Goal: Task Accomplishment & Management: Manage account settings

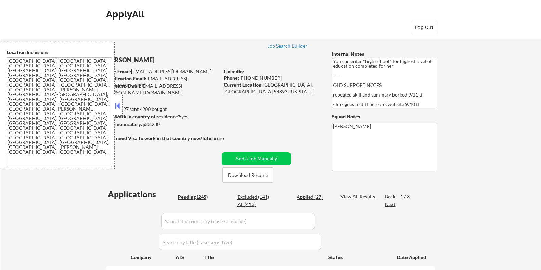
select select ""pending""
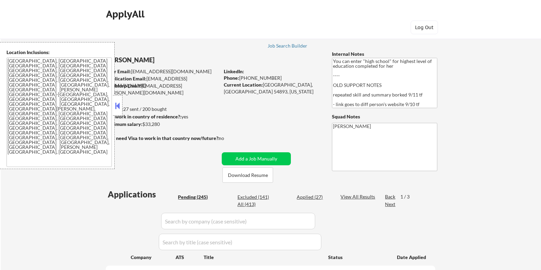
select select ""pending""
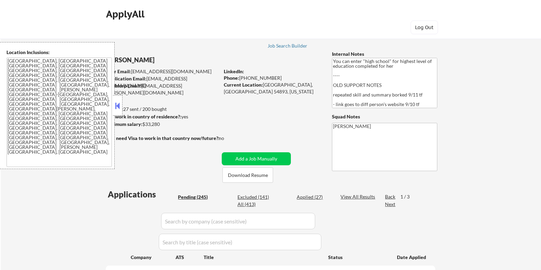
select select ""pending""
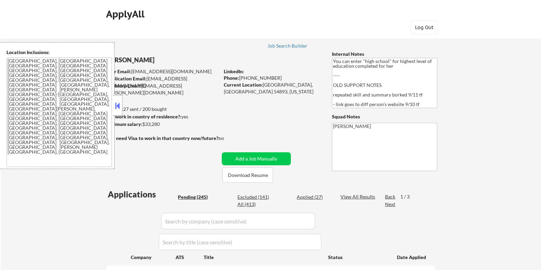
select select ""pending""
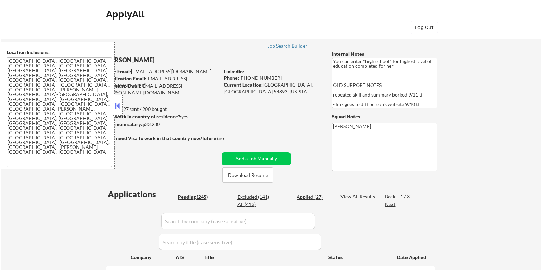
select select ""pending""
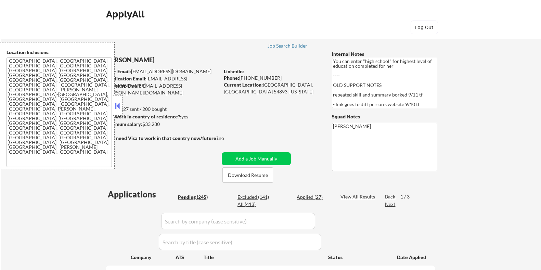
select select ""pending""
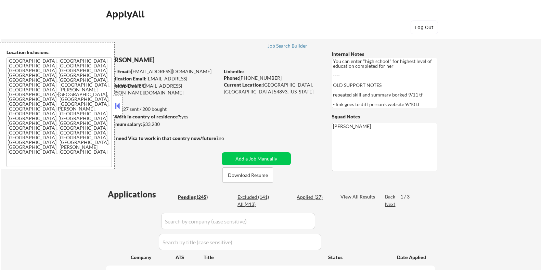
select select ""pending""
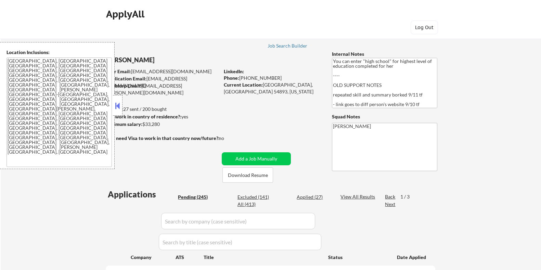
select select ""pending""
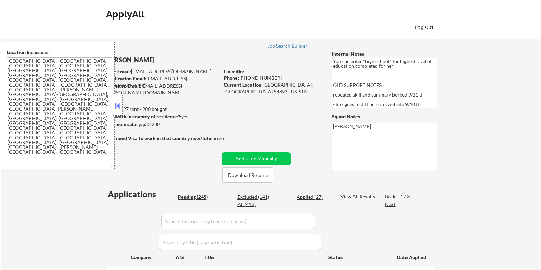
select select ""pending""
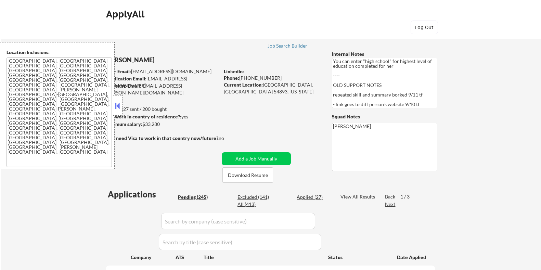
select select ""pending""
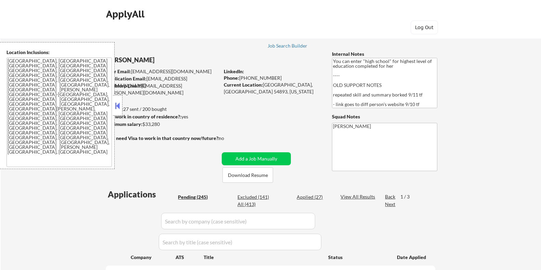
select select ""pending""
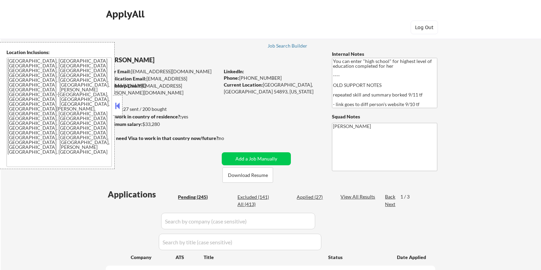
select select ""pending""
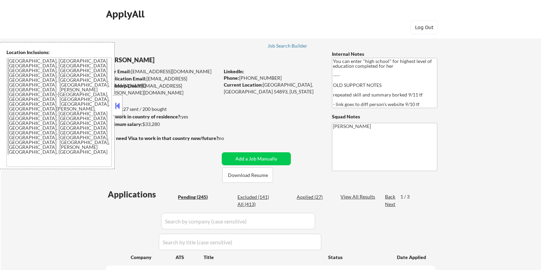
select select ""pending""
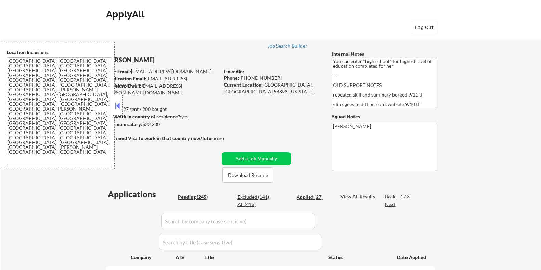
select select ""pending""
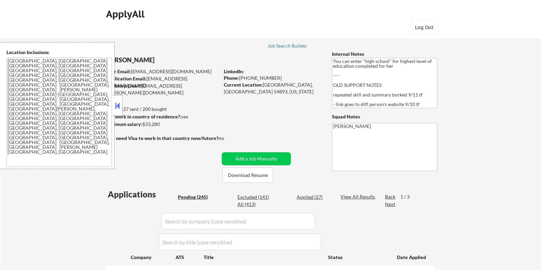
select select ""pending""
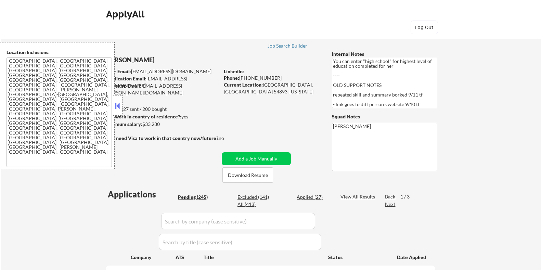
select select ""pending""
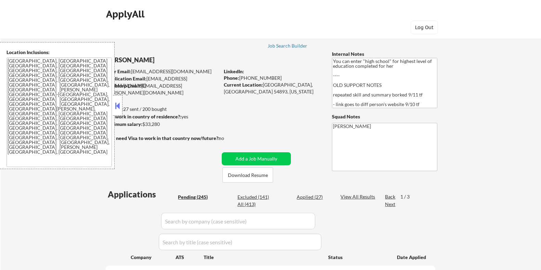
select select ""pending""
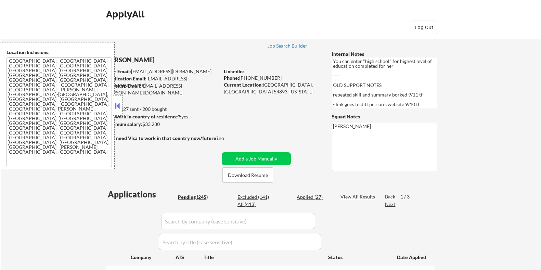
select select ""pending""
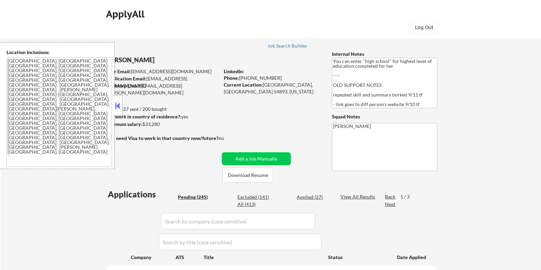
select select ""pending""
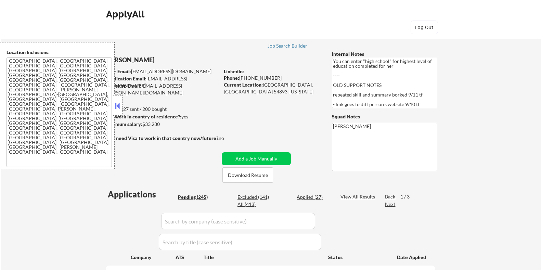
select select ""pending""
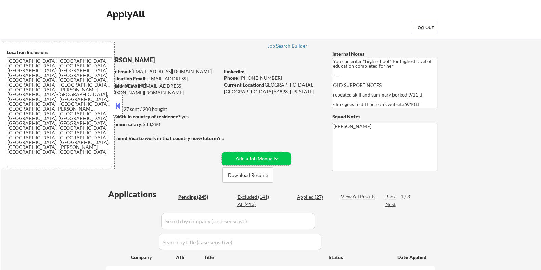
drag, startPoint x: 256, startPoint y: 156, endPoint x: 462, endPoint y: 173, distance: 206.7
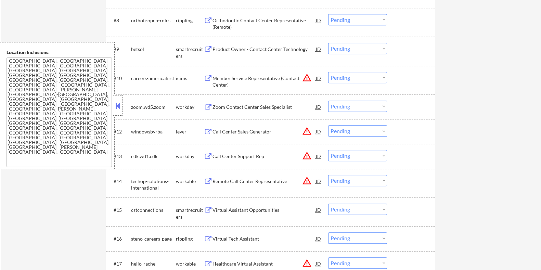
scroll to position [513, 0]
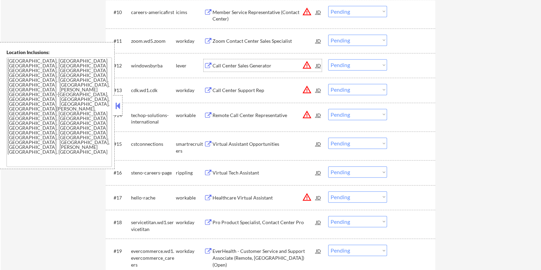
click at [240, 65] on div "Call Center Sales Generator" at bounding box center [263, 65] width 103 height 7
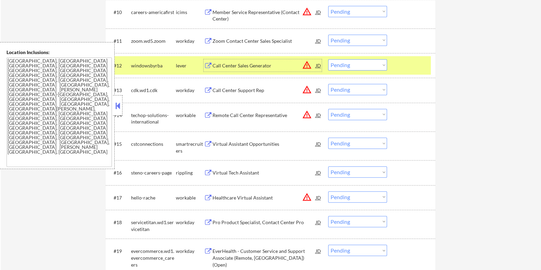
click at [354, 64] on select "Choose an option... Pending Applied Excluded (Questions) Excluded (Expired) Exc…" at bounding box center [357, 64] width 59 height 11
click at [328, 59] on select "Choose an option... Pending Applied Excluded (Questions) Excluded (Expired) Exc…" at bounding box center [357, 64] width 59 height 11
select select ""pending""
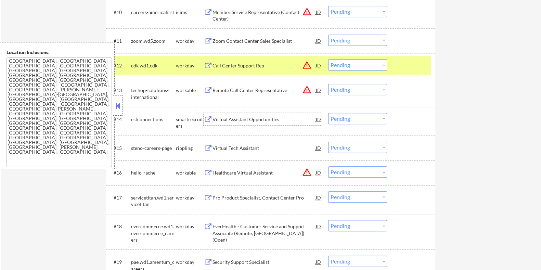
click at [244, 119] on div "Virtual Assistant Opportunities" at bounding box center [263, 119] width 103 height 7
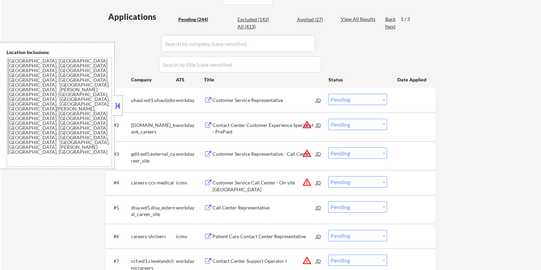
scroll to position [85, 0]
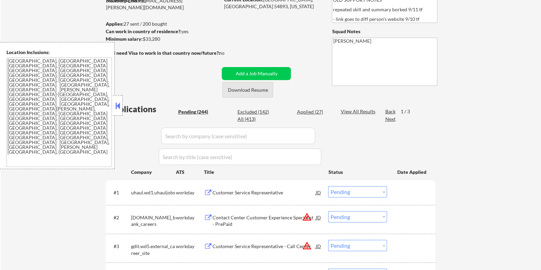
click at [249, 89] on button "Download Resume" at bounding box center [247, 89] width 51 height 15
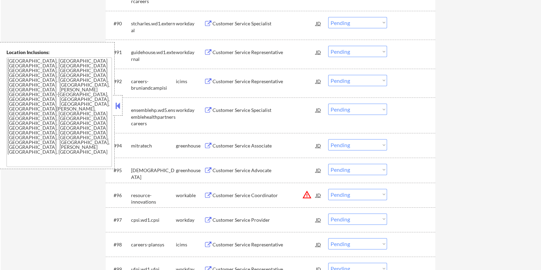
scroll to position [2609, 0]
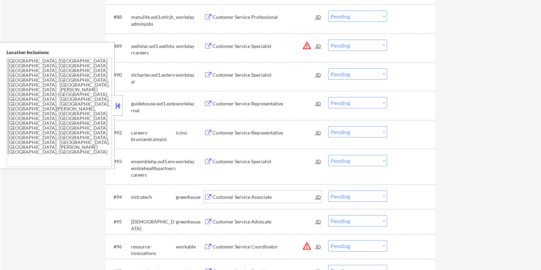
click at [224, 191] on div "Customer Service Associate" at bounding box center [263, 197] width 103 height 12
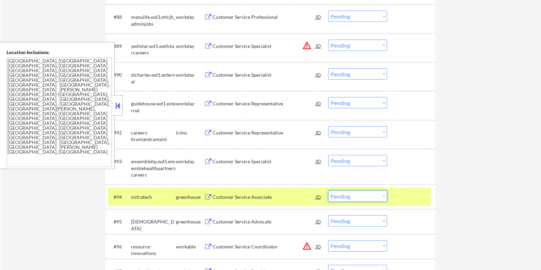
click at [363, 197] on select "Choose an option... Pending Applied Excluded (Questions) Excluded (Expired) Exc…" at bounding box center [357, 196] width 59 height 11
click at [328, 191] on select "Choose an option... Pending Applied Excluded (Questions) Excluded (Expired) Exc…" at bounding box center [357, 196] width 59 height 11
select select ""pending""
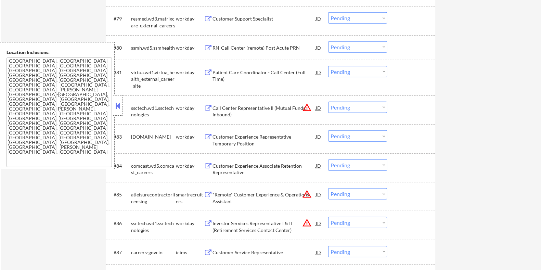
scroll to position [2266, 0]
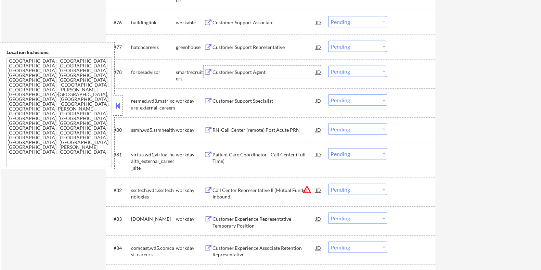
click at [233, 69] on div "Customer Support Agent" at bounding box center [263, 72] width 103 height 7
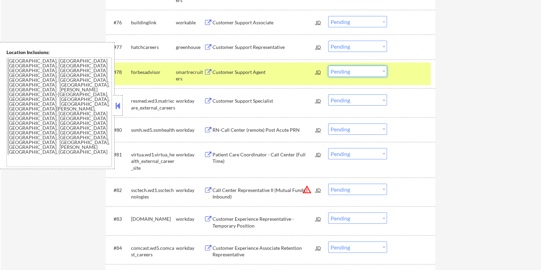
click at [352, 69] on select "Choose an option... Pending Applied Excluded (Questions) Excluded (Expired) Exc…" at bounding box center [357, 71] width 59 height 11
click at [328, 66] on select "Choose an option... Pending Applied Excluded (Questions) Excluded (Expired) Exc…" at bounding box center [357, 71] width 59 height 11
select select ""pending""
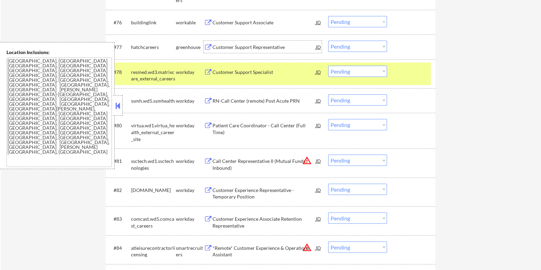
click at [215, 44] on div "Customer Support Representative" at bounding box center [263, 47] width 103 height 7
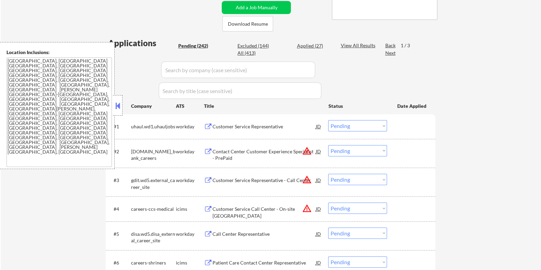
scroll to position [128, 0]
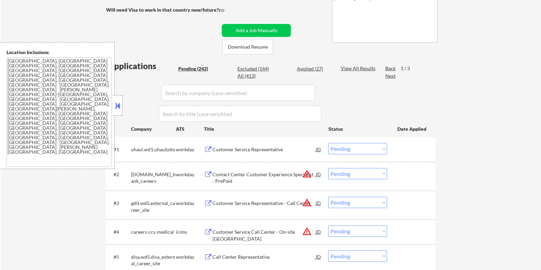
click at [389, 75] on div "Next" at bounding box center [390, 76] width 11 height 7
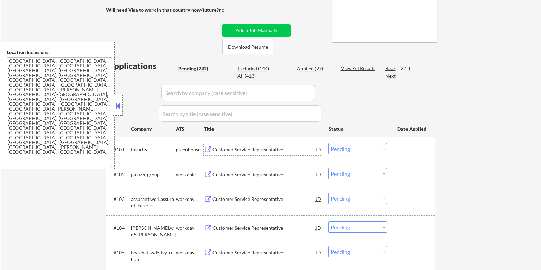
click at [226, 147] on div "Customer Service Representative" at bounding box center [263, 149] width 103 height 7
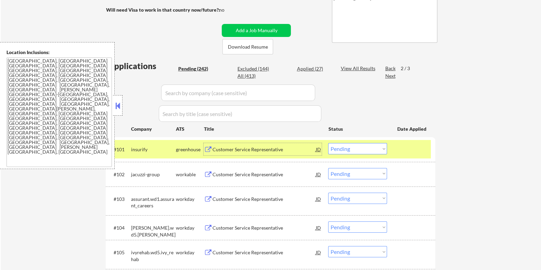
click at [359, 147] on select "Choose an option... Pending Applied Excluded (Questions) Excluded (Expired) Exc…" at bounding box center [357, 148] width 59 height 11
click at [328, 143] on select "Choose an option... Pending Applied Excluded (Questions) Excluded (Expired) Exc…" at bounding box center [357, 148] width 59 height 11
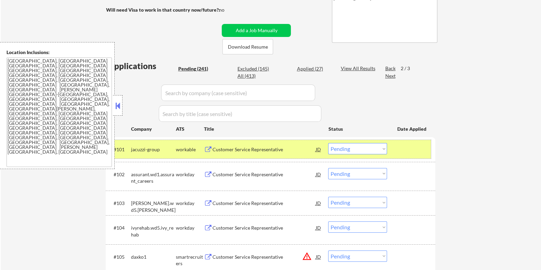
click at [192, 150] on div "workable" at bounding box center [190, 149] width 28 height 7
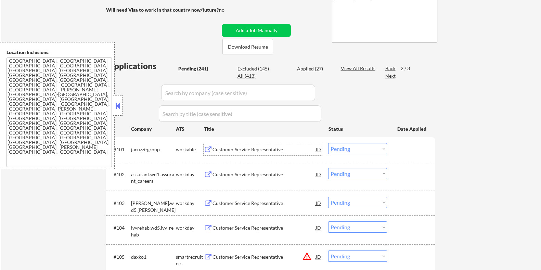
click at [248, 150] on div "Customer Service Representative" at bounding box center [263, 149] width 103 height 7
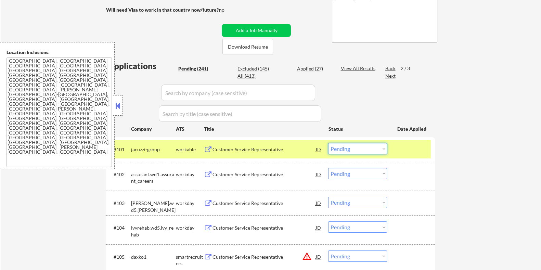
click at [361, 148] on select "Choose an option... Pending Applied Excluded (Questions) Excluded (Expired) Exc…" at bounding box center [357, 148] width 59 height 11
click at [328, 143] on select "Choose an option... Pending Applied Excluded (Questions) Excluded (Expired) Exc…" at bounding box center [357, 148] width 59 height 11
select select ""pending""
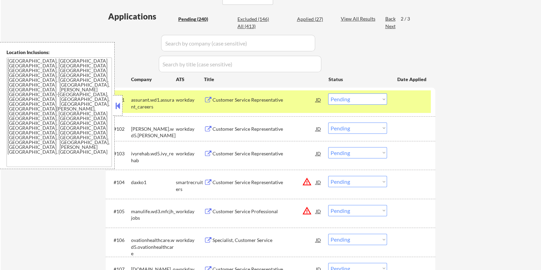
scroll to position [214, 0]
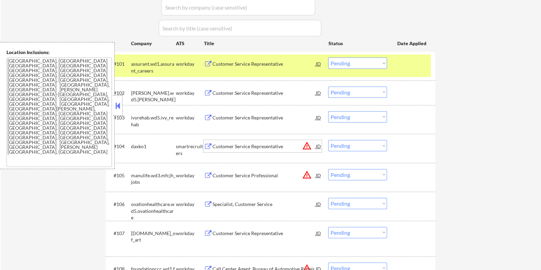
click at [233, 144] on div "Customer Service Representative" at bounding box center [263, 146] width 103 height 7
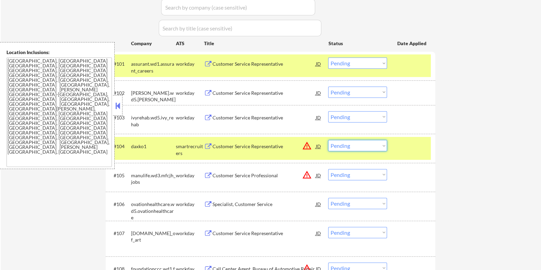
click at [365, 145] on select "Choose an option... Pending Applied Excluded (Questions) Excluded (Expired) Exc…" at bounding box center [357, 145] width 59 height 11
click at [328, 140] on select "Choose an option... Pending Applied Excluded (Questions) Excluded (Expired) Exc…" at bounding box center [357, 145] width 59 height 11
select select ""pending""
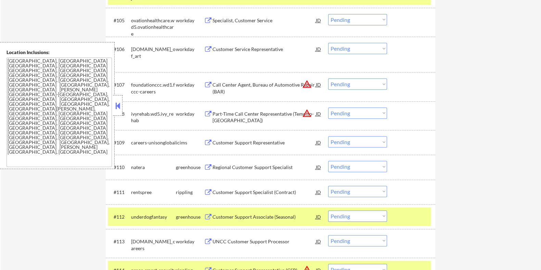
scroll to position [385, 0]
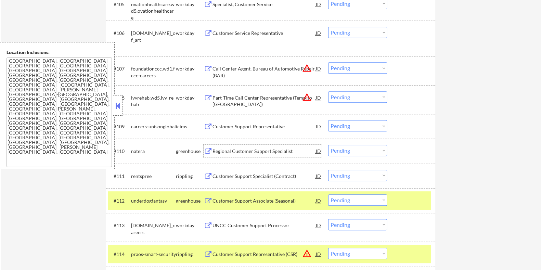
click at [244, 148] on div "Regional Customer Support Specialist" at bounding box center [263, 151] width 103 height 7
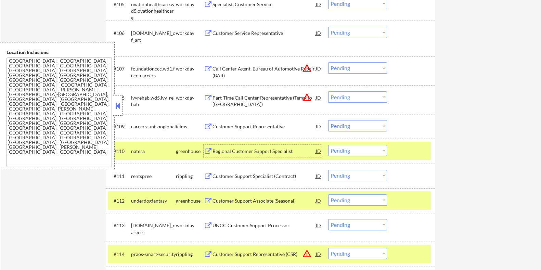
click at [375, 151] on select "Choose an option... Pending Applied Excluded (Questions) Excluded (Expired) Exc…" at bounding box center [357, 150] width 59 height 11
click at [328, 145] on select "Choose an option... Pending Applied Excluded (Questions) Excluded (Expired) Exc…" at bounding box center [357, 150] width 59 height 11
select select ""pending""
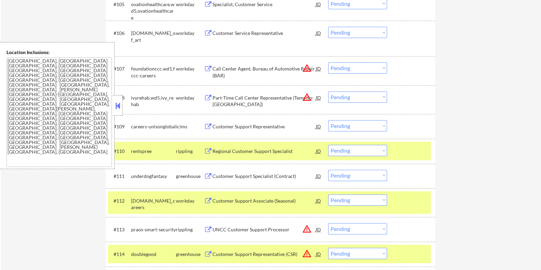
scroll to position [428, 0]
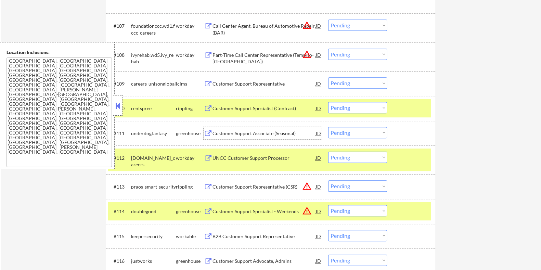
click at [239, 132] on div "Customer Support Associate (Seasonal)" at bounding box center [263, 133] width 103 height 7
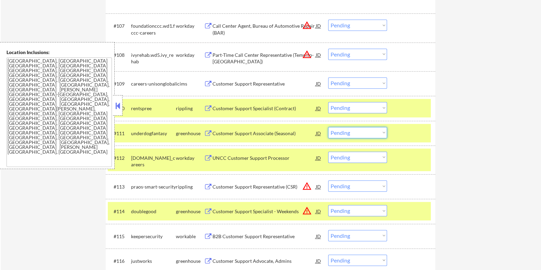
click at [347, 133] on select "Choose an option... Pending Applied Excluded (Questions) Excluded (Expired) Exc…" at bounding box center [357, 132] width 59 height 11
click at [328, 127] on select "Choose an option... Pending Applied Excluded (Questions) Excluded (Expired) Exc…" at bounding box center [357, 132] width 59 height 11
select select ""pending""
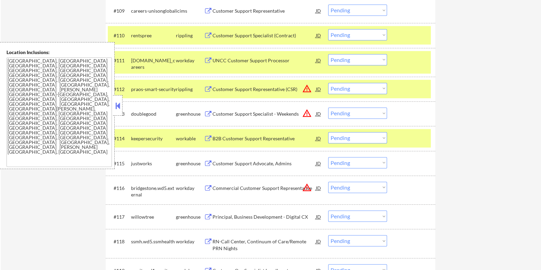
scroll to position [513, 0]
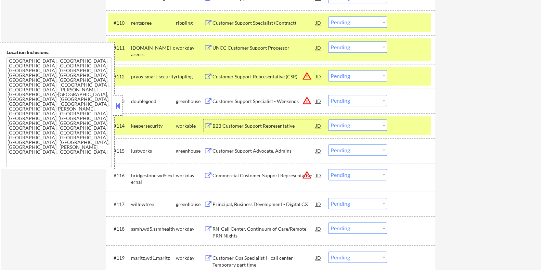
click at [246, 124] on div "B2B Customer Support Representative" at bounding box center [263, 125] width 103 height 7
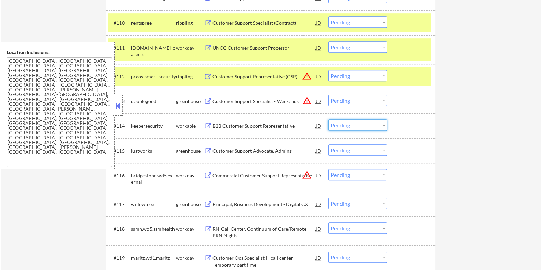
click at [363, 126] on select "Choose an option... Pending Applied Excluded (Questions) Excluded (Expired) Exc…" at bounding box center [357, 124] width 59 height 11
click at [328, 119] on select "Choose an option... Pending Applied Excluded (Questions) Excluded (Expired) Exc…" at bounding box center [357, 124] width 59 height 11
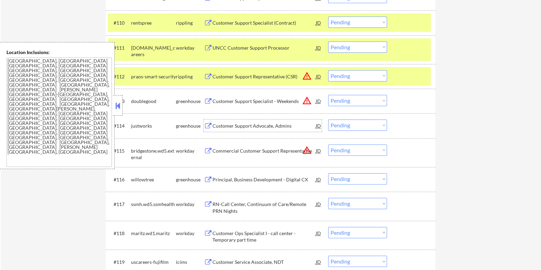
click at [255, 124] on div "Customer Support Advocate, Admins" at bounding box center [263, 125] width 103 height 7
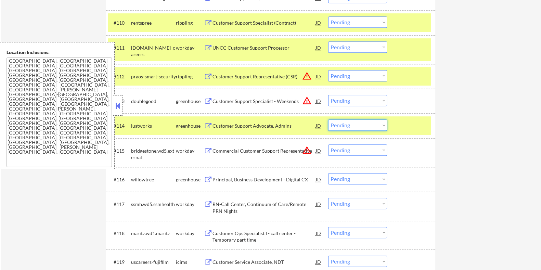
click at [350, 120] on select "Choose an option... Pending Applied Excluded (Questions) Excluded (Expired) Exc…" at bounding box center [357, 124] width 59 height 11
click at [328, 119] on select "Choose an option... Pending Applied Excluded (Questions) Excluded (Expired) Exc…" at bounding box center [357, 124] width 59 height 11
select select ""pending""
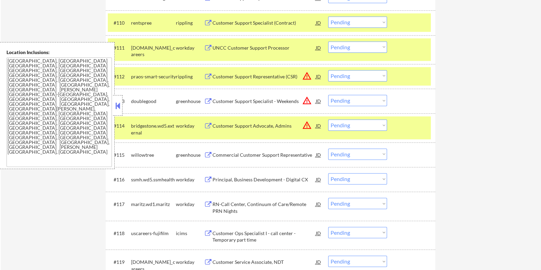
scroll to position [556, 0]
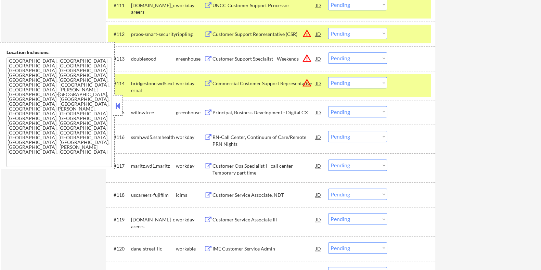
click at [254, 112] on div "Principal, Business Development - Digital CX" at bounding box center [263, 112] width 103 height 7
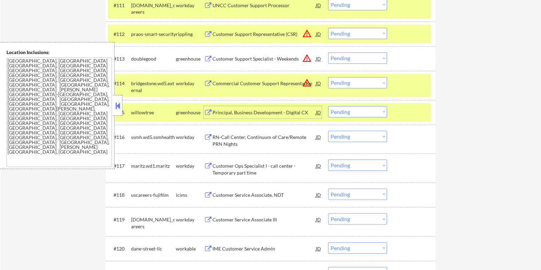
click at [347, 113] on select "Choose an option... Pending Applied Excluded (Questions) Excluded (Expired) Exc…" at bounding box center [357, 111] width 59 height 11
click at [328, 106] on select "Choose an option... Pending Applied Excluded (Questions) Excluded (Expired) Exc…" at bounding box center [357, 111] width 59 height 11
select select ""pending""
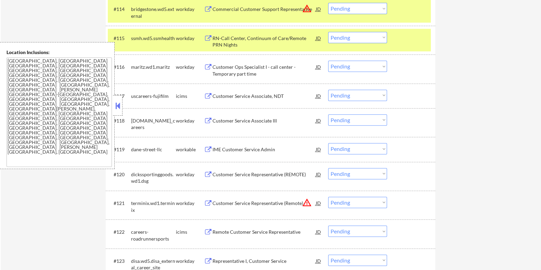
scroll to position [641, 0]
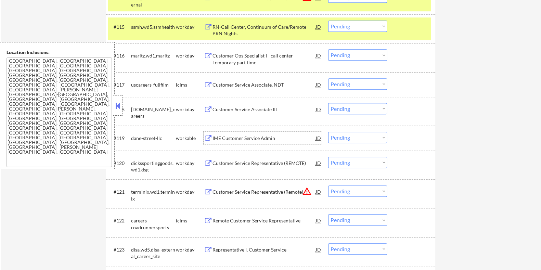
click at [233, 137] on div "IME Customer Service Admin" at bounding box center [263, 138] width 103 height 7
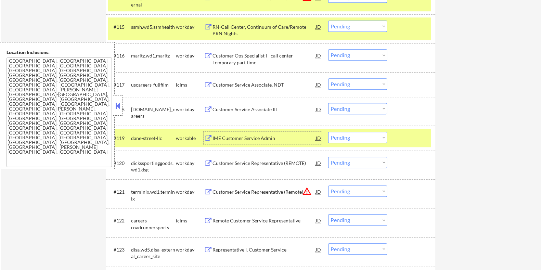
click at [377, 134] on select "Choose an option... Pending Applied Excluded (Questions) Excluded (Expired) Exc…" at bounding box center [357, 137] width 59 height 11
click at [328, 132] on select "Choose an option... Pending Applied Excluded (Questions) Excluded (Expired) Exc…" at bounding box center [357, 137] width 59 height 11
select select ""pending""
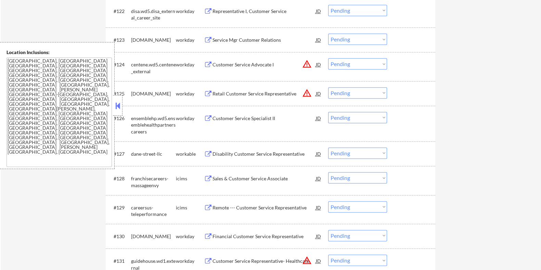
scroll to position [855, 0]
click at [237, 153] on div "Disability Customer Service Representative" at bounding box center [263, 153] width 103 height 7
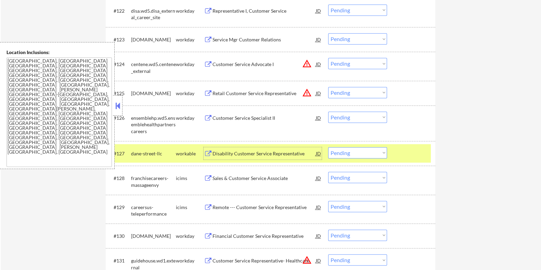
click at [363, 153] on select "Choose an option... Pending Applied Excluded (Questions) Excluded (Expired) Exc…" at bounding box center [357, 152] width 59 height 11
click at [328, 147] on select "Choose an option... Pending Applied Excluded (Questions) Excluded (Expired) Exc…" at bounding box center [357, 152] width 59 height 11
select select ""pending""
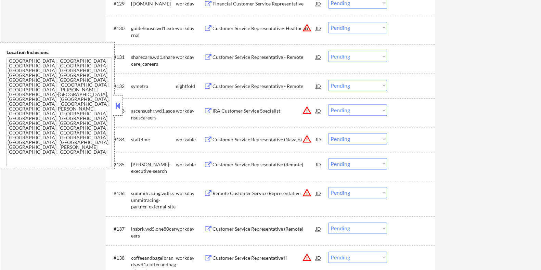
scroll to position [1069, 0]
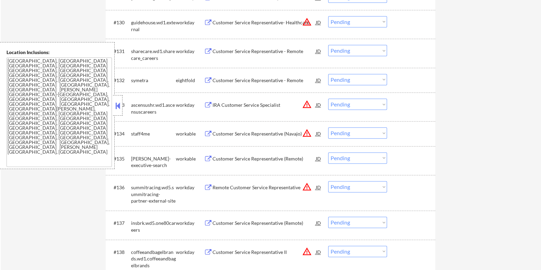
click at [237, 132] on div "Customer Service Representative (Navajo)" at bounding box center [263, 133] width 103 height 7
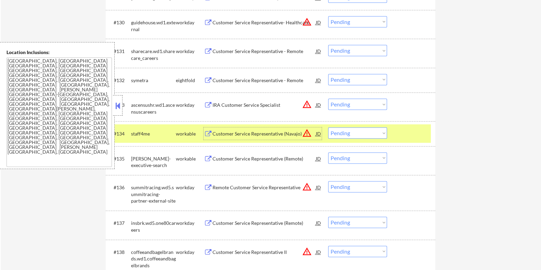
click at [374, 132] on select "Choose an option... Pending Applied Excluded (Questions) Excluded (Expired) Exc…" at bounding box center [357, 132] width 59 height 11
click at [328, 127] on select "Choose an option... Pending Applied Excluded (Questions) Excluded (Expired) Exc…" at bounding box center [357, 132] width 59 height 11
select select ""pending""
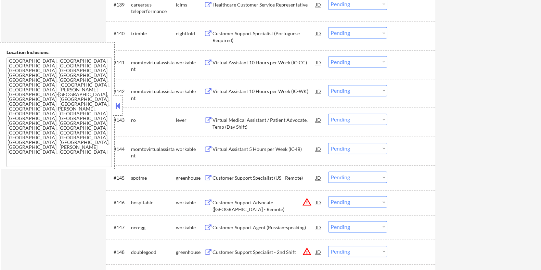
scroll to position [1368, 0]
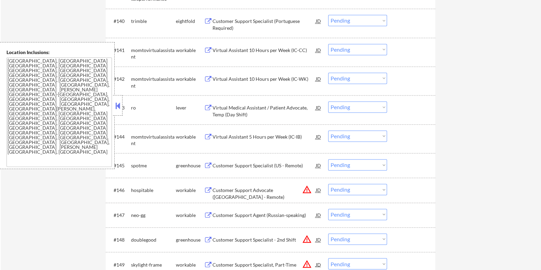
click at [253, 106] on div "Virtual Medical Assistant / Patient Advocate, Temp (Day Shift)" at bounding box center [263, 110] width 103 height 13
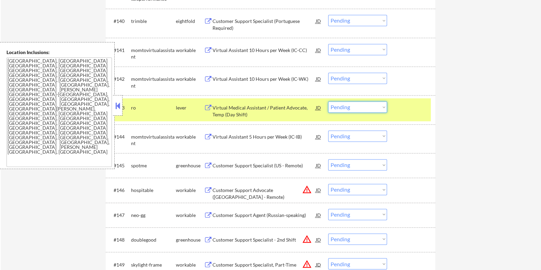
click at [363, 104] on select "Choose an option... Pending Applied Excluded (Questions) Excluded (Expired) Exc…" at bounding box center [357, 106] width 59 height 11
click at [328, 101] on select "Choose an option... Pending Applied Excluded (Questions) Excluded (Expired) Exc…" at bounding box center [357, 106] width 59 height 11
select select ""pending""
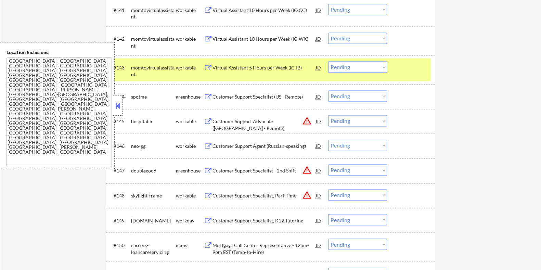
scroll to position [1411, 0]
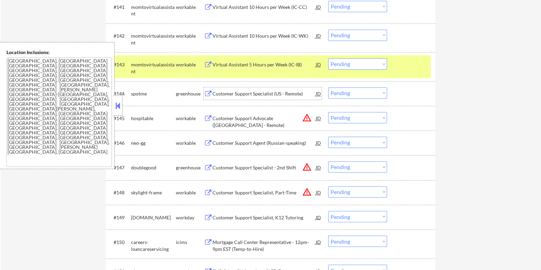
click at [237, 91] on div "Customer Support Specialist (US - Remote)" at bounding box center [263, 93] width 103 height 7
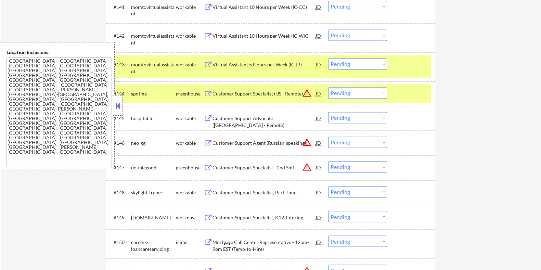
select select ""PLACEHOLDER_1427118222253""
select select ""pending""
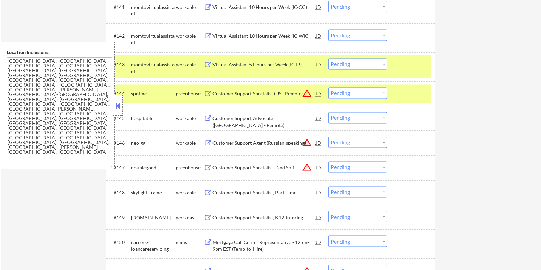
select select ""pending""
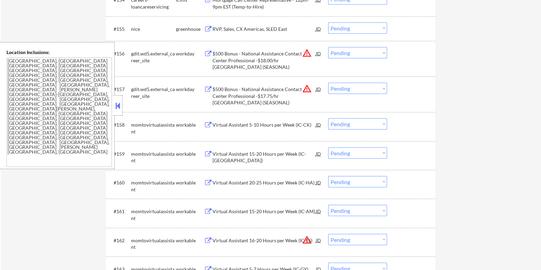
scroll to position [1796, 0]
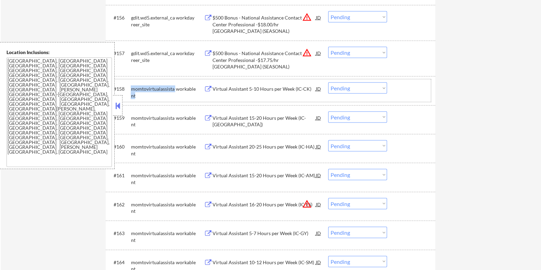
drag, startPoint x: 139, startPoint y: 95, endPoint x: 130, endPoint y: 88, distance: 11.7
click at [130, 88] on div "#158 momtovirtualassistant workable Virtual Assistant 5-10 Hours per Week (IC-C…" at bounding box center [269, 90] width 323 height 23
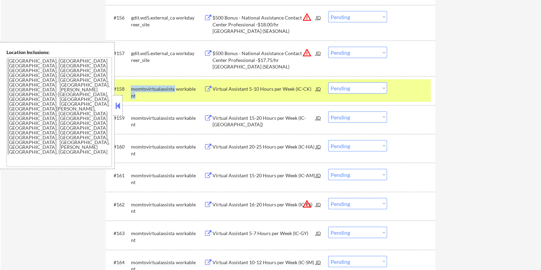
copy div "momtovirtualassistant"
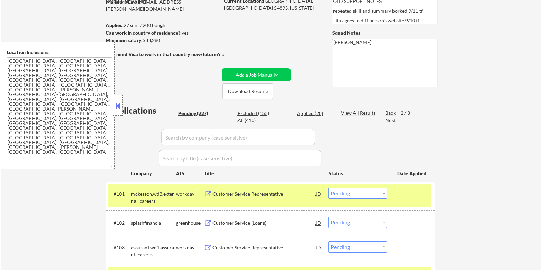
scroll to position [80, 0]
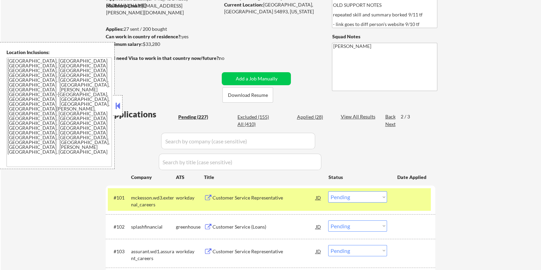
click at [187, 141] on input "input" at bounding box center [238, 141] width 154 height 16
paste input "momtovirtualassistant"
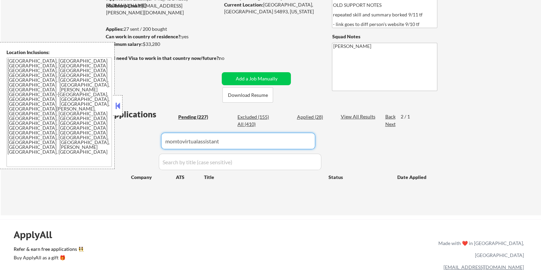
type input "momtovirtualassistant"
click at [342, 114] on div "View All Results" at bounding box center [358, 116] width 37 height 7
drag, startPoint x: 226, startPoint y: 142, endPoint x: 123, endPoint y: 142, distance: 102.6
click at [123, 142] on div "Applications Pending (227) Excluded (155) Applied (28) All (410) Paginate Resul…" at bounding box center [270, 155] width 329 height 94
click at [195, 117] on div "Pending (227)" at bounding box center [195, 117] width 34 height 7
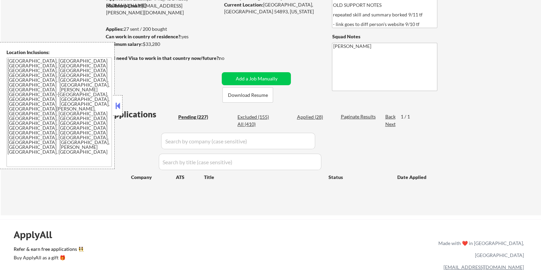
click at [190, 117] on div "Pending (227)" at bounding box center [195, 117] width 34 height 7
select select ""pending""
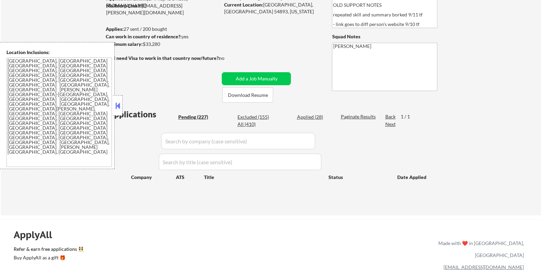
select select ""pending""
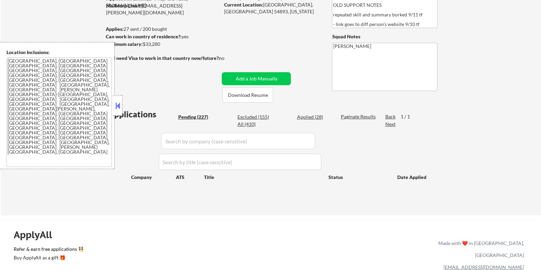
select select ""pending""
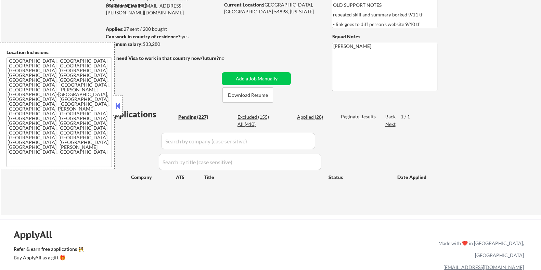
select select ""pending""
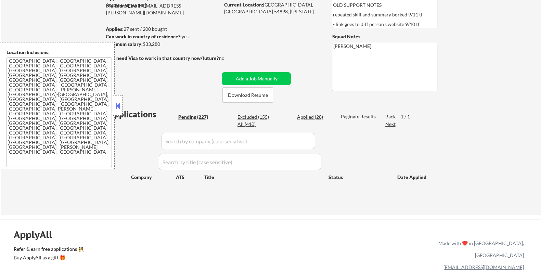
select select ""pending""
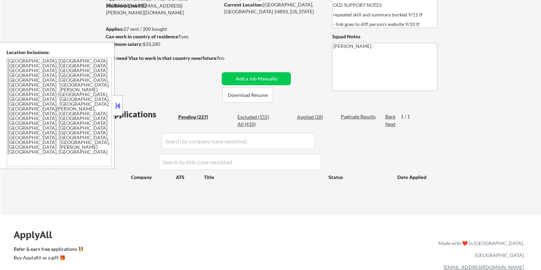
select select ""pending""
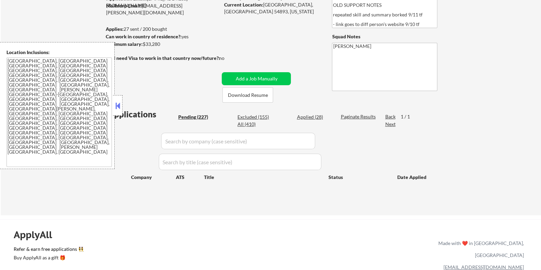
select select ""pending""
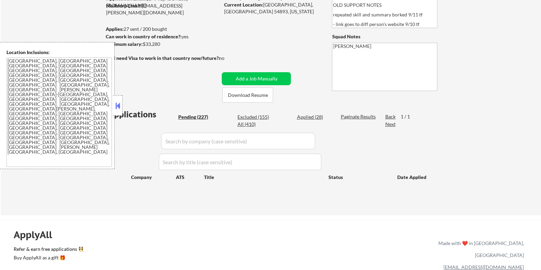
select select ""pending""
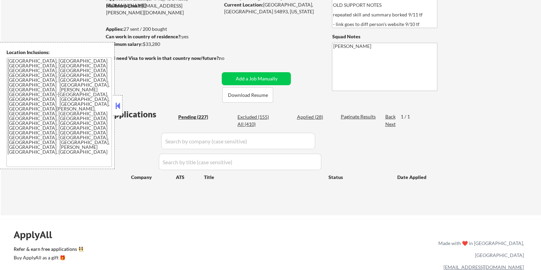
select select ""pending""
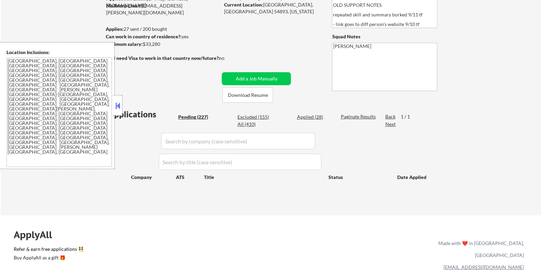
select select ""pending""
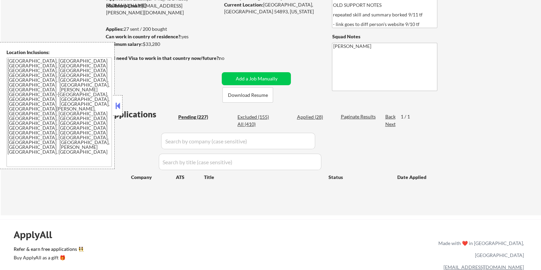
select select ""pending""
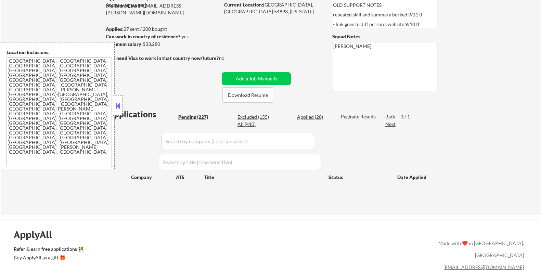
select select ""pending""
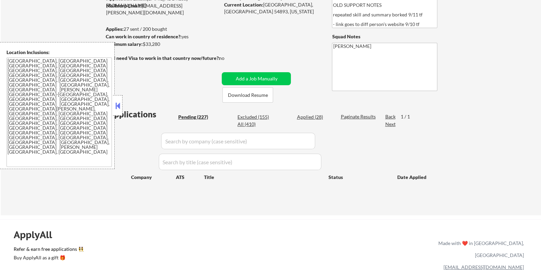
select select ""pending""
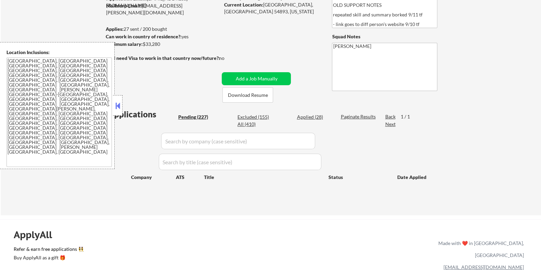
select select ""pending""
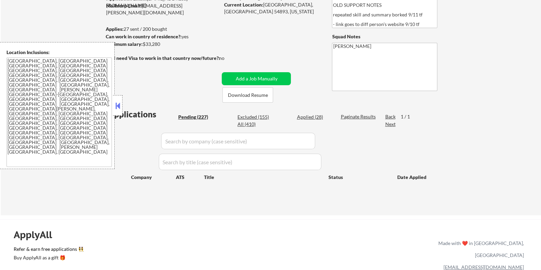
select select ""pending""
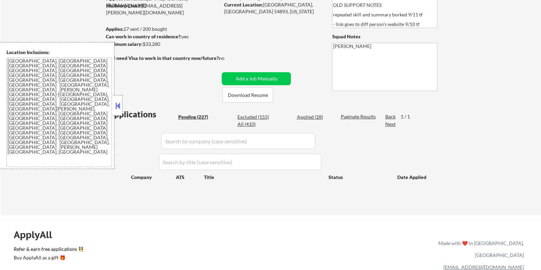
select select ""pending""
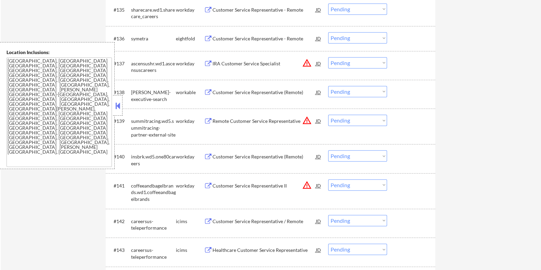
scroll to position [4461, 0]
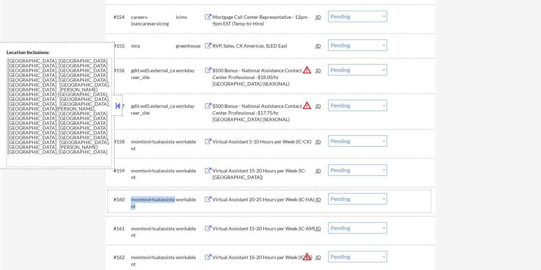
drag, startPoint x: 131, startPoint y: 194, endPoint x: 171, endPoint y: 205, distance: 42.3
click at [171, 205] on div "momtovirtualassistant" at bounding box center [153, 201] width 45 height 16
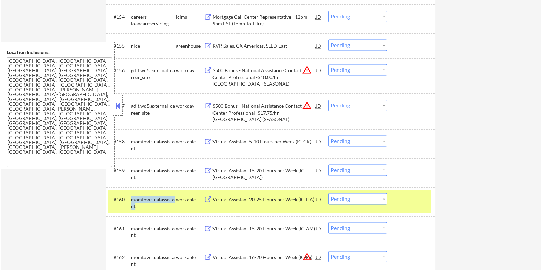
copy div "momtovirtualassistant"
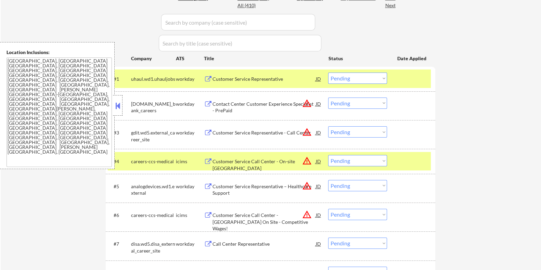
scroll to position [0, 0]
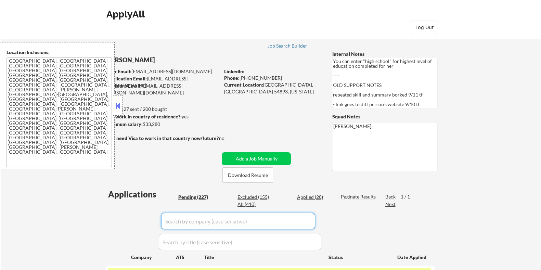
click at [174, 225] on input "input" at bounding box center [238, 221] width 154 height 16
paste input "momtovirtualassistant"
drag, startPoint x: 349, startPoint y: 197, endPoint x: 298, endPoint y: 215, distance: 53.4
click at [349, 197] on div "Paginate Results" at bounding box center [358, 196] width 37 height 7
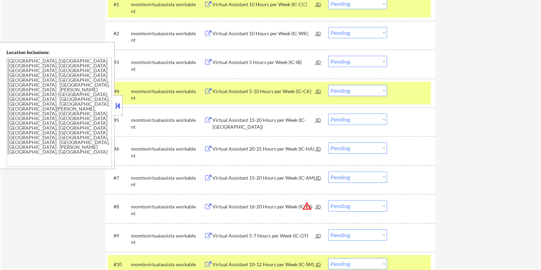
scroll to position [214, 0]
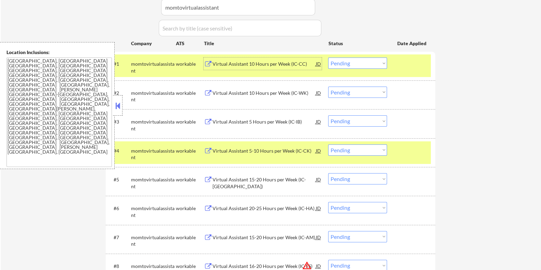
click at [259, 64] on div "Virtual Assistant 10 Hours per Week (IC-CC)" at bounding box center [263, 64] width 103 height 7
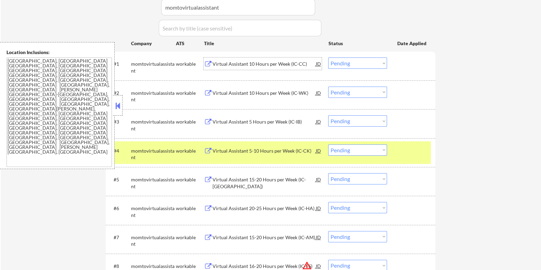
drag, startPoint x: 346, startPoint y: 61, endPoint x: 342, endPoint y: 67, distance: 6.7
click at [345, 61] on select "Choose an option... Pending Applied Excluded (Questions) Excluded (Expired) Exc…" at bounding box center [357, 62] width 59 height 11
click at [328, 57] on select "Choose an option... Pending Applied Excluded (Questions) Excluded (Expired) Exc…" at bounding box center [357, 62] width 59 height 11
click at [354, 63] on select "Choose an option... Pending Applied Excluded (Questions) Excluded (Expired) Exc…" at bounding box center [357, 62] width 59 height 11
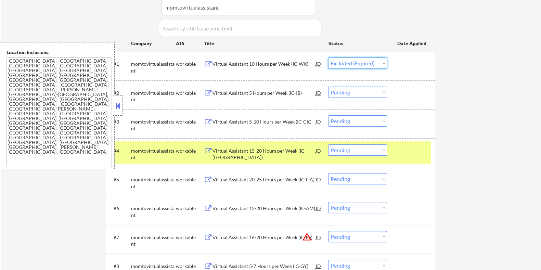
click at [328, 57] on select "Choose an option... Pending Applied Excluded (Questions) Excluded (Expired) Exc…" at bounding box center [357, 62] width 59 height 11
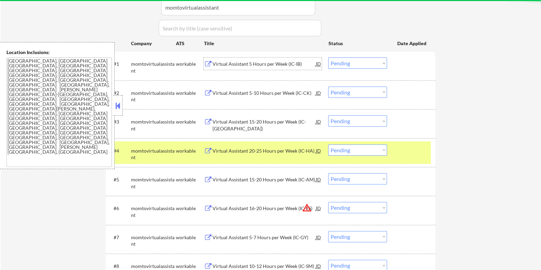
click at [259, 64] on div "Virtual Assistant 5 Hours per Week (IC-IB)" at bounding box center [263, 64] width 103 height 7
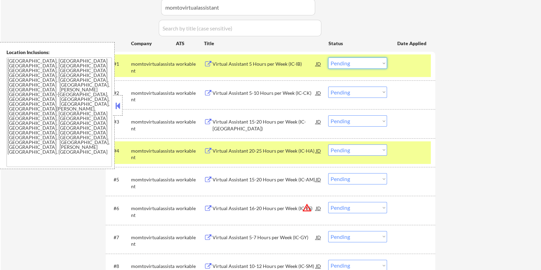
click at [352, 63] on select "Choose an option... Pending Applied Excluded (Questions) Excluded (Expired) Exc…" at bounding box center [357, 62] width 59 height 11
click at [328, 57] on select "Choose an option... Pending Applied Excluded (Questions) Excluded (Expired) Exc…" at bounding box center [357, 62] width 59 height 11
click at [287, 64] on div "Virtual Assistant 5-10 Hours per Week (IC-CK)" at bounding box center [263, 64] width 103 height 7
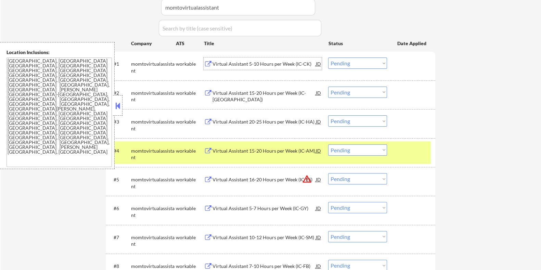
click at [348, 63] on select "Choose an option... Pending Applied Excluded (Questions) Excluded (Expired) Exc…" at bounding box center [357, 62] width 59 height 11
click at [328, 57] on select "Choose an option... Pending Applied Excluded (Questions) Excluded (Expired) Exc…" at bounding box center [357, 62] width 59 height 11
click at [269, 62] on div "Virtual Assistant 15-20 Hours per Week (IC-SA)" at bounding box center [263, 67] width 103 height 13
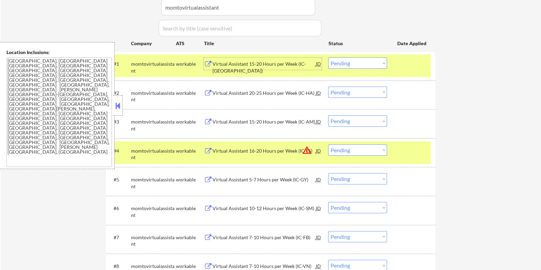
click at [356, 64] on select "Choose an option... Pending Applied Excluded (Questions) Excluded (Expired) Exc…" at bounding box center [357, 62] width 59 height 11
click at [328, 57] on select "Choose an option... Pending Applied Excluded (Questions) Excluded (Expired) Exc…" at bounding box center [357, 62] width 59 height 11
click at [266, 62] on div "Virtual Assistant 20-25 Hours per Week (IC-HA)" at bounding box center [263, 64] width 103 height 7
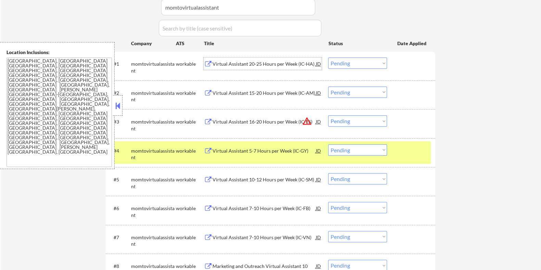
click at [358, 61] on select "Choose an option... Pending Applied Excluded (Questions) Excluded (Expired) Exc…" at bounding box center [357, 62] width 59 height 11
click at [328, 57] on select "Choose an option... Pending Applied Excluded (Questions) Excluded (Expired) Exc…" at bounding box center [357, 62] width 59 height 11
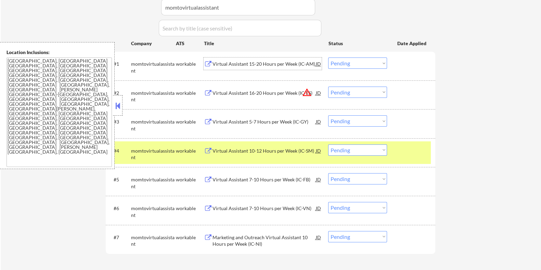
click at [238, 62] on div "Virtual Assistant 15-20 Hours per Week (IC-AM)" at bounding box center [263, 64] width 103 height 7
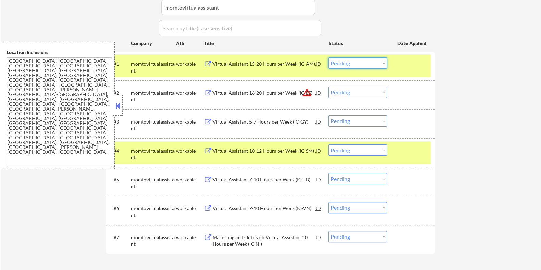
click at [363, 63] on select "Choose an option... Pending Applied Excluded (Questions) Excluded (Expired) Exc…" at bounding box center [357, 62] width 59 height 11
click at [328, 57] on select "Choose an option... Pending Applied Excluded (Questions) Excluded (Expired) Exc…" at bounding box center [357, 62] width 59 height 11
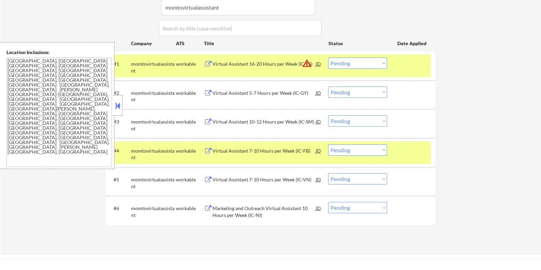
click at [260, 65] on div "Virtual Assistant 16-20 Hours per Week (IC-ES)" at bounding box center [263, 64] width 103 height 7
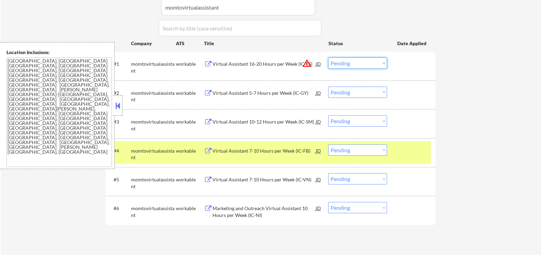
click at [376, 63] on select "Choose an option... Pending Applied Excluded (Questions) Excluded (Expired) Exc…" at bounding box center [357, 62] width 59 height 11
click at [328, 57] on select "Choose an option... Pending Applied Excluded (Questions) Excluded (Expired) Exc…" at bounding box center [357, 62] width 59 height 11
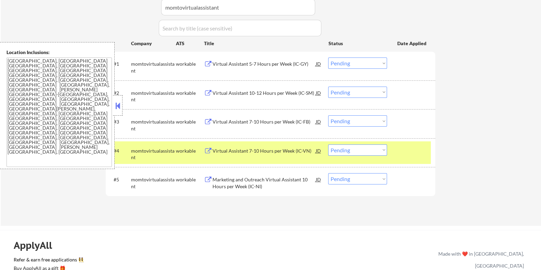
click at [271, 65] on div "Virtual Assistant 5-7 Hours per Week (IC-GY)" at bounding box center [263, 64] width 103 height 7
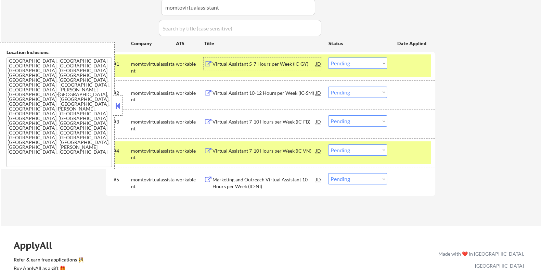
click at [370, 64] on select "Choose an option... Pending Applied Excluded (Questions) Excluded (Expired) Exc…" at bounding box center [357, 62] width 59 height 11
click at [328, 57] on select "Choose an option... Pending Applied Excluded (Questions) Excluded (Expired) Exc…" at bounding box center [357, 62] width 59 height 11
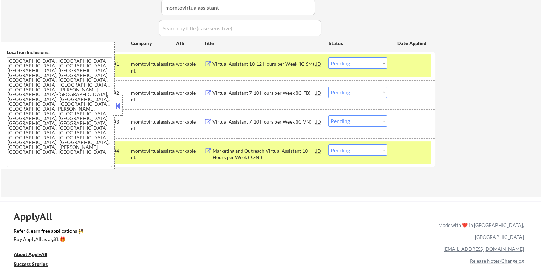
click at [239, 64] on div "Virtual Assistant 10-12 Hours per Week (IC-SM)" at bounding box center [263, 64] width 103 height 7
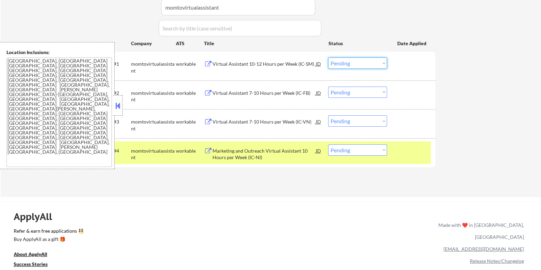
drag, startPoint x: 347, startPoint y: 62, endPoint x: 347, endPoint y: 68, distance: 5.5
click at [347, 62] on select "Choose an option... Pending Applied Excluded (Questions) Excluded (Expired) Exc…" at bounding box center [357, 62] width 59 height 11
click at [328, 57] on select "Choose an option... Pending Applied Excluded (Questions) Excluded (Expired) Exc…" at bounding box center [357, 62] width 59 height 11
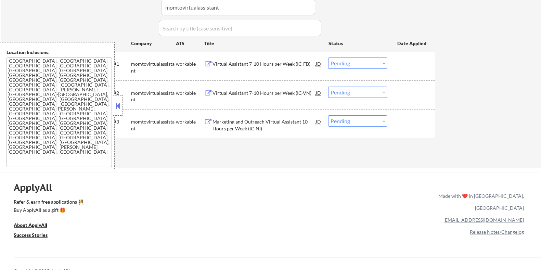
click at [250, 62] on div "Virtual Assistant 7-10 Hours per Week (IC-FB)" at bounding box center [263, 64] width 103 height 7
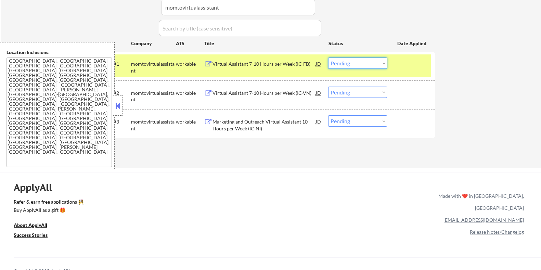
click at [355, 63] on select "Choose an option... Pending Applied Excluded (Questions) Excluded (Expired) Exc…" at bounding box center [357, 62] width 59 height 11
click at [328, 57] on select "Choose an option... Pending Applied Excluded (Questions) Excluded (Expired) Exc…" at bounding box center [357, 62] width 59 height 11
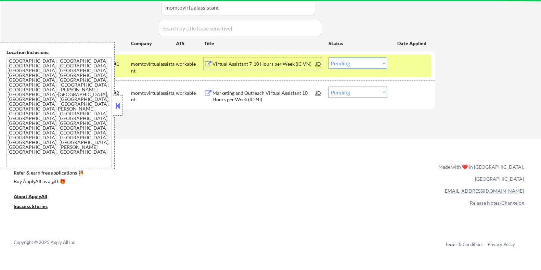
click at [255, 62] on div "Virtual Assistant 7-10 Hours per Week (IC-VN)" at bounding box center [263, 64] width 103 height 7
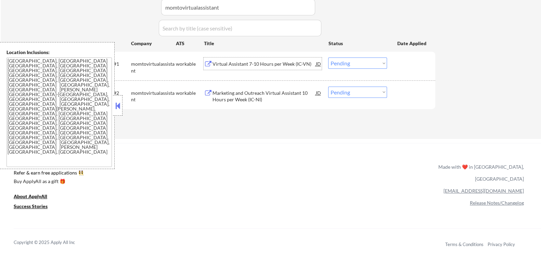
click at [251, 64] on div "Virtual Assistant 7-10 Hours per Week (IC-VN)" at bounding box center [263, 64] width 103 height 7
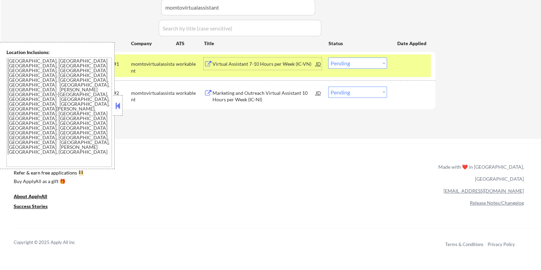
drag, startPoint x: 353, startPoint y: 63, endPoint x: 353, endPoint y: 67, distance: 4.1
click at [353, 63] on select "Choose an option... Pending Applied Excluded (Questions) Excluded (Expired) Exc…" at bounding box center [357, 62] width 59 height 11
click at [328, 57] on select "Choose an option... Pending Applied Excluded (Questions) Excluded (Expired) Exc…" at bounding box center [357, 62] width 59 height 11
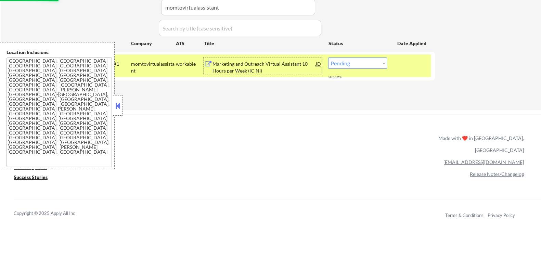
click at [259, 69] on div "Marketing and Outreach Virtual Assistant 10 Hours per Week (IC-NI)" at bounding box center [263, 67] width 103 height 13
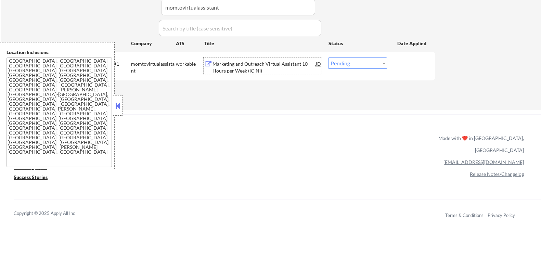
click at [368, 62] on select "Choose an option... Pending Applied Excluded (Questions) Excluded (Expired) Exc…" at bounding box center [357, 62] width 59 height 11
click at [328, 57] on select "Choose an option... Pending Applied Excluded (Questions) Excluded (Expired) Exc…" at bounding box center [357, 62] width 59 height 11
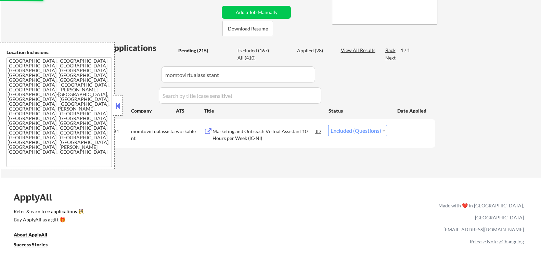
scroll to position [128, 0]
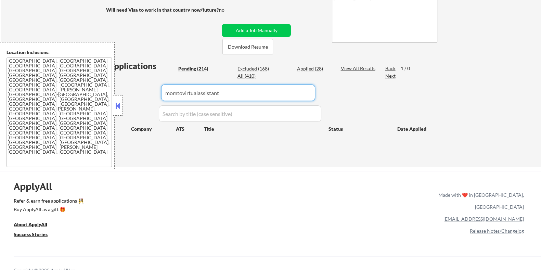
drag, startPoint x: 232, startPoint y: 93, endPoint x: 83, endPoint y: 110, distance: 149.5
click at [82, 110] on body "← Return to /applysquad Mailslurp Inbox Job Search Builder Kaycee Marsh User Em…" at bounding box center [270, 7] width 541 height 270
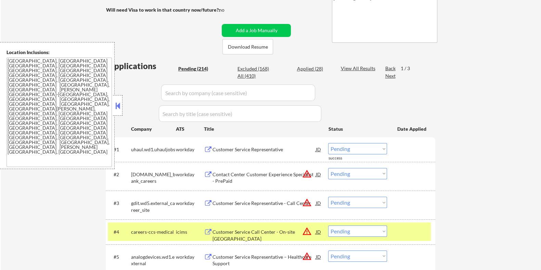
click at [188, 67] on div "Pending (214)" at bounding box center [195, 68] width 34 height 7
click at [390, 75] on div "Next" at bounding box center [390, 76] width 11 height 7
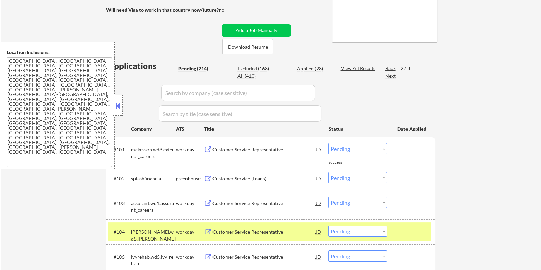
click at [388, 78] on div "Next" at bounding box center [390, 76] width 11 height 7
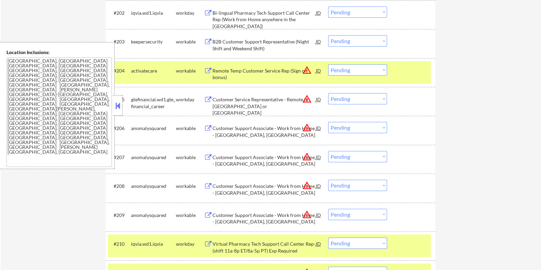
scroll to position [299, 0]
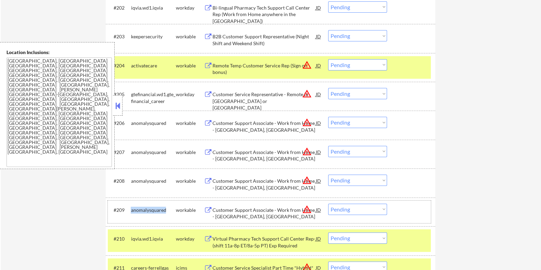
drag, startPoint x: 168, startPoint y: 206, endPoint x: 128, endPoint y: 207, distance: 40.0
click at [128, 207] on div "#209 anomalysquared workable Customer Support Associate - Work from Home - Tuls…" at bounding box center [269, 212] width 323 height 23
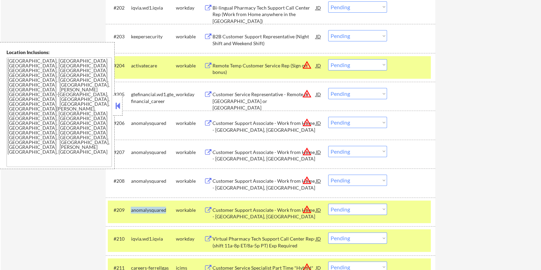
copy div "anomalysquared"
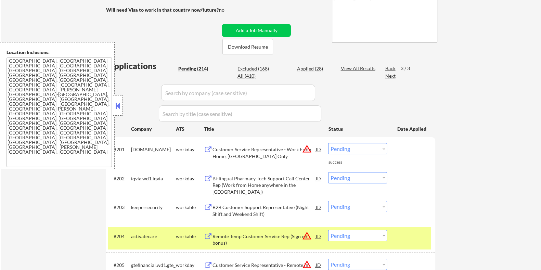
scroll to position [42, 0]
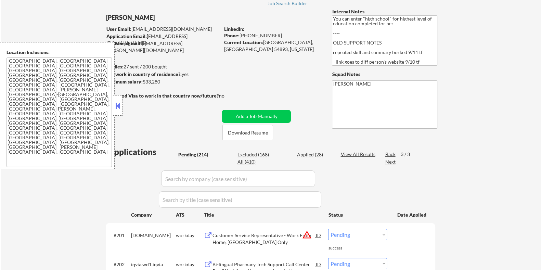
click at [186, 178] on input "input" at bounding box center [238, 178] width 154 height 16
paste input "anomalysquared"
click at [348, 153] on div "View All Results" at bounding box center [358, 154] width 37 height 7
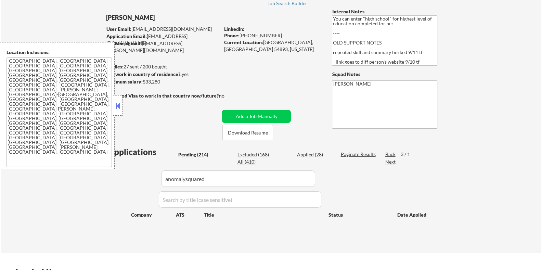
scroll to position [171, 0]
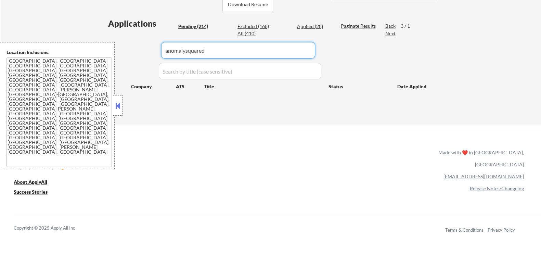
drag, startPoint x: 246, startPoint y: 55, endPoint x: 107, endPoint y: 70, distance: 140.4
click at [386, 23] on div "Back" at bounding box center [390, 26] width 11 height 7
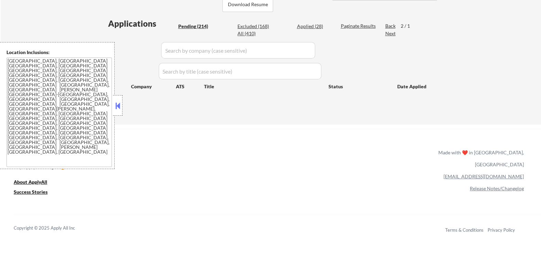
drag, startPoint x: 387, startPoint y: 26, endPoint x: 380, endPoint y: 38, distance: 13.8
click at [387, 25] on div "Back" at bounding box center [390, 26] width 11 height 7
click at [388, 33] on div "Next" at bounding box center [390, 33] width 11 height 7
click at [388, 23] on div "Back" at bounding box center [390, 26] width 11 height 7
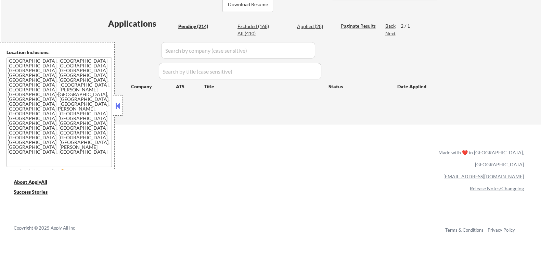
click at [387, 23] on div "Back" at bounding box center [390, 26] width 11 height 7
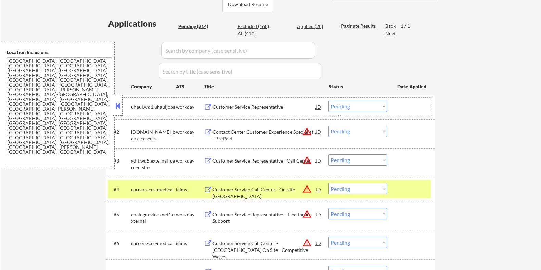
drag, startPoint x: 172, startPoint y: 106, endPoint x: 177, endPoint y: 104, distance: 5.0
click at [132, 106] on div "uhaul.wd1.uhauljobs" at bounding box center [153, 107] width 45 height 7
click at [134, 104] on div "uhaul.wd1.uhauljobs" at bounding box center [153, 107] width 45 height 7
drag, startPoint x: 177, startPoint y: 104, endPoint x: 156, endPoint y: 104, distance: 21.6
click at [177, 104] on div "workday" at bounding box center [190, 107] width 28 height 7
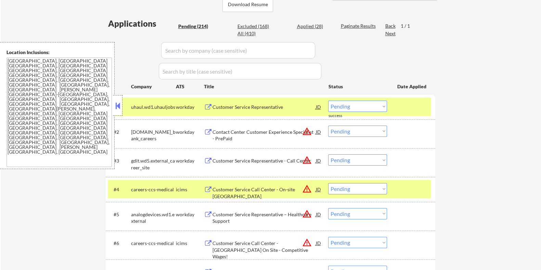
click at [140, 104] on div "uhaul.wd1.uhauljobs" at bounding box center [153, 107] width 45 height 7
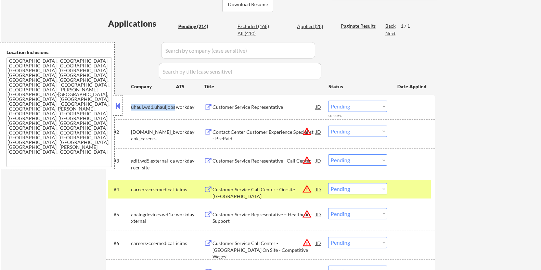
drag, startPoint x: 130, startPoint y: 104, endPoint x: 174, endPoint y: 103, distance: 44.1
click at [174, 104] on div "uhaul.wd1.uhauljobs" at bounding box center [153, 107] width 45 height 7
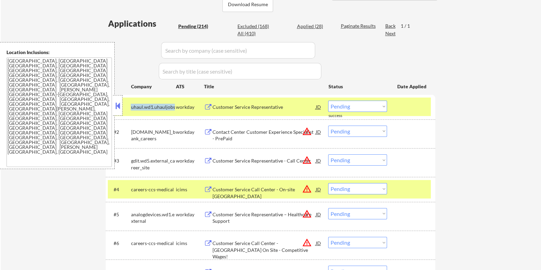
copy div "uhaul.wd1.uhauljobs"
click at [185, 48] on input "input" at bounding box center [238, 50] width 154 height 16
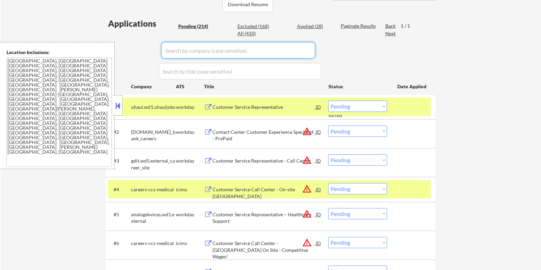
paste input "uhaul.wd1.uhauljobs"
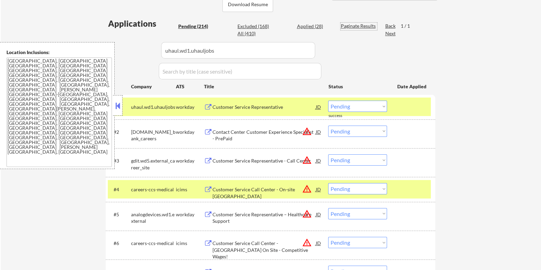
click at [348, 25] on div "Paginate Results" at bounding box center [358, 26] width 37 height 7
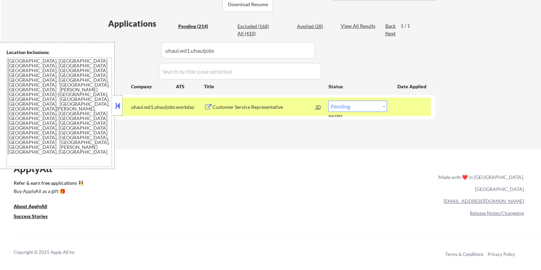
click at [234, 105] on div "Customer Service Representative" at bounding box center [263, 107] width 103 height 7
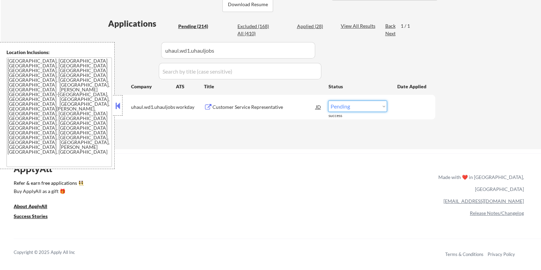
click at [361, 110] on select "Choose an option... Pending Applied Excluded (Questions) Excluded (Expired) Exc…" at bounding box center [357, 106] width 59 height 11
click at [328, 101] on select "Choose an option... Pending Applied Excluded (Questions) Excluded (Expired) Exc…" at bounding box center [357, 106] width 59 height 11
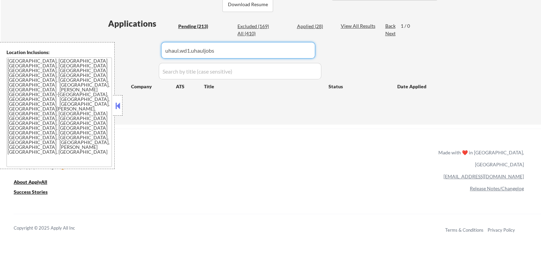
drag, startPoint x: 226, startPoint y: 52, endPoint x: 109, endPoint y: 55, distance: 116.4
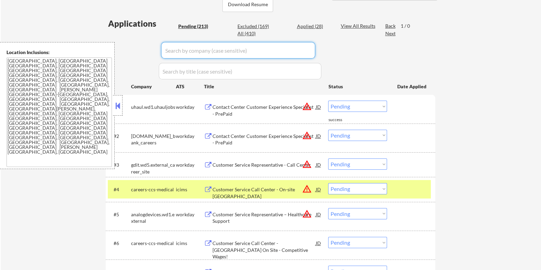
click at [183, 23] on div "Pending (213)" at bounding box center [195, 26] width 34 height 7
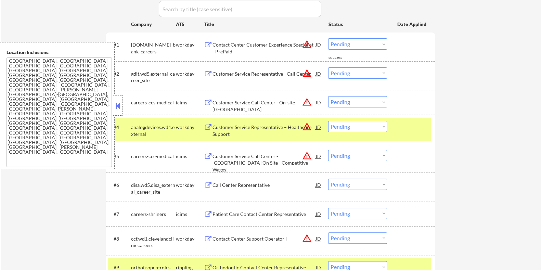
scroll to position [214, 0]
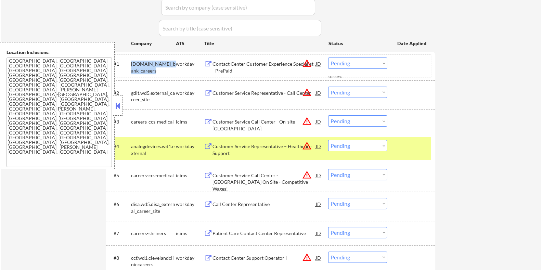
drag, startPoint x: 148, startPoint y: 69, endPoint x: 131, endPoint y: 63, distance: 18.3
click at [131, 63] on div "usbank.wd1.us_bank_careers" at bounding box center [153, 67] width 45 height 13
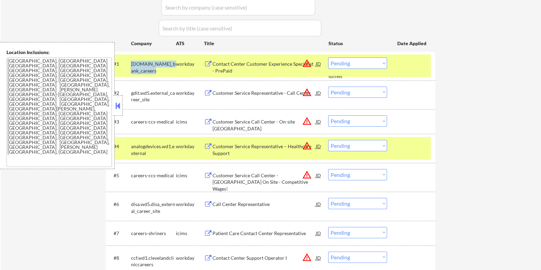
copy div "usbank.wd1.us_bank_careers"
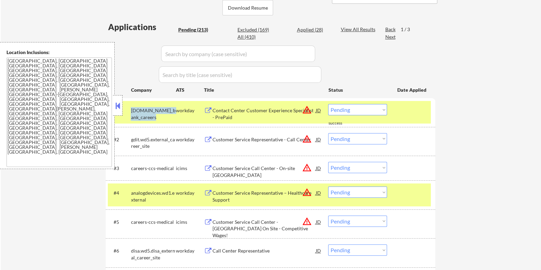
scroll to position [128, 0]
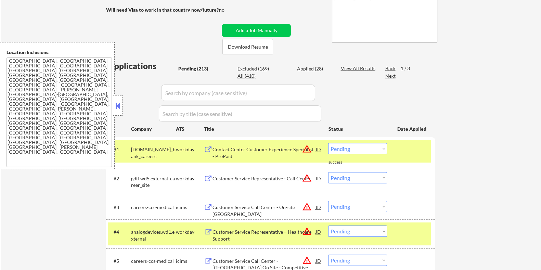
click at [191, 93] on input "input" at bounding box center [238, 93] width 154 height 16
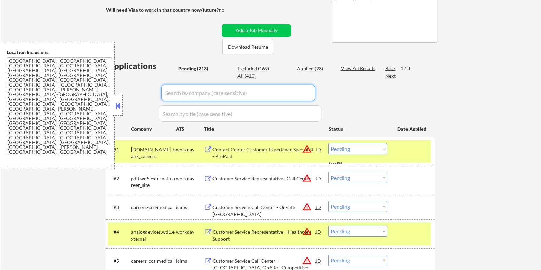
paste input "usbank.wd1.us_bank_careers"
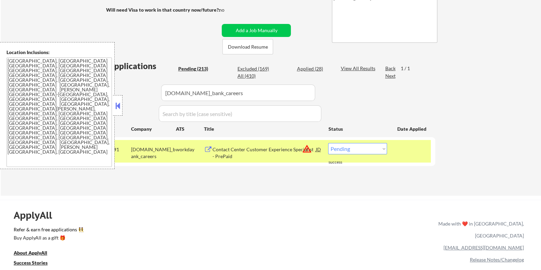
click at [258, 149] on div "Contact Center Customer Experience Specialist - PrePaid" at bounding box center [263, 152] width 103 height 13
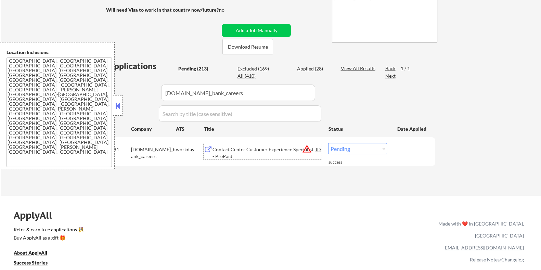
click at [360, 148] on select "Choose an option... Pending Applied Excluded (Questions) Excluded (Expired) Exc…" at bounding box center [357, 148] width 59 height 11
click at [328, 143] on select "Choose an option... Pending Applied Excluded (Questions) Excluded (Expired) Exc…" at bounding box center [357, 148] width 59 height 11
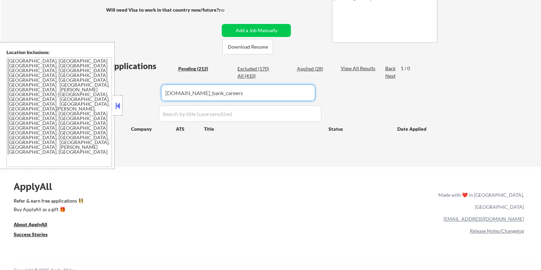
drag, startPoint x: 247, startPoint y: 96, endPoint x: 118, endPoint y: 96, distance: 129.7
click at [118, 96] on body "← Return to /applysquad Mailslurp Inbox Job Search Builder Kaycee Marsh User Em…" at bounding box center [270, 7] width 541 height 270
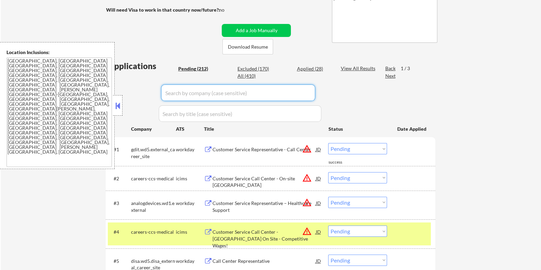
click at [188, 67] on div "Pending (212)" at bounding box center [195, 68] width 34 height 7
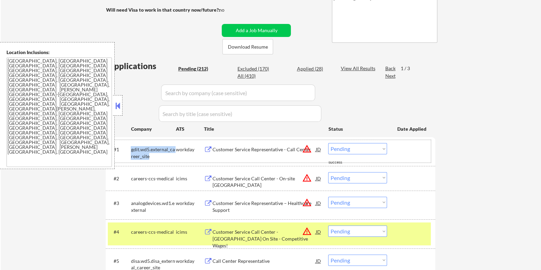
drag, startPoint x: 149, startPoint y: 155, endPoint x: 129, endPoint y: 148, distance: 21.0
click at [129, 148] on div "#1 gdit.wd5.external_career_site workday Customer Service Representative - Call…" at bounding box center [269, 151] width 323 height 23
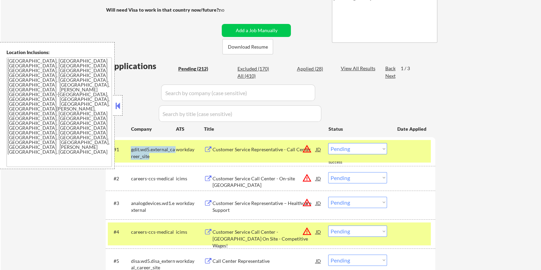
copy div "gdit.wd5.external_career_site"
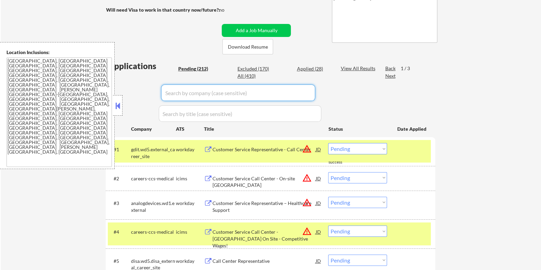
click at [185, 96] on input "input" at bounding box center [238, 93] width 154 height 16
paste input "gdit.wd5.external_career_site"
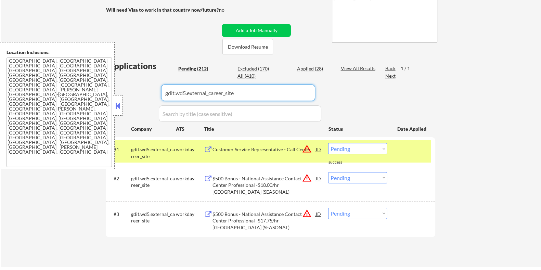
click at [245, 148] on div "Customer Service Representative - Call Center" at bounding box center [263, 149] width 103 height 7
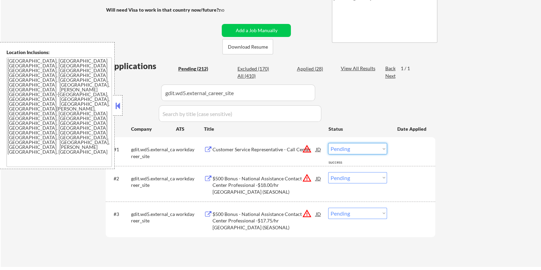
click at [366, 147] on select "Choose an option... Pending Applied Excluded (Questions) Excluded (Expired) Exc…" at bounding box center [357, 148] width 59 height 11
click at [328, 143] on select "Choose an option... Pending Applied Excluded (Questions) Excluded (Expired) Exc…" at bounding box center [357, 148] width 59 height 11
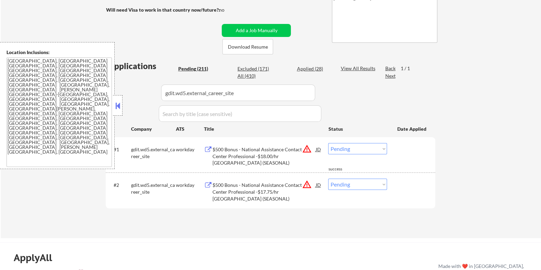
click at [227, 155] on div "$500 Bonus - National Assistance Contact Center Professional -$18.00/hr El Paso…" at bounding box center [263, 156] width 103 height 20
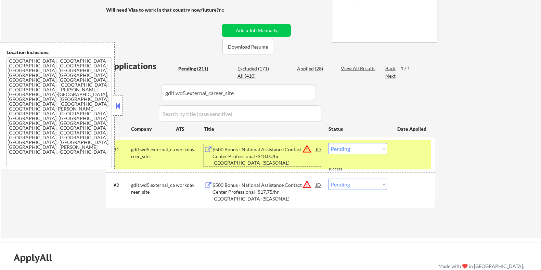
click at [364, 151] on select "Choose an option... Pending Applied Excluded (Questions) Excluded (Expired) Exc…" at bounding box center [357, 148] width 59 height 11
click at [328, 143] on select "Choose an option... Pending Applied Excluded (Questions) Excluded (Expired) Exc…" at bounding box center [357, 148] width 59 height 11
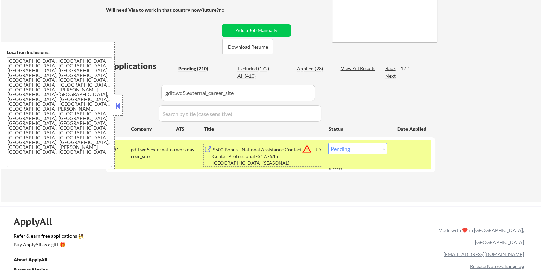
click at [280, 149] on div "$500 Bonus - National Assistance Contact Center Professional -$17.75/hr Bossier…" at bounding box center [263, 156] width 103 height 20
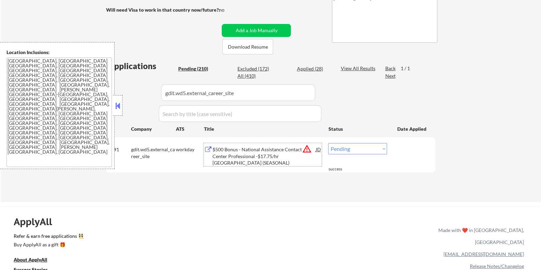
click at [360, 147] on select "Choose an option... Pending Applied Excluded (Questions) Excluded (Expired) Exc…" at bounding box center [357, 148] width 59 height 11
click at [328, 143] on select "Choose an option... Pending Applied Excluded (Questions) Excluded (Expired) Exc…" at bounding box center [357, 148] width 59 height 11
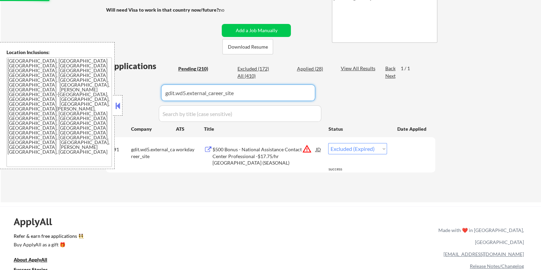
drag, startPoint x: 244, startPoint y: 95, endPoint x: 127, endPoint y: 94, distance: 117.7
click at [127, 94] on div "Applications Pending (210) Excluded (172) Applied (28) All (410) View All Resul…" at bounding box center [270, 124] width 329 height 129
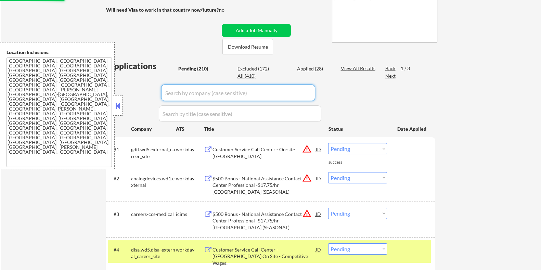
click at [194, 69] on div "Pending (210)" at bounding box center [195, 68] width 34 height 7
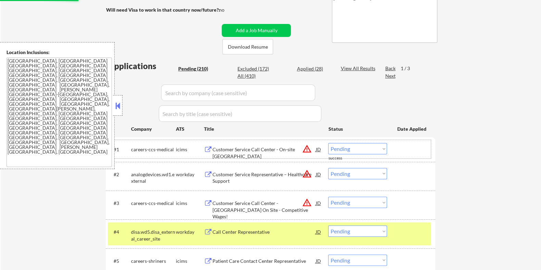
drag, startPoint x: 148, startPoint y: 157, endPoint x: 141, endPoint y: 156, distance: 6.9
click at [141, 156] on div "#1 careers-ccs-medical icims Customer Service Call Center - On-site Dallas JD w…" at bounding box center [269, 149] width 323 height 18
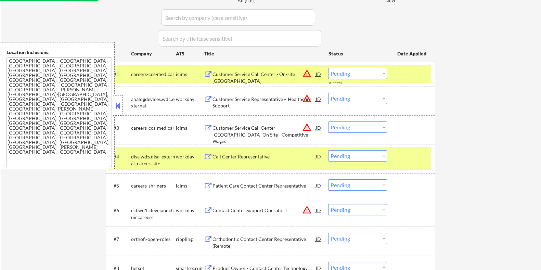
scroll to position [257, 0]
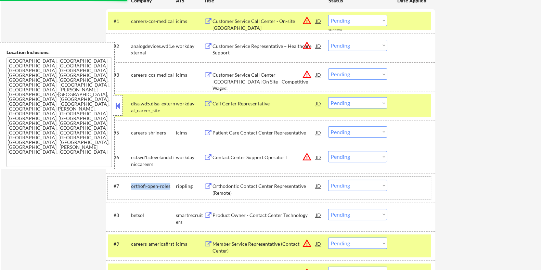
drag, startPoint x: 169, startPoint y: 186, endPoint x: 131, endPoint y: 186, distance: 38.3
click at [131, 186] on div "orthofi-open-roles" at bounding box center [153, 186] width 45 height 7
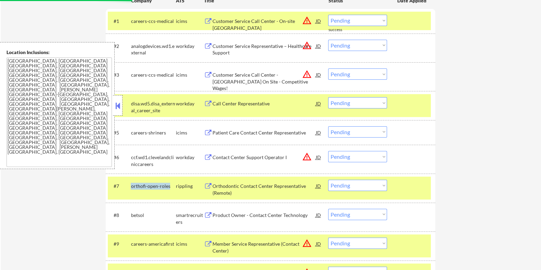
copy div "orthofi-open-roles"
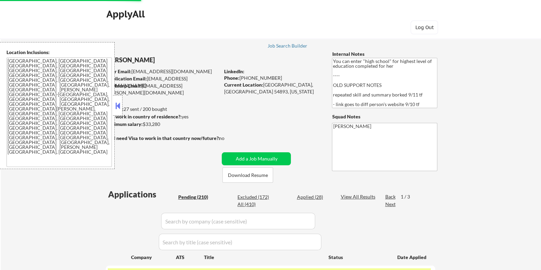
scroll to position [42, 0]
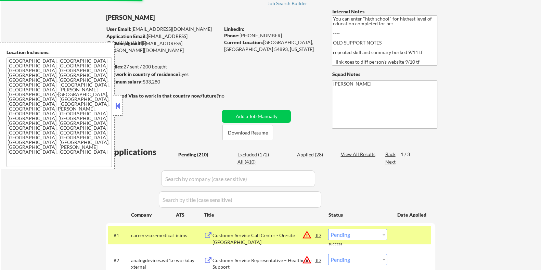
click at [197, 180] on input "input" at bounding box center [238, 178] width 154 height 16
paste input "orthofi-open-roles"
click at [350, 154] on div "View All Results" at bounding box center [358, 154] width 37 height 7
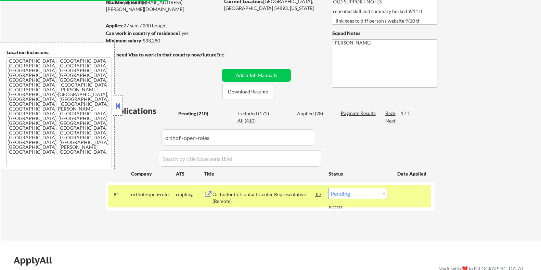
scroll to position [85, 0]
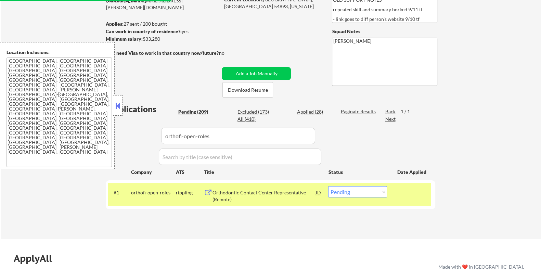
click at [248, 192] on div "Orthodontic Contact Center Representative (Remote)" at bounding box center [263, 195] width 103 height 13
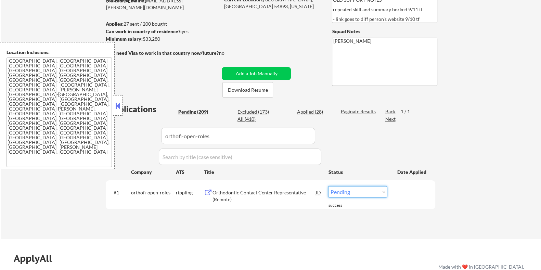
click at [363, 194] on select "Choose an option... Pending Applied Excluded (Questions) Excluded (Expired) Exc…" at bounding box center [357, 191] width 59 height 11
click at [328, 186] on select "Choose an option... Pending Applied Excluded (Questions) Excluded (Expired) Exc…" at bounding box center [357, 191] width 59 height 11
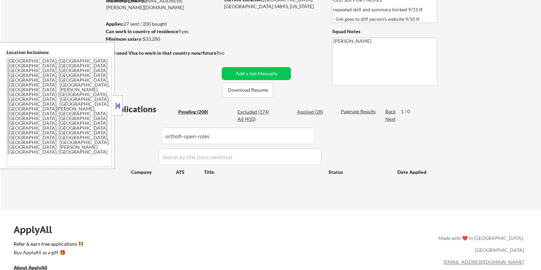
click at [347, 110] on div "Paginate Results" at bounding box center [358, 111] width 37 height 7
drag, startPoint x: 244, startPoint y: 137, endPoint x: 150, endPoint y: 137, distance: 94.4
click at [150, 137] on div "Applications Pending (208) Excluded (174) Applied (28) All (410) View All Resul…" at bounding box center [270, 150] width 329 height 94
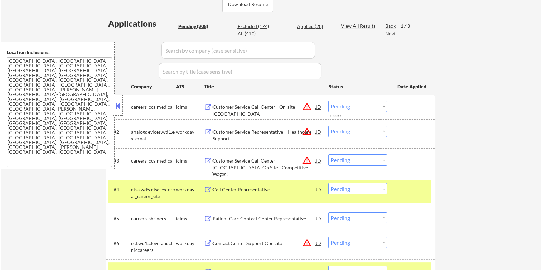
scroll to position [257, 0]
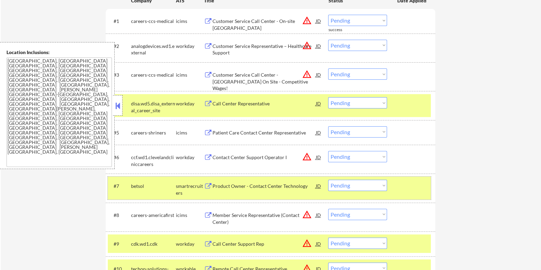
drag, startPoint x: 154, startPoint y: 185, endPoint x: 160, endPoint y: 187, distance: 6.5
click at [151, 185] on div "betsol" at bounding box center [153, 186] width 45 height 7
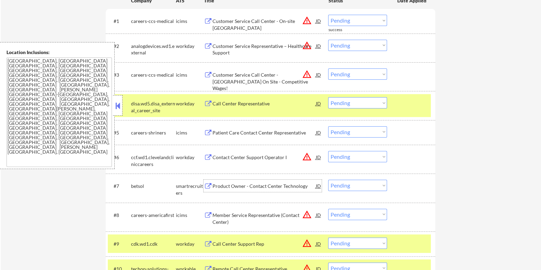
click at [230, 183] on div "Product Owner - Contact Center Technology" at bounding box center [263, 186] width 103 height 7
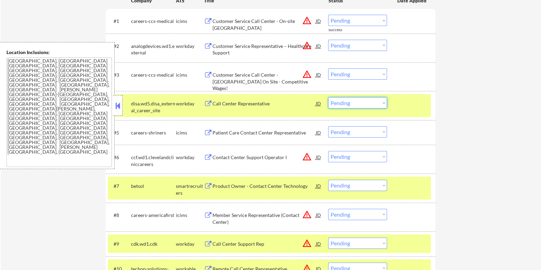
click at [370, 101] on select "Choose an option... Pending Applied Excluded (Questions) Excluded (Expired) Exc…" at bounding box center [357, 102] width 59 height 11
click at [328, 97] on select "Choose an option... Pending Applied Excluded (Questions) Excluded (Expired) Exc…" at bounding box center [357, 102] width 59 height 11
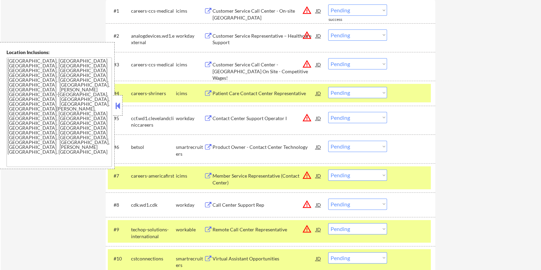
scroll to position [299, 0]
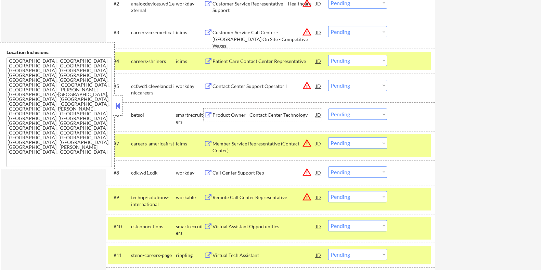
click at [237, 113] on div "Product Owner - Contact Center Technology" at bounding box center [263, 115] width 103 height 7
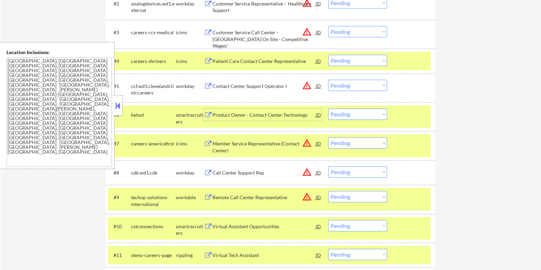
click at [362, 114] on select "Choose an option... Pending Applied Excluded (Questions) Excluded (Expired) Exc…" at bounding box center [357, 113] width 59 height 11
click at [328, 108] on select "Choose an option... Pending Applied Excluded (Questions) Excluded (Expired) Exc…" at bounding box center [357, 113] width 59 height 11
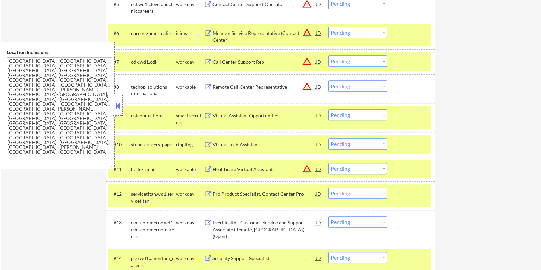
scroll to position [385, 0]
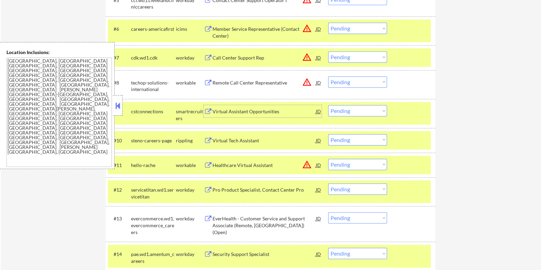
click at [231, 113] on div "Virtual Assistant Opportunities" at bounding box center [263, 111] width 103 height 7
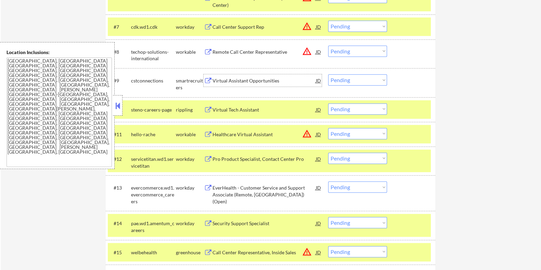
scroll to position [470, 0]
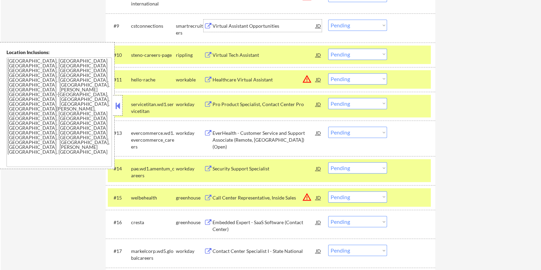
click at [220, 52] on div "Virtual Tech Assistant" at bounding box center [263, 55] width 103 height 7
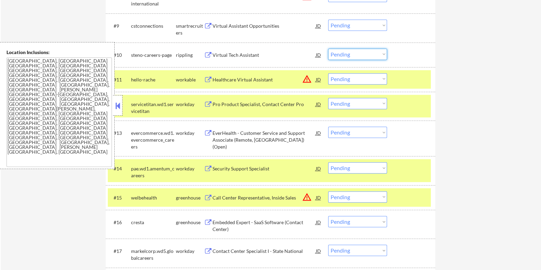
click at [348, 52] on select "Choose an option... Pending Applied Excluded (Questions) Excluded (Expired) Exc…" at bounding box center [357, 54] width 59 height 11
click at [328, 49] on select "Choose an option... Pending Applied Excluded (Questions) Excluded (Expired) Exc…" at bounding box center [357, 54] width 59 height 11
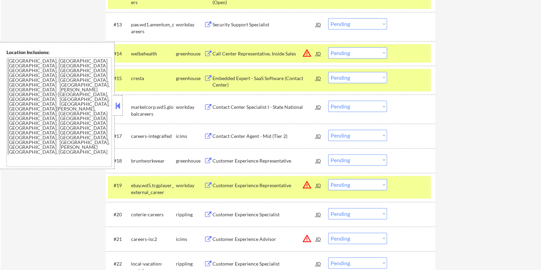
scroll to position [598, 0]
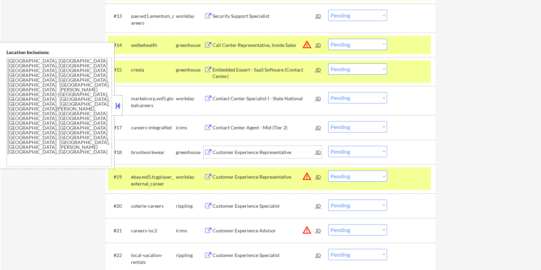
click at [248, 150] on div "Customer Experience Representative" at bounding box center [263, 152] width 103 height 7
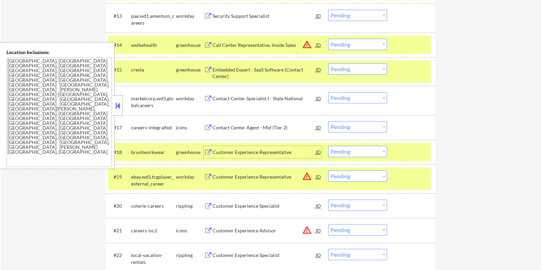
click at [278, 149] on div "Customer Experience Representative" at bounding box center [263, 152] width 103 height 7
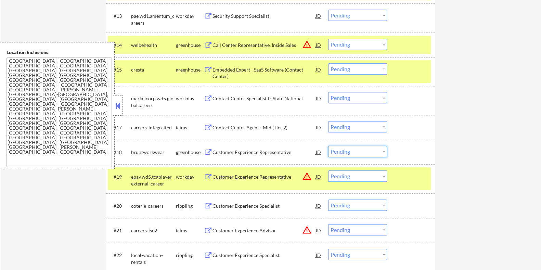
click at [354, 149] on select "Choose an option... Pending Applied Excluded (Questions) Excluded (Expired) Exc…" at bounding box center [357, 151] width 59 height 11
click at [328, 146] on select "Choose an option... Pending Applied Excluded (Questions) Excluded (Expired) Exc…" at bounding box center [357, 151] width 59 height 11
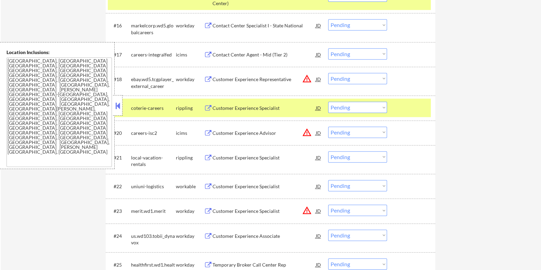
scroll to position [684, 0]
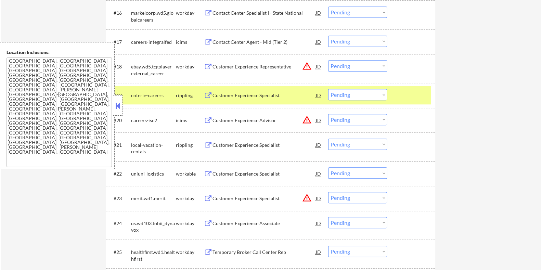
click at [234, 174] on div "Customer Experience Specialist" at bounding box center [263, 173] width 103 height 7
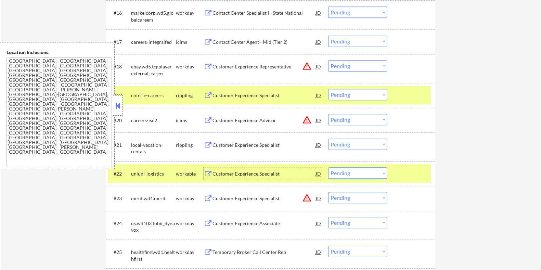
click at [370, 173] on select "Choose an option... Pending Applied Excluded (Questions) Excluded (Expired) Exc…" at bounding box center [357, 172] width 59 height 11
click at [328, 167] on select "Choose an option... Pending Applied Excluded (Questions) Excluded (Expired) Exc…" at bounding box center [357, 172] width 59 height 11
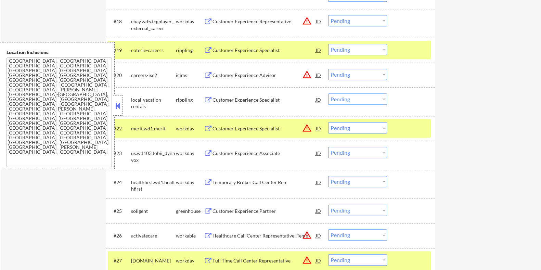
scroll to position [813, 0]
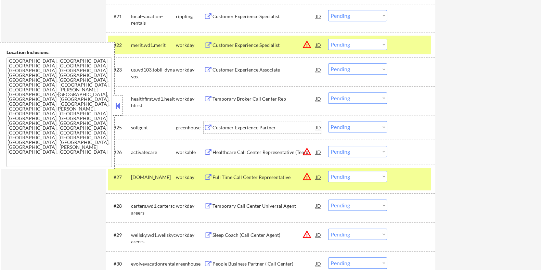
click at [223, 125] on div "Customer Experience Partner" at bounding box center [263, 127] width 103 height 7
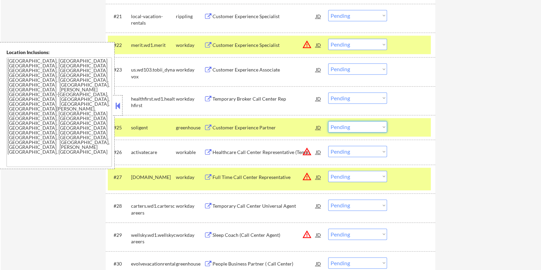
click at [368, 128] on select "Choose an option... Pending Applied Excluded (Questions) Excluded (Expired) Exc…" at bounding box center [357, 126] width 59 height 11
click at [328, 121] on select "Choose an option... Pending Applied Excluded (Questions) Excluded (Expired) Exc…" at bounding box center [357, 126] width 59 height 11
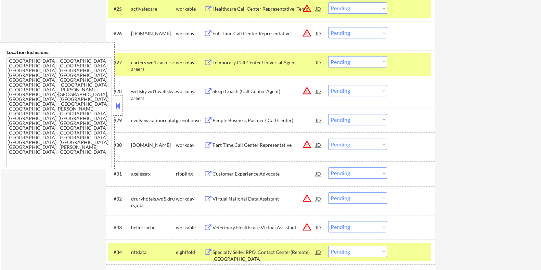
scroll to position [984, 0]
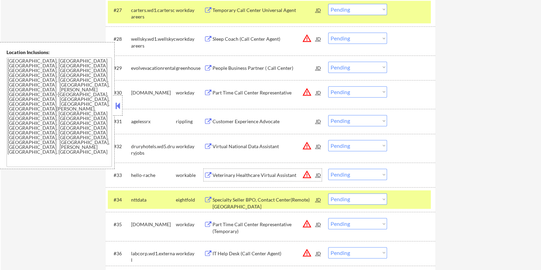
click at [220, 171] on div "Veterinary Healthcare Virtual Assistant" at bounding box center [263, 175] width 103 height 12
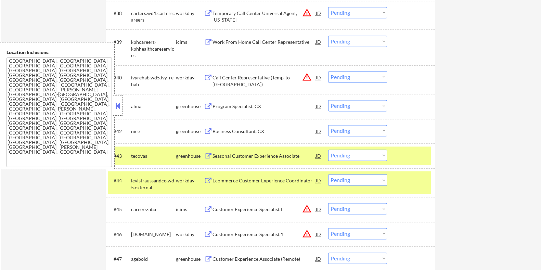
scroll to position [1283, 0]
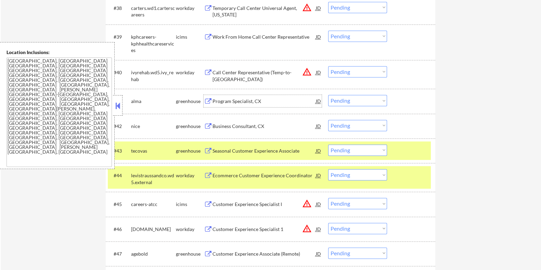
click at [244, 101] on div "Program Specialist, CX" at bounding box center [263, 101] width 103 height 7
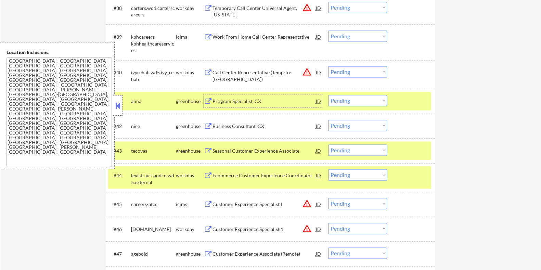
click at [349, 98] on select "Choose an option... Pending Applied Excluded (Questions) Excluded (Expired) Exc…" at bounding box center [357, 100] width 59 height 11
click at [328, 95] on select "Choose an option... Pending Applied Excluded (Questions) Excluded (Expired) Exc…" at bounding box center [357, 100] width 59 height 11
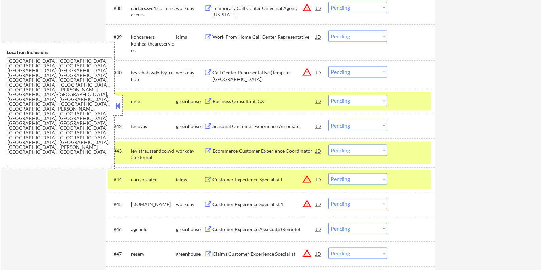
click at [250, 98] on div "Business Consultant, CX" at bounding box center [263, 101] width 103 height 7
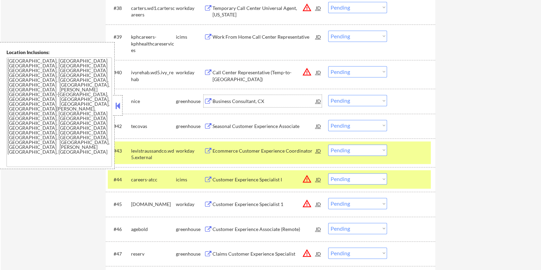
click at [359, 98] on select "Choose an option... Pending Applied Excluded (Questions) Excluded (Expired) Exc…" at bounding box center [357, 100] width 59 height 11
click at [328, 95] on select "Choose an option... Pending Applied Excluded (Questions) Excluded (Expired) Exc…" at bounding box center [357, 100] width 59 height 11
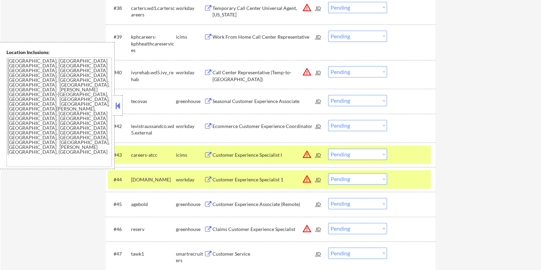
click at [240, 101] on div "Seasonal Customer Experience Associate" at bounding box center [263, 101] width 103 height 7
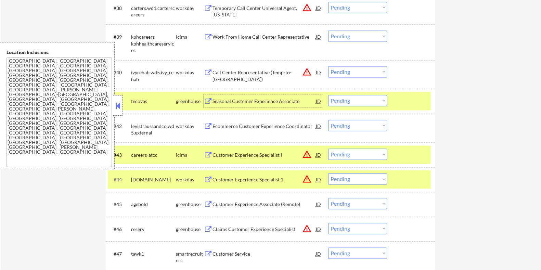
click at [365, 98] on select "Choose an option... Pending Applied Excluded (Questions) Excluded (Expired) Exc…" at bounding box center [357, 100] width 59 height 11
click at [328, 95] on select "Choose an option... Pending Applied Excluded (Questions) Excluded (Expired) Exc…" at bounding box center [357, 100] width 59 height 11
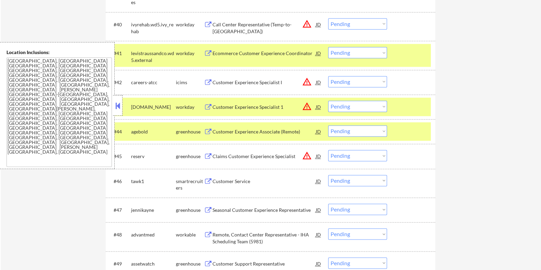
scroll to position [1368, 0]
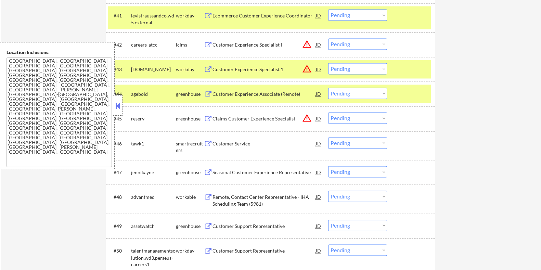
click at [236, 143] on div "Customer Service" at bounding box center [263, 143] width 103 height 7
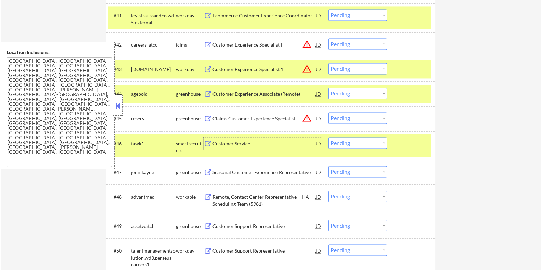
drag, startPoint x: 364, startPoint y: 141, endPoint x: 360, endPoint y: 141, distance: 4.1
click at [363, 141] on select "Choose an option... Pending Applied Excluded (Questions) Excluded (Expired) Exc…" at bounding box center [357, 142] width 59 height 11
click at [328, 137] on select "Choose an option... Pending Applied Excluded (Questions) Excluded (Expired) Exc…" at bounding box center [357, 142] width 59 height 11
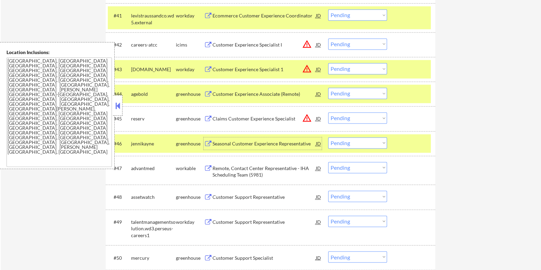
click at [236, 141] on div "Seasonal Customer Experience Representative" at bounding box center [263, 143] width 103 height 7
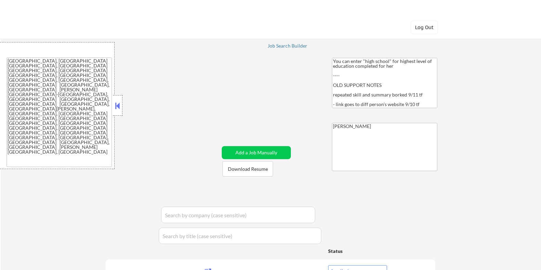
select select ""applied""
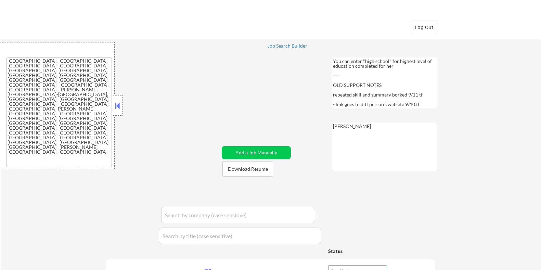
select select ""applied""
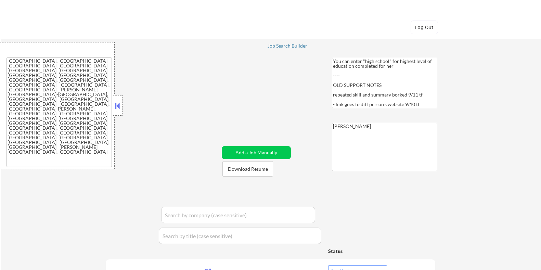
select select ""applied""
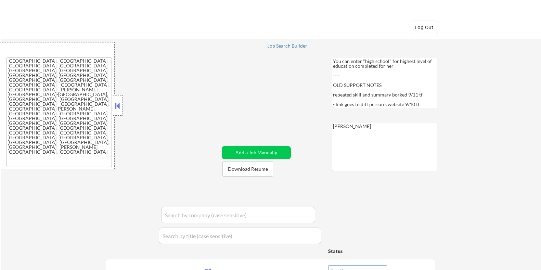
select select ""applied""
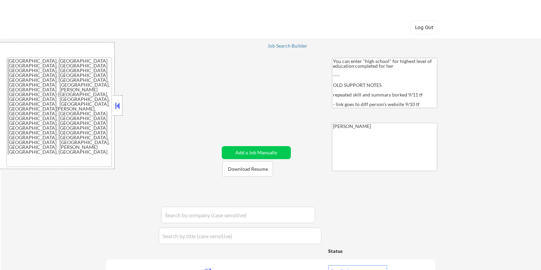
select select ""applied""
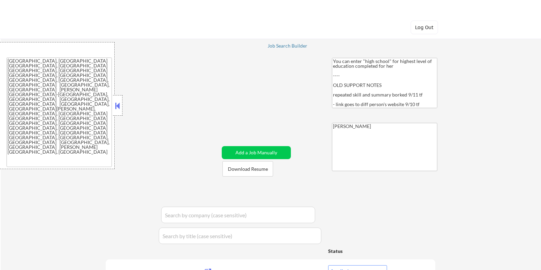
select select ""applied""
select select ""excluded""
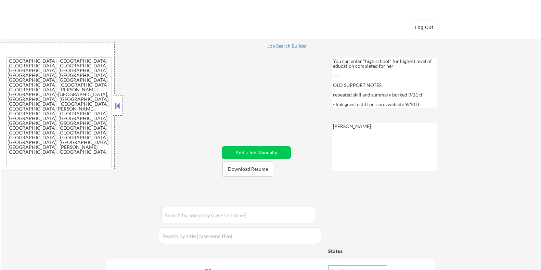
select select ""excluded""
select select ""excluded__bad_match_""
select select ""excluded__expired_""
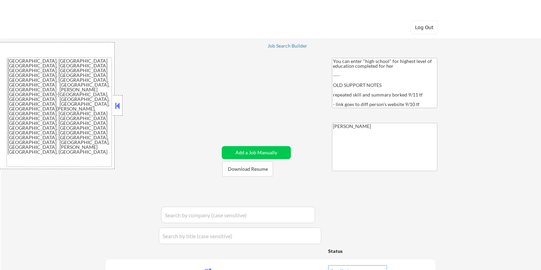
select select ""excluded__expired_""
select select ""excluded__location_""
select select ""excluded__expired_""
select select ""pending""
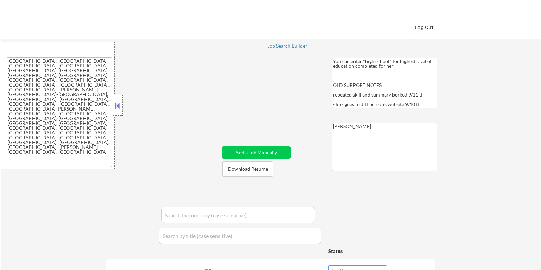
select select ""excluded__expired_""
select select ""excluded__location_""
select select ""excluded__expired_""
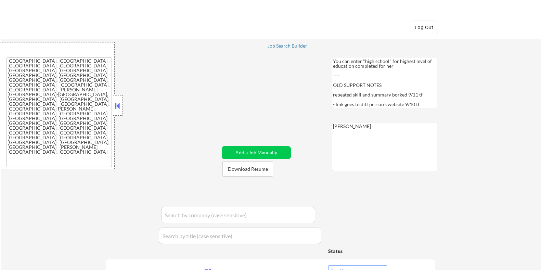
select select ""excluded__bad_match_""
select select ""pending""
select select ""excluded__bad_match_""
select select ""excluded__expired_""
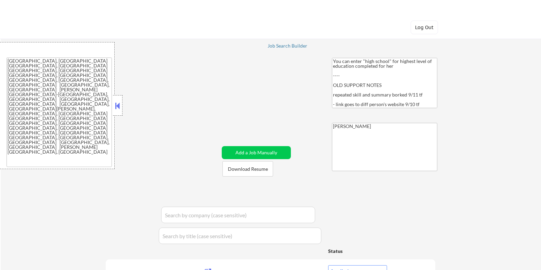
select select ""excluded__bad_match_""
select select ""excluded__location_""
select select ""pending""
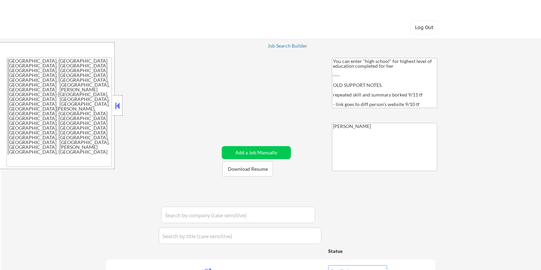
select select ""pending""
select select ""excluded__expired_""
select select ""excluded__bad_match_""
select select ""pending""
select select ""excluded__bad_match_""
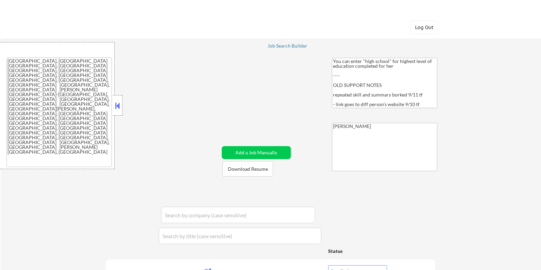
select select ""excluded__bad_match_""
select select ""pending""
select select ""excluded__location_""
select select ""pending""
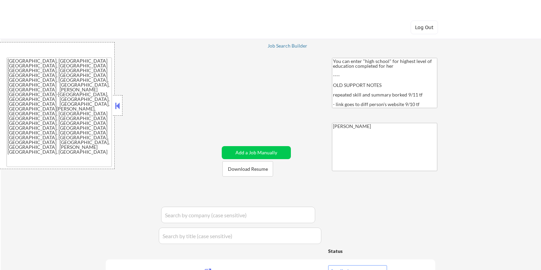
select select ""excluded__location_""
select select ""excluded""
select select ""pending""
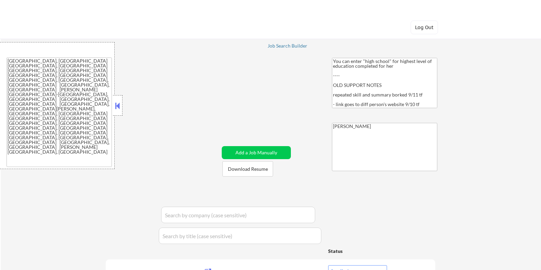
select select ""pending""
select select ""excluded__bad_match_""
select select ""excluded__location_""
select select ""pending""
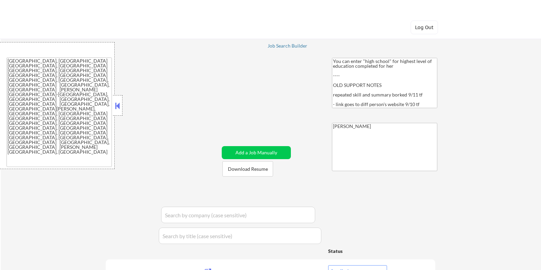
select select ""pending""
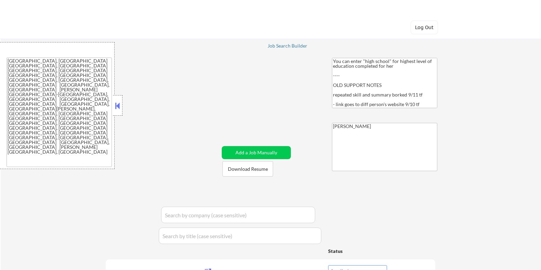
select select ""excluded__expired_""
select select ""pending""
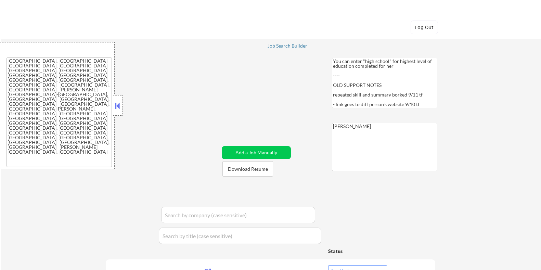
select select ""excluded""
select select ""excluded__location_""
select select ""excluded__bad_match_""
select select ""pending""
select select ""excluded__location_""
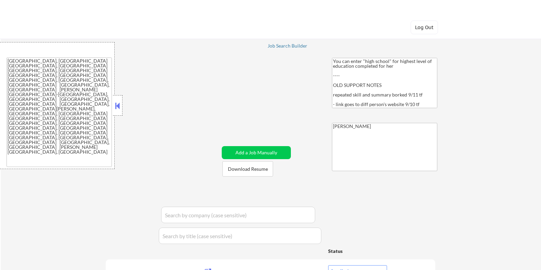
select select ""pending""
select select ""excluded__bad_match_""
select select ""pending""
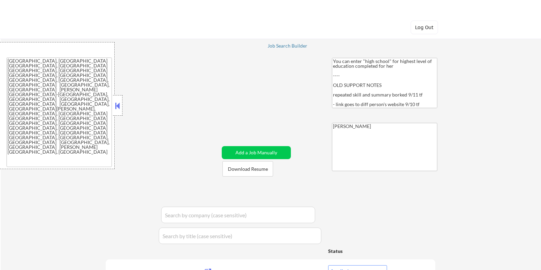
select select ""pending""
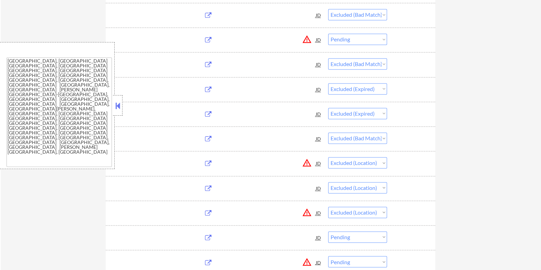
scroll to position [1368, 0]
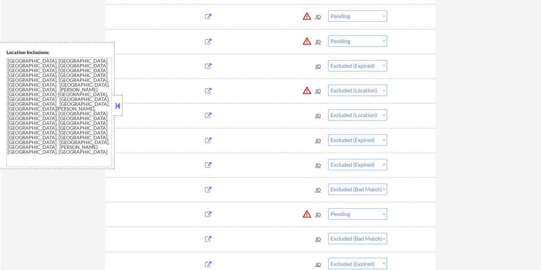
select select ""pending""
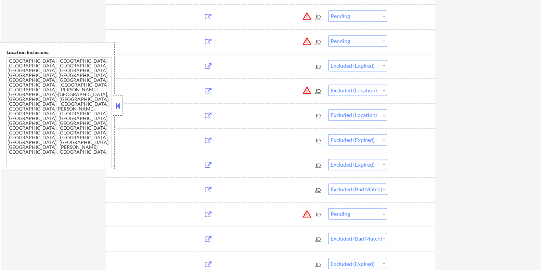
select select ""pending""
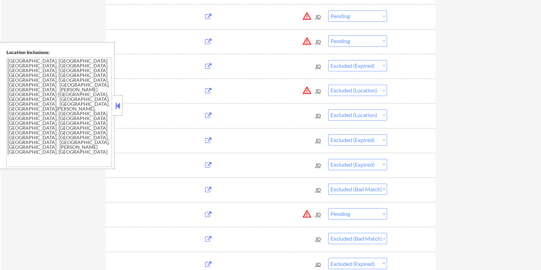
select select ""pending""
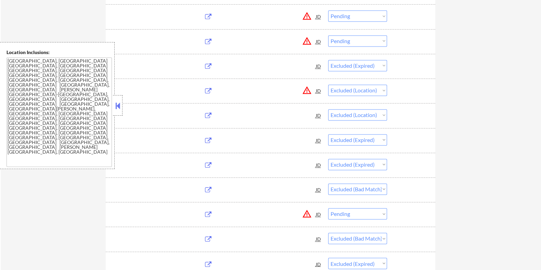
select select ""pending""
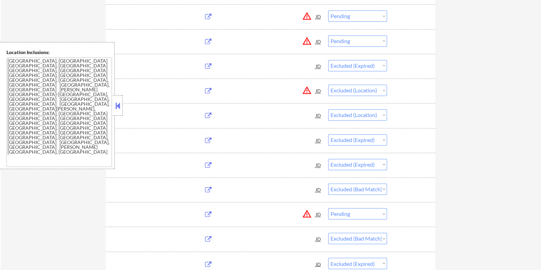
select select ""pending""
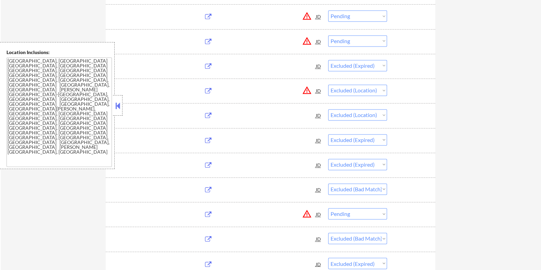
select select ""pending""
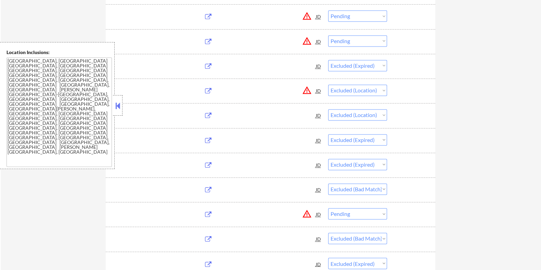
select select ""pending""
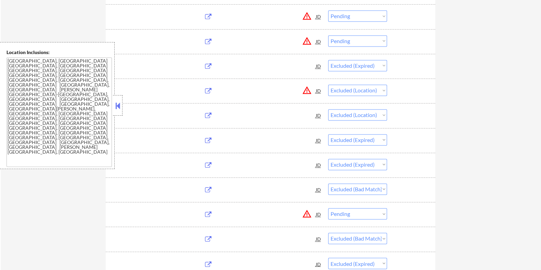
select select ""pending""
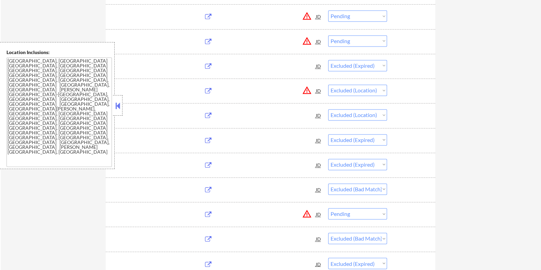
select select ""pending""
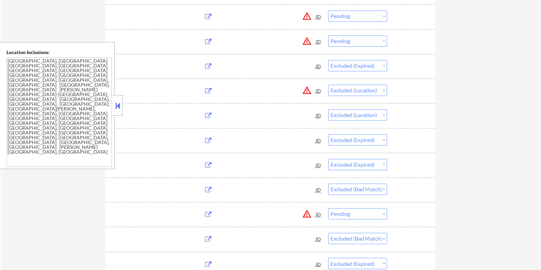
select select ""pending""
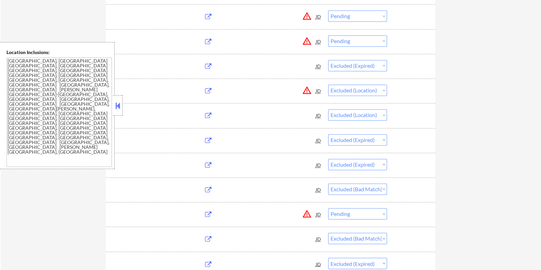
select select ""pending""
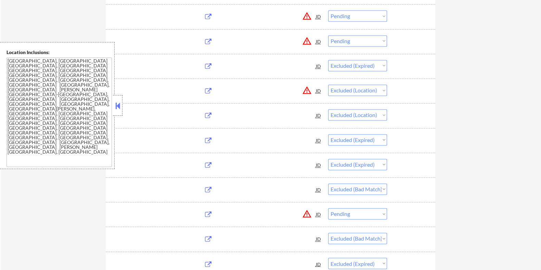
select select ""pending""
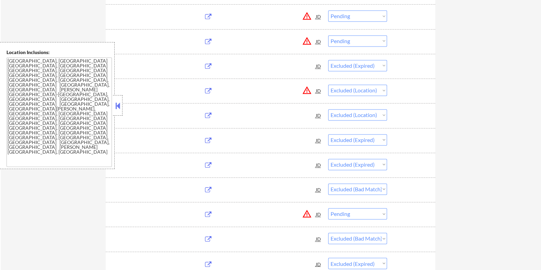
select select ""pending""
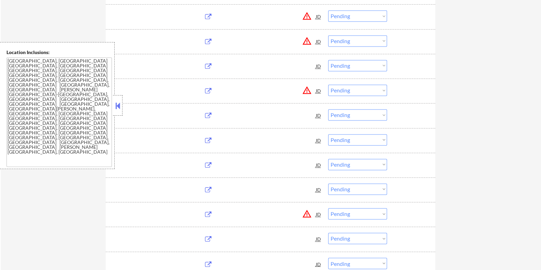
select select ""pending""
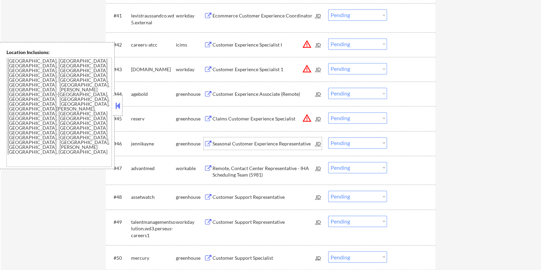
click at [248, 142] on div "Seasonal Customer Experience Representative" at bounding box center [263, 143] width 103 height 7
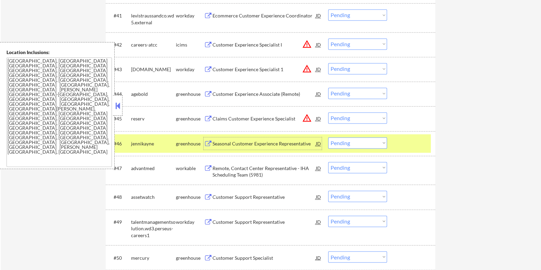
drag, startPoint x: 352, startPoint y: 141, endPoint x: 346, endPoint y: 141, distance: 6.8
click at [350, 141] on select "Choose an option... Pending Applied Excluded (Questions) Excluded (Expired) Exc…" at bounding box center [357, 142] width 59 height 11
click at [328, 137] on select "Choose an option... Pending Applied Excluded (Questions) Excluded (Expired) Exc…" at bounding box center [357, 142] width 59 height 11
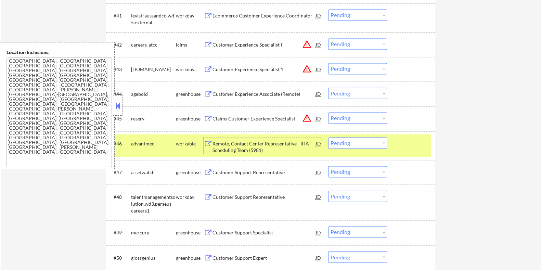
click at [264, 146] on div "Remote, Contact Center Representative - IHA Scheduling Team (5981)" at bounding box center [263, 146] width 103 height 13
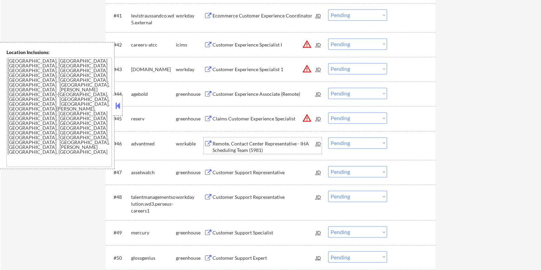
click at [355, 141] on select "Choose an option... Pending Applied Excluded (Questions) Excluded (Expired) Exc…" at bounding box center [357, 142] width 59 height 11
click at [328, 137] on select "Choose an option... Pending Applied Excluded (Questions) Excluded (Expired) Exc…" at bounding box center [357, 142] width 59 height 11
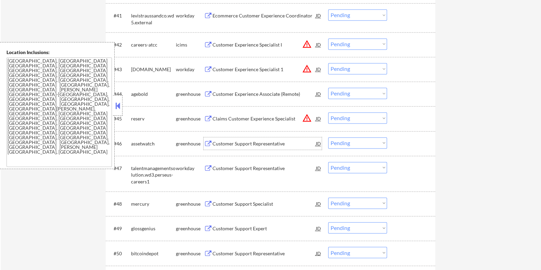
click at [266, 142] on div "Customer Support Representative" at bounding box center [263, 143] width 103 height 7
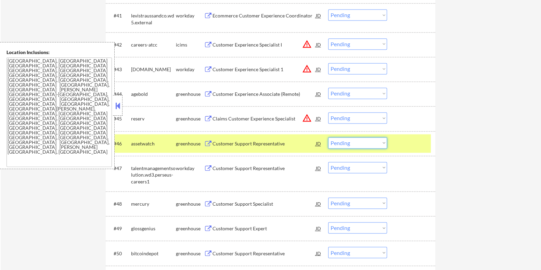
click at [365, 147] on select "Choose an option... Pending Applied Excluded (Questions) Excluded (Expired) Exc…" at bounding box center [357, 142] width 59 height 11
click at [328, 137] on select "Choose an option... Pending Applied Excluded (Questions) Excluded (Expired) Exc…" at bounding box center [357, 142] width 59 height 11
select select ""pending""
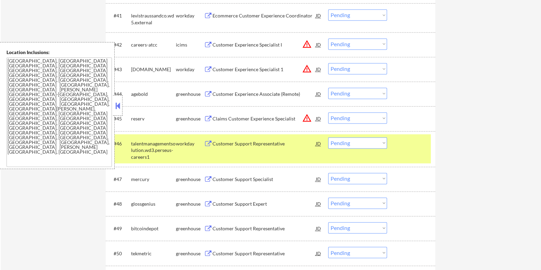
click at [244, 180] on div "Customer Support Specialist" at bounding box center [263, 179] width 103 height 7
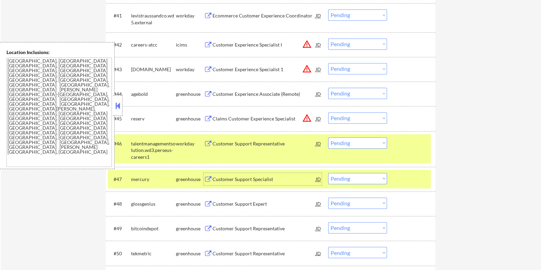
click at [370, 178] on select "Choose an option... Pending Applied Excluded (Questions) Excluded (Expired) Exc…" at bounding box center [357, 178] width 59 height 11
click at [328, 173] on select "Choose an option... Pending Applied Excluded (Questions) Excluded (Expired) Exc…" at bounding box center [357, 178] width 59 height 11
select select ""pending""
click at [238, 177] on div "Customer Support Expert" at bounding box center [263, 179] width 103 height 7
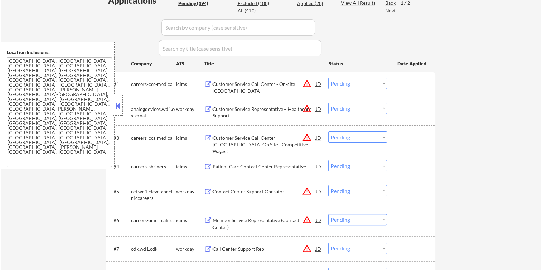
scroll to position [101, 0]
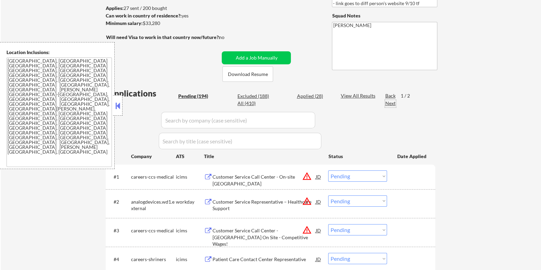
click at [391, 100] on div "Next" at bounding box center [390, 103] width 11 height 7
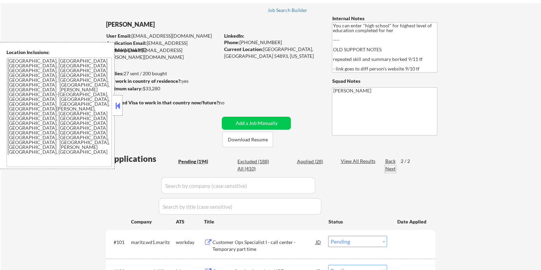
scroll to position [85, 0]
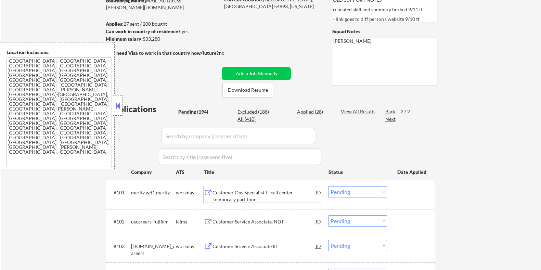
click at [224, 194] on div "Customer Ops Specialist I - call center - Temporary part time" at bounding box center [263, 195] width 103 height 13
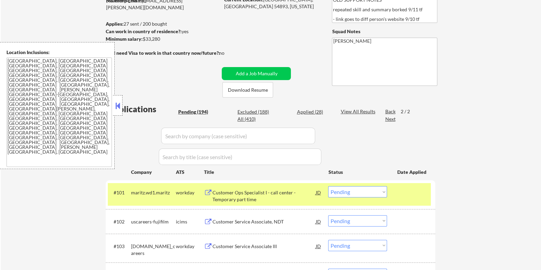
drag, startPoint x: 166, startPoint y: 38, endPoint x: 142, endPoint y: 38, distance: 23.6
click at [142, 38] on div "Minimum salary: $33,280" at bounding box center [162, 39] width 114 height 7
copy div "$33,280"
click at [371, 189] on select "Choose an option... Pending Applied Excluded (Questions) Excluded (Expired) Exc…" at bounding box center [357, 191] width 59 height 11
click at [328, 186] on select "Choose an option... Pending Applied Excluded (Questions) Excluded (Expired) Exc…" at bounding box center [357, 191] width 59 height 11
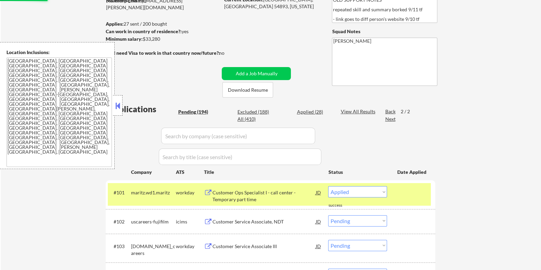
select select ""pending""
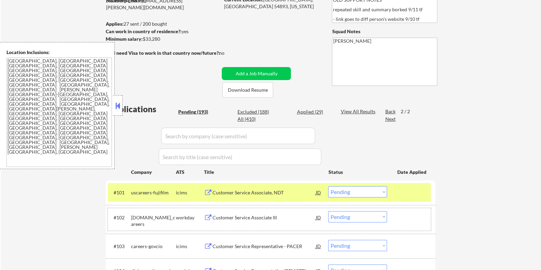
drag, startPoint x: 146, startPoint y: 221, endPoint x: 131, endPoint y: 215, distance: 15.6
click at [131, 215] on div "[DOMAIN_NAME]_careers" at bounding box center [153, 220] width 45 height 13
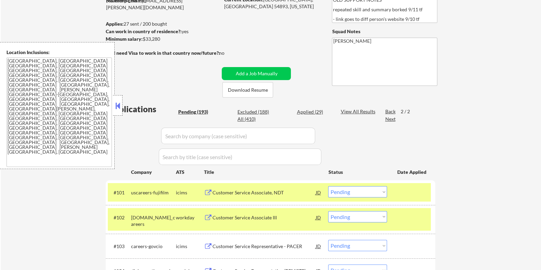
copy div "[DOMAIN_NAME]_careers"
click at [185, 141] on input "input" at bounding box center [238, 136] width 154 height 16
paste input "[DOMAIN_NAME]_careers"
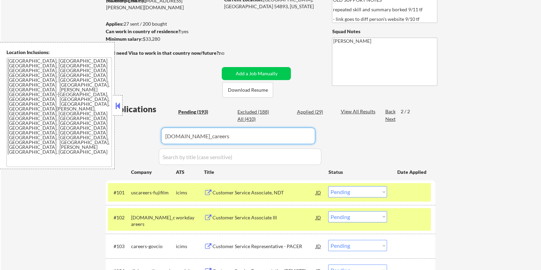
type input "[DOMAIN_NAME]_careers"
click at [352, 110] on div "View All Results" at bounding box center [358, 111] width 37 height 7
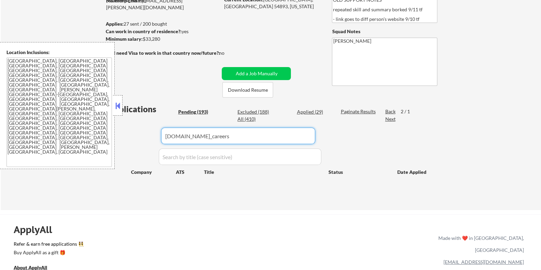
drag, startPoint x: 245, startPoint y: 136, endPoint x: 161, endPoint y: 136, distance: 83.5
click at [161, 136] on input "input" at bounding box center [238, 136] width 154 height 16
drag, startPoint x: 196, startPoint y: 111, endPoint x: 196, endPoint y: 123, distance: 12.3
click at [196, 111] on div "Pending (193)" at bounding box center [195, 111] width 34 height 7
select select ""pending""
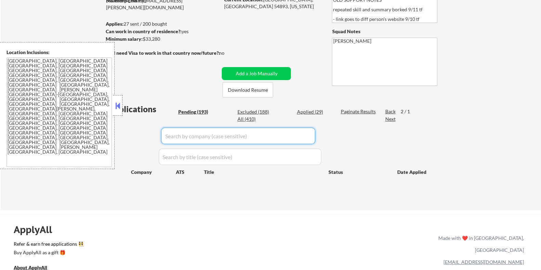
select select ""pending""
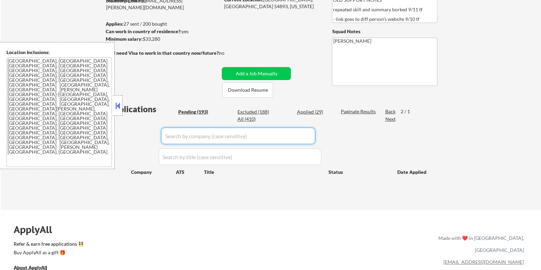
select select ""pending""
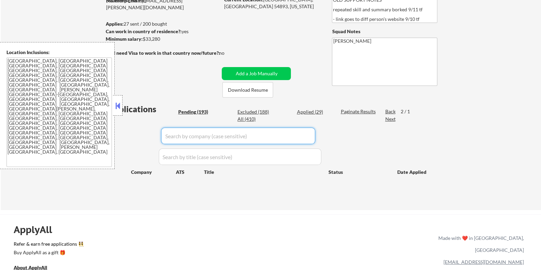
select select ""pending""
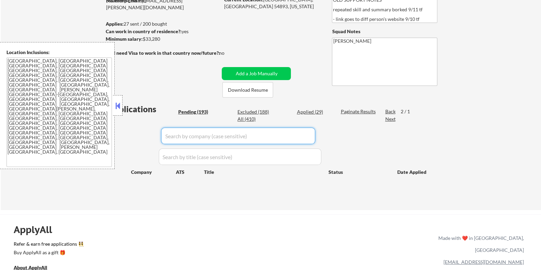
select select ""pending""
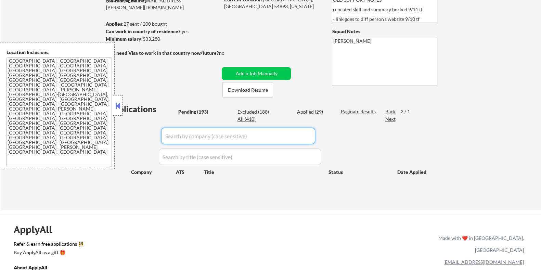
select select ""pending""
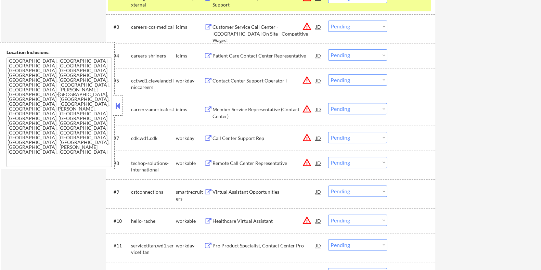
scroll to position [342, 0]
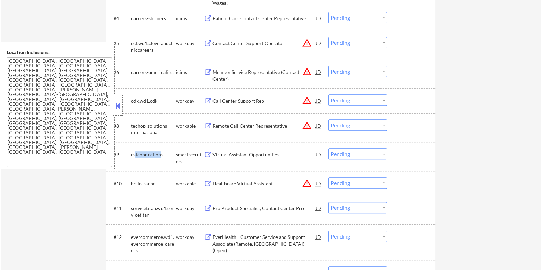
drag, startPoint x: 160, startPoint y: 153, endPoint x: 135, endPoint y: 152, distance: 24.7
click at [135, 152] on div "cstconnections" at bounding box center [153, 154] width 45 height 7
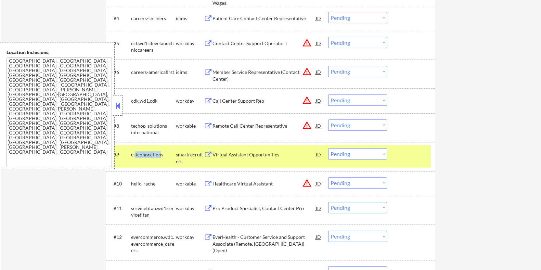
click at [156, 160] on div "#9 cstconnections smartrecruiters Virtual Assistant Opportunities JD warning_am…" at bounding box center [269, 156] width 323 height 23
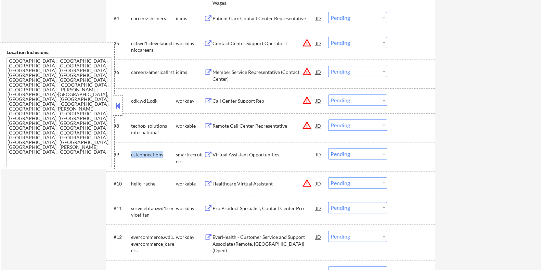
drag, startPoint x: 163, startPoint y: 153, endPoint x: 131, endPoint y: 150, distance: 31.3
click at [131, 150] on div "cstconnections" at bounding box center [153, 154] width 45 height 12
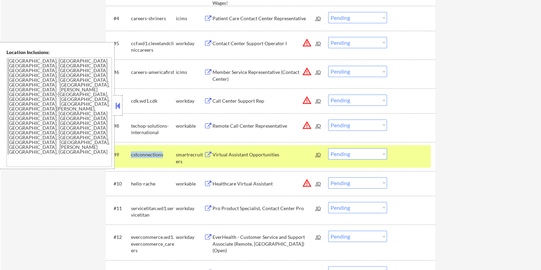
copy div "cstconnections"
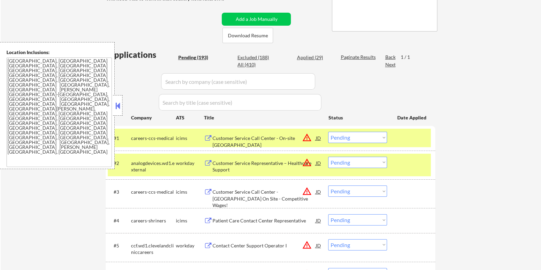
scroll to position [128, 0]
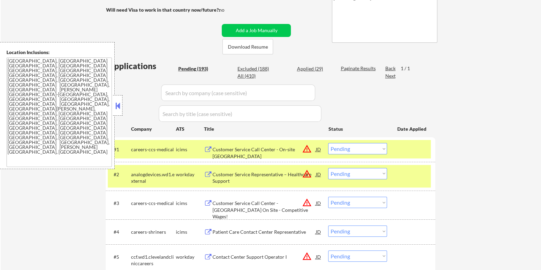
click at [179, 95] on input "input" at bounding box center [238, 93] width 154 height 16
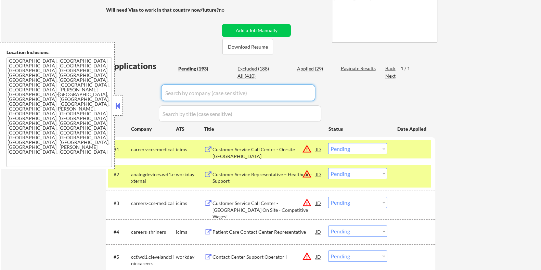
paste input "cstconnections"
click at [350, 66] on div "Paginate Results" at bounding box center [358, 68] width 37 height 7
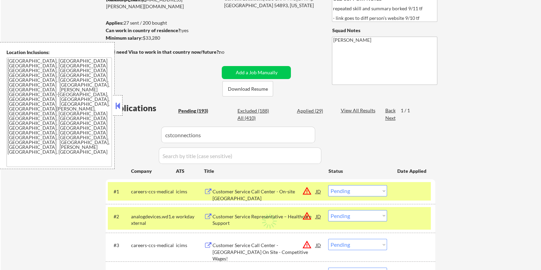
scroll to position [85, 0]
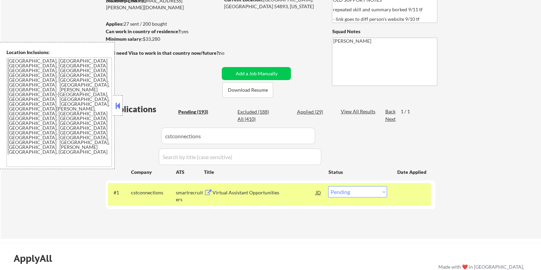
click at [230, 191] on div "Virtual Assistant Opportunities" at bounding box center [263, 192] width 103 height 7
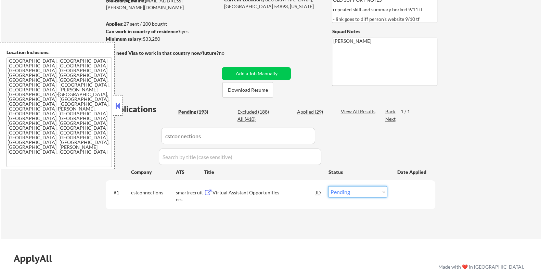
click at [355, 193] on select "Choose an option... Pending Applied Excluded (Questions) Excluded (Expired) Exc…" at bounding box center [357, 191] width 59 height 11
click at [328, 186] on select "Choose an option... Pending Applied Excluded (Questions) Excluded (Expired) Exc…" at bounding box center [357, 191] width 59 height 11
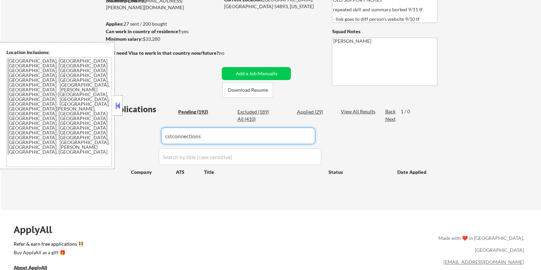
drag, startPoint x: 216, startPoint y: 139, endPoint x: 81, endPoint y: 159, distance: 136.2
click at [83, 158] on body "← Return to /applysquad Mailslurp Inbox Job Search Builder Kaycee Marsh User Em…" at bounding box center [270, 50] width 541 height 270
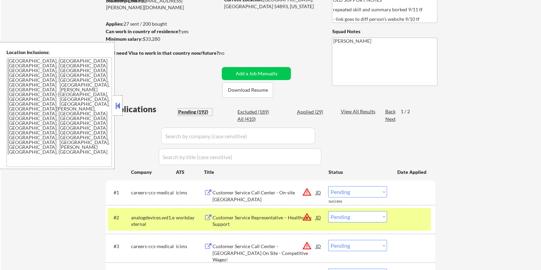
click at [192, 109] on div "Pending (192)" at bounding box center [195, 111] width 34 height 7
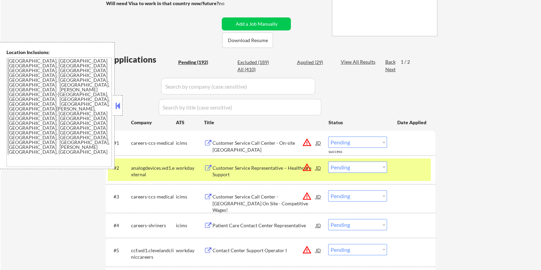
scroll to position [171, 0]
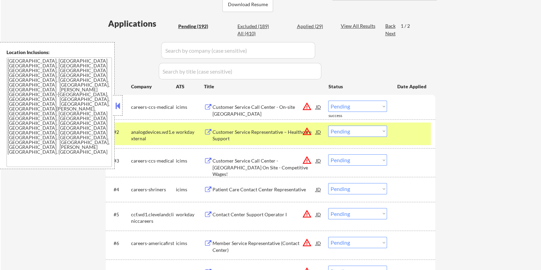
click at [196, 106] on div "icims" at bounding box center [190, 107] width 28 height 7
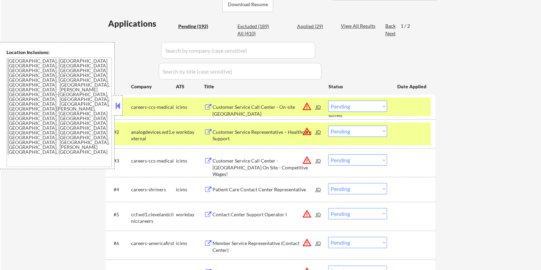
click at [219, 106] on div "Customer Service Call Center - On-site Dallas" at bounding box center [263, 110] width 103 height 13
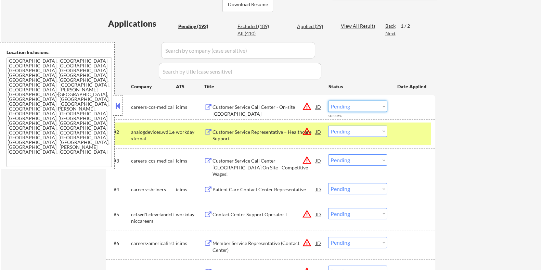
click at [358, 107] on select "Choose an option... Pending Applied Excluded (Questions) Excluded (Expired) Exc…" at bounding box center [357, 106] width 59 height 11
click at [328, 101] on select "Choose an option... Pending Applied Excluded (Questions) Excluded (Expired) Exc…" at bounding box center [357, 106] width 59 height 11
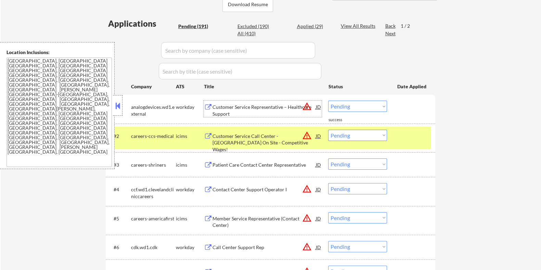
click at [241, 105] on div "Customer Service Representative – Healthcare Support" at bounding box center [263, 110] width 103 height 13
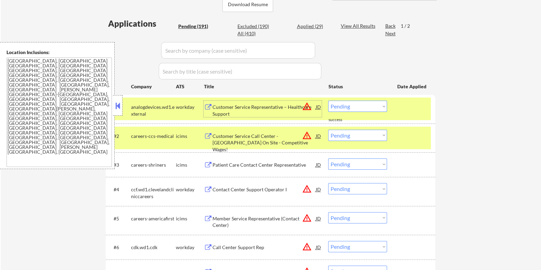
click at [356, 104] on select "Choose an option... Pending Applied Excluded (Questions) Excluded (Expired) Exc…" at bounding box center [357, 106] width 59 height 11
click at [328, 101] on select "Choose an option... Pending Applied Excluded (Questions) Excluded (Expired) Exc…" at bounding box center [357, 106] width 59 height 11
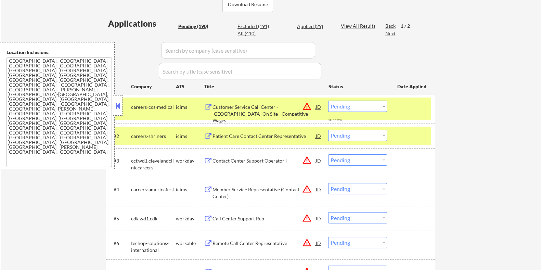
click at [266, 107] on div "Customer Service Call Center - Pittsburgh On Site - Competitive Wages!" at bounding box center [263, 114] width 103 height 20
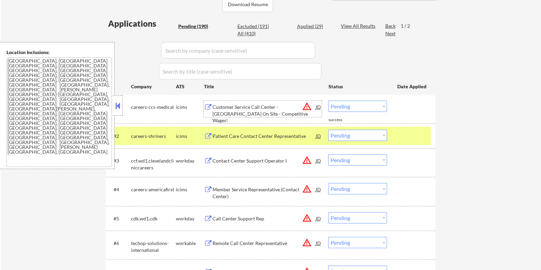
click at [347, 103] on select "Choose an option... Pending Applied Excluded (Questions) Excluded (Expired) Exc…" at bounding box center [357, 106] width 59 height 11
click at [328, 101] on select "Choose an option... Pending Applied Excluded (Questions) Excluded (Expired) Exc…" at bounding box center [357, 106] width 59 height 11
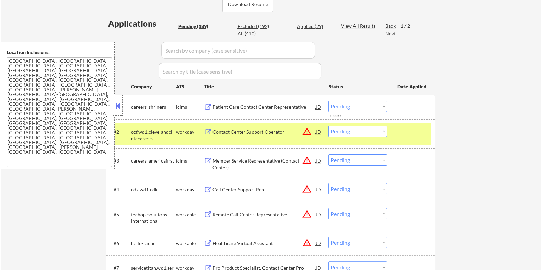
click at [240, 107] on div "Patient Care Contact Center Representative" at bounding box center [263, 107] width 103 height 7
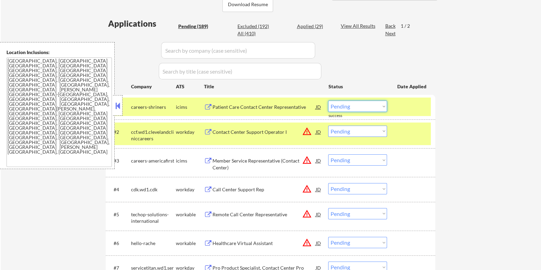
click at [374, 108] on select "Choose an option... Pending Applied Excluded (Questions) Excluded (Expired) Exc…" at bounding box center [357, 106] width 59 height 11
click at [328, 101] on select "Choose an option... Pending Applied Excluded (Questions) Excluded (Expired) Exc…" at bounding box center [357, 106] width 59 height 11
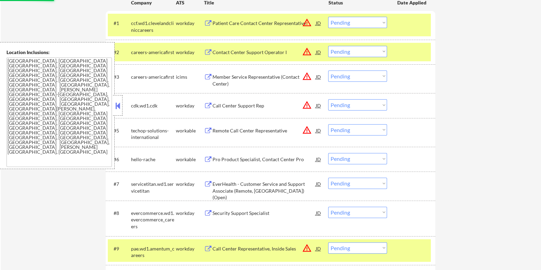
scroll to position [257, 0]
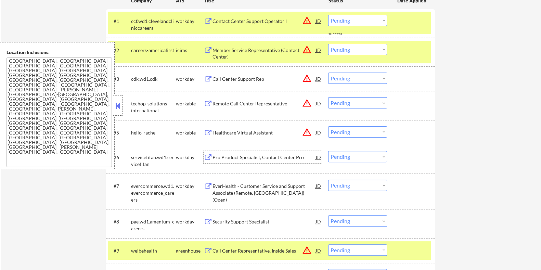
click at [247, 157] on div "Pro Product Specialist, Contact Center Pro" at bounding box center [263, 157] width 103 height 7
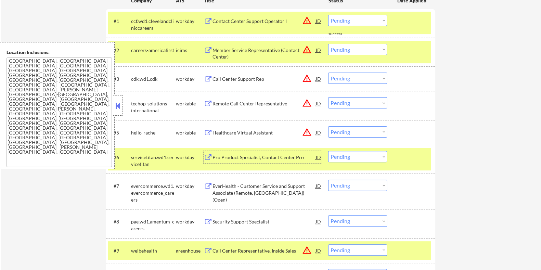
click at [379, 156] on select "Choose an option... Pending Applied Excluded (Questions) Excluded (Expired) Exc…" at bounding box center [357, 156] width 59 height 11
click at [328, 151] on select "Choose an option... Pending Applied Excluded (Questions) Excluded (Expired) Exc…" at bounding box center [357, 156] width 59 height 11
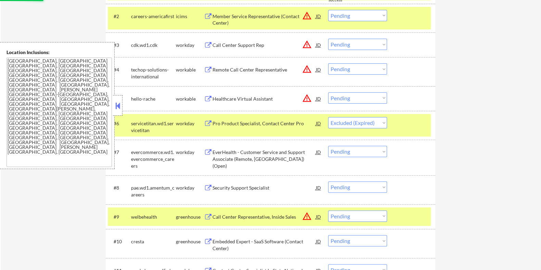
scroll to position [342, 0]
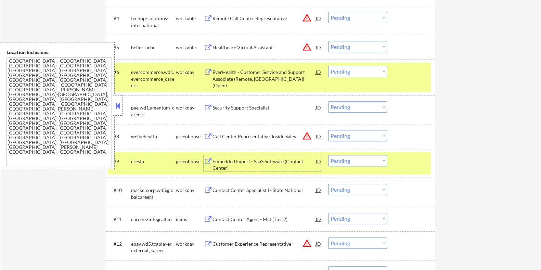
click at [250, 160] on div "Embedded Expert - SaaS Software (Contact Center)" at bounding box center [263, 164] width 103 height 13
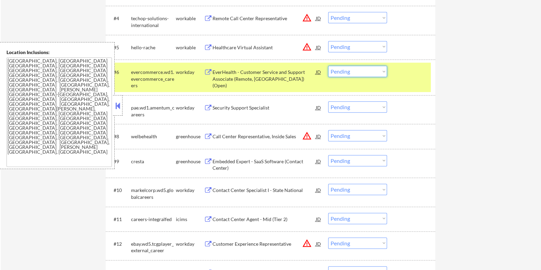
click at [361, 73] on select "Choose an option... Pending Applied Excluded (Questions) Excluded (Expired) Exc…" at bounding box center [357, 71] width 59 height 11
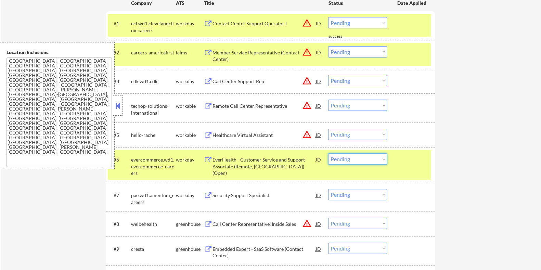
scroll to position [257, 0]
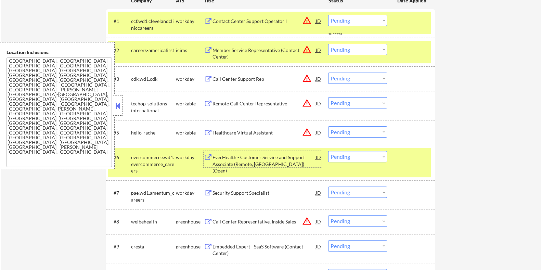
click at [251, 160] on div "EverHealth - Customer Service and Support Associate (Remote, US) (Open)" at bounding box center [263, 164] width 103 height 20
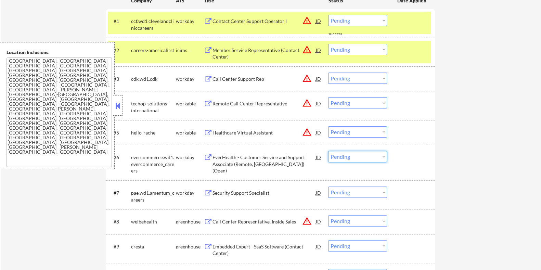
click at [358, 151] on select "Choose an option... Pending Applied Excluded (Questions) Excluded (Expired) Exc…" at bounding box center [357, 156] width 59 height 11
click at [328, 151] on select "Choose an option... Pending Applied Excluded (Questions) Excluded (Expired) Exc…" at bounding box center [357, 156] width 59 height 11
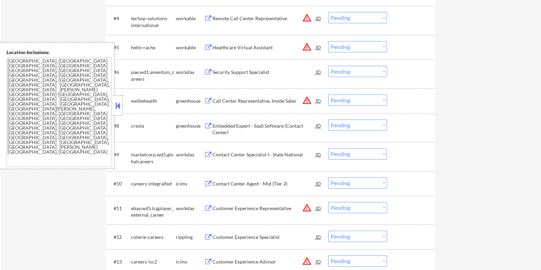
scroll to position [342, 0]
click at [226, 72] on div "Security Support Specialist" at bounding box center [263, 72] width 103 height 7
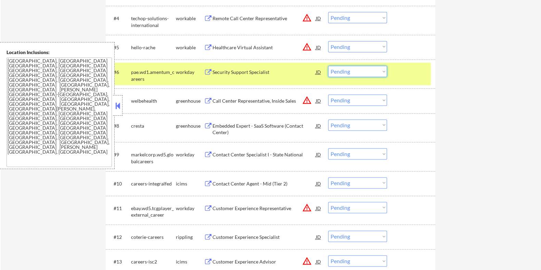
click at [342, 69] on select "Choose an option... Pending Applied Excluded (Questions) Excluded (Expired) Exc…" at bounding box center [357, 71] width 59 height 11
click at [328, 66] on select "Choose an option... Pending Applied Excluded (Questions) Excluded (Expired) Exc…" at bounding box center [357, 71] width 59 height 11
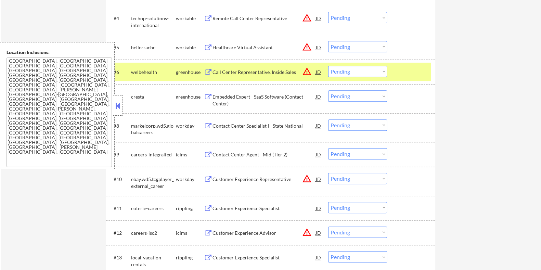
click at [247, 97] on div "Embedded Expert - SaaS Software (Contact Center)" at bounding box center [263, 99] width 103 height 13
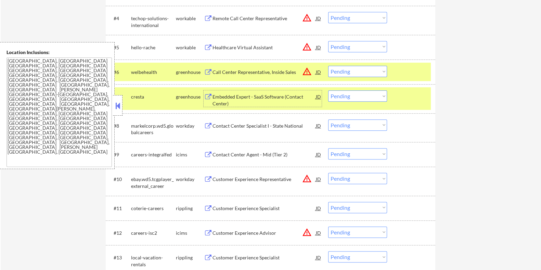
click at [346, 96] on select "Choose an option... Pending Applied Excluded (Questions) Excluded (Expired) Exc…" at bounding box center [357, 95] width 59 height 11
click at [328, 90] on select "Choose an option... Pending Applied Excluded (Questions) Excluded (Expired) Exc…" at bounding box center [357, 95] width 59 height 11
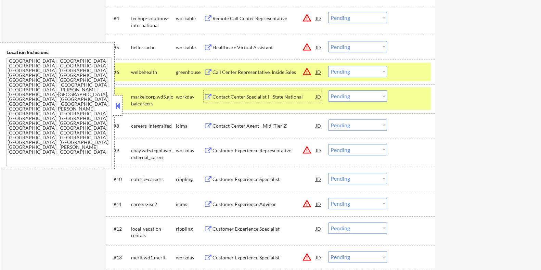
click at [247, 96] on div "Contact Center Specialist I - State National" at bounding box center [263, 96] width 103 height 7
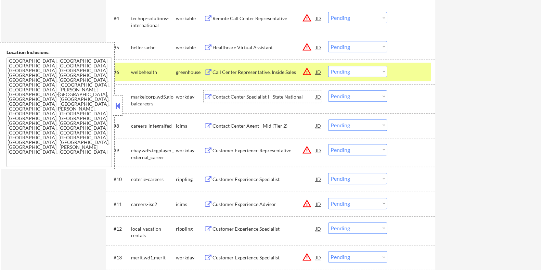
click at [361, 97] on select "Choose an option... Pending Applied Excluded (Questions) Excluded (Expired) Exc…" at bounding box center [357, 95] width 59 height 11
click at [328, 90] on select "Choose an option... Pending Applied Excluded (Questions) Excluded (Expired) Exc…" at bounding box center [357, 95] width 59 height 11
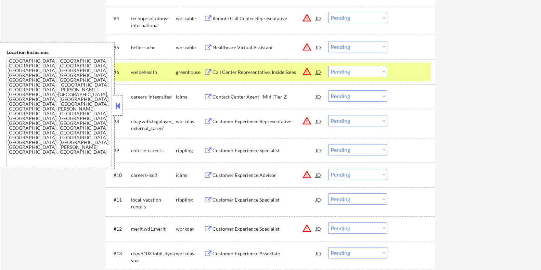
click at [260, 96] on div "Contact Center Agent - Mid (Tier 2)" at bounding box center [263, 96] width 103 height 7
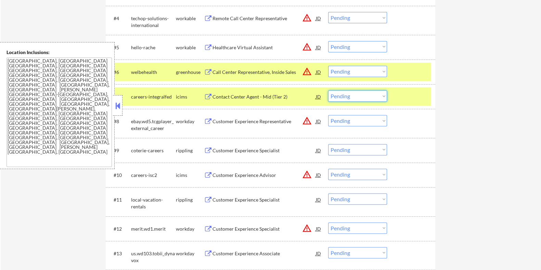
click at [346, 93] on select "Choose an option... Pending Applied Excluded (Questions) Excluded (Expired) Exc…" at bounding box center [357, 95] width 59 height 11
click at [328, 90] on select "Choose an option... Pending Applied Excluded (Questions) Excluded (Expired) Exc…" at bounding box center [357, 95] width 59 height 11
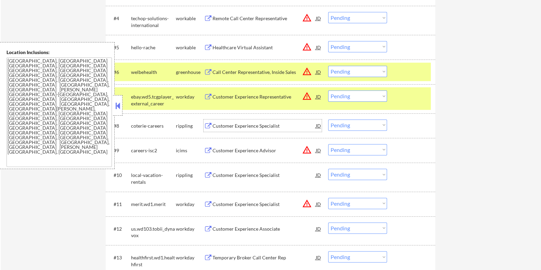
click at [227, 122] on div "Customer Experience Specialist" at bounding box center [263, 125] width 103 height 7
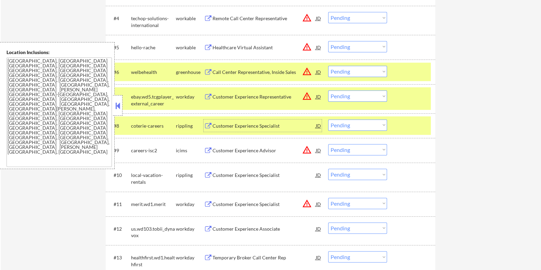
click at [354, 125] on select "Choose an option... Pending Applied Excluded (Questions) Excluded (Expired) Exc…" at bounding box center [357, 124] width 59 height 11
click at [328, 119] on select "Choose an option... Pending Applied Excluded (Questions) Excluded (Expired) Exc…" at bounding box center [357, 124] width 59 height 11
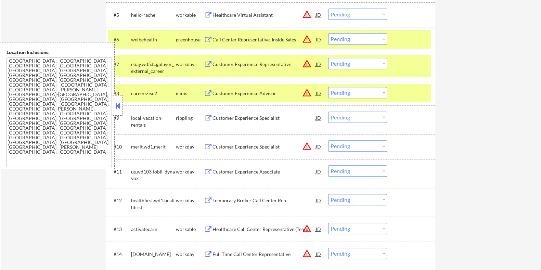
scroll to position [385, 0]
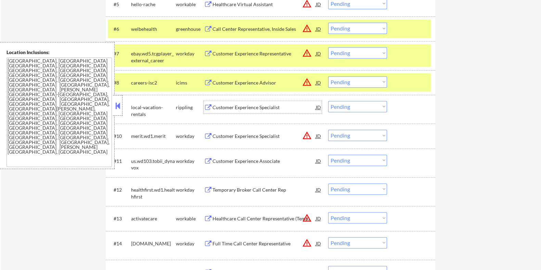
click at [245, 105] on div "Customer Experience Specialist" at bounding box center [263, 107] width 103 height 7
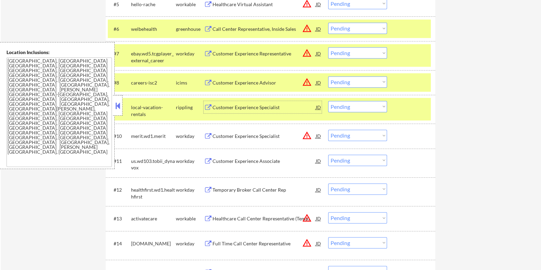
click at [342, 108] on select "Choose an option... Pending Applied Excluded (Questions) Excluded (Expired) Exc…" at bounding box center [357, 106] width 59 height 11
click at [328, 101] on select "Choose an option... Pending Applied Excluded (Questions) Excluded (Expired) Exc…" at bounding box center [357, 106] width 59 height 11
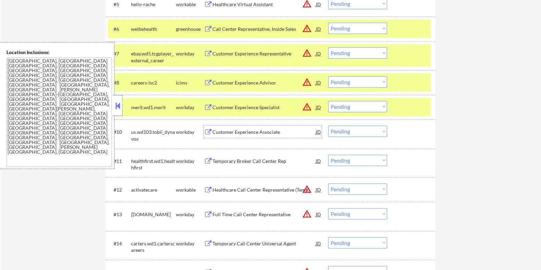
click at [229, 131] on div "Customer Experience Associate" at bounding box center [263, 132] width 103 height 7
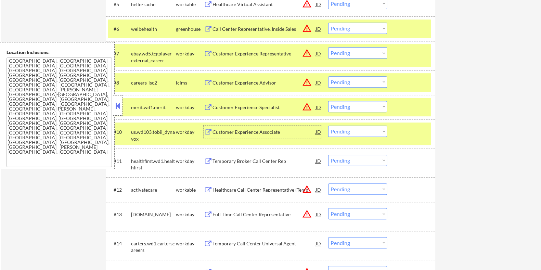
click at [351, 131] on select "Choose an option... Pending Applied Excluded (Questions) Excluded (Expired) Exc…" at bounding box center [357, 131] width 59 height 11
click at [328, 126] on select "Choose an option... Pending Applied Excluded (Questions) Excluded (Expired) Exc…" at bounding box center [357, 131] width 59 height 11
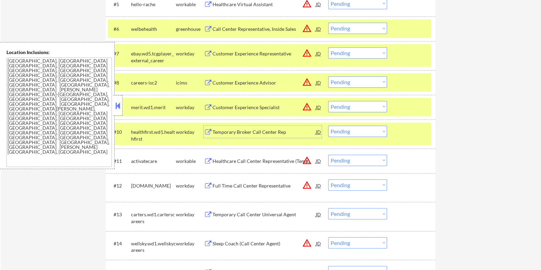
click at [269, 133] on div "Temporary Broker Call Center Rep" at bounding box center [263, 132] width 103 height 7
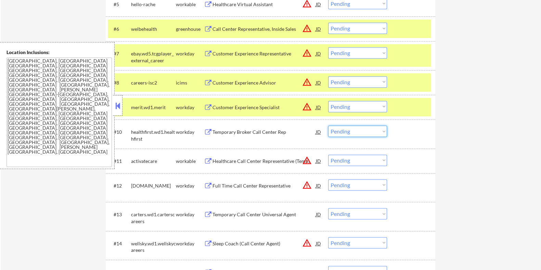
click at [353, 132] on select "Choose an option... Pending Applied Excluded (Questions) Excluded (Expired) Exc…" at bounding box center [357, 131] width 59 height 11
click at [328, 126] on select "Choose an option... Pending Applied Excluded (Questions) Excluded (Expired) Exc…" at bounding box center [357, 131] width 59 height 11
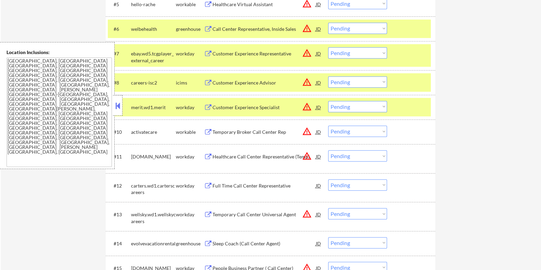
scroll to position [470, 0]
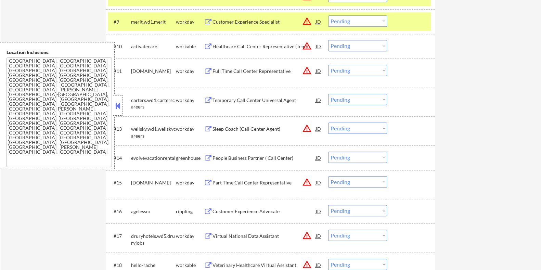
click at [256, 99] on div "Temporary Call Center Universal Agent" at bounding box center [263, 100] width 103 height 7
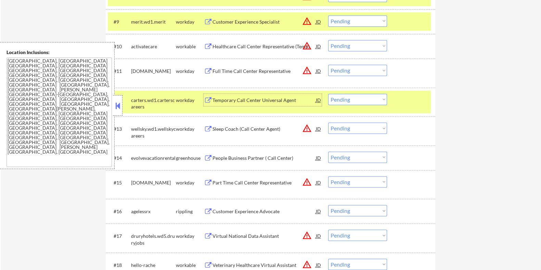
click at [354, 95] on select "Choose an option... Pending Applied Excluded (Questions) Excluded (Expired) Exc…" at bounding box center [357, 99] width 59 height 11
click at [328, 94] on select "Choose an option... Pending Applied Excluded (Questions) Excluded (Expired) Exc…" at bounding box center [357, 99] width 59 height 11
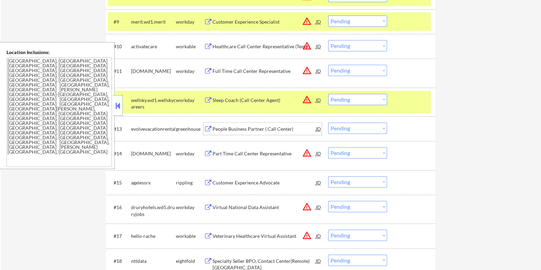
click at [264, 127] on div "People Business Partner ( Call Center)" at bounding box center [263, 129] width 103 height 7
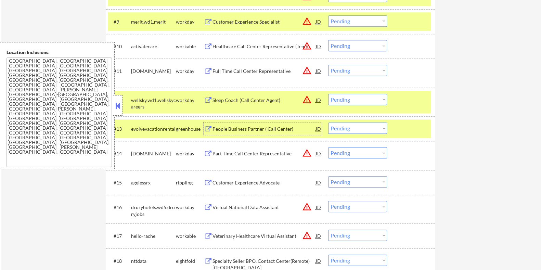
click at [355, 126] on select "Choose an option... Pending Applied Excluded (Questions) Excluded (Expired) Exc…" at bounding box center [357, 127] width 59 height 11
click at [328, 122] on select "Choose an option... Pending Applied Excluded (Questions) Excluded (Expired) Exc…" at bounding box center [357, 127] width 59 height 11
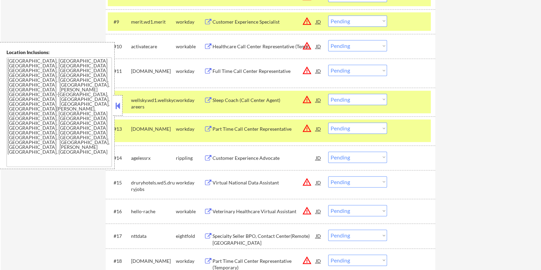
click at [231, 157] on div "Customer Experience Advocate" at bounding box center [263, 158] width 103 height 7
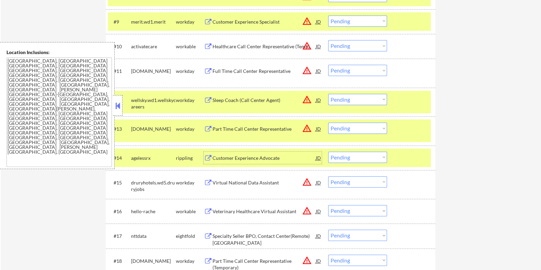
drag, startPoint x: 351, startPoint y: 156, endPoint x: 351, endPoint y: 162, distance: 5.9
click at [351, 156] on select "Choose an option... Pending Applied Excluded (Questions) Excluded (Expired) Exc…" at bounding box center [357, 157] width 59 height 11
click at [328, 152] on select "Choose an option... Pending Applied Excluded (Questions) Excluded (Expired) Exc…" at bounding box center [357, 157] width 59 height 11
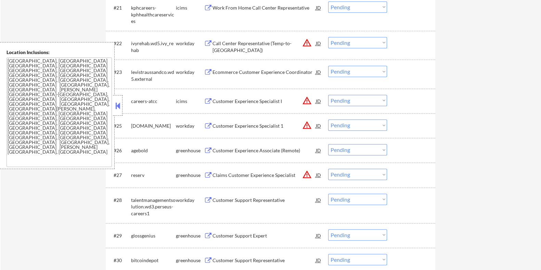
scroll to position [813, 0]
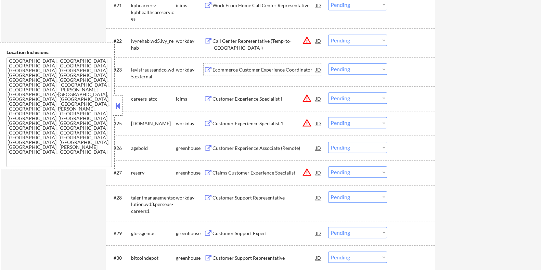
click at [260, 70] on div "Ecommerce Customer Experience Coordinator" at bounding box center [263, 69] width 103 height 7
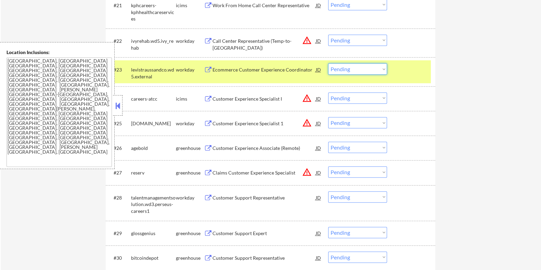
click at [347, 67] on select "Choose an option... Pending Applied Excluded (Questions) Excluded (Expired) Exc…" at bounding box center [357, 68] width 59 height 11
click at [328, 63] on select "Choose an option... Pending Applied Excluded (Questions) Excluded (Expired) Exc…" at bounding box center [357, 68] width 59 height 11
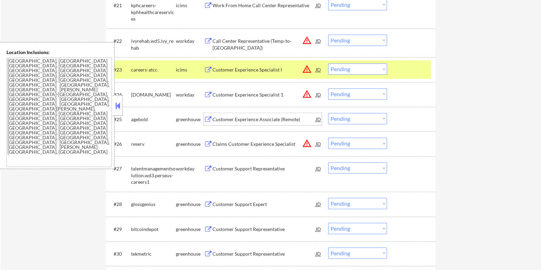
click at [246, 118] on div "Customer Experience Associate (Remote)" at bounding box center [263, 119] width 103 height 7
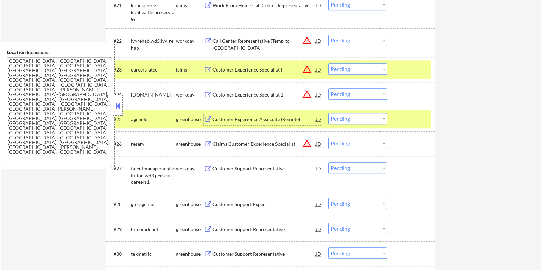
click at [351, 119] on select "Choose an option... Pending Applied Excluded (Questions) Excluded (Expired) Exc…" at bounding box center [357, 118] width 59 height 11
click at [328, 113] on select "Choose an option... Pending Applied Excluded (Questions) Excluded (Expired) Exc…" at bounding box center [357, 118] width 59 height 11
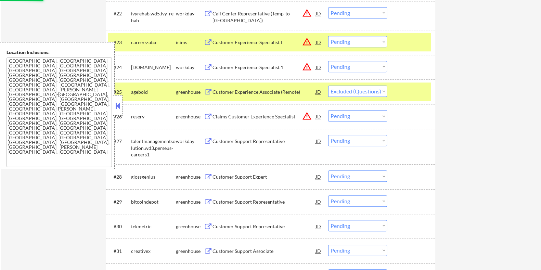
scroll to position [855, 0]
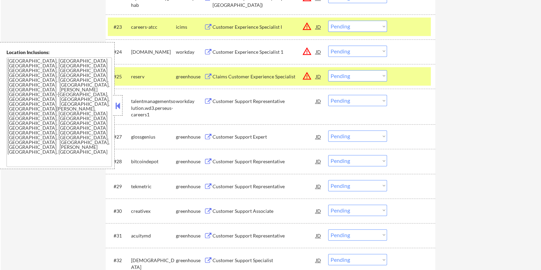
click at [248, 102] on div "Customer Support Representative" at bounding box center [263, 101] width 103 height 7
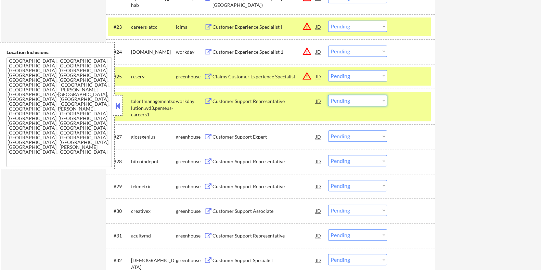
click at [352, 99] on select "Choose an option... Pending Applied Excluded (Questions) Excluded (Expired) Exc…" at bounding box center [357, 100] width 59 height 11
click at [328, 95] on select "Choose an option... Pending Applied Excluded (Questions) Excluded (Expired) Exc…" at bounding box center [357, 100] width 59 height 11
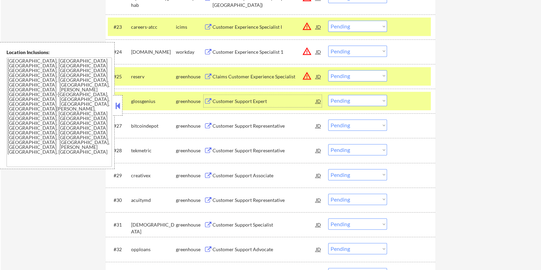
click at [246, 100] on div "Customer Support Expert" at bounding box center [263, 101] width 103 height 7
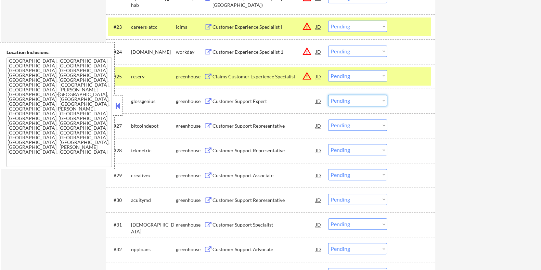
click at [354, 99] on select "Choose an option... Pending Applied Excluded (Questions) Excluded (Expired) Exc…" at bounding box center [357, 100] width 59 height 11
click at [328, 95] on select "Choose an option... Pending Applied Excluded (Questions) Excluded (Expired) Exc…" at bounding box center [357, 100] width 59 height 11
click at [238, 100] on div "Customer Support Representative" at bounding box center [263, 101] width 103 height 7
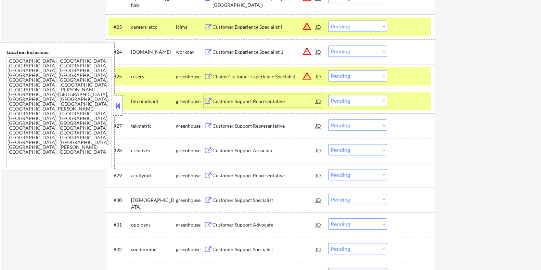
click at [355, 100] on select "Choose an option... Pending Applied Excluded (Questions) Excluded (Expired) Exc…" at bounding box center [357, 100] width 59 height 11
click at [328, 95] on select "Choose an option... Pending Applied Excluded (Questions) Excluded (Expired) Exc…" at bounding box center [357, 100] width 59 height 11
click at [247, 98] on div "Customer Support Representative" at bounding box center [263, 101] width 103 height 7
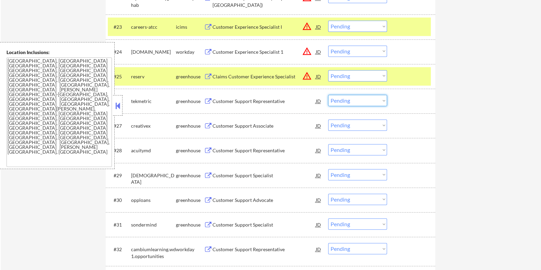
click at [353, 99] on select "Choose an option... Pending Applied Excluded (Questions) Excluded (Expired) Exc…" at bounding box center [357, 100] width 59 height 11
click at [328, 95] on select "Choose an option... Pending Applied Excluded (Questions) Excluded (Expired) Exc…" at bounding box center [357, 100] width 59 height 11
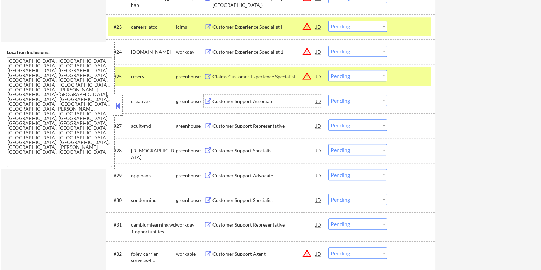
click at [263, 101] on div "Customer Support Associate" at bounding box center [263, 101] width 103 height 7
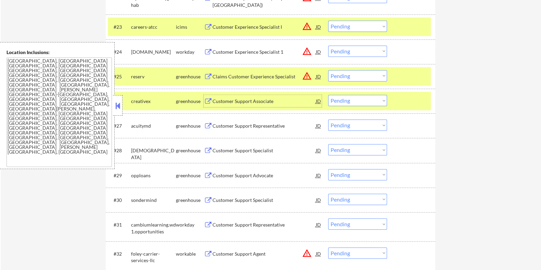
click at [364, 100] on select "Choose an option... Pending Applied Excluded (Questions) Excluded (Expired) Exc…" at bounding box center [357, 100] width 59 height 11
click at [328, 95] on select "Choose an option... Pending Applied Excluded (Questions) Excluded (Expired) Exc…" at bounding box center [357, 100] width 59 height 11
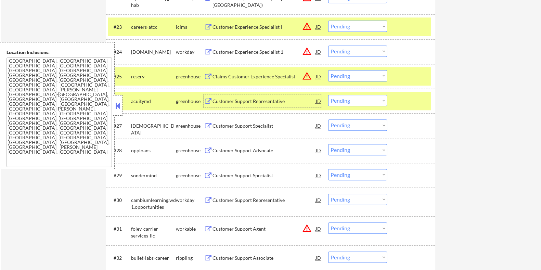
click at [257, 100] on div "Customer Support Representative" at bounding box center [263, 101] width 103 height 7
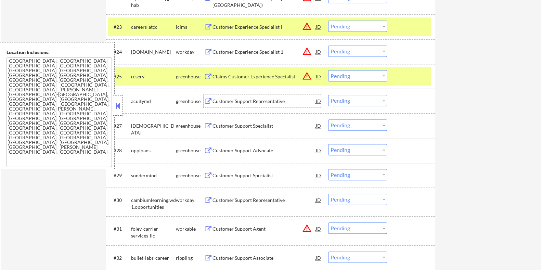
click at [358, 99] on select "Choose an option... Pending Applied Excluded (Questions) Excluded (Expired) Exc…" at bounding box center [357, 100] width 59 height 11
click at [328, 95] on select "Choose an option... Pending Applied Excluded (Questions) Excluded (Expired) Exc…" at bounding box center [357, 100] width 59 height 11
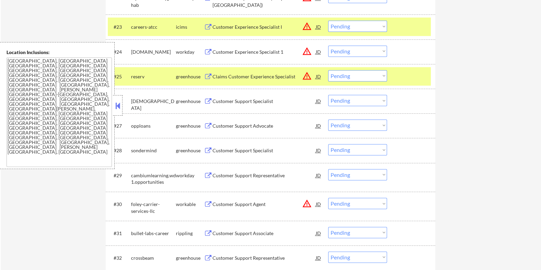
click at [240, 101] on div "Customer Support Specialist" at bounding box center [263, 101] width 103 height 7
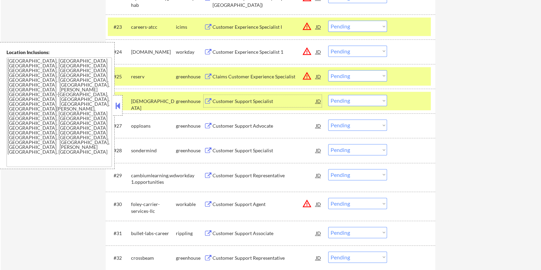
click at [370, 99] on select "Choose an option... Pending Applied Excluded (Questions) Excluded (Expired) Exc…" at bounding box center [357, 100] width 59 height 11
click at [328, 95] on select "Choose an option... Pending Applied Excluded (Questions) Excluded (Expired) Exc…" at bounding box center [357, 100] width 59 height 11
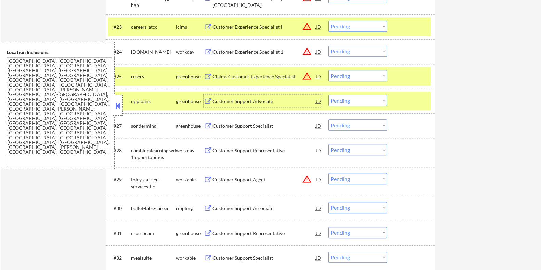
click at [253, 102] on div "Customer Support Advocate" at bounding box center [263, 101] width 103 height 7
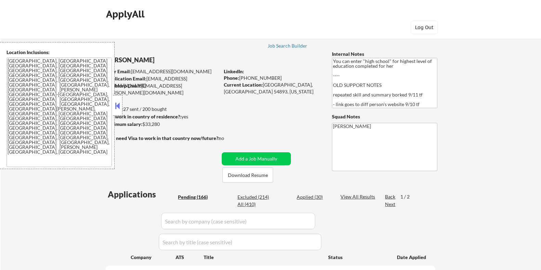
select select ""pending""
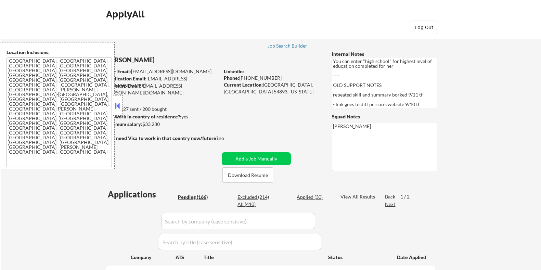
select select ""pending""
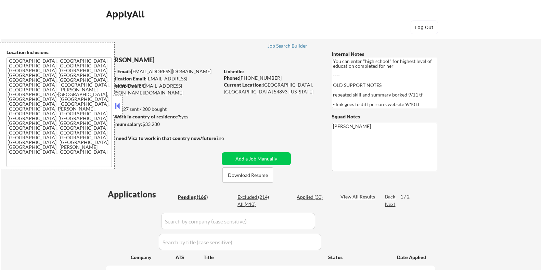
select select ""pending""
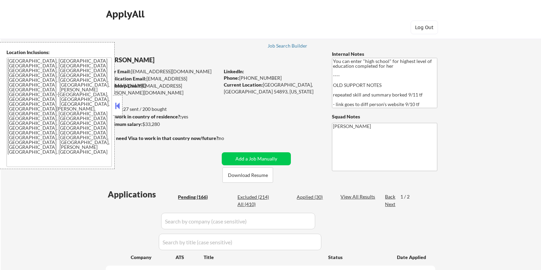
select select ""pending""
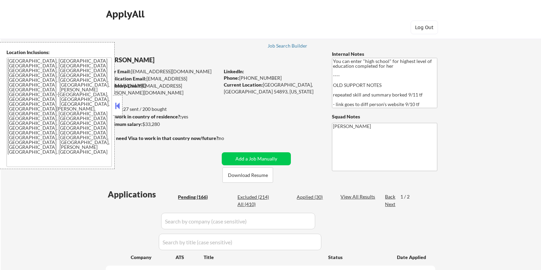
select select ""pending""
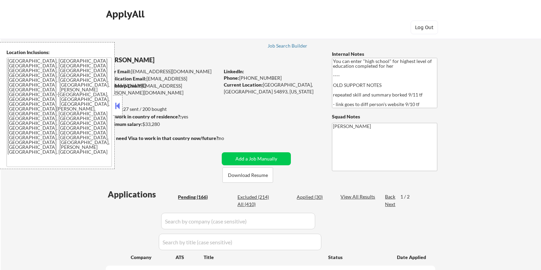
select select ""pending""
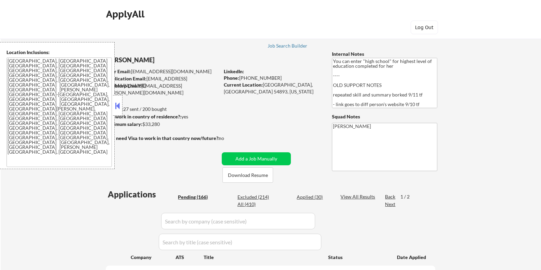
select select ""pending""
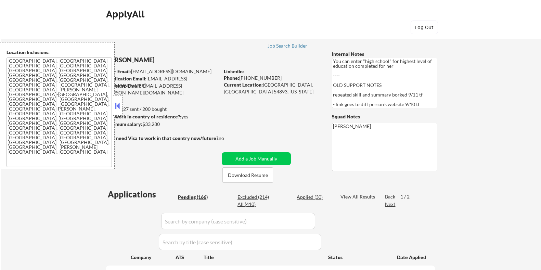
select select ""pending""
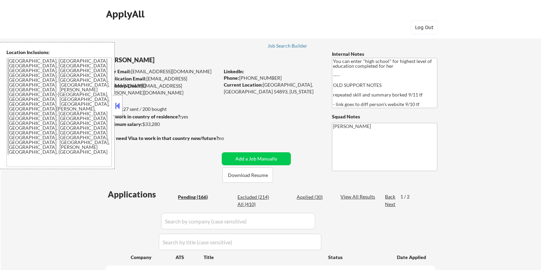
select select ""pending""
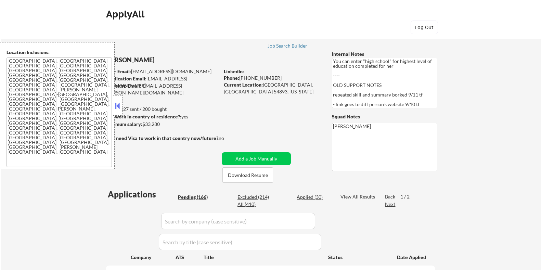
select select ""pending""
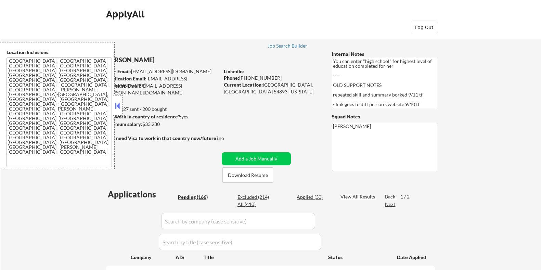
select select ""pending""
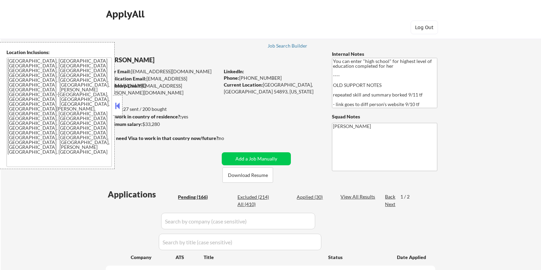
select select ""pending""
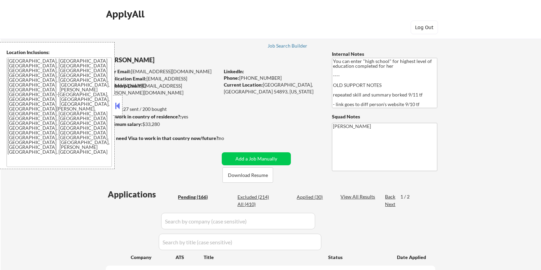
select select ""pending""
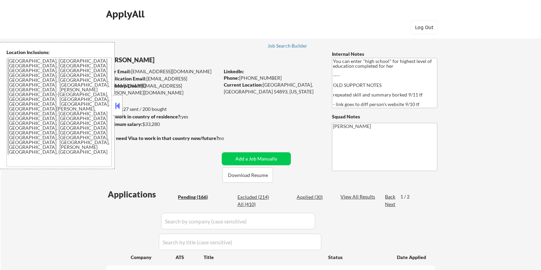
select select ""pending""
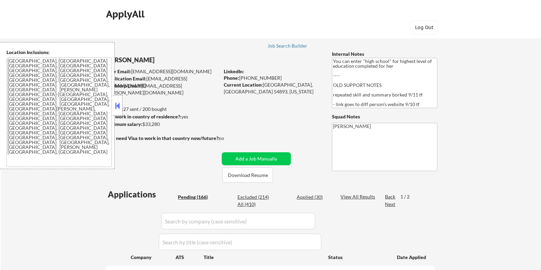
select select ""pending""
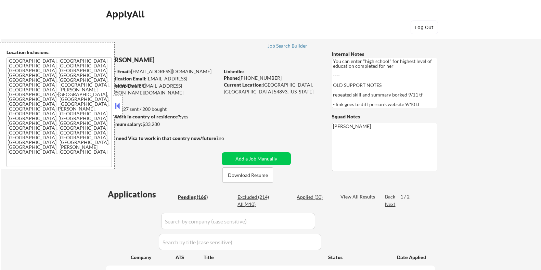
select select ""pending""
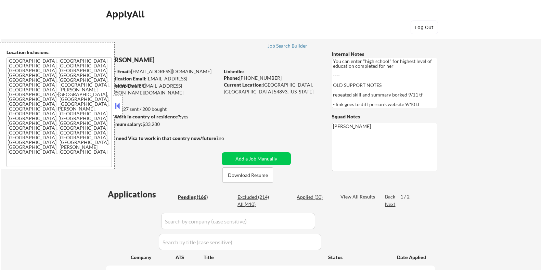
select select ""pending""
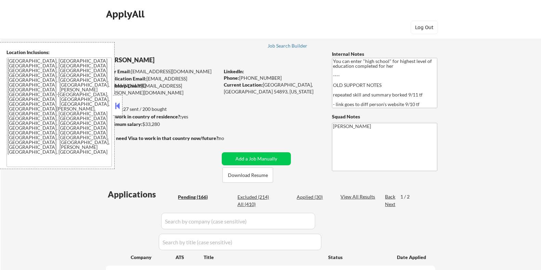
select select ""pending""
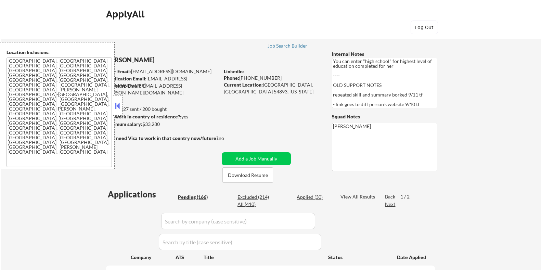
select select ""pending""
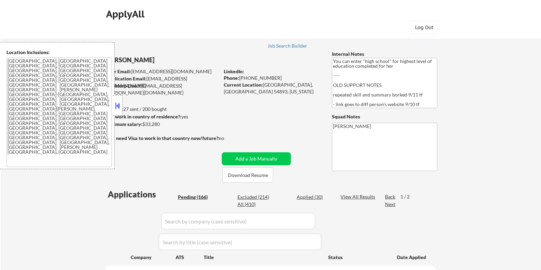
select select ""pending""
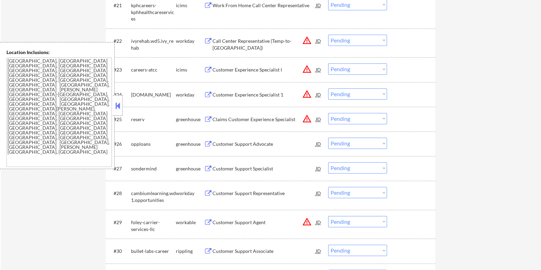
scroll to position [855, 0]
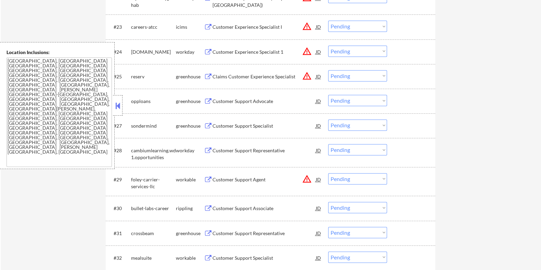
click at [242, 127] on div "Customer Support Specialist" at bounding box center [263, 125] width 103 height 7
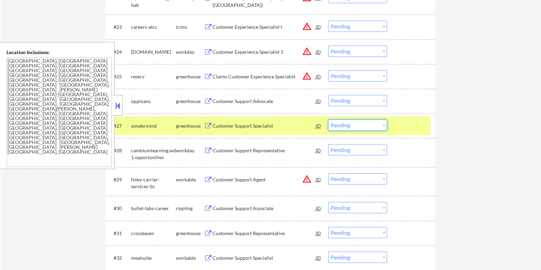
click at [354, 122] on select "Choose an option... Pending Applied Excluded (Questions) Excluded (Expired) Exc…" at bounding box center [357, 124] width 59 height 11
click at [328, 119] on select "Choose an option... Pending Applied Excluded (Questions) Excluded (Expired) Exc…" at bounding box center [357, 124] width 59 height 11
select select ""pending""
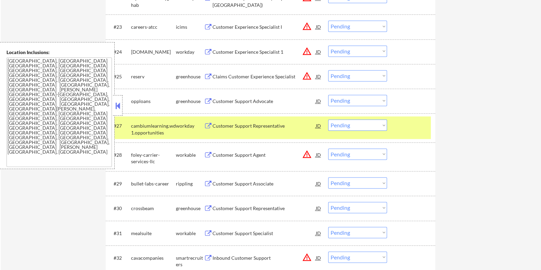
click at [236, 183] on div "Customer Support Associate" at bounding box center [263, 183] width 103 height 7
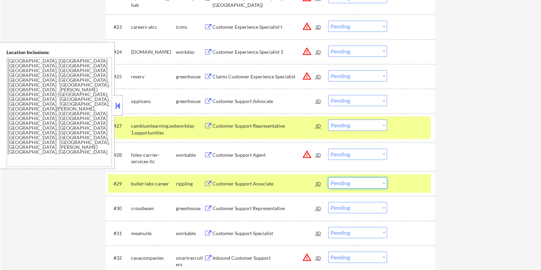
click at [371, 186] on select "Choose an option... Pending Applied Excluded (Questions) Excluded (Expired) Exc…" at bounding box center [357, 182] width 59 height 11
click at [328, 177] on select "Choose an option... Pending Applied Excluded (Questions) Excluded (Expired) Exc…" at bounding box center [357, 182] width 59 height 11
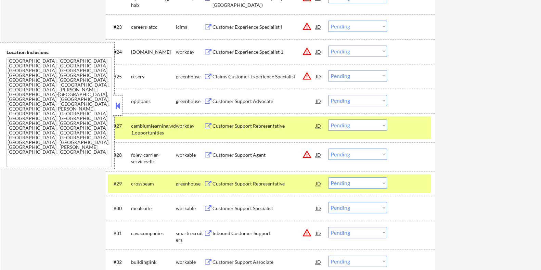
click at [251, 126] on div "Customer Support Representative" at bounding box center [263, 125] width 103 height 7
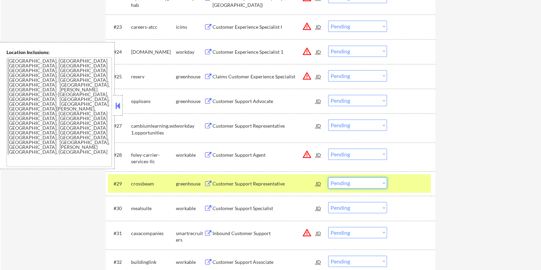
click at [359, 183] on select "Choose an option... Pending Applied Excluded (Questions) Excluded (Expired) Exc…" at bounding box center [357, 182] width 59 height 11
click at [328, 177] on select "Choose an option... Pending Applied Excluded (Questions) Excluded (Expired) Exc…" at bounding box center [357, 182] width 59 height 11
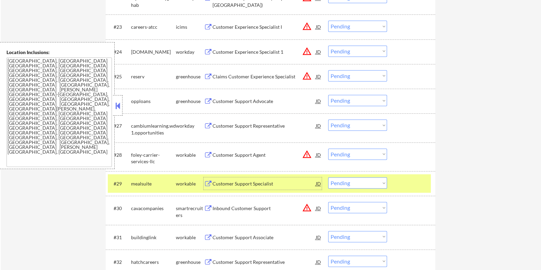
click at [241, 181] on div "Customer Support Specialist" at bounding box center [263, 183] width 103 height 7
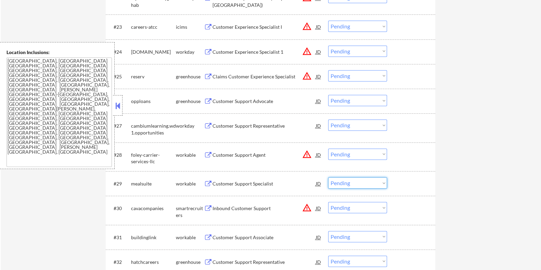
click at [361, 182] on select "Choose an option... Pending Applied Excluded (Questions) Excluded (Expired) Exc…" at bounding box center [357, 182] width 59 height 11
click at [328, 177] on select "Choose an option... Pending Applied Excluded (Questions) Excluded (Expired) Exc…" at bounding box center [357, 182] width 59 height 11
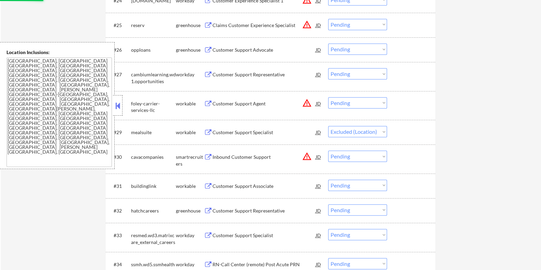
scroll to position [984, 0]
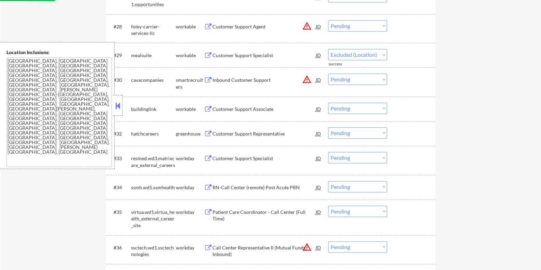
select select ""pending""
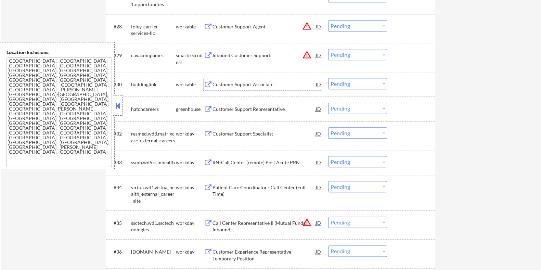
click at [248, 85] on div "Customer Support Associate" at bounding box center [263, 84] width 103 height 7
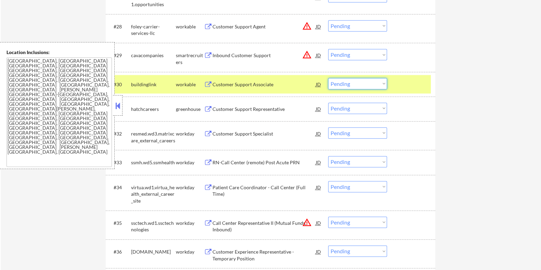
click at [352, 85] on select "Choose an option... Pending Applied Excluded (Questions) Excluded (Expired) Exc…" at bounding box center [357, 83] width 59 height 11
click at [328, 78] on select "Choose an option... Pending Applied Excluded (Questions) Excluded (Expired) Exc…" at bounding box center [357, 83] width 59 height 11
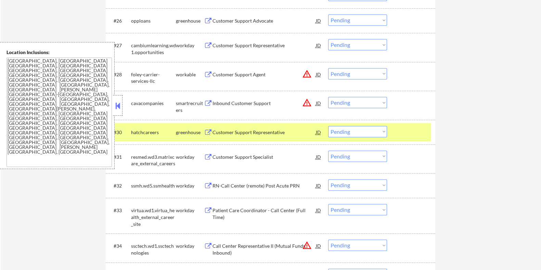
scroll to position [947, 0]
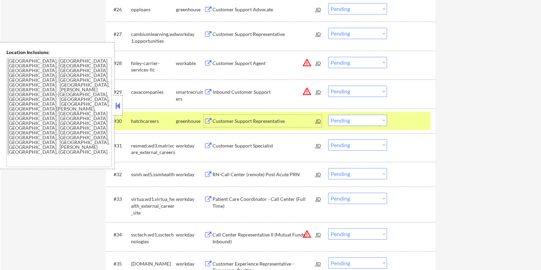
click at [244, 119] on div "Customer Support Representative" at bounding box center [263, 121] width 103 height 7
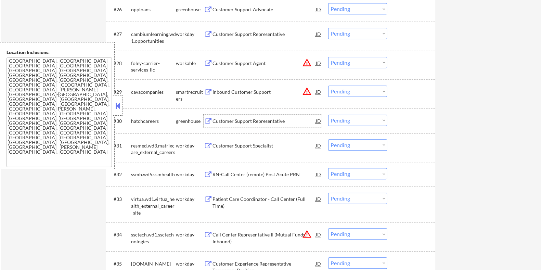
click at [364, 118] on select "Choose an option... Pending Applied Excluded (Questions) Excluded (Expired) Exc…" at bounding box center [357, 120] width 59 height 11
click at [328, 115] on select "Choose an option... Pending Applied Excluded (Questions) Excluded (Expired) Exc…" at bounding box center [357, 120] width 59 height 11
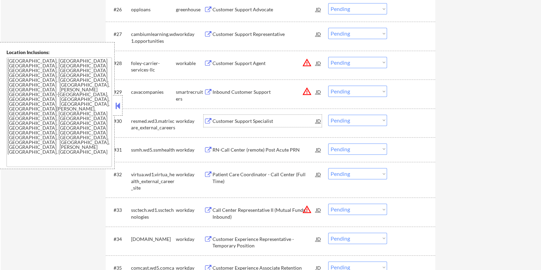
click at [249, 122] on div "Customer Support Specialist" at bounding box center [263, 121] width 103 height 7
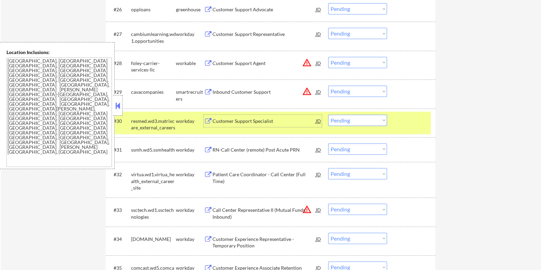
click at [348, 119] on select "Choose an option... Pending Applied Excluded (Questions) Excluded (Expired) Exc…" at bounding box center [357, 120] width 59 height 11
click at [328, 115] on select "Choose an option... Pending Applied Excluded (Questions) Excluded (Expired) Exc…" at bounding box center [357, 120] width 59 height 11
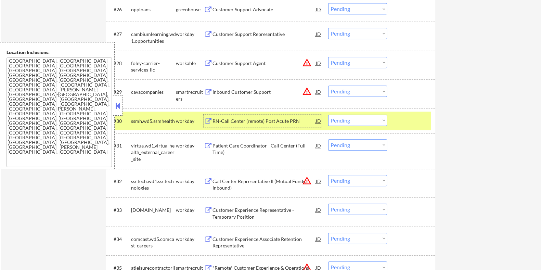
click at [258, 122] on div "RN-Call Center (remote) Post Acute PRN" at bounding box center [263, 121] width 103 height 7
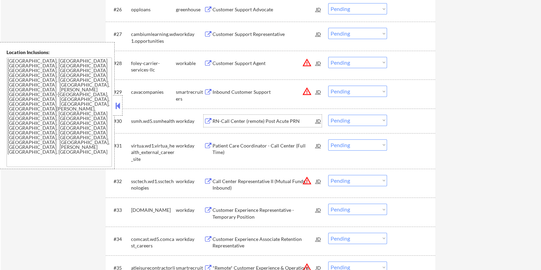
click at [355, 122] on select "Choose an option... Pending Applied Excluded (Questions) Excluded (Expired) Exc…" at bounding box center [357, 120] width 59 height 11
click at [328, 115] on select "Choose an option... Pending Applied Excluded (Questions) Excluded (Expired) Exc…" at bounding box center [357, 120] width 59 height 11
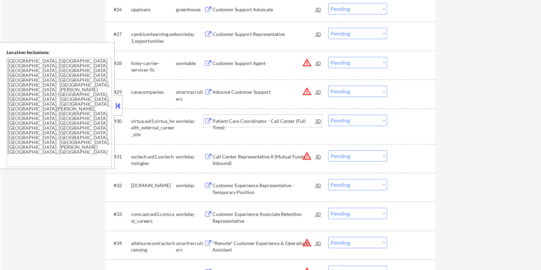
click at [270, 121] on div "Patient Care Coordinator - Call Center (Full Time)" at bounding box center [263, 124] width 103 height 13
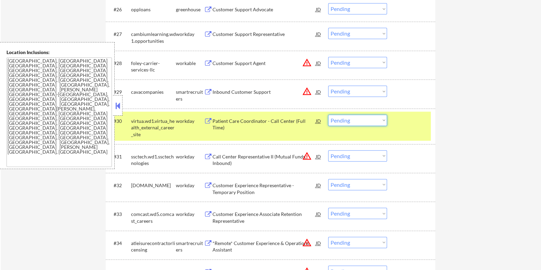
click at [359, 117] on select "Choose an option... Pending Applied Excluded (Questions) Excluded (Expired) Exc…" at bounding box center [357, 120] width 59 height 11
click at [328, 115] on select "Choose an option... Pending Applied Excluded (Questions) Excluded (Expired) Exc…" at bounding box center [357, 120] width 59 height 11
select select ""pending""
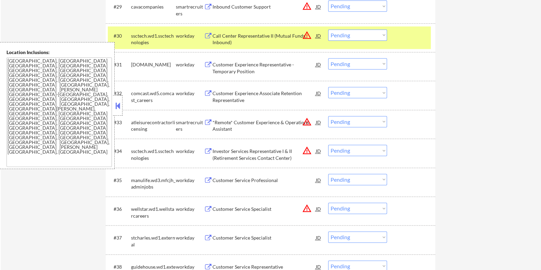
scroll to position [1033, 0]
click at [253, 65] on div "Customer Experience Representative - Temporary Position" at bounding box center [263, 67] width 103 height 13
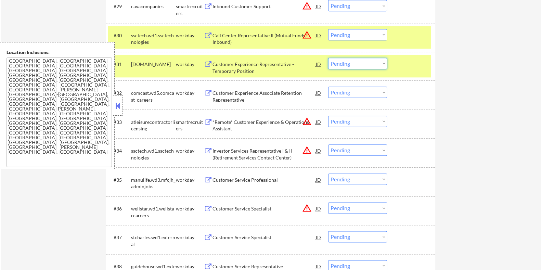
click at [359, 63] on select "Choose an option... Pending Applied Excluded (Questions) Excluded (Expired) Exc…" at bounding box center [357, 63] width 59 height 11
click at [328, 58] on select "Choose an option... Pending Applied Excluded (Questions) Excluded (Expired) Exc…" at bounding box center [357, 63] width 59 height 11
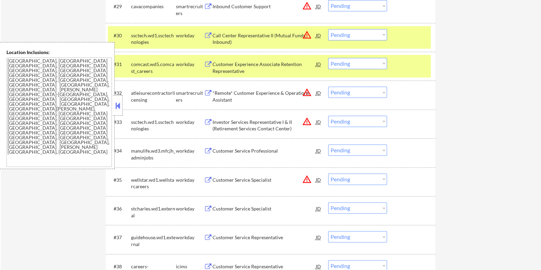
click at [263, 65] on div "Customer Experience Associate Retention Representative" at bounding box center [263, 67] width 103 height 13
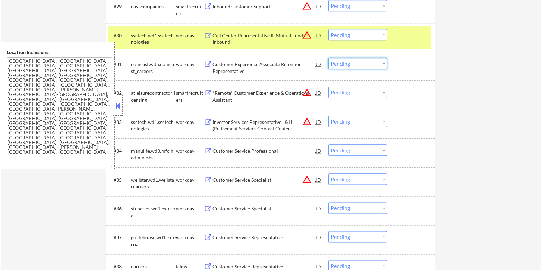
click at [342, 62] on select "Choose an option... Pending Applied Excluded (Questions) Excluded (Expired) Exc…" at bounding box center [357, 63] width 59 height 11
click at [328, 58] on select "Choose an option... Pending Applied Excluded (Questions) Excluded (Expired) Exc…" at bounding box center [357, 63] width 59 height 11
select select ""pending""
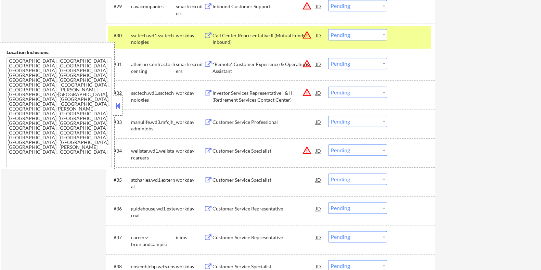
click at [249, 122] on div "Customer Service Professional" at bounding box center [263, 122] width 103 height 7
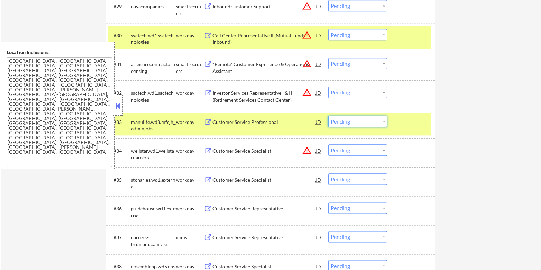
click at [351, 123] on select "Choose an option... Pending Applied Excluded (Questions) Excluded (Expired) Exc…" at bounding box center [357, 121] width 59 height 11
click at [328, 116] on select "Choose an option... Pending Applied Excluded (Questions) Excluded (Expired) Exc…" at bounding box center [357, 121] width 59 height 11
select select ""pending""
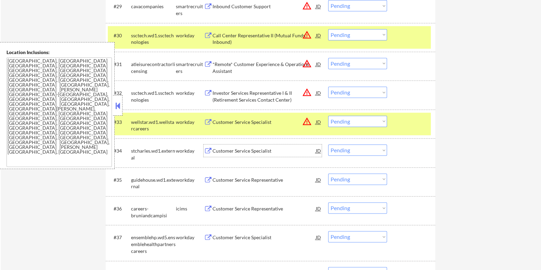
click at [253, 152] on div "Customer Service Specialist" at bounding box center [263, 150] width 103 height 7
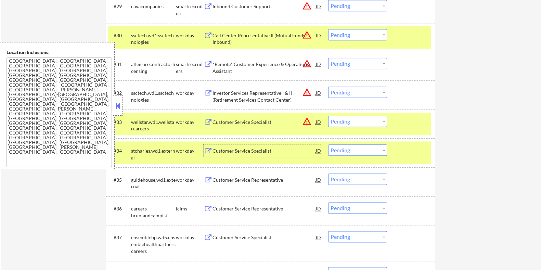
click at [341, 148] on select "Choose an option... Pending Applied Excluded (Questions) Excluded (Expired) Exc…" at bounding box center [357, 149] width 59 height 11
click at [328, 144] on select "Choose an option... Pending Applied Excluded (Questions) Excluded (Expired) Exc…" at bounding box center [357, 149] width 59 height 11
select select ""pending""
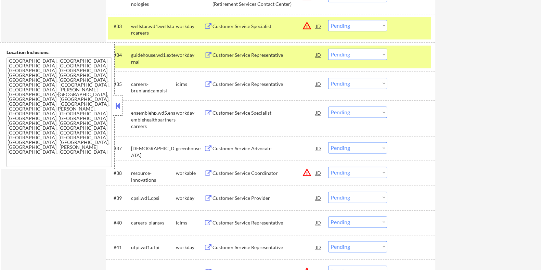
scroll to position [1140, 0]
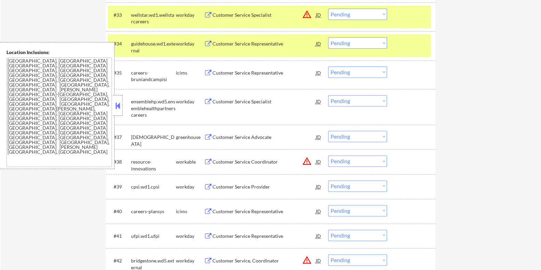
click at [248, 74] on div "Customer Service Representative" at bounding box center [263, 72] width 103 height 7
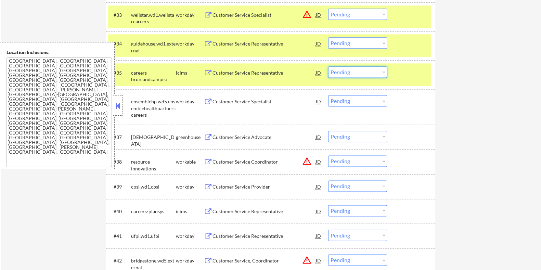
click at [354, 72] on select "Choose an option... Pending Applied Excluded (Questions) Excluded (Expired) Exc…" at bounding box center [357, 71] width 59 height 11
click at [349, 69] on select "Choose an option... Pending Applied Excluded (Questions) Excluded (Expired) Exc…" at bounding box center [357, 71] width 59 height 11
click at [328, 66] on select "Choose an option... Pending Applied Excluded (Questions) Excluded (Expired) Exc…" at bounding box center [357, 71] width 59 height 11
click at [275, 46] on div "Customer Service Representative" at bounding box center [263, 43] width 103 height 7
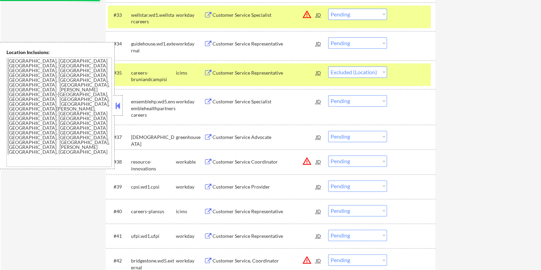
select select ""pending""
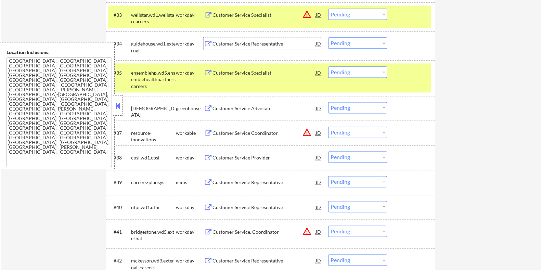
click at [361, 42] on select "Choose an option... Pending Applied Excluded (Questions) Excluded (Expired) Exc…" at bounding box center [357, 42] width 59 height 11
click at [328, 37] on select "Choose an option... Pending Applied Excluded (Questions) Excluded (Expired) Exc…" at bounding box center [357, 42] width 59 height 11
select select ""pending""
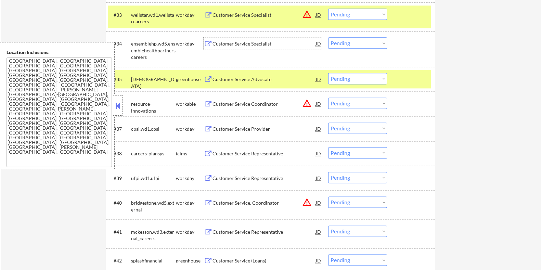
click at [261, 43] on div "Customer Service Specialist" at bounding box center [263, 43] width 103 height 7
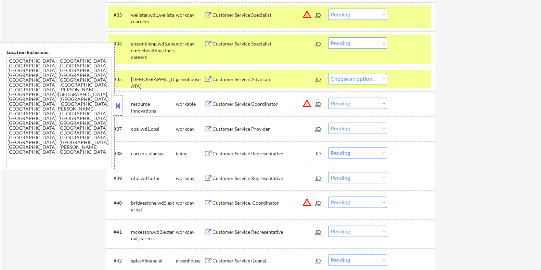
select select ""pending""
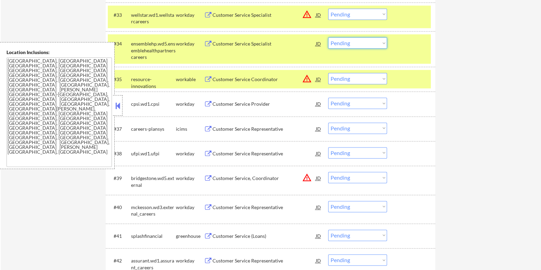
click at [367, 40] on select "Choose an option... Pending Applied Excluded (Questions) Excluded (Expired) Exc…" at bounding box center [357, 42] width 59 height 11
click at [328, 37] on select "Choose an option... Pending Applied Excluded (Questions) Excluded (Expired) Exc…" at bounding box center [357, 42] width 59 height 11
select select ""pending""
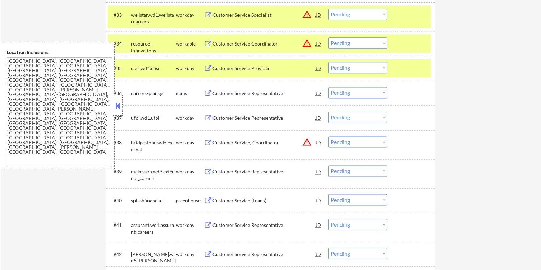
click at [249, 66] on div "Customer Service Provider" at bounding box center [263, 68] width 103 height 7
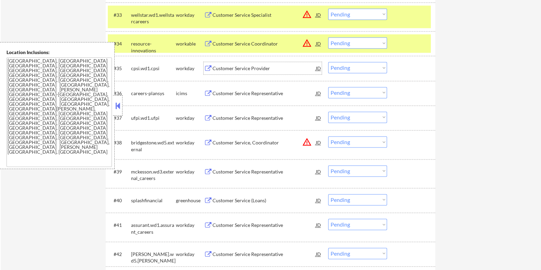
click at [355, 67] on select "Choose an option... Pending Applied Excluded (Questions) Excluded (Expired) Exc…" at bounding box center [357, 67] width 59 height 11
click at [328, 62] on select "Choose an option... Pending Applied Excluded (Questions) Excluded (Expired) Exc…" at bounding box center [357, 67] width 59 height 11
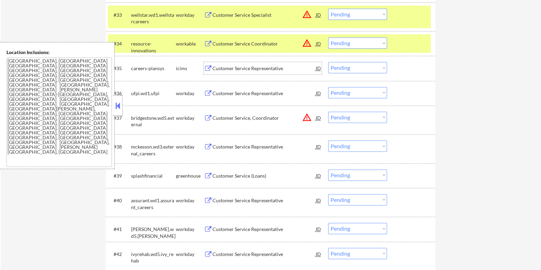
click at [241, 69] on div "Customer Service Representative" at bounding box center [263, 68] width 103 height 7
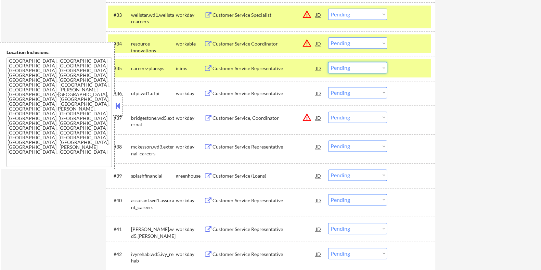
click at [361, 67] on select "Choose an option... Pending Applied Excluded (Questions) Excluded (Expired) Exc…" at bounding box center [357, 67] width 59 height 11
click at [328, 62] on select "Choose an option... Pending Applied Excluded (Questions) Excluded (Expired) Exc…" at bounding box center [357, 67] width 59 height 11
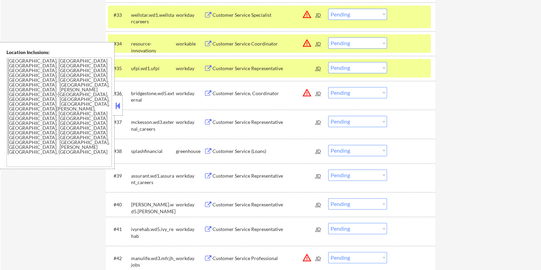
click at [235, 67] on div "Customer Service Representative" at bounding box center [263, 68] width 103 height 7
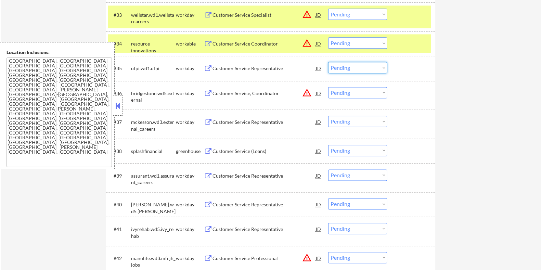
click at [363, 68] on select "Choose an option... Pending Applied Excluded (Questions) Excluded (Expired) Exc…" at bounding box center [357, 67] width 59 height 11
click at [328, 62] on select "Choose an option... Pending Applied Excluded (Questions) Excluded (Expired) Exc…" at bounding box center [357, 67] width 59 height 11
select select ""pending""
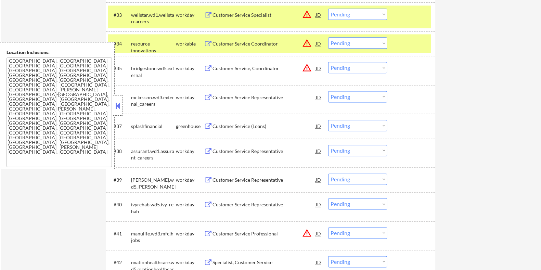
click at [245, 95] on div "Customer Service Representative" at bounding box center [263, 97] width 103 height 7
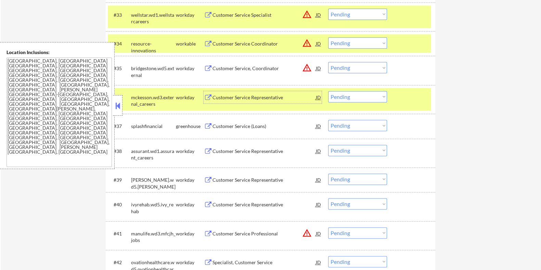
click at [362, 95] on select "Choose an option... Pending Applied Excluded (Questions) Excluded (Expired) Exc…" at bounding box center [357, 96] width 59 height 11
click at [328, 91] on select "Choose an option... Pending Applied Excluded (Questions) Excluded (Expired) Exc…" at bounding box center [357, 96] width 59 height 11
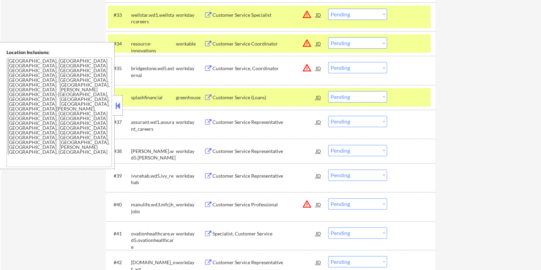
click at [229, 96] on div "Customer Service (Loans)" at bounding box center [263, 97] width 103 height 7
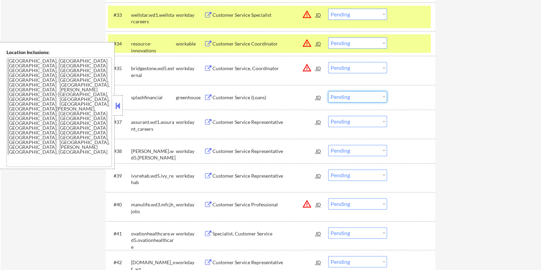
click at [356, 95] on select "Choose an option... Pending Applied Excluded (Questions) Excluded (Expired) Exc…" at bounding box center [357, 96] width 59 height 11
click at [328, 91] on select "Choose an option... Pending Applied Excluded (Questions) Excluded (Expired) Exc…" at bounding box center [357, 96] width 59 height 11
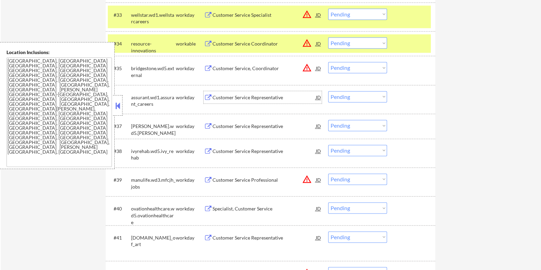
click at [236, 94] on div "Customer Service Representative" at bounding box center [263, 97] width 103 height 7
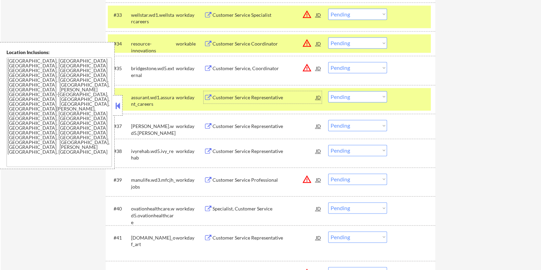
click at [369, 98] on select "Choose an option... Pending Applied Excluded (Questions) Excluded (Expired) Exc…" at bounding box center [357, 96] width 59 height 11
click at [328, 91] on select "Choose an option... Pending Applied Excluded (Questions) Excluded (Expired) Exc…" at bounding box center [357, 96] width 59 height 11
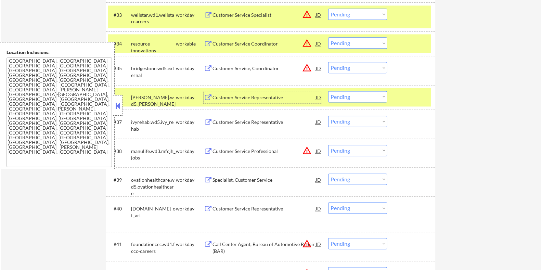
click at [271, 98] on div "Customer Service Representative" at bounding box center [263, 97] width 103 height 7
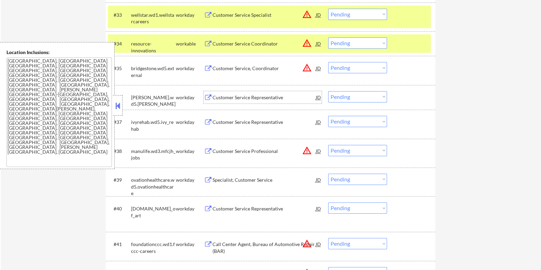
click at [359, 96] on select "Choose an option... Pending Applied Excluded (Questions) Excluded (Expired) Exc…" at bounding box center [357, 96] width 59 height 11
click at [328, 91] on select "Choose an option... Pending Applied Excluded (Questions) Excluded (Expired) Exc…" at bounding box center [357, 96] width 59 height 11
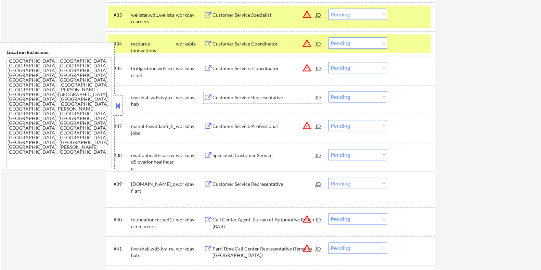
click at [241, 96] on div "Customer Service Representative" at bounding box center [263, 97] width 103 height 7
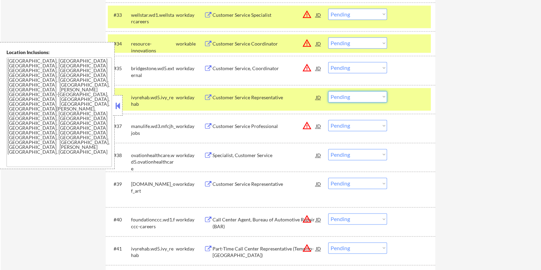
click at [349, 95] on select "Choose an option... Pending Applied Excluded (Questions) Excluded (Expired) Exc…" at bounding box center [357, 96] width 59 height 11
click at [328, 91] on select "Choose an option... Pending Applied Excluded (Questions) Excluded (Expired) Exc…" at bounding box center [357, 96] width 59 height 11
select select ""pending""
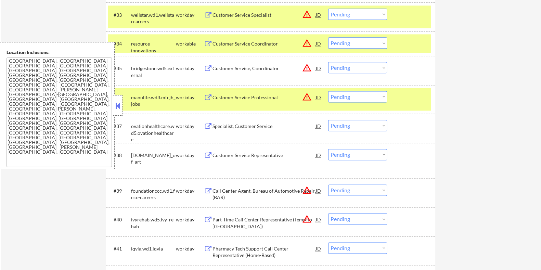
click at [258, 127] on div "Specialist, Customer Service" at bounding box center [263, 126] width 103 height 7
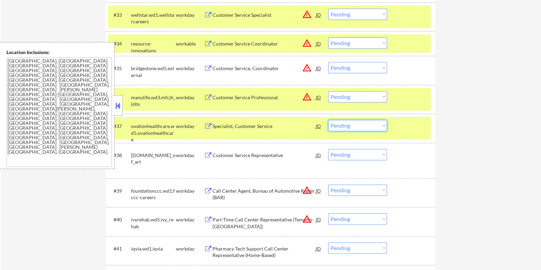
click at [356, 125] on select "Choose an option... Pending Applied Excluded (Questions) Excluded (Expired) Exc…" at bounding box center [357, 125] width 59 height 11
click at [328, 120] on select "Choose an option... Pending Applied Excluded (Questions) Excluded (Expired) Exc…" at bounding box center [357, 125] width 59 height 11
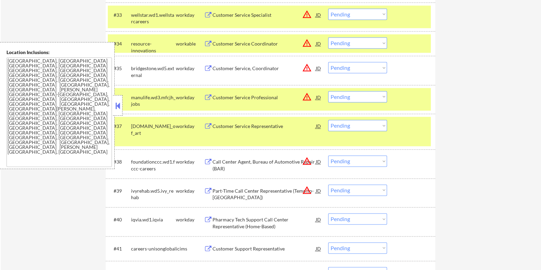
click at [257, 128] on div "Customer Service Representative" at bounding box center [263, 126] width 103 height 7
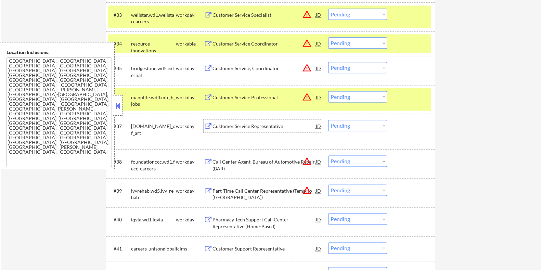
click at [347, 127] on select "Choose an option... Pending Applied Excluded (Questions) Excluded (Expired) Exc…" at bounding box center [357, 125] width 59 height 11
click at [328, 120] on select "Choose an option... Pending Applied Excluded (Questions) Excluded (Expired) Exc…" at bounding box center [357, 125] width 59 height 11
select select ""pending""
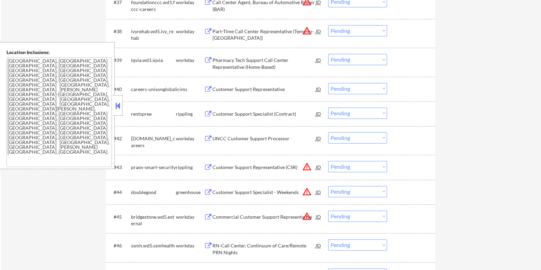
scroll to position [1268, 0]
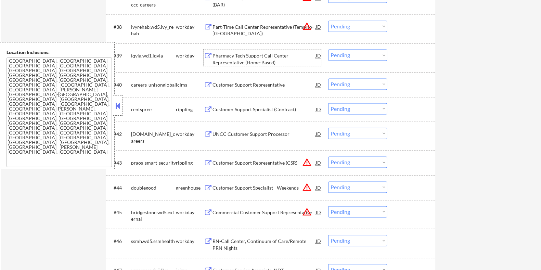
click at [258, 59] on div "Pharmacy Tech Support Call Center Representative (Home-Based)" at bounding box center [263, 58] width 103 height 13
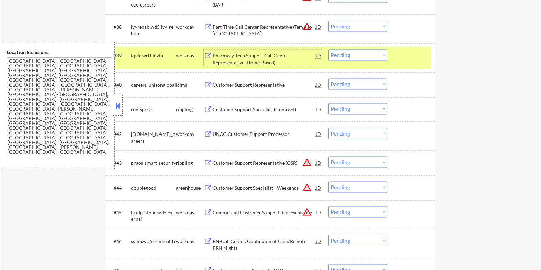
click at [354, 55] on select "Choose an option... Pending Applied Excluded (Questions) Excluded (Expired) Exc…" at bounding box center [357, 54] width 59 height 11
click at [328, 49] on select "Choose an option... Pending Applied Excluded (Questions) Excluded (Expired) Exc…" at bounding box center [357, 54] width 59 height 11
select select ""pending""
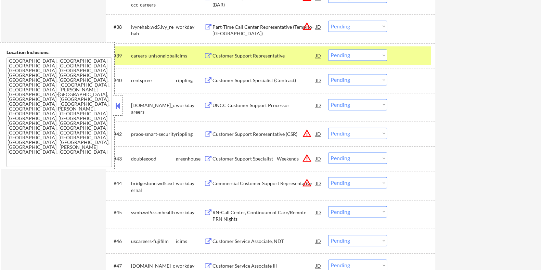
click at [245, 54] on div "Customer Support Representative" at bounding box center [263, 55] width 103 height 7
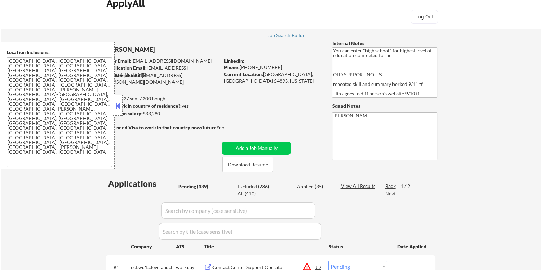
scroll to position [0, 0]
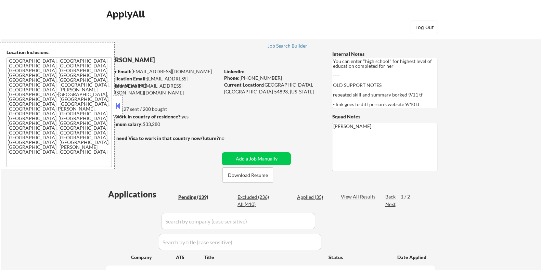
click at [118, 105] on button at bounding box center [118, 106] width 8 height 10
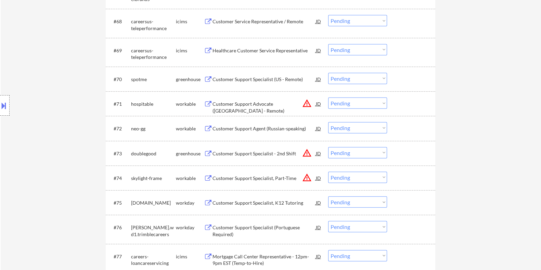
scroll to position [2181, 0]
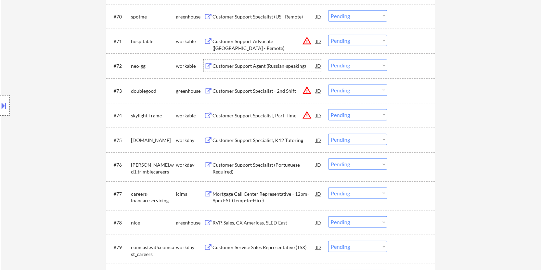
click at [237, 64] on div "Customer Support Agent (Russian-speaking)" at bounding box center [263, 66] width 103 height 7
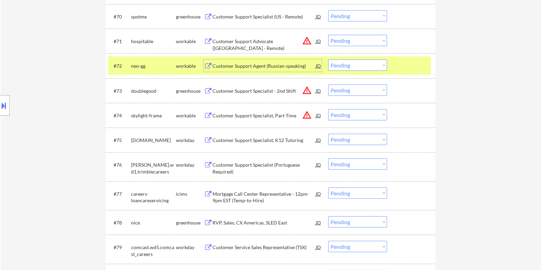
click at [364, 62] on select "Choose an option... Pending Applied Excluded (Questions) Excluded (Expired) Exc…" at bounding box center [357, 65] width 59 height 11
click at [328, 60] on select "Choose an option... Pending Applied Excluded (Questions) Excluded (Expired) Exc…" at bounding box center [357, 65] width 59 height 11
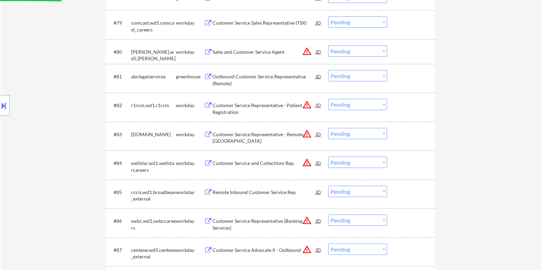
scroll to position [2395, 0]
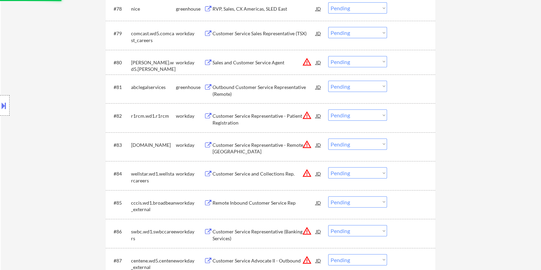
select select ""pending""
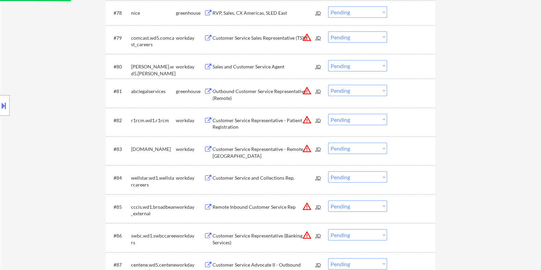
click at [255, 87] on div "Outbound Customer Service Representative (Remote)" at bounding box center [263, 93] width 103 height 16
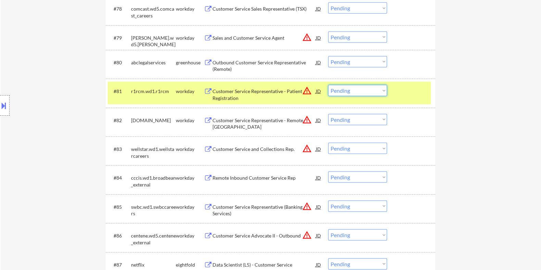
click at [366, 95] on select "Choose an option... Pending Applied Excluded (Questions) Excluded (Expired) Exc…" at bounding box center [357, 90] width 59 height 11
click at [328, 85] on select "Choose an option... Pending Applied Excluded (Questions) Excluded (Expired) Exc…" at bounding box center [357, 90] width 59 height 11
select select ""pending""
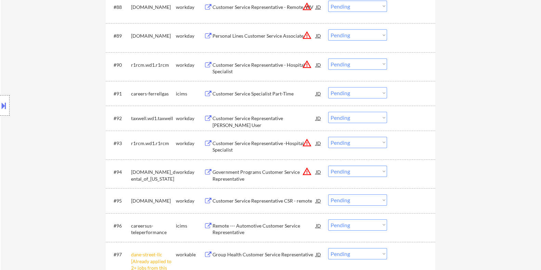
scroll to position [2694, 0]
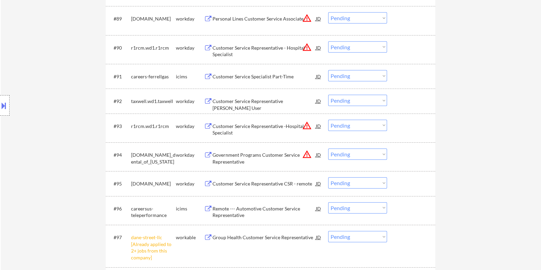
click at [270, 96] on div "Customer Service Representative Drake User" at bounding box center [263, 101] width 103 height 12
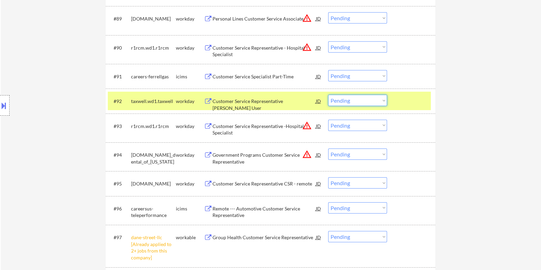
click at [335, 100] on select "Choose an option... Pending Applied Excluded (Questions) Excluded (Expired) Exc…" at bounding box center [357, 100] width 59 height 11
click at [328, 95] on select "Choose an option... Pending Applied Excluded (Questions) Excluded (Expired) Exc…" at bounding box center [357, 100] width 59 height 11
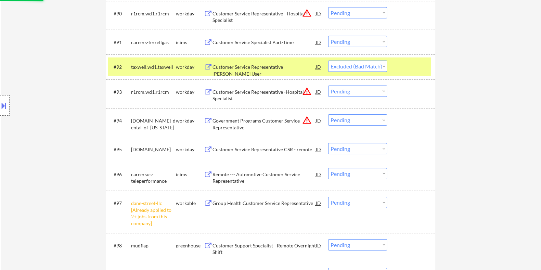
scroll to position [2737, 0]
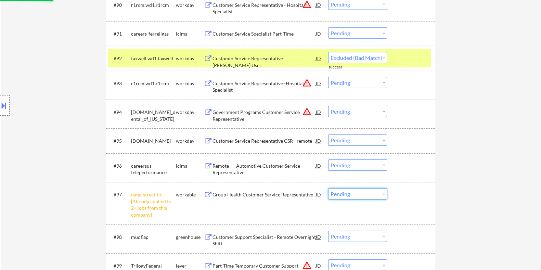
click at [346, 194] on select "Choose an option... Pending Applied Excluded (Questions) Excluded (Expired) Exc…" at bounding box center [357, 193] width 59 height 11
select select ""pending""
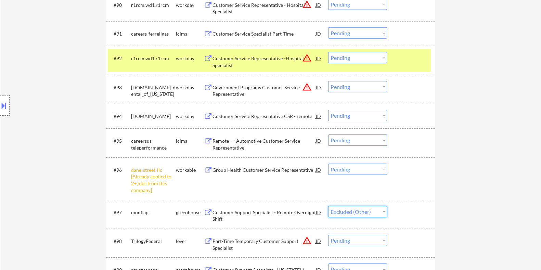
click at [328, 206] on select "Choose an option... Pending Applied Excluded (Questions) Excluded (Expired) Exc…" at bounding box center [357, 211] width 59 height 11
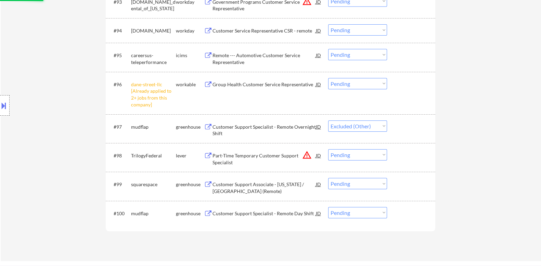
scroll to position [2866, 0]
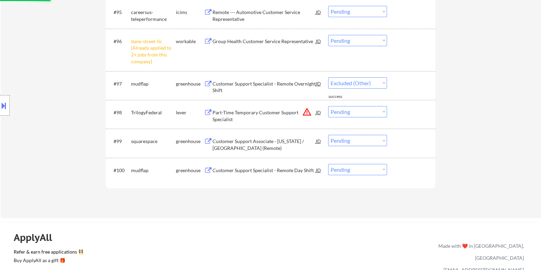
select select ""pending""
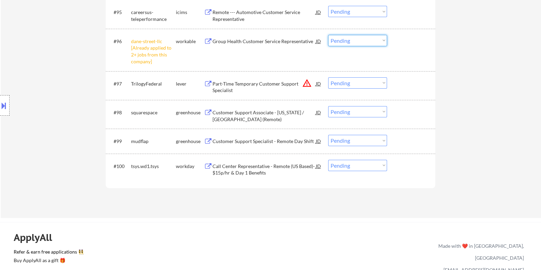
click at [344, 39] on select "Choose an option... Pending Applied Excluded (Questions) Excluded (Expired) Exc…" at bounding box center [357, 40] width 59 height 11
drag, startPoint x: 258, startPoint y: 50, endPoint x: 259, endPoint y: 40, distance: 10.3
click at [258, 48] on div "#96 dane-street-llc [Already applied to 2+ jobs from this company] workable Gro…" at bounding box center [269, 50] width 323 height 36
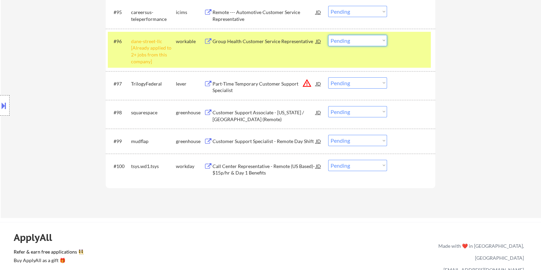
click at [346, 44] on select "Choose an option... Pending Applied Excluded (Questions) Excluded (Expired) Exc…" at bounding box center [357, 40] width 59 height 11
click at [328, 35] on select "Choose an option... Pending Applied Excluded (Questions) Excluded (Expired) Exc…" at bounding box center [357, 40] width 59 height 11
select select ""pending""
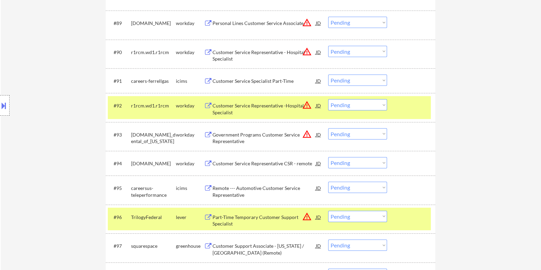
scroll to position [2713, 0]
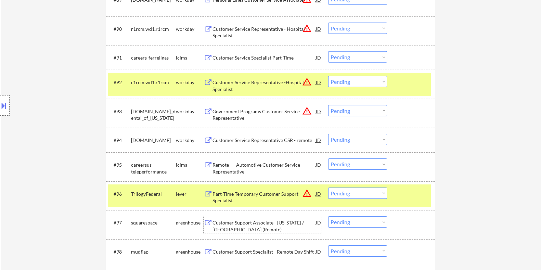
click at [226, 220] on div "Customer Support Associate - Hawaii / West (Remote)" at bounding box center [263, 225] width 103 height 13
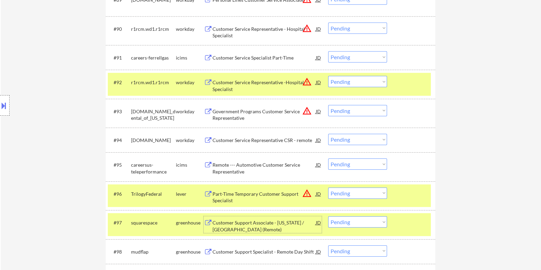
click at [347, 220] on select "Choose an option... Pending Applied Excluded (Questions) Excluded (Expired) Exc…" at bounding box center [357, 221] width 59 height 11
click at [328, 216] on select "Choose an option... Pending Applied Excluded (Questions) Excluded (Expired) Exc…" at bounding box center [357, 221] width 59 height 11
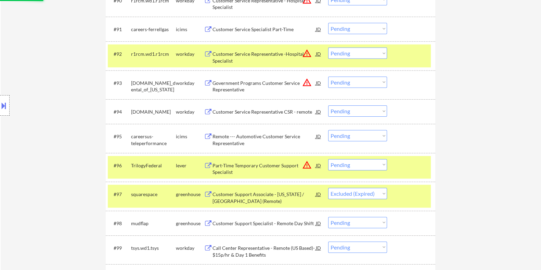
scroll to position [2841, 0]
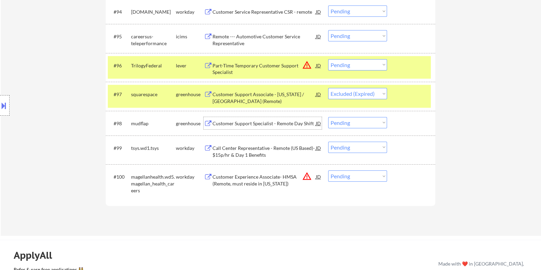
click at [264, 123] on div "Customer Support Specialist - Remote Day Shift" at bounding box center [263, 123] width 103 height 7
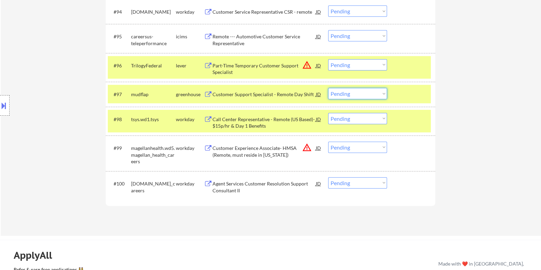
click at [362, 91] on select "Choose an option... Pending Applied Excluded (Questions) Excluded (Expired) Exc…" at bounding box center [357, 93] width 59 height 11
click at [328, 88] on select "Choose an option... Pending Applied Excluded (Questions) Excluded (Expired) Exc…" at bounding box center [357, 93] width 59 height 11
select select ""pending""
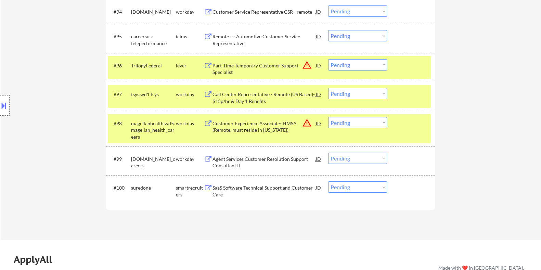
click at [267, 186] on div "SaaS Software Technical Support and Customer Care" at bounding box center [263, 190] width 103 height 13
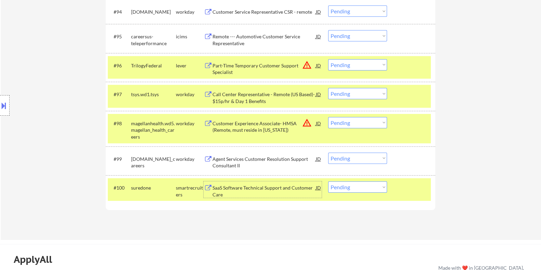
click at [368, 187] on select "Choose an option... Pending Applied Excluded (Questions) Excluded (Expired) Exc…" at bounding box center [357, 186] width 59 height 11
click at [328, 181] on select "Choose an option... Pending Applied Excluded (Questions) Excluded (Expired) Exc…" at bounding box center [357, 186] width 59 height 11
click at [255, 192] on div "Data Scientist, Operations Research/Customer Support (Inference)" at bounding box center [263, 190] width 103 height 13
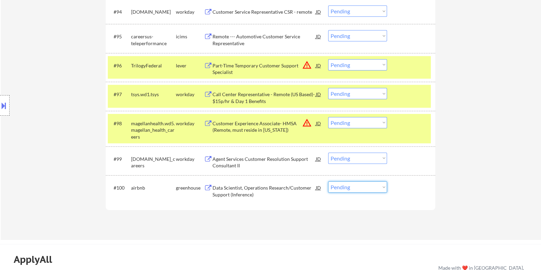
click at [359, 190] on select "Choose an option... Pending Applied Excluded (Questions) Excluded (Expired) Exc…" at bounding box center [357, 186] width 59 height 11
click at [328, 181] on select "Choose an option... Pending Applied Excluded (Questions) Excluded (Expired) Exc…" at bounding box center [357, 186] width 59 height 11
select select ""pending""
click at [260, 160] on div "Agent Services Customer Resolution Support Consultant II" at bounding box center [263, 162] width 103 height 13
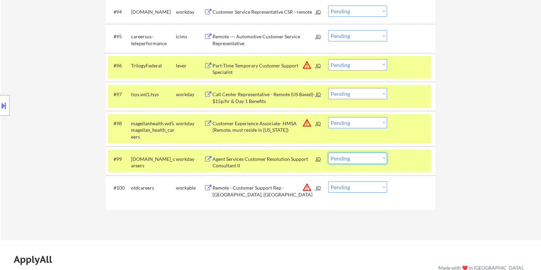
click at [365, 158] on select "Choose an option... Pending Applied Excluded (Questions) Excluded (Expired) Exc…" at bounding box center [357, 158] width 59 height 11
click at [328, 153] on select "Choose an option... Pending Applied Excluded (Questions) Excluded (Expired) Exc…" at bounding box center [357, 158] width 59 height 11
select select ""pending""
click at [301, 94] on div "Call Center Representative - Remote (US Based)- $15p/hr & Day 1 Benefits" at bounding box center [263, 97] width 103 height 13
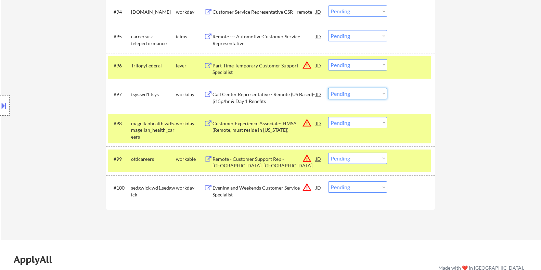
click at [377, 96] on select "Choose an option... Pending Applied Excluded (Questions) Excluded (Expired) Exc…" at bounding box center [357, 93] width 59 height 11
click at [328, 88] on select "Choose an option... Pending Applied Excluded (Questions) Excluded (Expired) Exc…" at bounding box center [357, 93] width 59 height 11
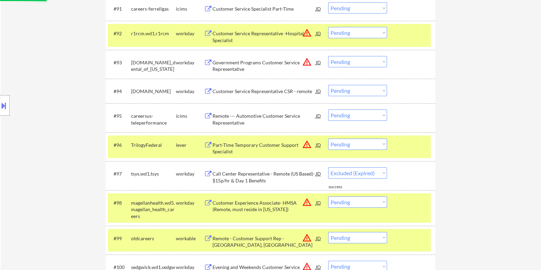
select select ""pending""
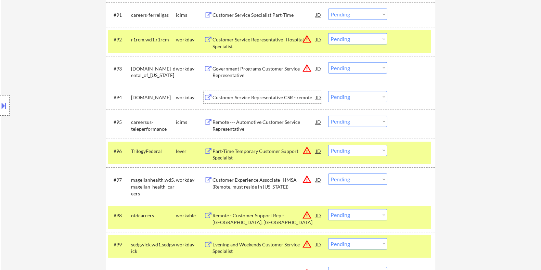
click at [260, 97] on div "Customer Service Representative CSR - remote" at bounding box center [263, 97] width 103 height 7
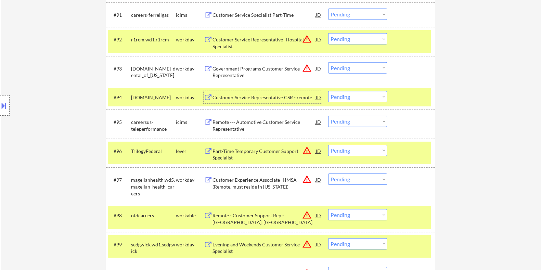
click at [351, 96] on select "Choose an option... Pending Applied Excluded (Questions) Excluded (Expired) Exc…" at bounding box center [357, 96] width 59 height 11
click at [328, 91] on select "Choose an option... Pending Applied Excluded (Questions) Excluded (Expired) Exc…" at bounding box center [357, 96] width 59 height 11
select select ""pending""
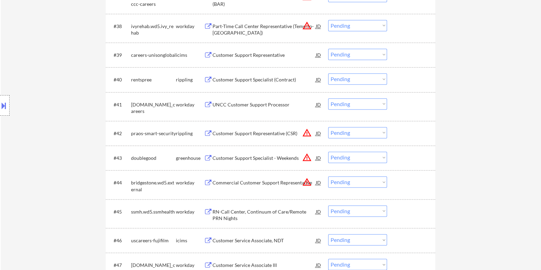
scroll to position [1230, 0]
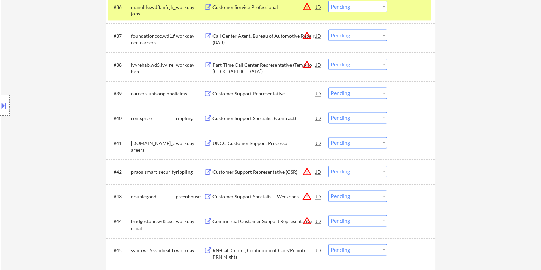
click at [245, 117] on div "Customer Support Specialist (Contract)" at bounding box center [263, 118] width 103 height 7
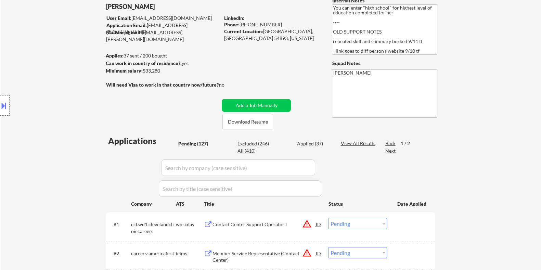
scroll to position [33, 0]
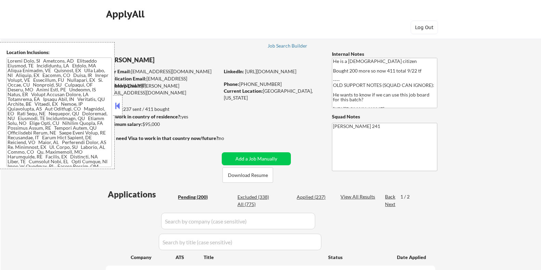
select select ""pending""
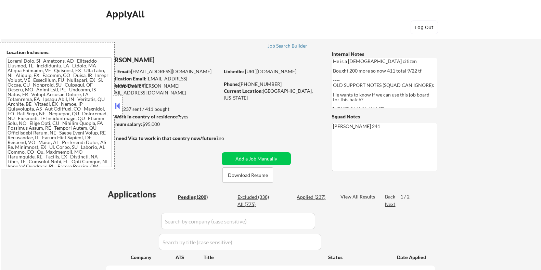
select select ""pending""
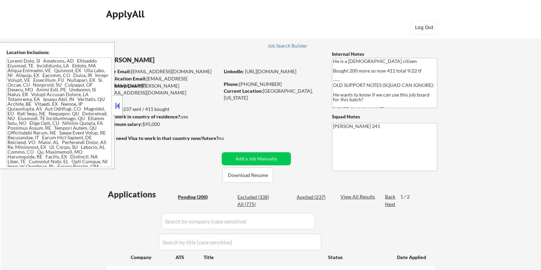
select select ""pending""
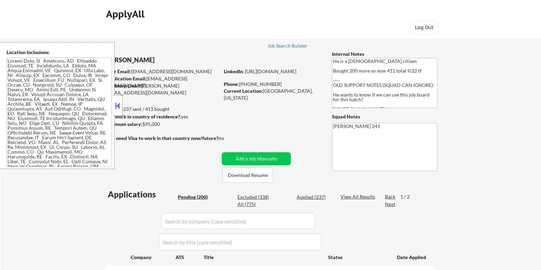
select select ""pending""
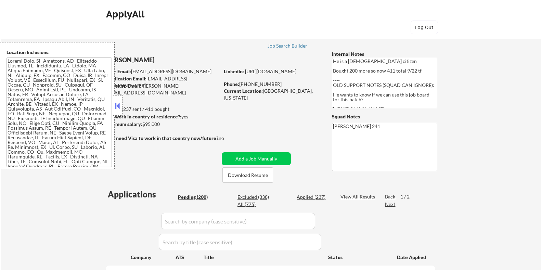
select select ""pending""
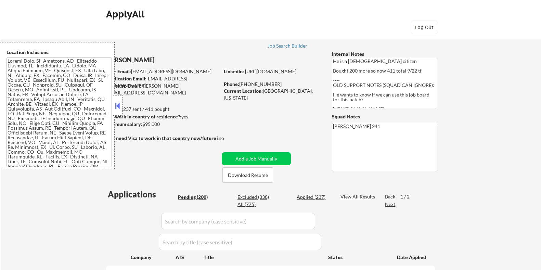
select select ""pending""
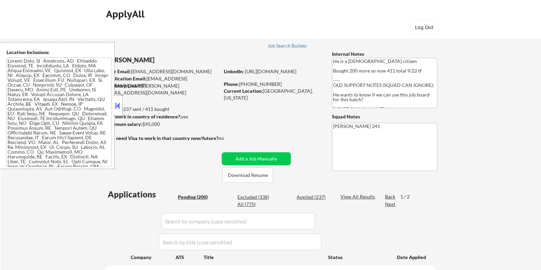
select select ""pending""
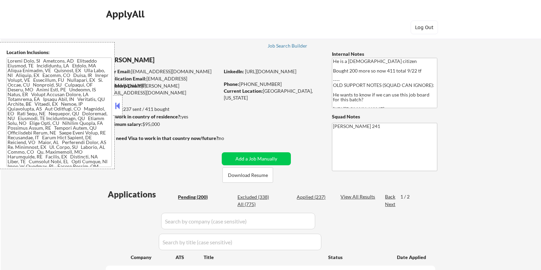
select select ""pending""
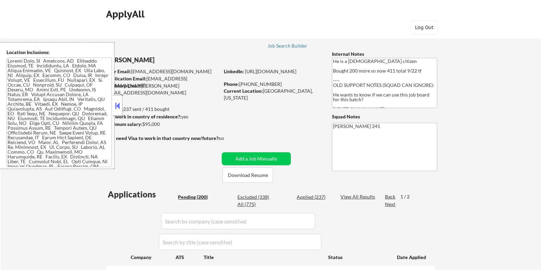
select select ""pending""
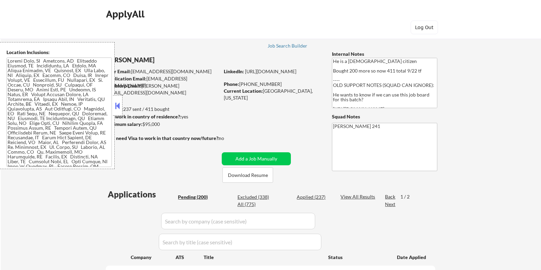
select select ""pending""
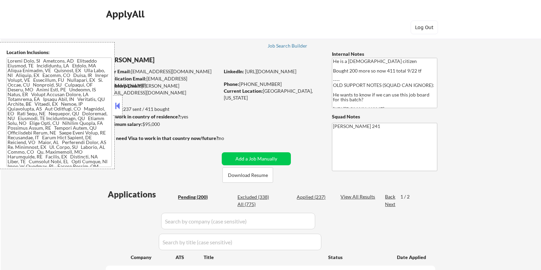
select select ""pending""
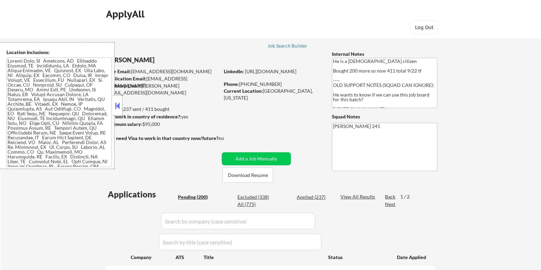
select select ""pending""
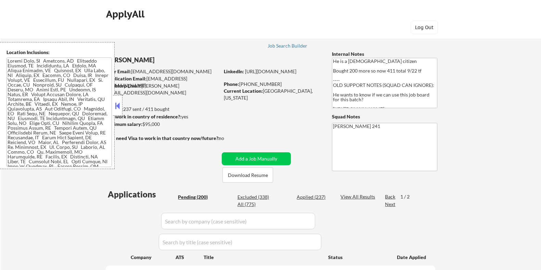
select select ""pending""
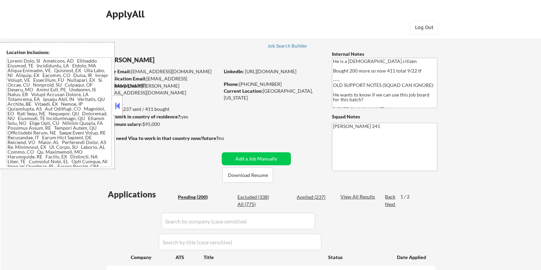
select select ""pending""
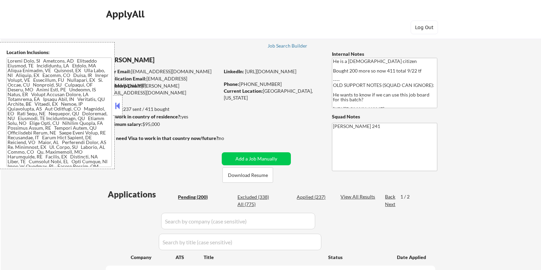
select select ""pending""
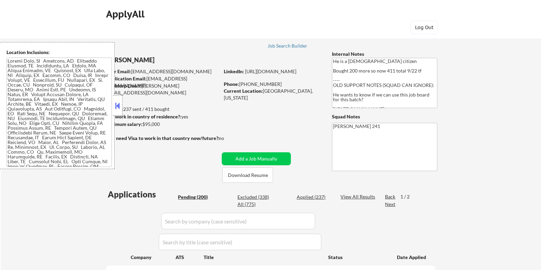
select select ""pending""
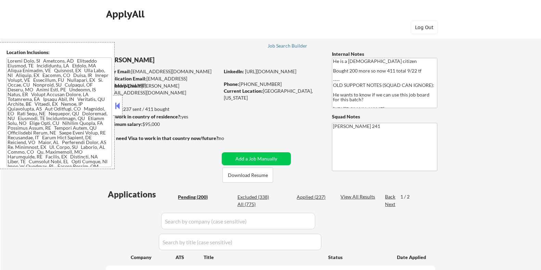
select select ""pending""
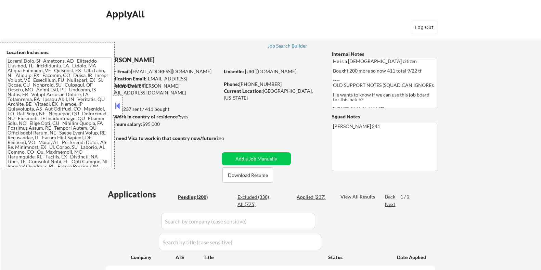
select select ""pending""
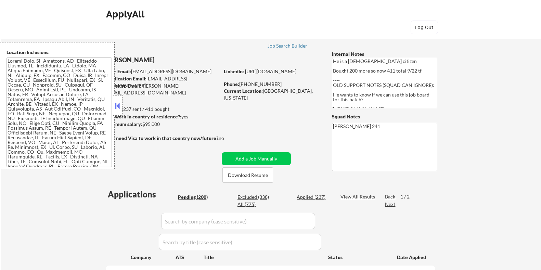
select select ""pending""
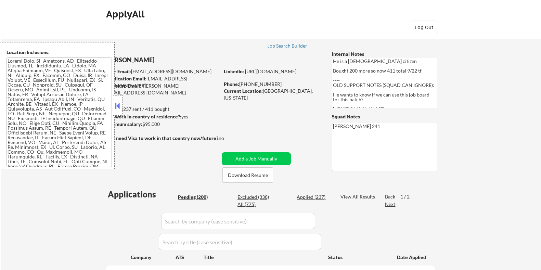
select select ""pending""
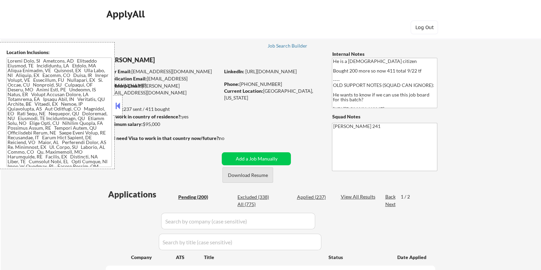
click at [248, 175] on button "Download Resume" at bounding box center [247, 174] width 51 height 15
click at [116, 105] on button at bounding box center [118, 106] width 8 height 10
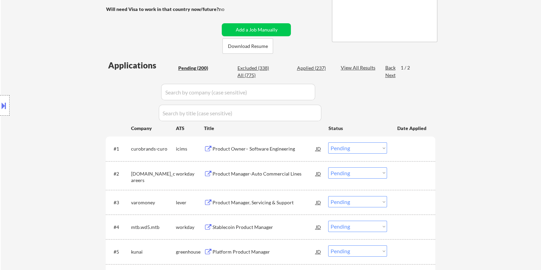
scroll to position [214, 0]
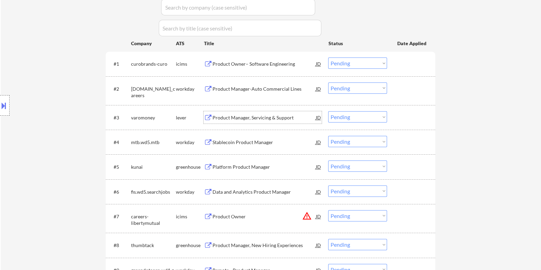
click at [247, 118] on div "Product Manager, Servicing & Support" at bounding box center [263, 117] width 103 height 7
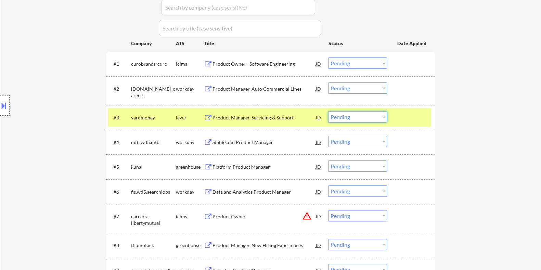
click at [356, 118] on select "Choose an option... Pending Applied Excluded (Questions) Excluded (Expired) Exc…" at bounding box center [357, 116] width 59 height 11
click at [328, 111] on select "Choose an option... Pending Applied Excluded (Questions) Excluded (Expired) Exc…" at bounding box center [357, 116] width 59 height 11
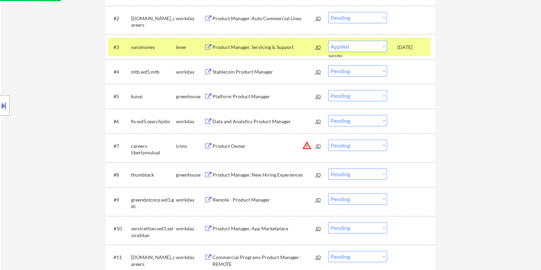
select select ""pending""
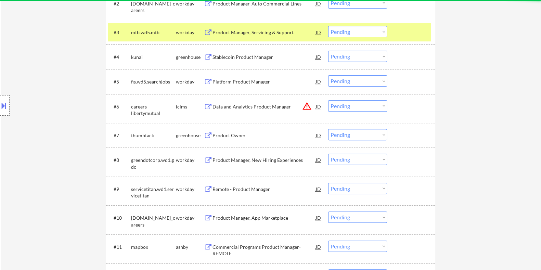
scroll to position [385, 0]
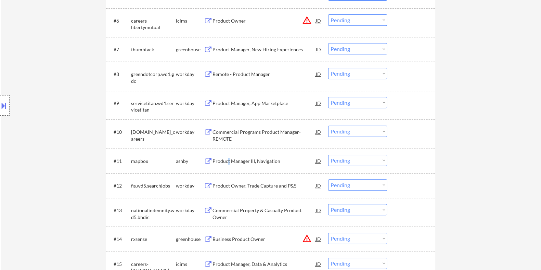
click at [229, 159] on div "Product Manager III, Navigation" at bounding box center [263, 161] width 103 height 7
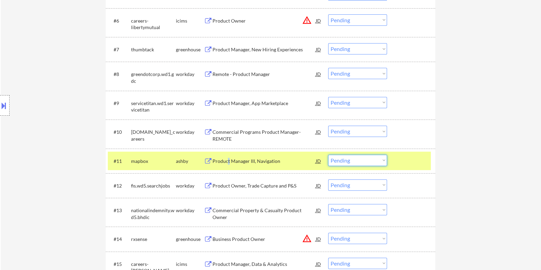
click at [366, 160] on select "Choose an option... Pending Applied Excluded (Questions) Excluded (Expired) Exc…" at bounding box center [357, 160] width 59 height 11
click at [328, 155] on select "Choose an option... Pending Applied Excluded (Questions) Excluded (Expired) Exc…" at bounding box center [357, 160] width 59 height 11
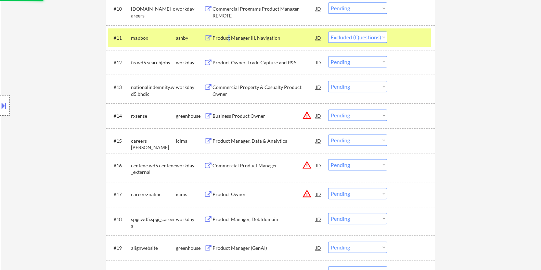
scroll to position [513, 0]
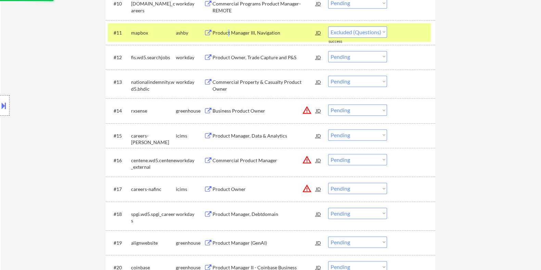
select select ""pending""
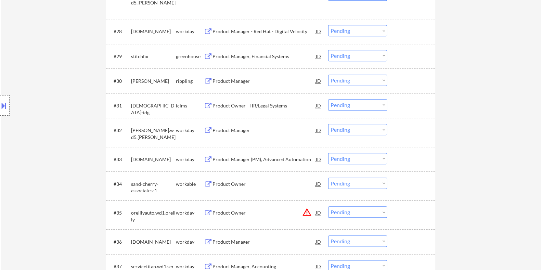
scroll to position [1026, 0]
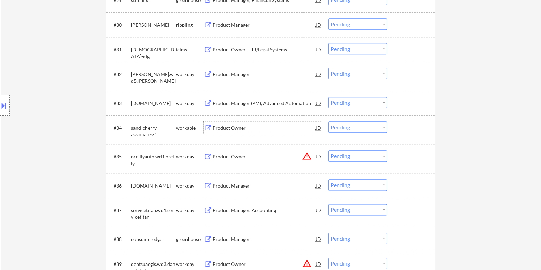
click at [240, 126] on div "Product Owner" at bounding box center [263, 128] width 103 height 7
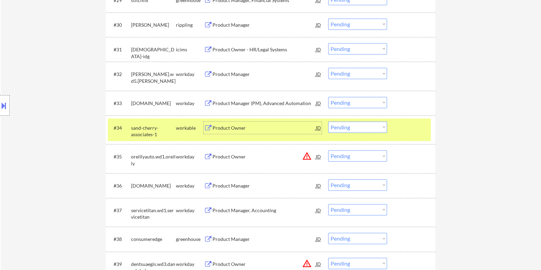
drag, startPoint x: 360, startPoint y: 127, endPoint x: 353, endPoint y: 129, distance: 6.7
click at [360, 127] on select "Choose an option... Pending Applied Excluded (Questions) Excluded (Expired) Exc…" at bounding box center [357, 126] width 59 height 11
click at [328, 121] on select "Choose an option... Pending Applied Excluded (Questions) Excluded (Expired) Exc…" at bounding box center [357, 126] width 59 height 11
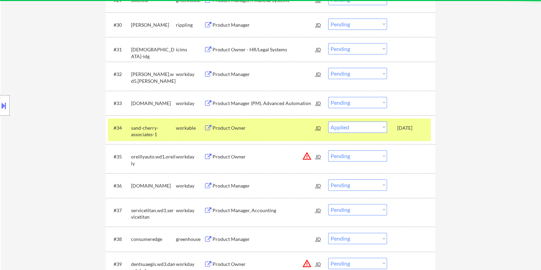
select select ""pending""
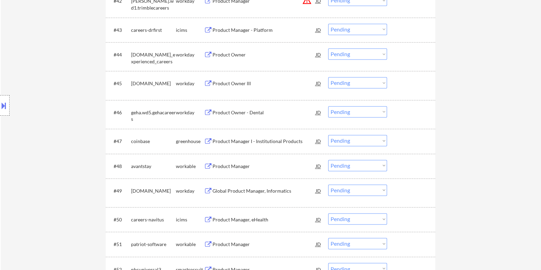
scroll to position [1368, 0]
click at [235, 163] on div "Product Manager" at bounding box center [263, 165] width 103 height 7
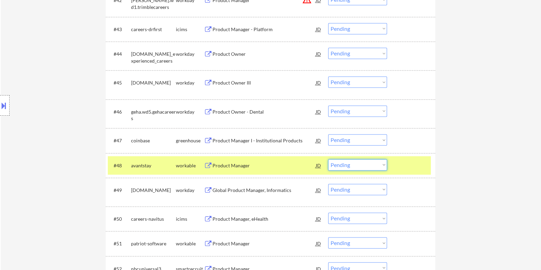
click at [354, 164] on select "Choose an option... Pending Applied Excluded (Questions) Excluded (Expired) Exc…" at bounding box center [357, 164] width 59 height 11
click at [328, 159] on select "Choose an option... Pending Applied Excluded (Questions) Excluded (Expired) Exc…" at bounding box center [357, 164] width 59 height 11
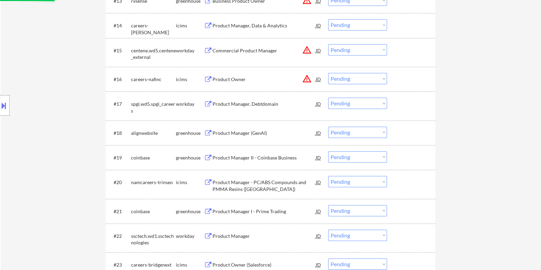
select select ""pending""
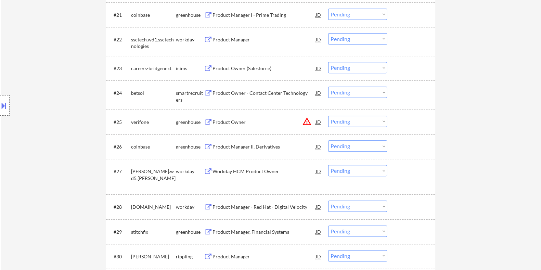
scroll to position [813, 0]
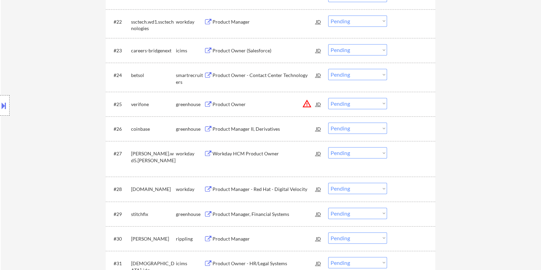
click at [216, 190] on div "Product Manager - Red Hat - Digital Velocity" at bounding box center [263, 189] width 103 height 7
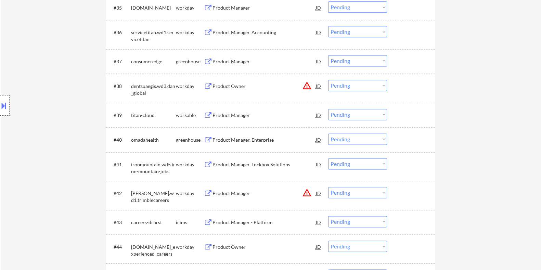
scroll to position [1197, 0]
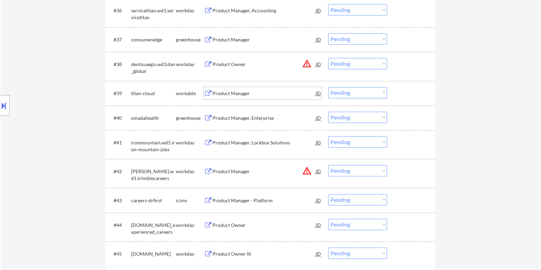
click at [238, 92] on div "Product Manager" at bounding box center [263, 93] width 103 height 7
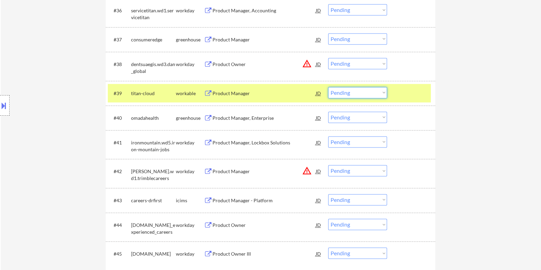
drag, startPoint x: 377, startPoint y: 93, endPoint x: 374, endPoint y: 96, distance: 4.1
click at [377, 93] on select "Choose an option... Pending Applied Excluded (Questions) Excluded (Expired) Exc…" at bounding box center [357, 92] width 59 height 11
click at [328, 87] on select "Choose an option... Pending Applied Excluded (Questions) Excluded (Expired) Exc…" at bounding box center [357, 92] width 59 height 11
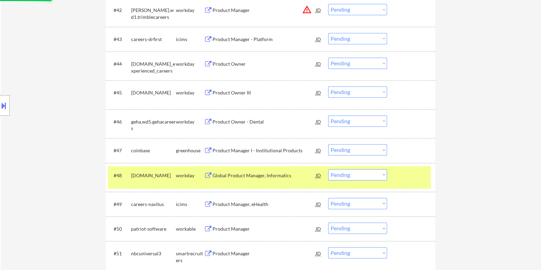
scroll to position [1411, 0]
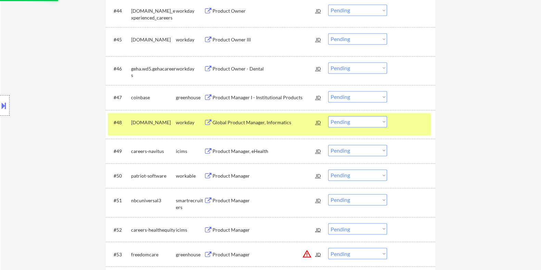
select select ""pending""
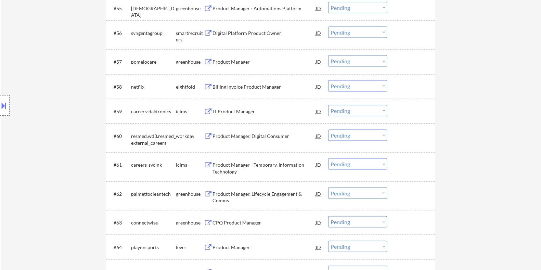
scroll to position [1796, 0]
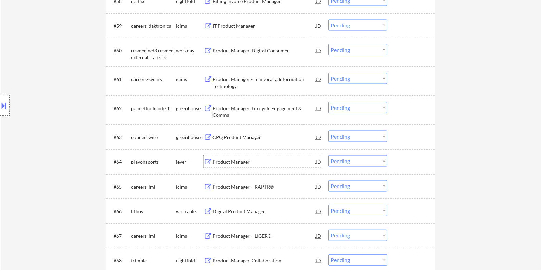
click at [245, 161] on div "Product Manager" at bounding box center [263, 161] width 103 height 7
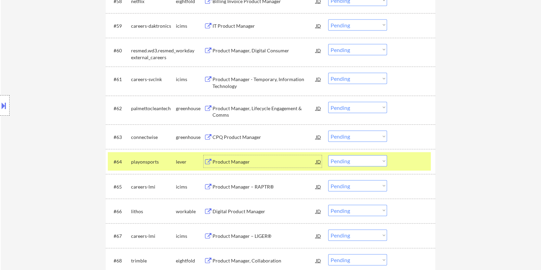
click at [345, 162] on select "Choose an option... Pending Applied Excluded (Questions) Excluded (Expired) Exc…" at bounding box center [357, 160] width 59 height 11
click at [328, 155] on select "Choose an option... Pending Applied Excluded (Questions) Excluded (Expired) Exc…" at bounding box center [357, 160] width 59 height 11
select select ""pending""
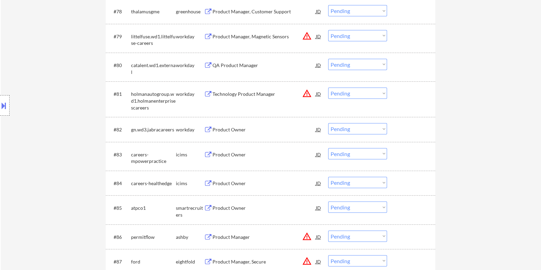
scroll to position [2437, 0]
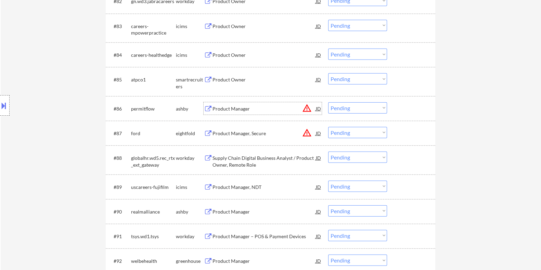
click at [221, 107] on div "Product Manager" at bounding box center [263, 108] width 103 height 7
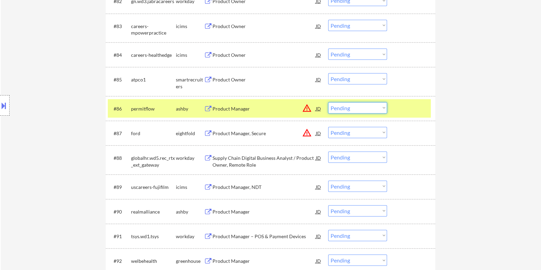
click at [361, 108] on select "Choose an option... Pending Applied Excluded (Questions) Excluded (Expired) Exc…" at bounding box center [357, 107] width 59 height 11
click at [328, 102] on select "Choose an option... Pending Applied Excluded (Questions) Excluded (Expired) Exc…" at bounding box center [357, 107] width 59 height 11
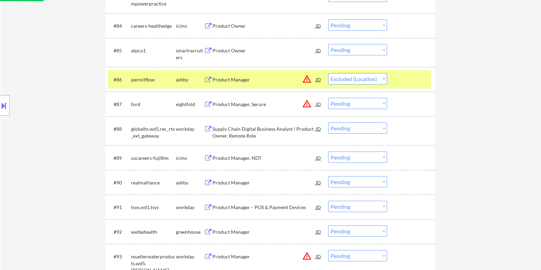
scroll to position [2480, 0]
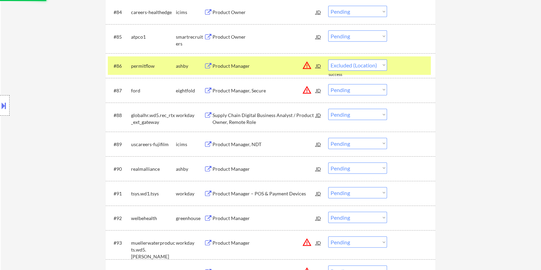
select select ""pending""
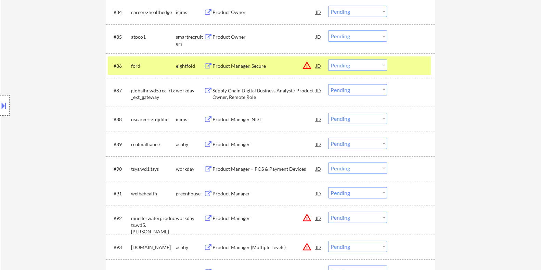
click at [212, 144] on button at bounding box center [208, 144] width 9 height 7
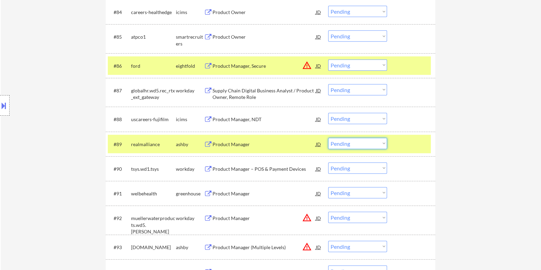
click at [358, 144] on select "Choose an option... Pending Applied Excluded (Questions) Excluded (Expired) Exc…" at bounding box center [357, 143] width 59 height 11
click at [328, 138] on select "Choose an option... Pending Applied Excluded (Questions) Excluded (Expired) Exc…" at bounding box center [357, 143] width 59 height 11
select select ""pending""
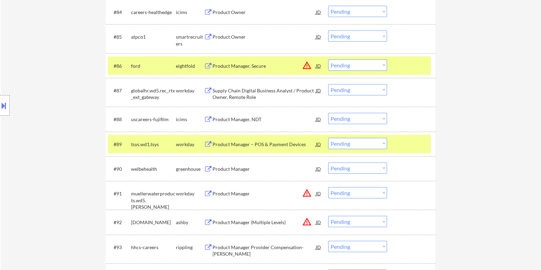
scroll to position [2609, 0]
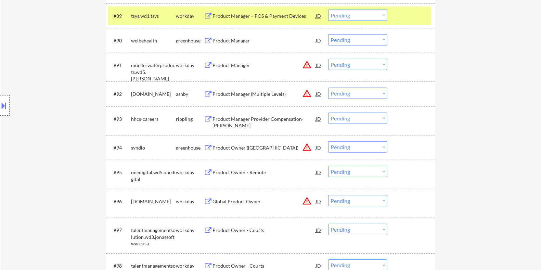
click at [225, 171] on div "Product Owner - Remote" at bounding box center [263, 172] width 103 height 7
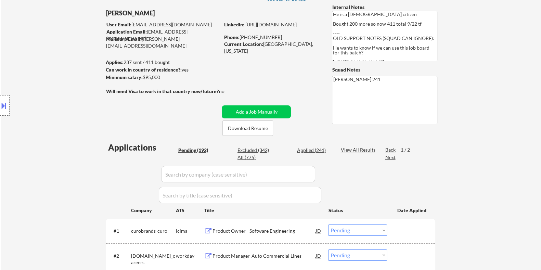
scroll to position [107, 0]
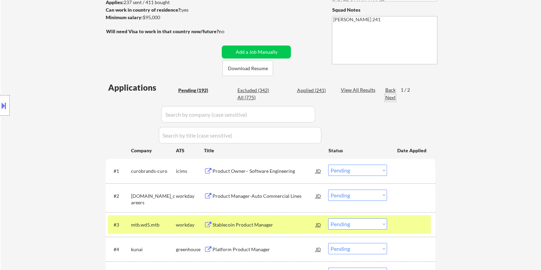
click at [392, 97] on div "Next" at bounding box center [390, 97] width 11 height 7
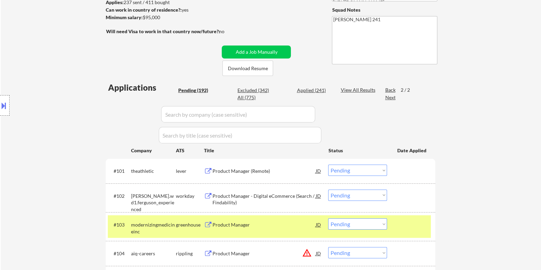
click at [228, 170] on div "Product Manager (Remote)" at bounding box center [263, 171] width 103 height 7
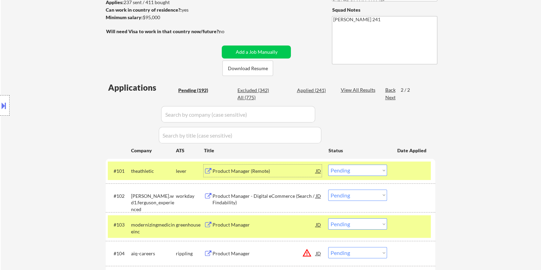
click at [349, 170] on select "Choose an option... Pending Applied Excluded (Questions) Excluded (Expired) Exc…" at bounding box center [357, 170] width 59 height 11
click at [328, 165] on select "Choose an option... Pending Applied Excluded (Questions) Excluded (Expired) Exc…" at bounding box center [357, 170] width 59 height 11
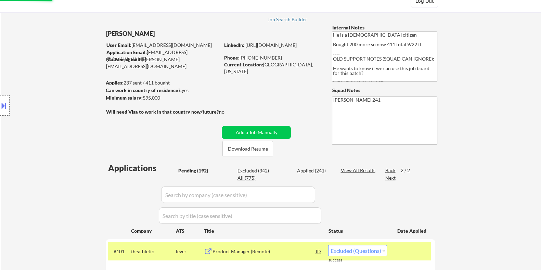
scroll to position [0, 0]
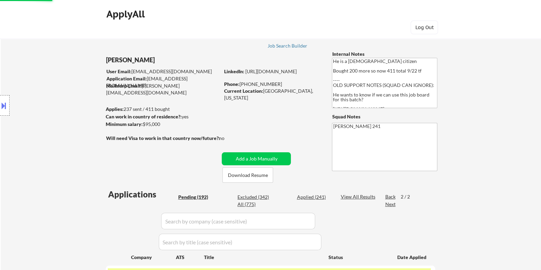
select select ""pending""
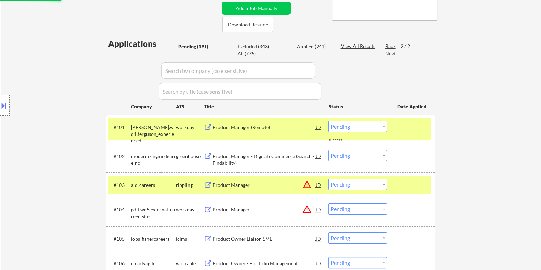
scroll to position [171, 0]
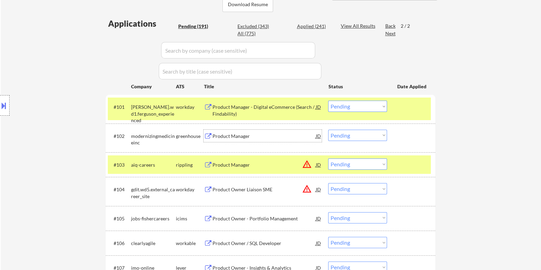
click at [236, 136] on div "Product Manager" at bounding box center [263, 136] width 103 height 7
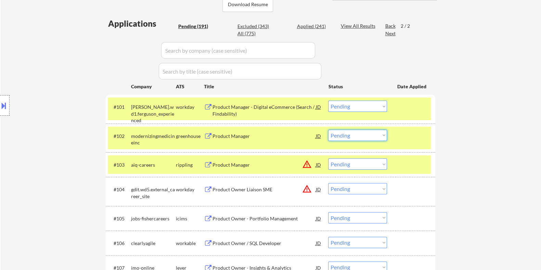
click at [367, 135] on select "Choose an option... Pending Applied Excluded (Questions) Excluded (Expired) Exc…" at bounding box center [357, 135] width 59 height 11
click at [328, 130] on select "Choose an option... Pending Applied Excluded (Questions) Excluded (Expired) Exc…" at bounding box center [357, 135] width 59 height 11
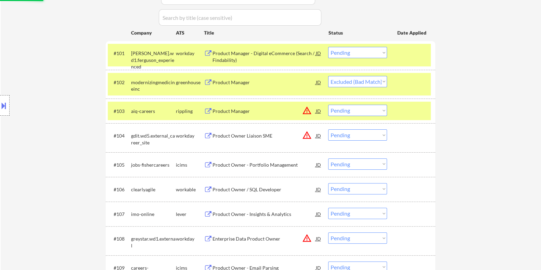
scroll to position [257, 0]
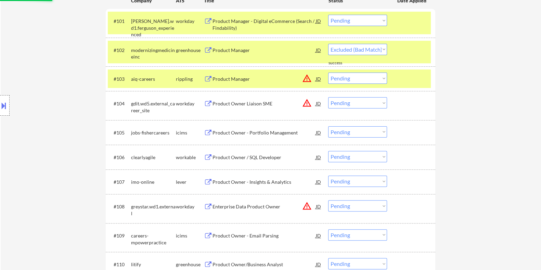
select select ""pending""
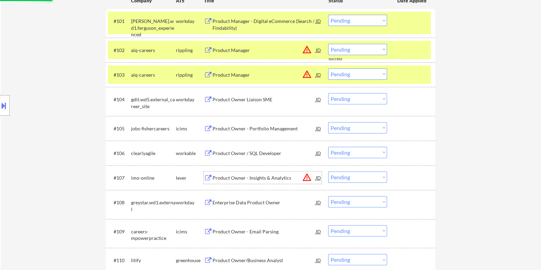
click at [243, 181] on div "Product Owner - Insights & Analytics" at bounding box center [263, 177] width 103 height 7
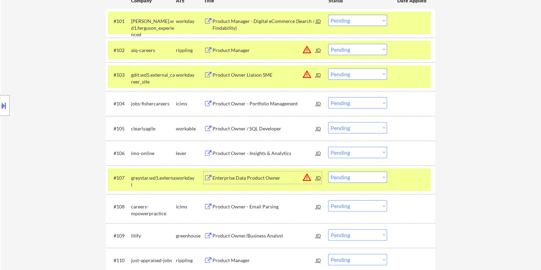
click at [353, 177] on select "Choose an option... Pending Applied Excluded (Questions) Excluded (Expired) Exc…" at bounding box center [357, 176] width 59 height 11
click at [328, 171] on select "Choose an option... Pending Applied Excluded (Questions) Excluded (Expired) Exc…" at bounding box center [357, 176] width 59 height 11
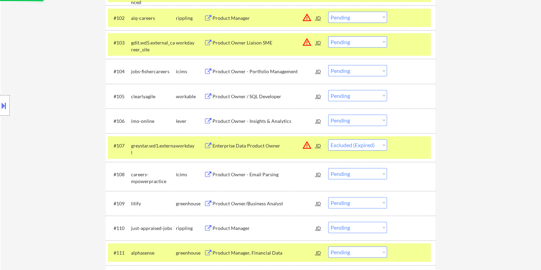
scroll to position [342, 0]
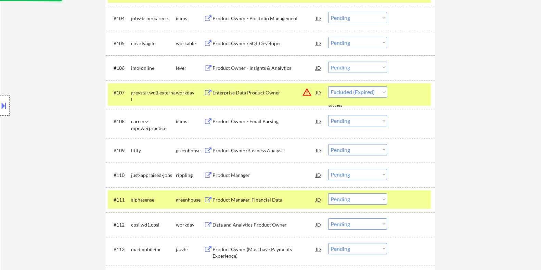
select select ""pending""
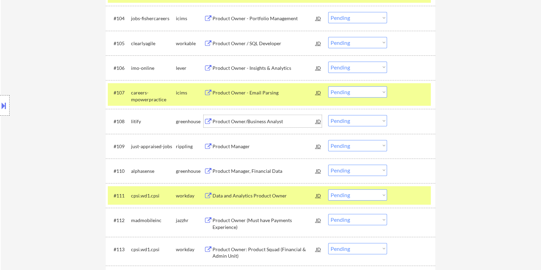
drag, startPoint x: 244, startPoint y: 120, endPoint x: 235, endPoint y: 39, distance: 80.9
click at [244, 119] on div "Product Owner/Business Analyst" at bounding box center [263, 121] width 103 height 7
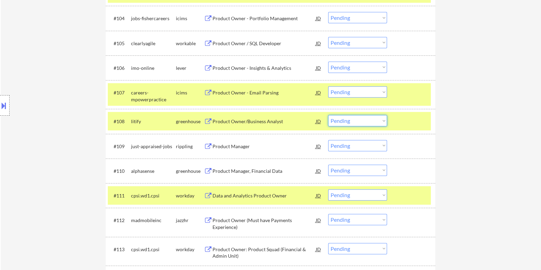
drag, startPoint x: 356, startPoint y: 120, endPoint x: 354, endPoint y: 125, distance: 5.0
click at [356, 120] on select "Choose an option... Pending Applied Excluded (Questions) Excluded (Expired) Exc…" at bounding box center [357, 120] width 59 height 11
click at [328, 115] on select "Choose an option... Pending Applied Excluded (Questions) Excluded (Expired) Exc…" at bounding box center [357, 120] width 59 height 11
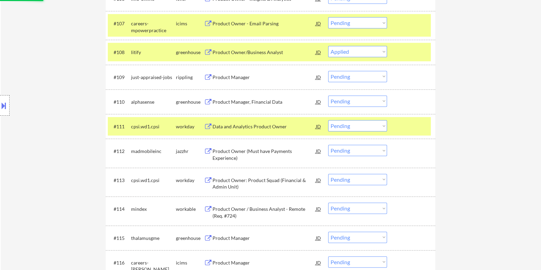
scroll to position [428, 0]
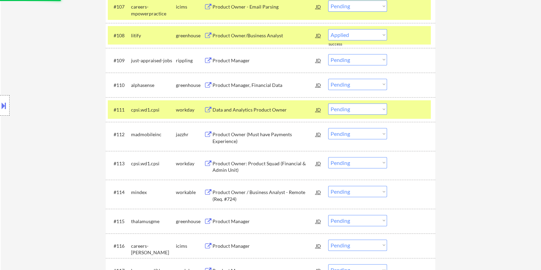
select select ""pending""
click at [229, 133] on div "Product Owner (Must have Payments Experience)" at bounding box center [263, 137] width 103 height 13
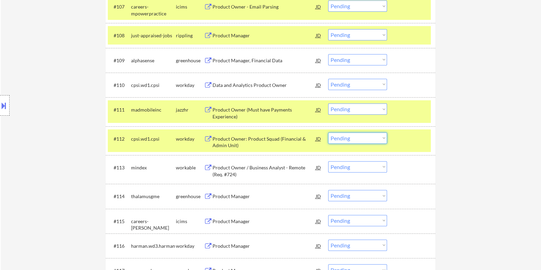
click at [368, 136] on select "Choose an option... Pending Applied Excluded (Questions) Excluded (Expired) Exc…" at bounding box center [357, 137] width 59 height 11
click at [328, 132] on select "Choose an option... Pending Applied Excluded (Questions) Excluded (Expired) Exc…" at bounding box center [357, 137] width 59 height 11
select select ""pending""
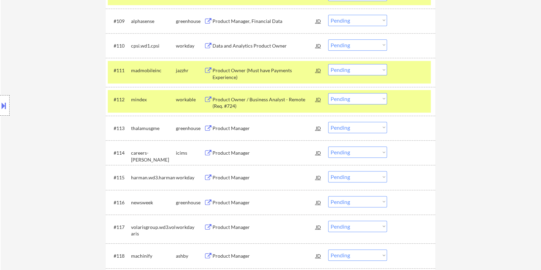
scroll to position [513, 0]
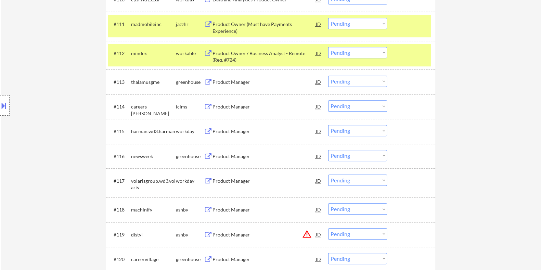
click at [232, 80] on div "Product Manager" at bounding box center [263, 82] width 103 height 7
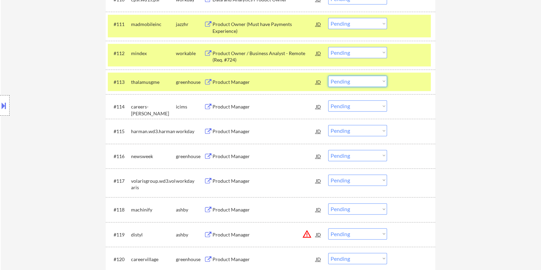
click at [364, 80] on select "Choose an option... Pending Applied Excluded (Questions) Excluded (Expired) Exc…" at bounding box center [357, 81] width 59 height 11
click at [328, 76] on select "Choose an option... Pending Applied Excluded (Questions) Excluded (Expired) Exc…" at bounding box center [357, 81] width 59 height 11
select select ""pending""
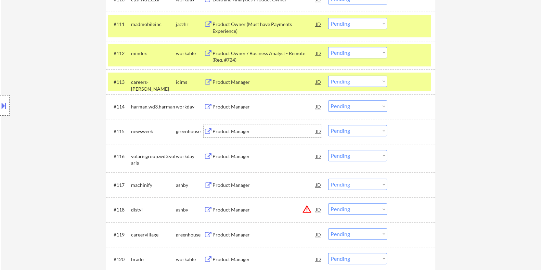
click at [225, 132] on div "Product Manager" at bounding box center [263, 131] width 103 height 7
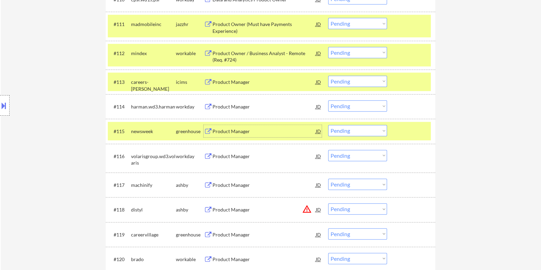
click at [360, 131] on select "Choose an option... Pending Applied Excluded (Questions) Excluded (Expired) Exc…" at bounding box center [357, 130] width 59 height 11
click at [328, 125] on select "Choose an option... Pending Applied Excluded (Questions) Excluded (Expired) Exc…" at bounding box center [357, 130] width 59 height 11
select select ""pending""
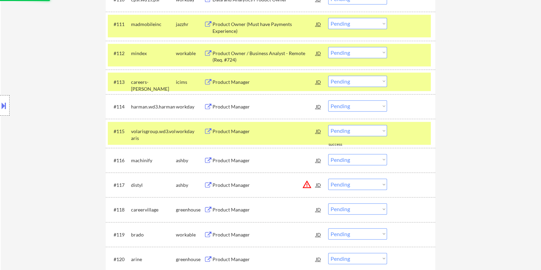
scroll to position [556, 0]
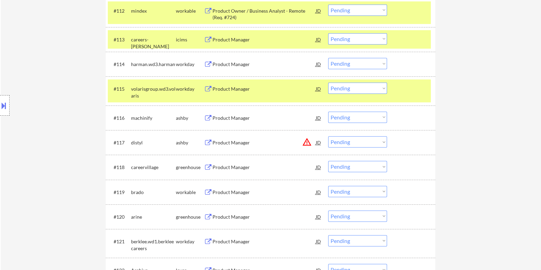
click at [223, 118] on div "Product Manager" at bounding box center [263, 118] width 103 height 7
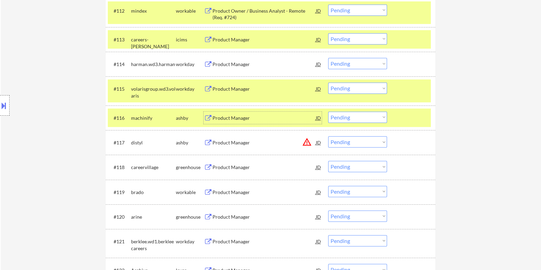
click at [366, 117] on select "Choose an option... Pending Applied Excluded (Questions) Excluded (Expired) Exc…" at bounding box center [357, 117] width 59 height 11
click at [328, 112] on select "Choose an option... Pending Applied Excluded (Questions) Excluded (Expired) Exc…" at bounding box center [357, 117] width 59 height 11
select select ""pending""
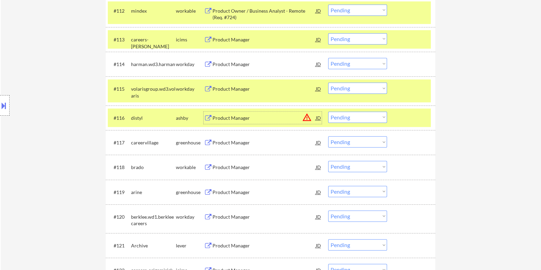
click at [244, 116] on div "Product Manager" at bounding box center [263, 118] width 103 height 7
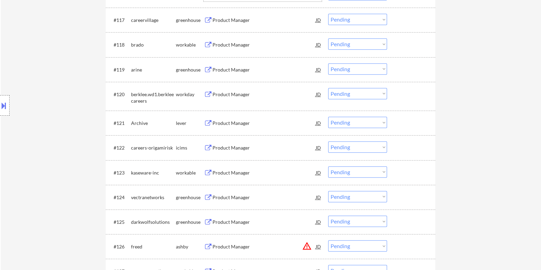
scroll to position [684, 0]
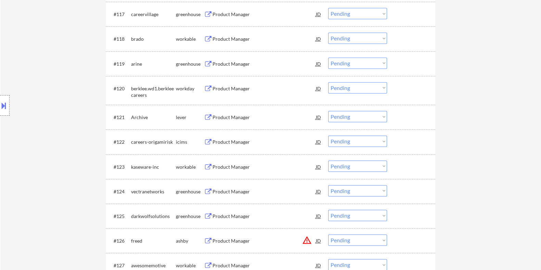
click at [221, 116] on div "Product Manager" at bounding box center [263, 117] width 103 height 7
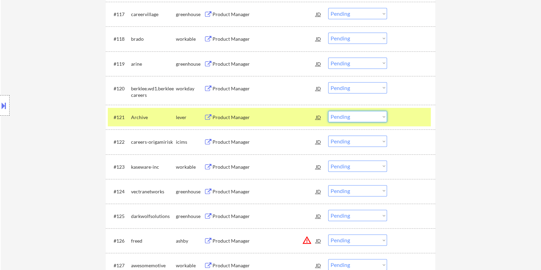
click at [364, 116] on select "Choose an option... Pending Applied Excluded (Questions) Excluded (Expired) Exc…" at bounding box center [357, 116] width 59 height 11
click at [328, 111] on select "Choose an option... Pending Applied Excluded (Questions) Excluded (Expired) Exc…" at bounding box center [357, 116] width 59 height 11
select select ""pending""
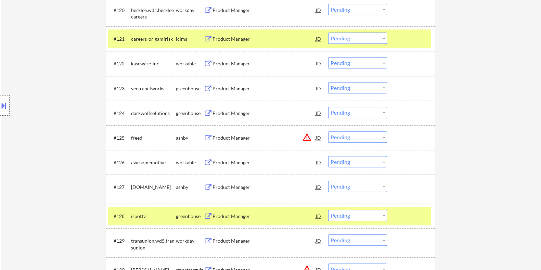
scroll to position [813, 0]
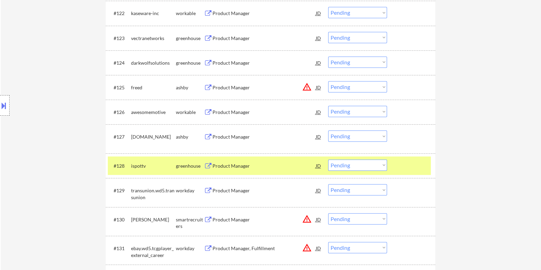
click at [230, 134] on div "Product Manager" at bounding box center [263, 136] width 103 height 7
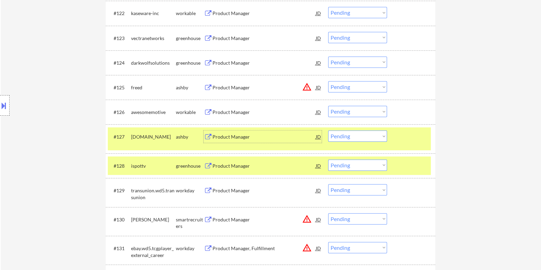
click at [373, 135] on select "Choose an option... Pending Applied Excluded (Questions) Excluded (Expired) Exc…" at bounding box center [357, 135] width 59 height 11
click at [328, 130] on select "Choose an option... Pending Applied Excluded (Questions) Excluded (Expired) Exc…" at bounding box center [357, 135] width 59 height 11
select select ""pending""
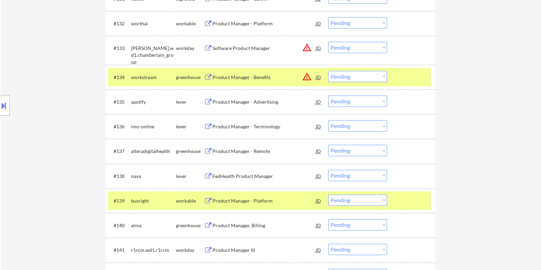
scroll to position [1069, 0]
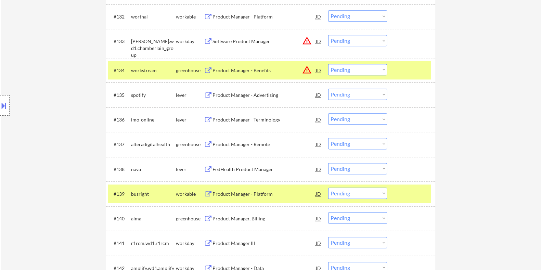
click at [244, 93] on div "Product Manager - Advertising" at bounding box center [263, 95] width 103 height 7
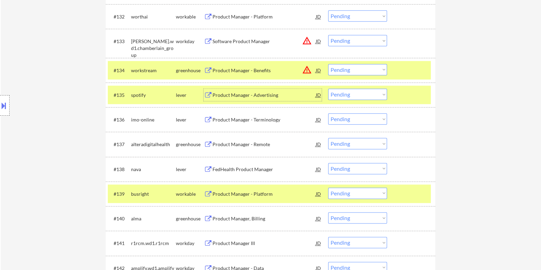
click at [350, 93] on select "Choose an option... Pending Applied Excluded (Questions) Excluded (Expired) Exc…" at bounding box center [357, 94] width 59 height 11
click at [328, 89] on select "Choose an option... Pending Applied Excluded (Questions) Excluded (Expired) Exc…" at bounding box center [357, 94] width 59 height 11
select select ""pending""
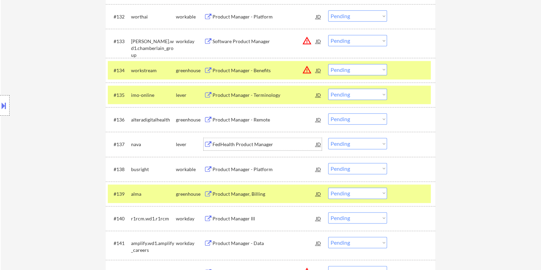
click at [251, 143] on div "FedHealth Product Manager" at bounding box center [263, 144] width 103 height 7
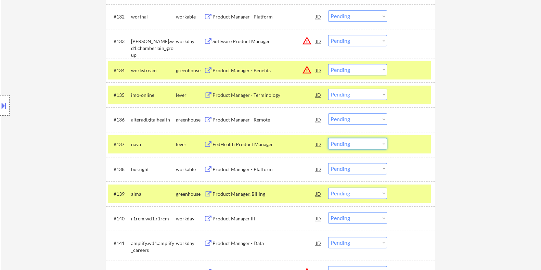
click at [370, 141] on select "Choose an option... Pending Applied Excluded (Questions) Excluded (Expired) Exc…" at bounding box center [357, 143] width 59 height 11
click at [328, 138] on select "Choose an option... Pending Applied Excluded (Questions) Excluded (Expired) Exc…" at bounding box center [357, 143] width 59 height 11
select select ""pending""
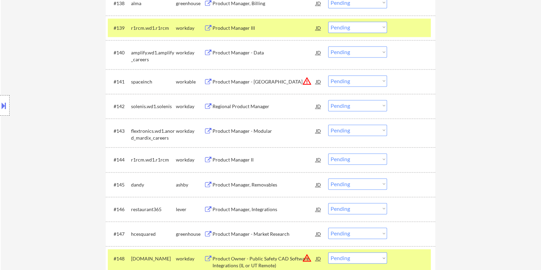
scroll to position [1240, 0]
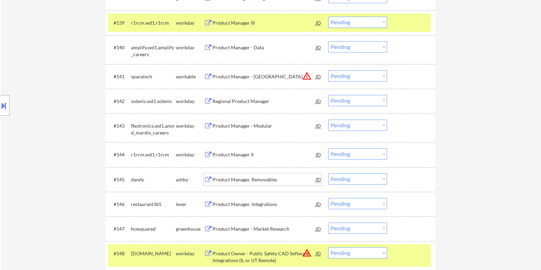
click at [233, 178] on div "Product Manager, Removables" at bounding box center [263, 179] width 103 height 7
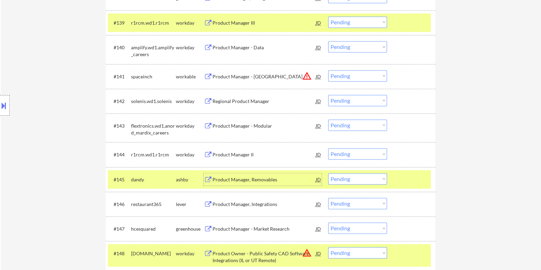
click at [363, 180] on select "Choose an option... Pending Applied Excluded (Questions) Excluded (Expired) Exc…" at bounding box center [357, 178] width 59 height 11
click at [328, 173] on select "Choose an option... Pending Applied Excluded (Questions) Excluded (Expired) Exc…" at bounding box center [357, 178] width 59 height 11
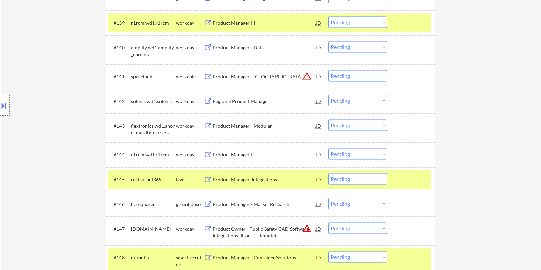
click at [248, 178] on div "Product Manager, Integrations" at bounding box center [263, 179] width 103 height 7
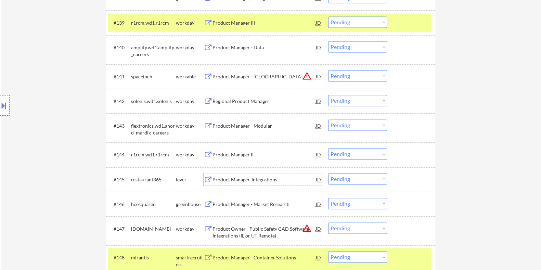
click at [348, 177] on select "Choose an option... Pending Applied Excluded (Questions) Excluded (Expired) Exc…" at bounding box center [357, 178] width 59 height 11
click at [328, 173] on select "Choose an option... Pending Applied Excluded (Questions) Excluded (Expired) Exc…" at bounding box center [357, 178] width 59 height 11
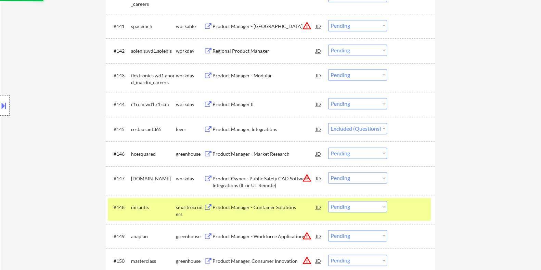
scroll to position [1325, 0]
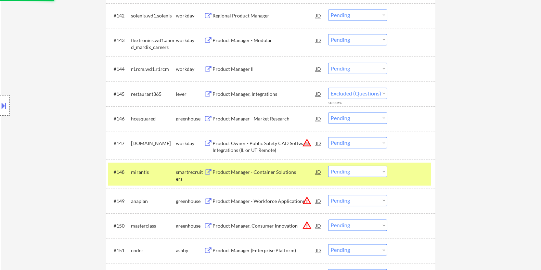
select select ""pending""
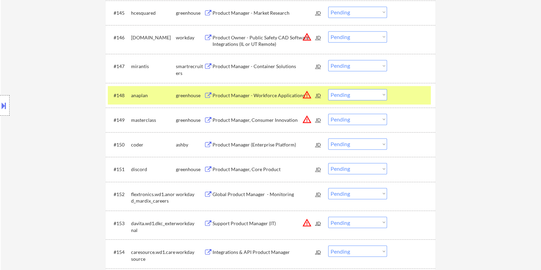
scroll to position [1411, 0]
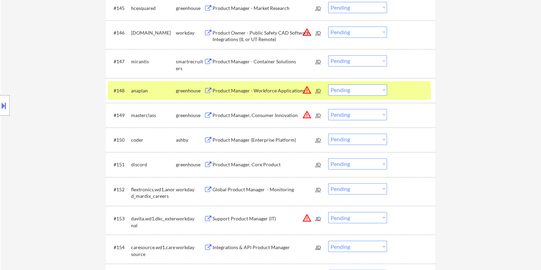
click at [239, 139] on div "Product Manager (Enterprise Platform)" at bounding box center [263, 140] width 103 height 7
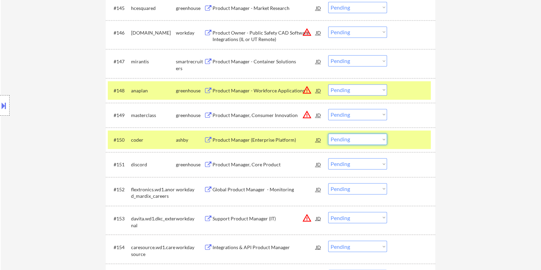
click at [363, 137] on select "Choose an option... Pending Applied Excluded (Questions) Excluded (Expired) Exc…" at bounding box center [357, 138] width 59 height 11
click at [328, 133] on select "Choose an option... Pending Applied Excluded (Questions) Excluded (Expired) Exc…" at bounding box center [357, 138] width 59 height 11
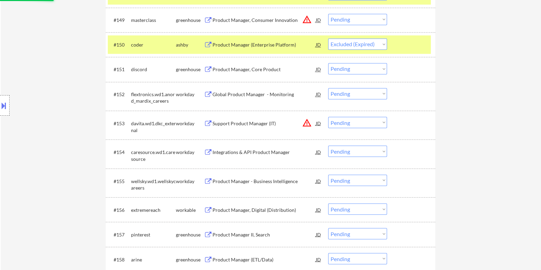
scroll to position [1540, 0]
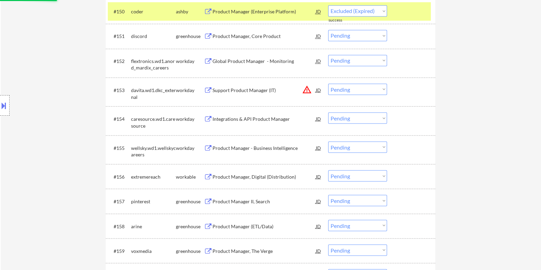
select select ""pending""
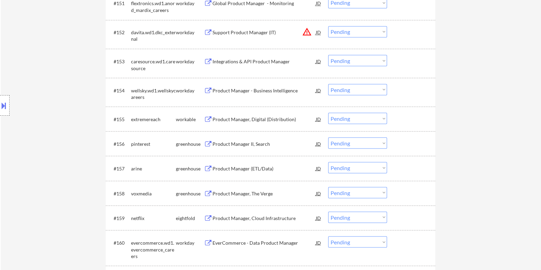
scroll to position [1625, 0]
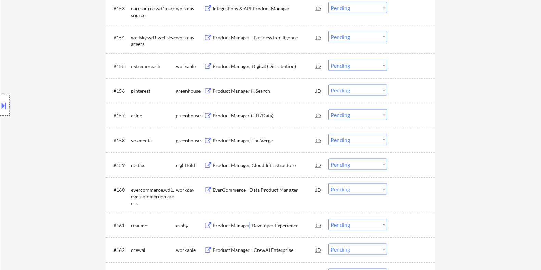
click at [249, 226] on div "Product Manager, Developer Experience" at bounding box center [263, 225] width 103 height 7
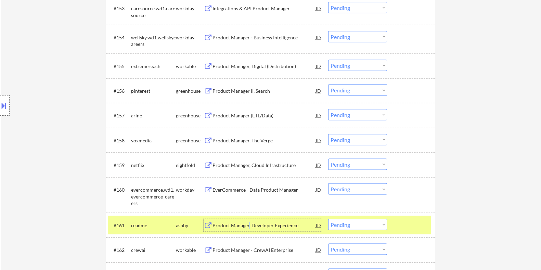
click at [355, 225] on select "Choose an option... Pending Applied Excluded (Questions) Excluded (Expired) Exc…" at bounding box center [357, 224] width 59 height 11
click at [328, 219] on select "Choose an option... Pending Applied Excluded (Questions) Excluded (Expired) Exc…" at bounding box center [357, 224] width 59 height 11
select select ""pending""
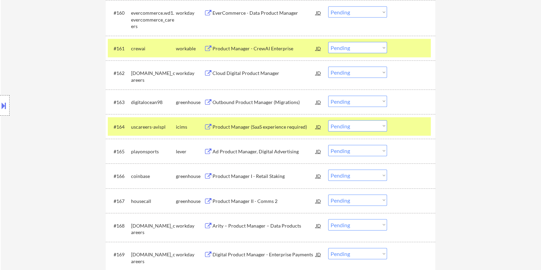
scroll to position [1839, 0]
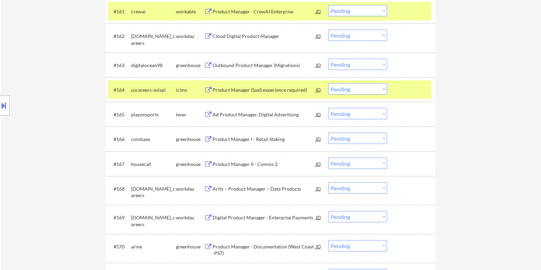
click at [241, 114] on div "Ad Product Manager, Digital Advertising" at bounding box center [263, 114] width 103 height 7
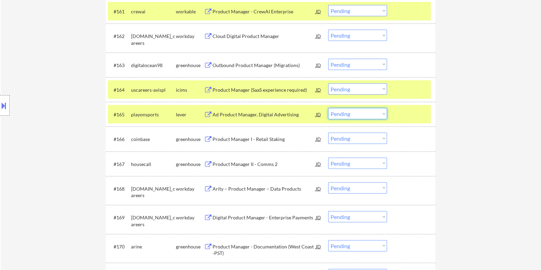
click at [367, 115] on select "Choose an option... Pending Applied Excluded (Questions) Excluded (Expired) Exc…" at bounding box center [357, 113] width 59 height 11
click at [328, 108] on select "Choose an option... Pending Applied Excluded (Questions) Excluded (Expired) Exc…" at bounding box center [357, 113] width 59 height 11
select select ""pending""
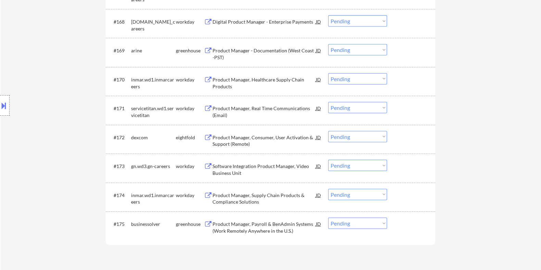
scroll to position [2096, 0]
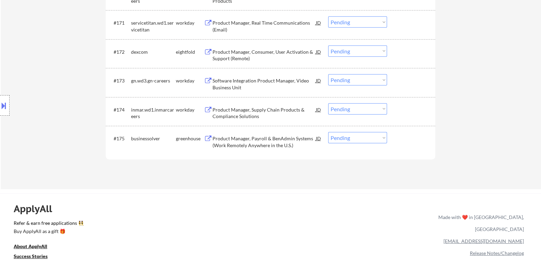
click at [236, 141] on div "Product Manager, Payroll & BenAdmin Systems (Work Remotely Anywhere in the U.S.)" at bounding box center [263, 141] width 103 height 13
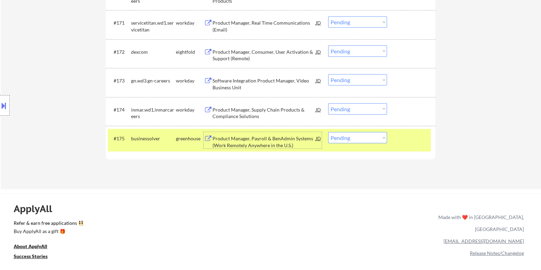
click at [360, 136] on select "Choose an option... Pending Applied Excluded (Questions) Excluded (Expired) Exc…" at bounding box center [357, 137] width 59 height 11
select select ""excluded__bad_match_""
click at [328, 132] on select "Choose an option... Pending Applied Excluded (Questions) Excluded (Expired) Exc…" at bounding box center [357, 137] width 59 height 11
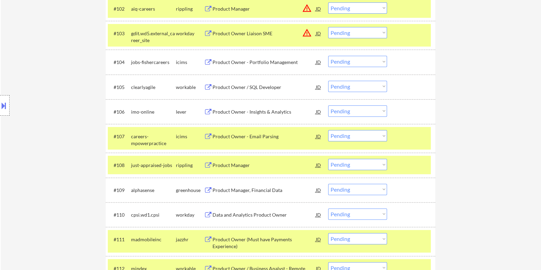
scroll to position [299, 0]
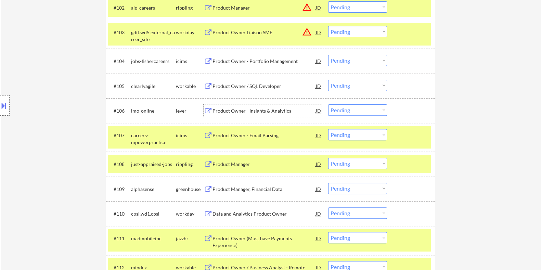
click at [233, 105] on div "Product Owner - Insights & Analytics" at bounding box center [263, 110] width 103 height 12
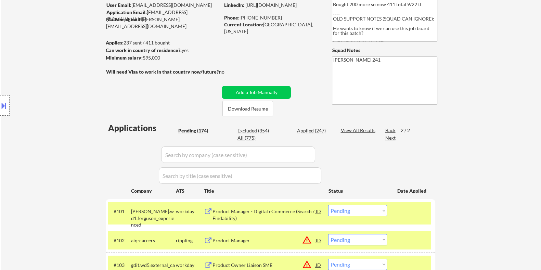
scroll to position [35, 0]
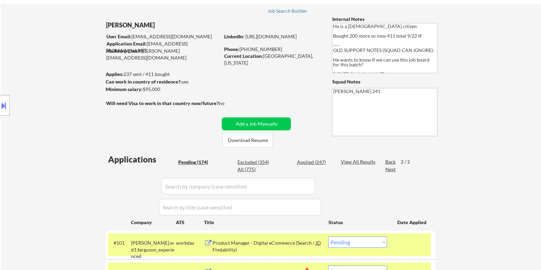
drag, startPoint x: 166, startPoint y: 89, endPoint x: 143, endPoint y: 89, distance: 22.9
click at [143, 89] on div "Minimum salary: $95,000" at bounding box center [162, 89] width 114 height 7
copy div "$95,000"
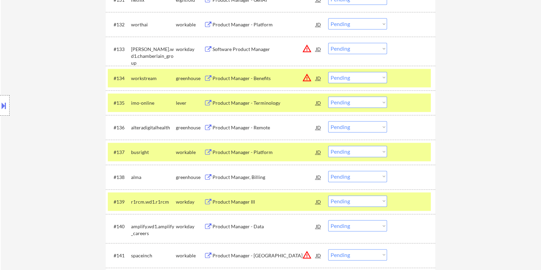
scroll to position [1061, 0]
click at [364, 104] on select "Choose an option... Pending Applied Excluded (Questions) Excluded (Expired) Exc…" at bounding box center [357, 101] width 59 height 11
click at [328, 96] on select "Choose an option... Pending Applied Excluded (Questions) Excluded (Expired) Exc…" at bounding box center [357, 101] width 59 height 11
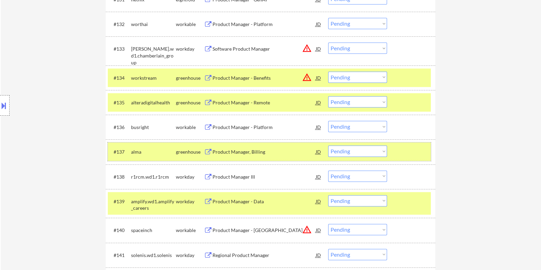
click at [203, 151] on div "greenhouse" at bounding box center [190, 151] width 28 height 7
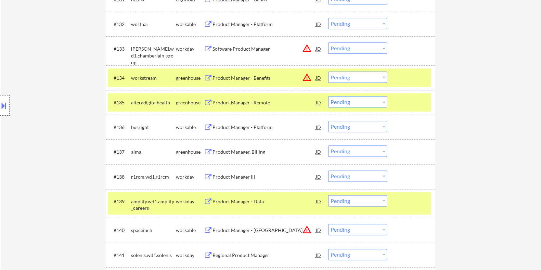
click at [219, 102] on div "Product Manager - Remote" at bounding box center [263, 102] width 103 height 7
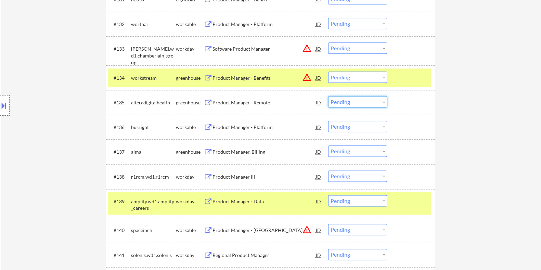
click at [351, 100] on select "Choose an option... Pending Applied Excluded (Questions) Excluded (Expired) Exc…" at bounding box center [357, 101] width 59 height 11
click at [328, 96] on select "Choose an option... Pending Applied Excluded (Questions) Excluded (Expired) Exc…" at bounding box center [357, 101] width 59 height 11
select select ""pending""
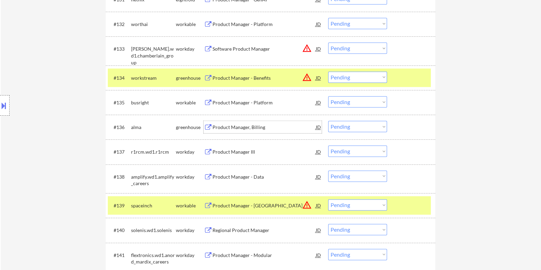
click at [216, 126] on div "Product Manager, Billing" at bounding box center [263, 127] width 103 height 7
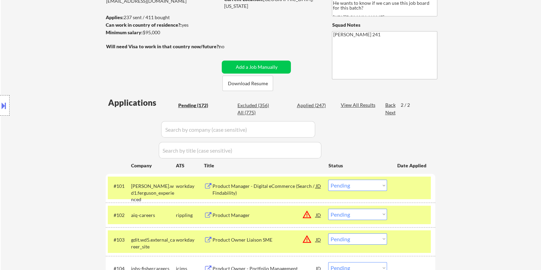
scroll to position [88, 0]
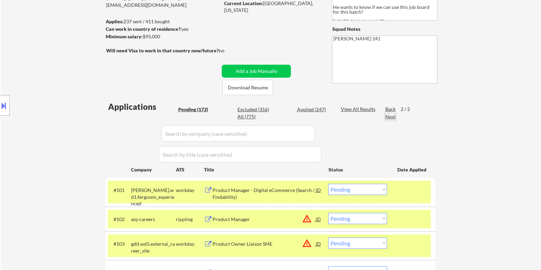
click at [391, 116] on div "Next" at bounding box center [390, 116] width 11 height 7
click at [387, 106] on div "Back" at bounding box center [390, 109] width 11 height 7
select select ""pending""
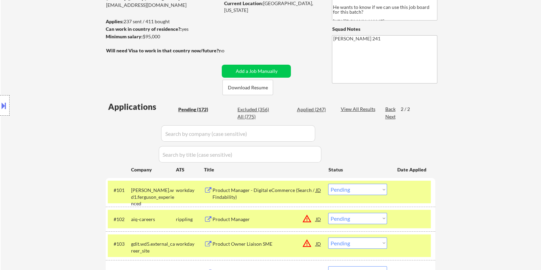
select select ""pending""
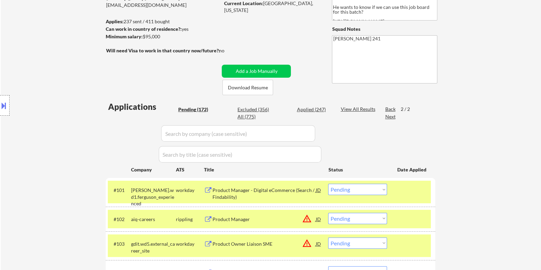
select select ""pending""
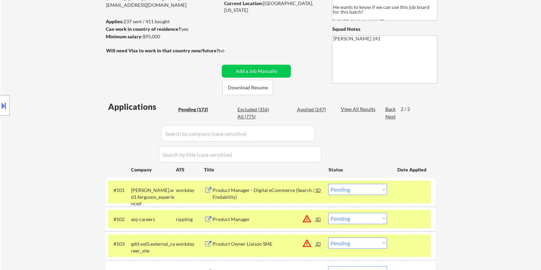
select select ""pending""
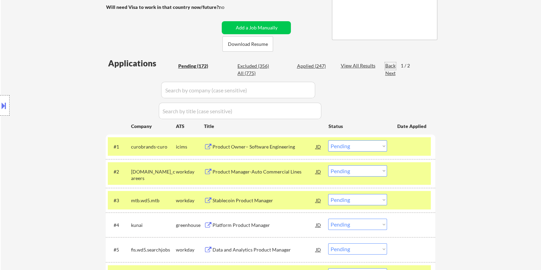
scroll to position [173, 0]
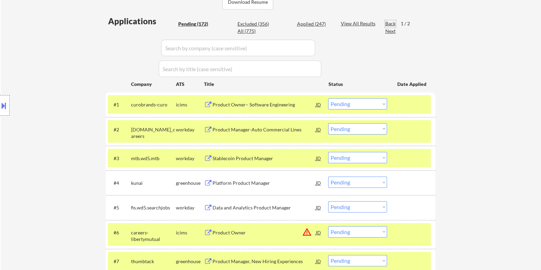
click at [231, 181] on div "Platform Product Manager" at bounding box center [263, 183] width 103 height 7
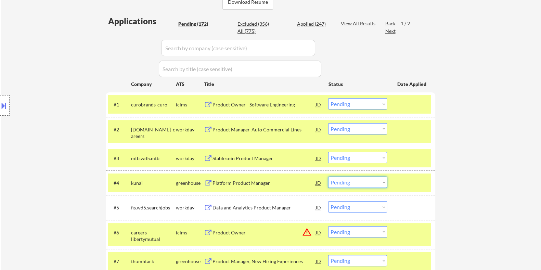
click at [361, 183] on select "Choose an option... Pending Applied Excluded (Questions) Excluded (Expired) Exc…" at bounding box center [357, 182] width 59 height 11
click at [328, 177] on select "Choose an option... Pending Applied Excluded (Questions) Excluded (Expired) Exc…" at bounding box center [357, 182] width 59 height 11
select select ""pending""
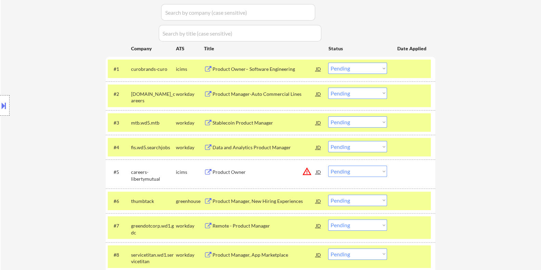
scroll to position [216, 0]
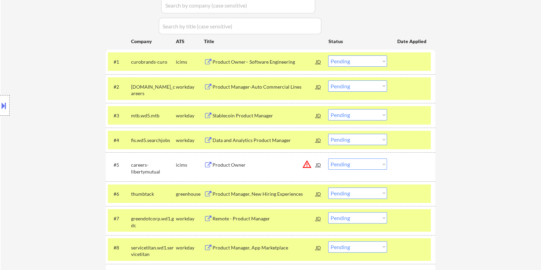
click at [217, 192] on div "Product Manager, New Hiring Experiences" at bounding box center [263, 194] width 103 height 7
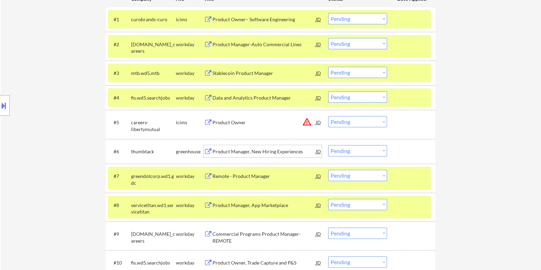
scroll to position [259, 0]
click at [362, 148] on select "Choose an option... Pending Applied Excluded (Questions) Excluded (Expired) Exc…" at bounding box center [357, 150] width 59 height 11
click at [328, 145] on select "Choose an option... Pending Applied Excluded (Questions) Excluded (Expired) Exc…" at bounding box center [357, 150] width 59 height 11
select select ""pending""
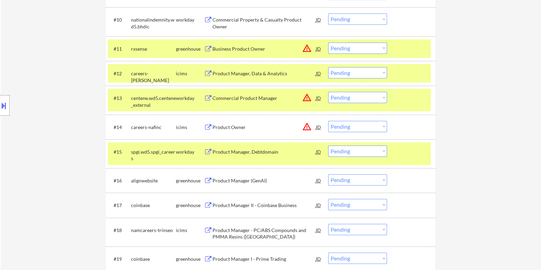
scroll to position [558, 0]
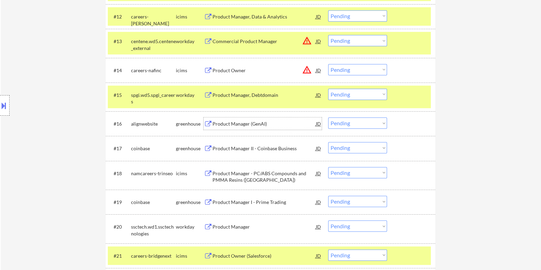
click at [228, 124] on div "Product Manager (GenAI)" at bounding box center [263, 123] width 103 height 7
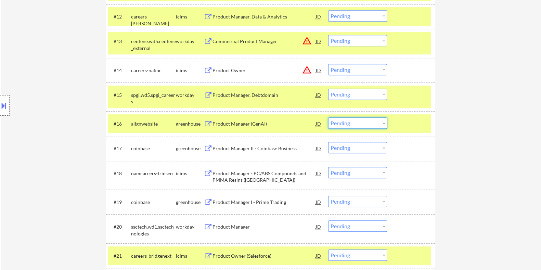
click at [361, 123] on select "Choose an option... Pending Applied Excluded (Questions) Excluded (Expired) Exc…" at bounding box center [357, 122] width 59 height 11
click at [328, 117] on select "Choose an option... Pending Applied Excluded (Questions) Excluded (Expired) Exc…" at bounding box center [357, 122] width 59 height 11
select select ""pending""
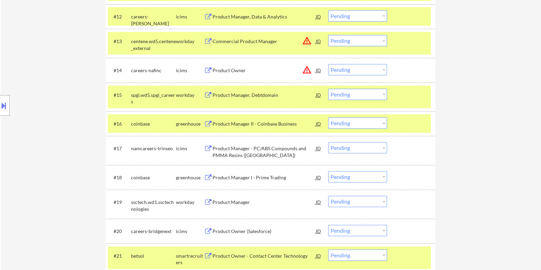
click at [361, 42] on select "Choose an option... Pending Applied Excluded (Questions) Excluded (Expired) Exc…" at bounding box center [357, 40] width 59 height 11
click at [328, 35] on select "Choose an option... Pending Applied Excluded (Questions) Excluded (Expired) Exc…" at bounding box center [357, 40] width 59 height 11
select select ""pending""
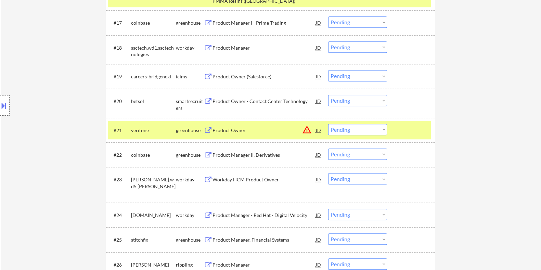
scroll to position [644, 0]
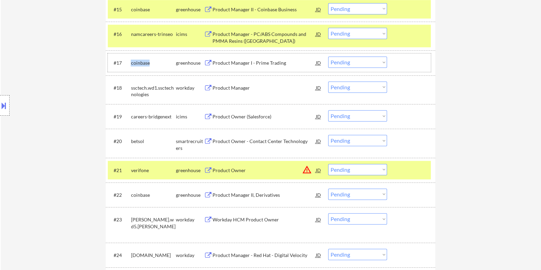
drag, startPoint x: 152, startPoint y: 61, endPoint x: 131, endPoint y: 61, distance: 20.9
click at [131, 61] on div "coinbase" at bounding box center [153, 63] width 45 height 7
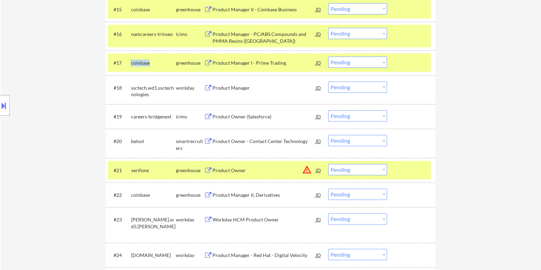
copy div "coinbase"
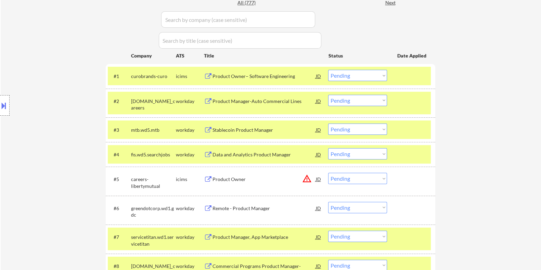
scroll to position [130, 0]
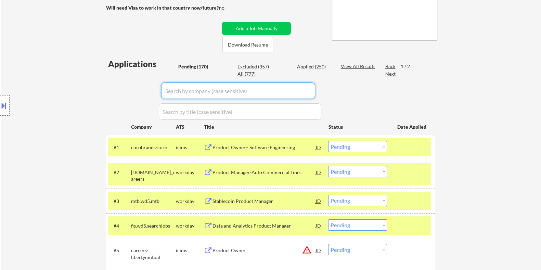
click at [173, 91] on input "input" at bounding box center [238, 90] width 154 height 16
paste input "coinbase"
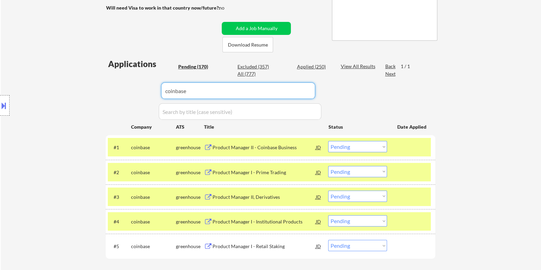
type input "coinbase"
click at [352, 64] on div "View All Results" at bounding box center [358, 66] width 37 height 7
click at [248, 146] on div "Product Manager II - Coinbase Business" at bounding box center [263, 147] width 103 height 7
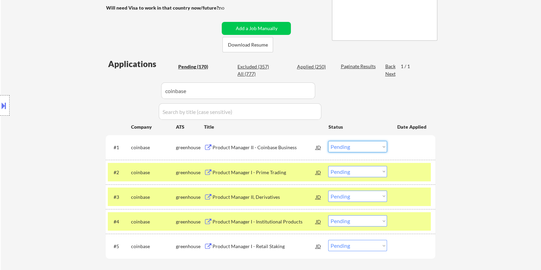
click at [365, 143] on select "Choose an option... Pending Applied Excluded (Questions) Excluded (Expired) Exc…" at bounding box center [357, 146] width 59 height 11
click at [328, 141] on select "Choose an option... Pending Applied Excluded (Questions) Excluded (Expired) Exc…" at bounding box center [357, 146] width 59 height 11
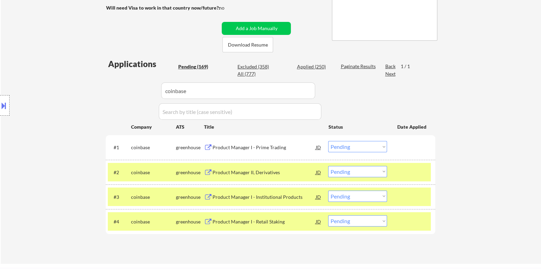
click at [248, 144] on div "Product Manager I - Prime Trading" at bounding box center [263, 147] width 103 height 7
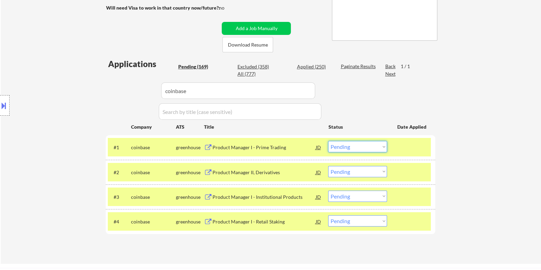
click at [353, 146] on select "Choose an option... Pending Applied Excluded (Questions) Excluded (Expired) Exc…" at bounding box center [357, 146] width 59 height 11
click at [328, 141] on select "Choose an option... Pending Applied Excluded (Questions) Excluded (Expired) Exc…" at bounding box center [357, 146] width 59 height 11
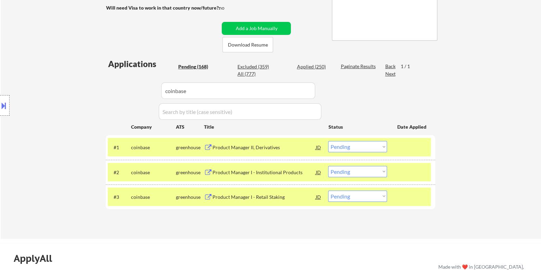
click at [283, 148] on div "Product Manager II, Derivatives" at bounding box center [263, 147] width 103 height 7
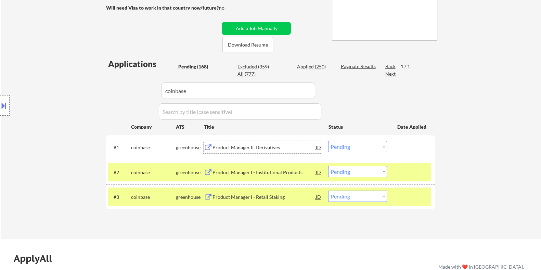
click at [357, 146] on select "Choose an option... Pending Applied Excluded (Questions) Excluded (Expired) Exc…" at bounding box center [357, 146] width 59 height 11
click at [328, 141] on select "Choose an option... Pending Applied Excluded (Questions) Excluded (Expired) Exc…" at bounding box center [357, 146] width 59 height 11
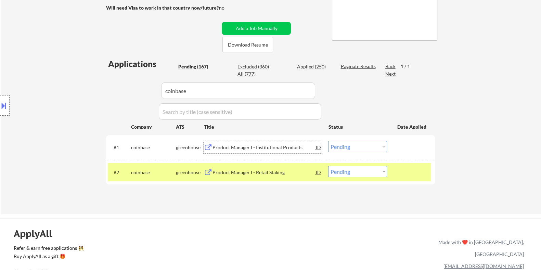
click at [243, 146] on div "Product Manager I - Institutional Products" at bounding box center [263, 147] width 103 height 7
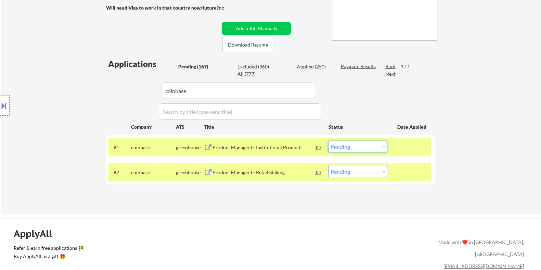
click at [361, 143] on select "Choose an option... Pending Applied Excluded (Questions) Excluded (Expired) Exc…" at bounding box center [357, 146] width 59 height 11
click at [328, 141] on select "Choose an option... Pending Applied Excluded (Questions) Excluded (Expired) Exc…" at bounding box center [357, 146] width 59 height 11
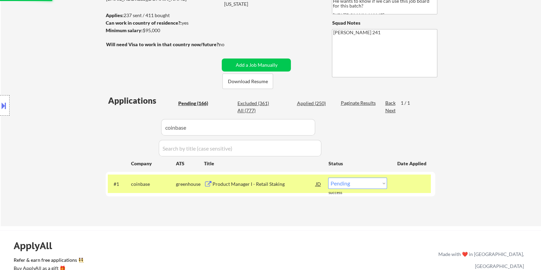
scroll to position [88, 0]
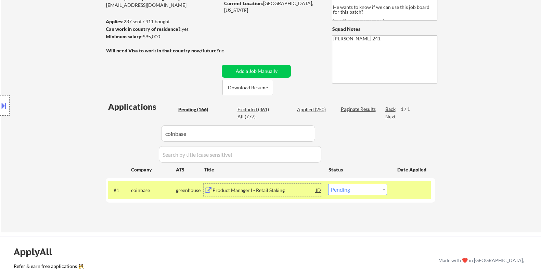
click at [266, 191] on div "Product Manager I - Retail Staking" at bounding box center [263, 190] width 103 height 7
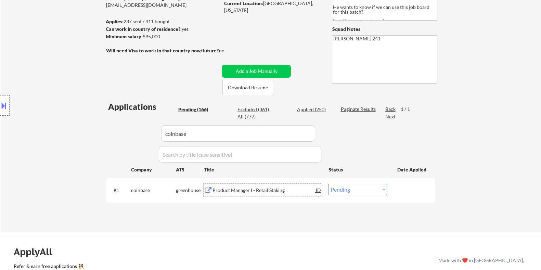
click at [356, 189] on select "Choose an option... Pending Applied Excluded (Questions) Excluded (Expired) Exc…" at bounding box center [357, 189] width 59 height 11
select select ""excluded__expired_""
click at [328, 184] on select "Choose an option... Pending Applied Excluded (Questions) Excluded (Expired) Exc…" at bounding box center [357, 189] width 59 height 11
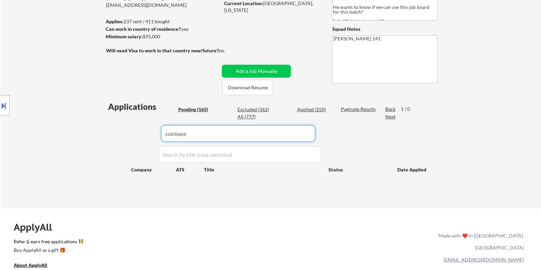
drag, startPoint x: 209, startPoint y: 136, endPoint x: 139, endPoint y: 133, distance: 70.9
click at [139, 133] on div "Applications Pending (165) Excluded (362) Applied (250) All (777) Paginate Resu…" at bounding box center [270, 148] width 329 height 94
click at [191, 107] on div "Pending (165)" at bounding box center [195, 109] width 34 height 7
select select ""pending""
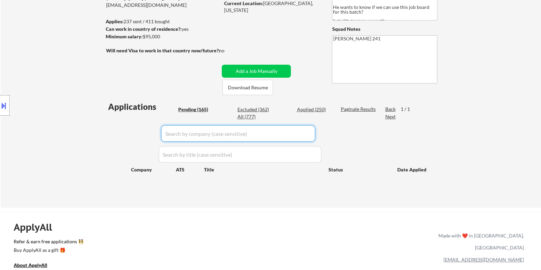
select select ""pending""
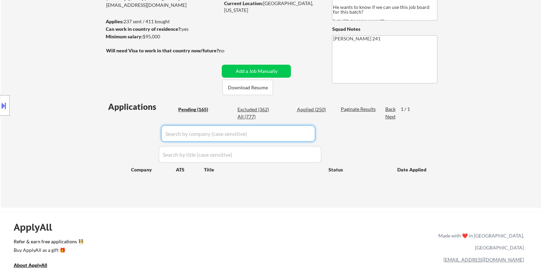
select select ""pending""
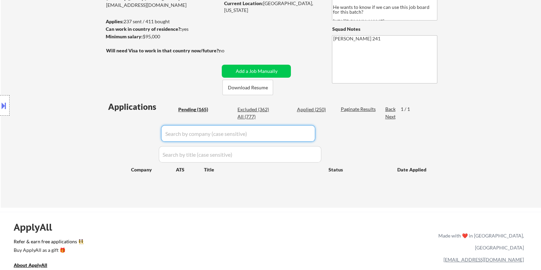
select select ""pending""
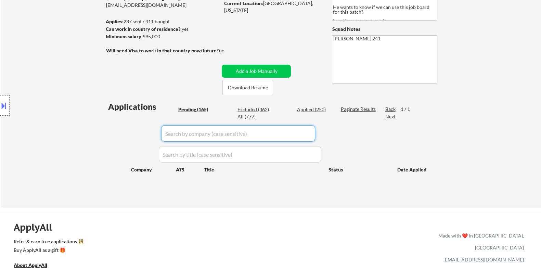
select select ""pending""
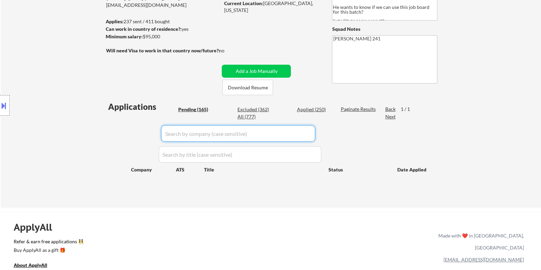
select select ""pending""
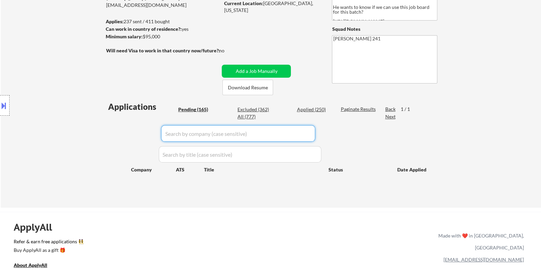
select select ""pending""
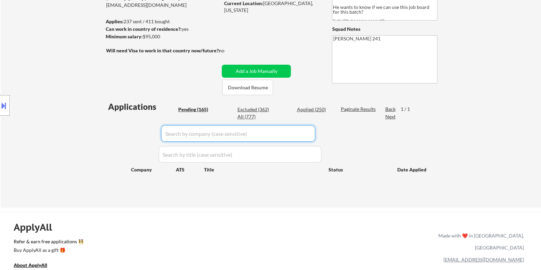
select select ""pending""
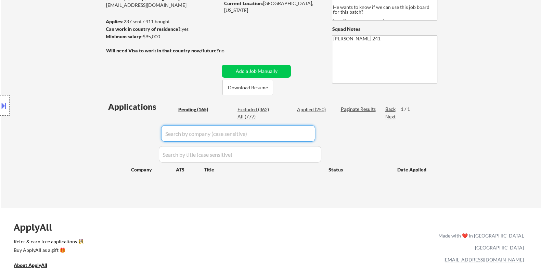
select select ""pending""
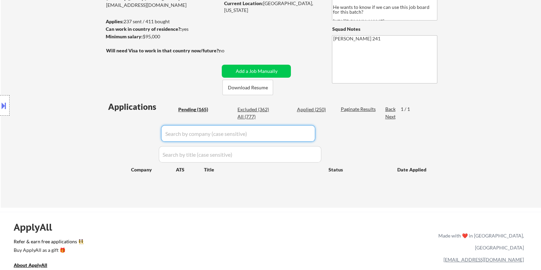
select select ""pending""
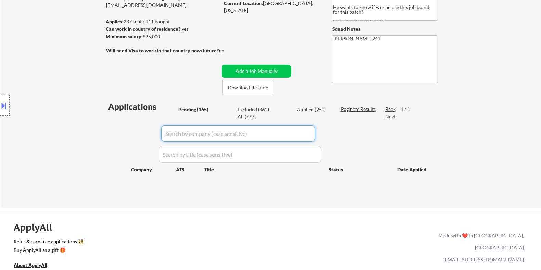
select select ""pending""
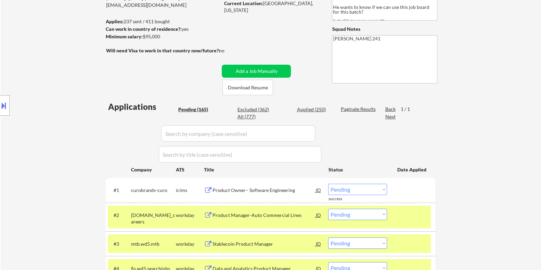
click at [191, 107] on div "Pending (165)" at bounding box center [195, 109] width 34 height 7
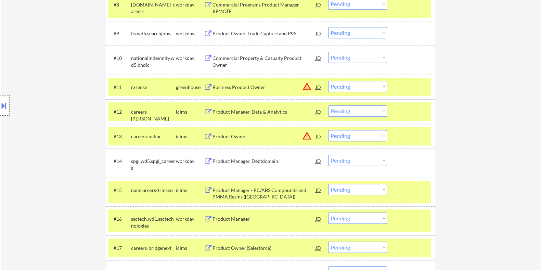
scroll to position [515, 0]
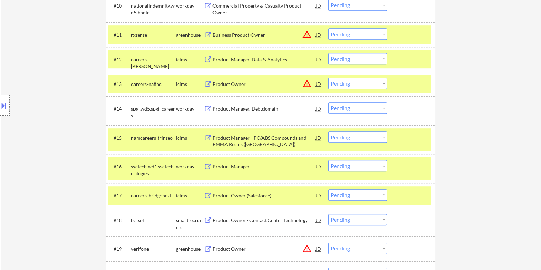
click at [235, 220] on div "Product Owner - Contact Center Technology" at bounding box center [263, 220] width 103 height 7
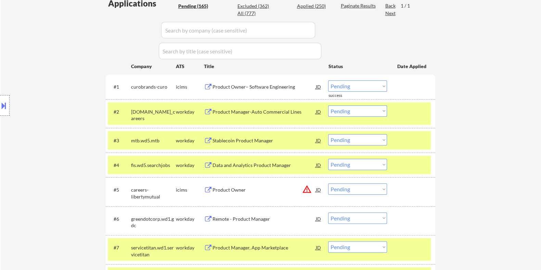
scroll to position [173, 0]
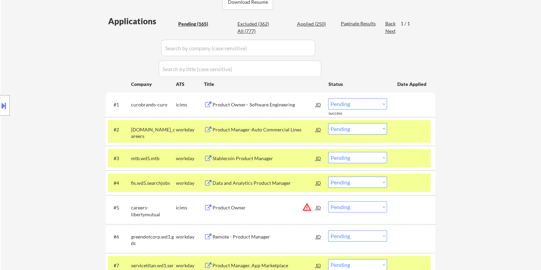
click at [187, 45] on input "input" at bounding box center [238, 48] width 154 height 16
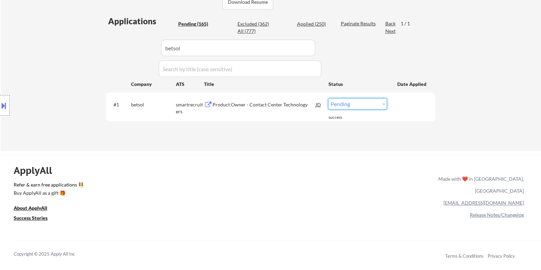
click at [354, 104] on select "Choose an option... Pending Applied Excluded (Questions) Excluded (Expired) Exc…" at bounding box center [357, 103] width 59 height 11
click at [328, 98] on select "Choose an option... Pending Applied Excluded (Questions) Excluded (Expired) Exc…" at bounding box center [357, 103] width 59 height 11
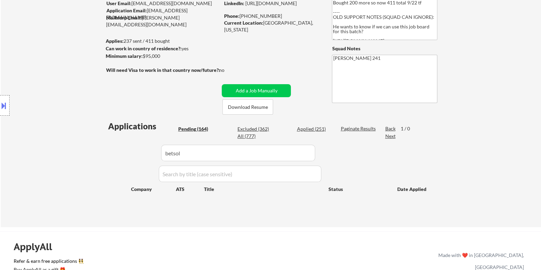
scroll to position [45, 0]
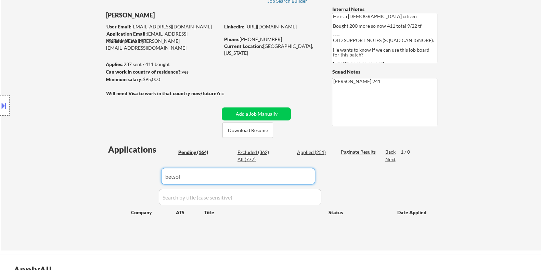
drag, startPoint x: 179, startPoint y: 179, endPoint x: 124, endPoint y: 177, distance: 55.8
click at [124, 177] on div "Applications Pending (164) Excluded (362) Applied (251) All (777) Paginate Resu…" at bounding box center [270, 191] width 329 height 94
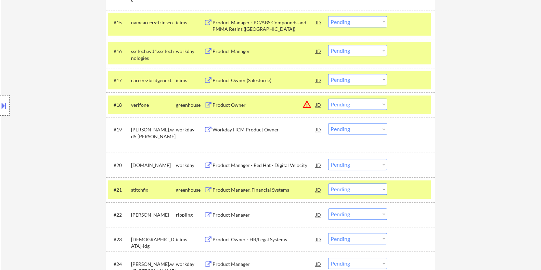
scroll to position [644, 0]
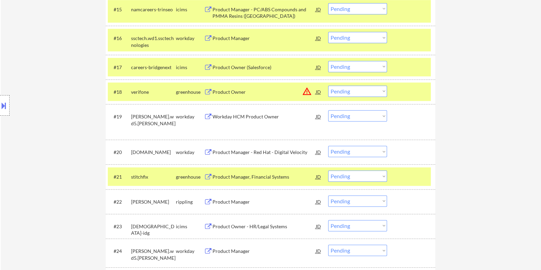
click at [230, 200] on div "Product Manager" at bounding box center [263, 201] width 103 height 7
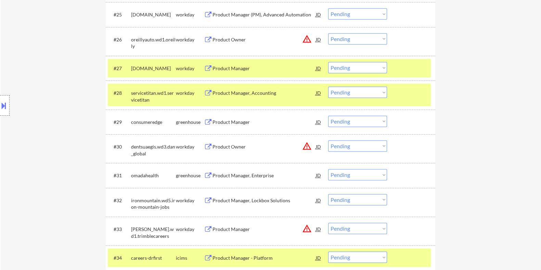
scroll to position [943, 0]
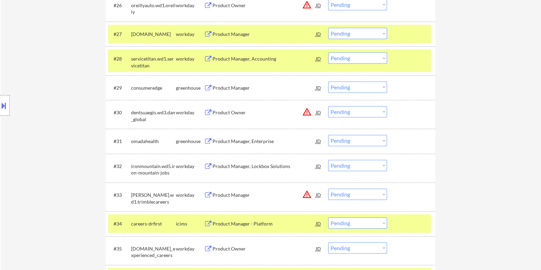
click at [253, 141] on div "Product Manager, Enterprise" at bounding box center [263, 141] width 103 height 7
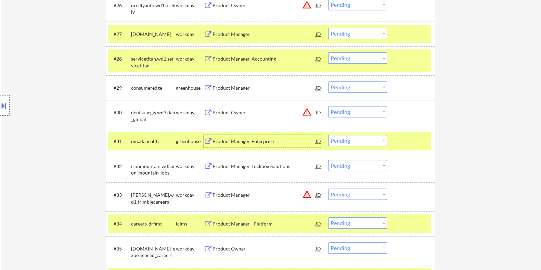
click at [371, 141] on select "Choose an option... Pending Applied Excluded (Questions) Excluded (Expired) Exc…" at bounding box center [357, 140] width 59 height 11
click at [328, 135] on select "Choose an option... Pending Applied Excluded (Questions) Excluded (Expired) Exc…" at bounding box center [357, 140] width 59 height 11
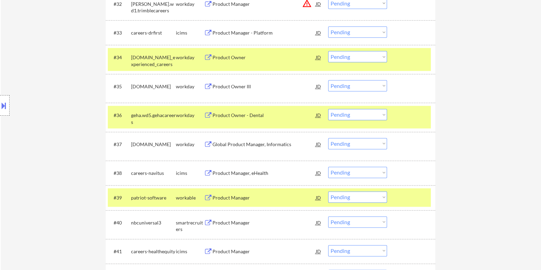
scroll to position [1114, 0]
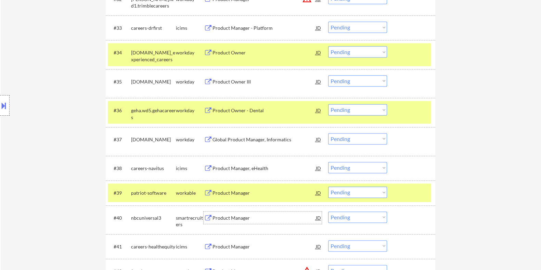
click at [230, 218] on div "Product Manager" at bounding box center [263, 218] width 103 height 7
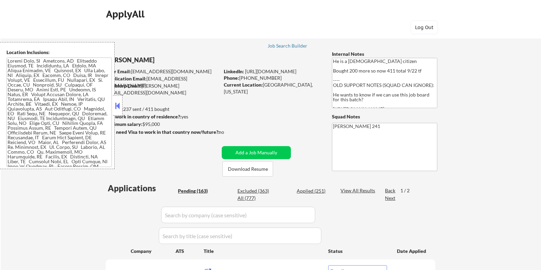
select select ""pending""
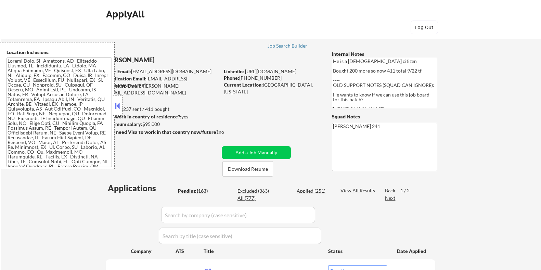
select select ""pending""
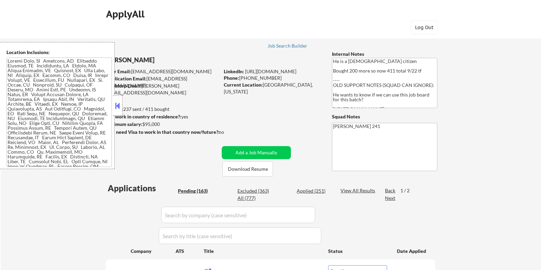
select select ""pending""
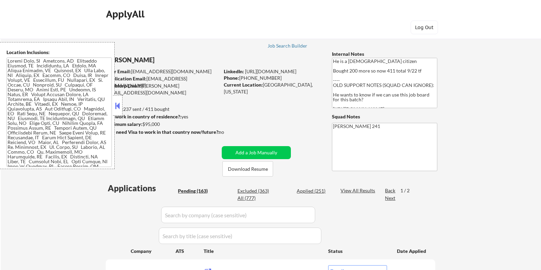
select select ""pending""
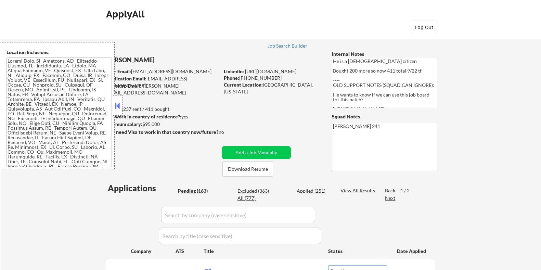
select select ""pending""
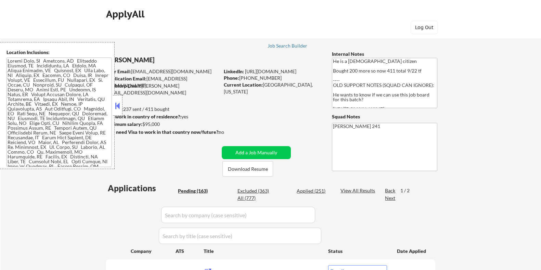
select select ""pending""
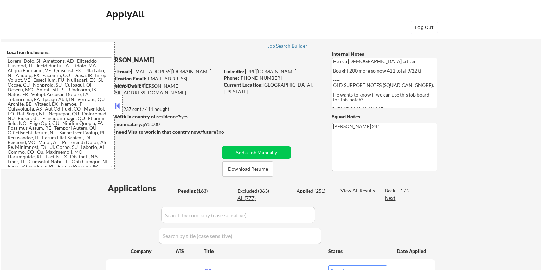
select select ""pending""
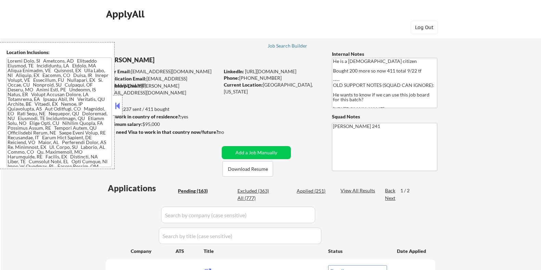
select select ""pending""
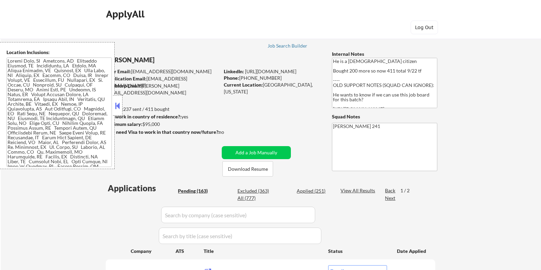
select select ""pending""
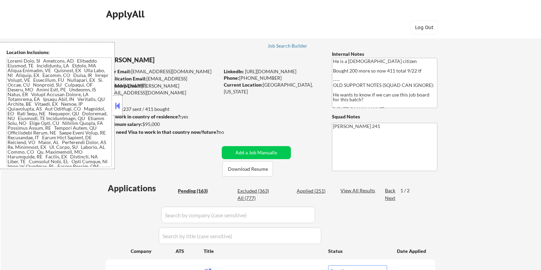
select select ""pending""
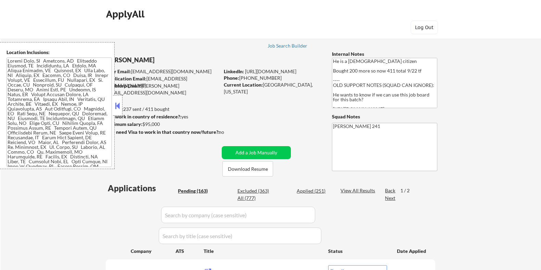
select select ""pending""
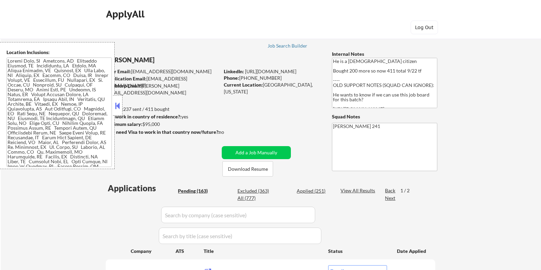
select select ""pending""
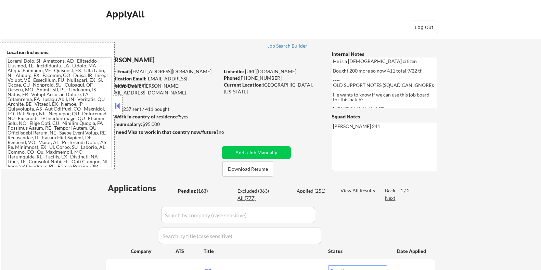
select select ""pending""
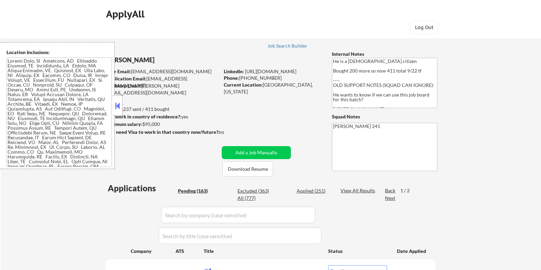
select select ""pending""
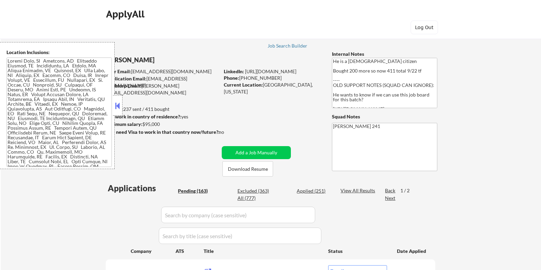
select select ""pending""
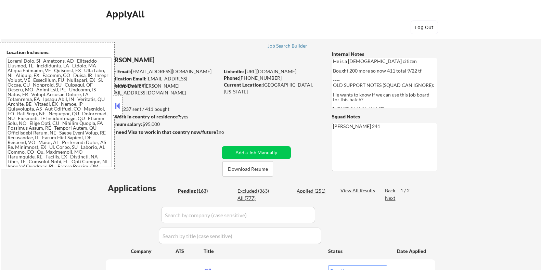
select select ""pending""
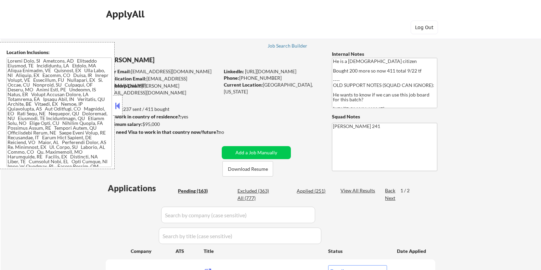
select select ""pending""
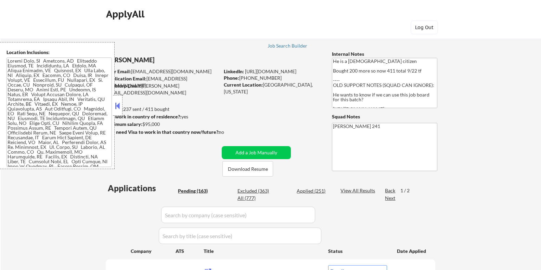
select select ""pending""
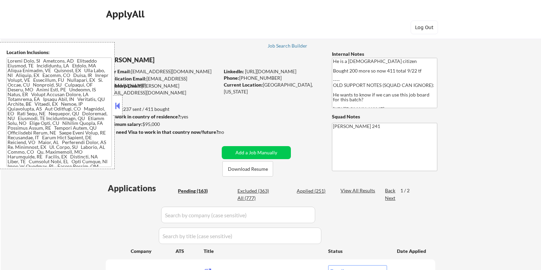
select select ""pending""
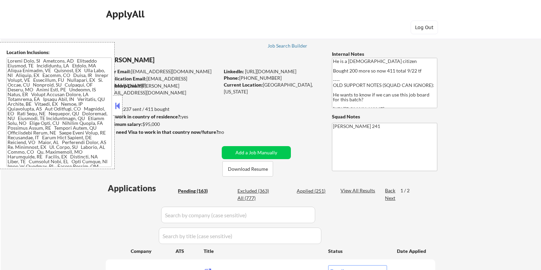
select select ""pending""
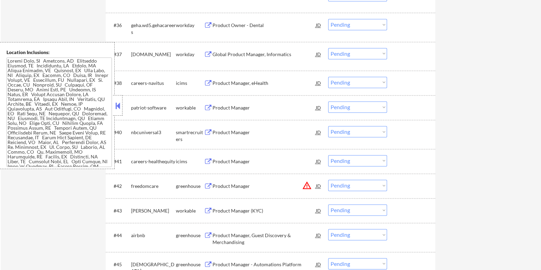
scroll to position [1242, 0]
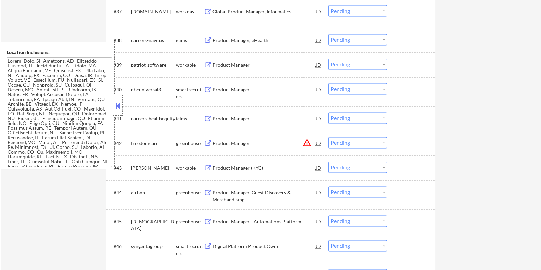
click div "Product Manager (KYC)"
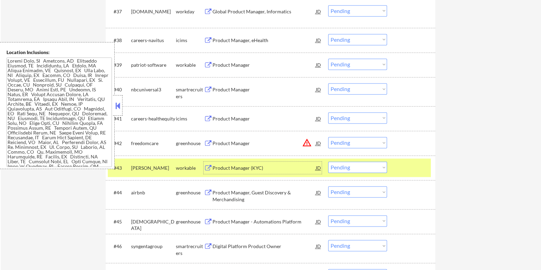
click select "Choose an option... Pending Applied Excluded (Questions) Excluded (Expired) Exc…"
select select ""pending""
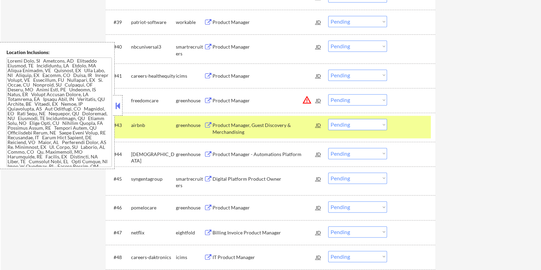
scroll to position [1328, 0]
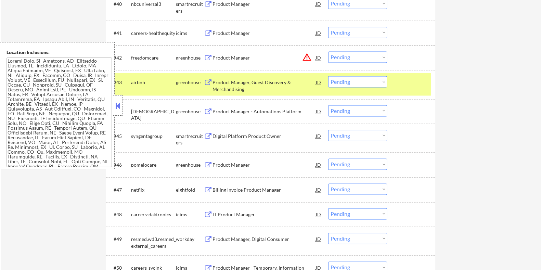
click div "Product Manager"
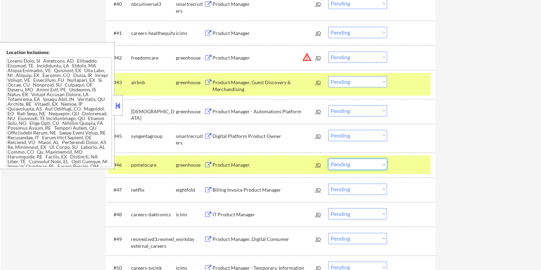
click select "Choose an option... Pending Applied Excluded (Questions) Excluded (Expired) Exc…"
select select ""pending""
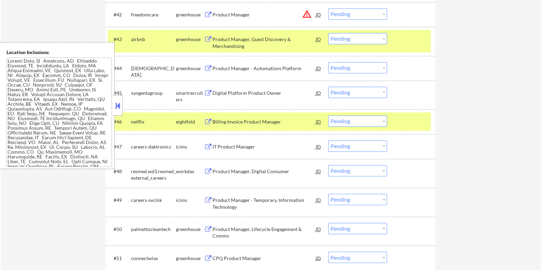
scroll to position [1413, 0]
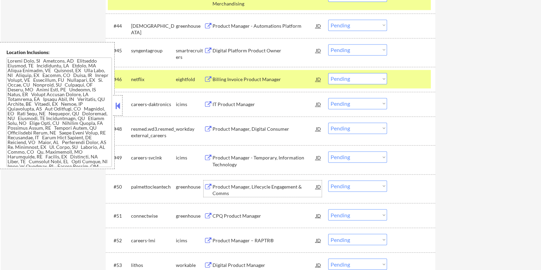
click div "Product Manager, Lifecycle Engagement & Comms"
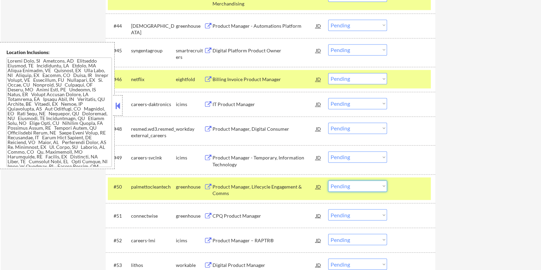
click select "Choose an option... Pending Applied Excluded (Questions) Excluded (Expired) Exc…"
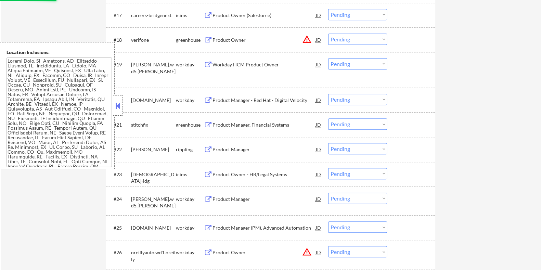
select select ""pending""
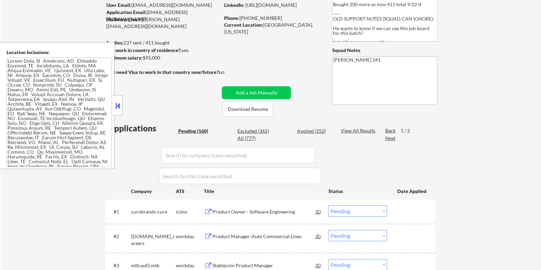
scroll to position [45, 0]
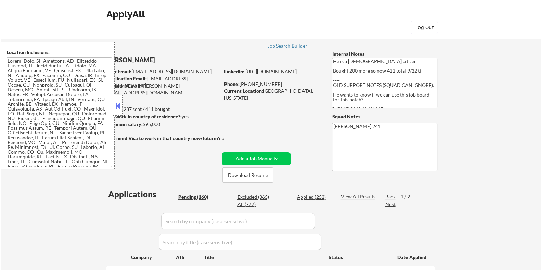
select select ""pending""
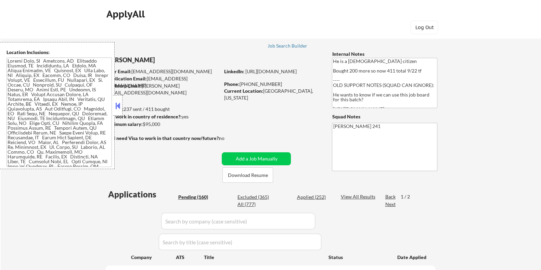
select select ""pending""
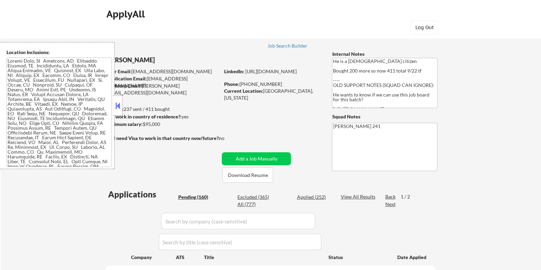
select select ""pending""
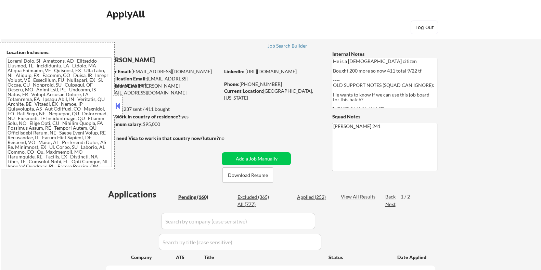
select select ""pending""
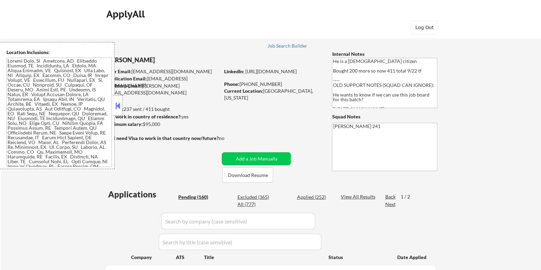
select select ""pending""
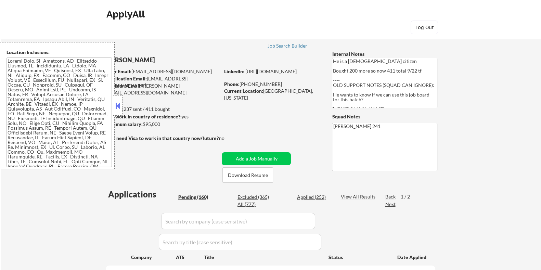
select select ""pending""
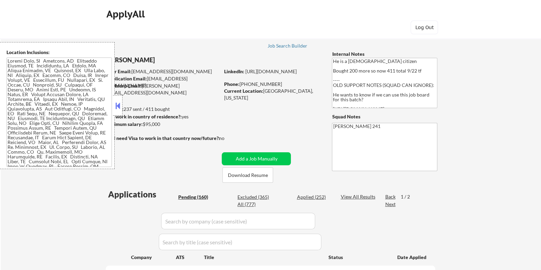
select select ""pending""
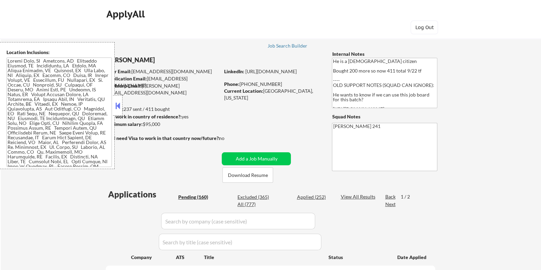
select select ""pending""
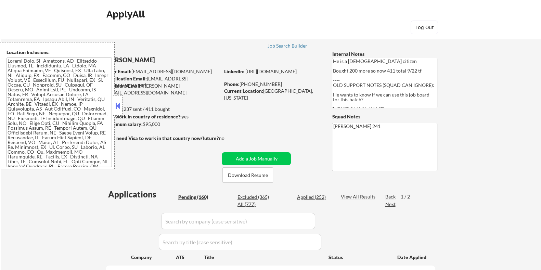
select select ""pending""
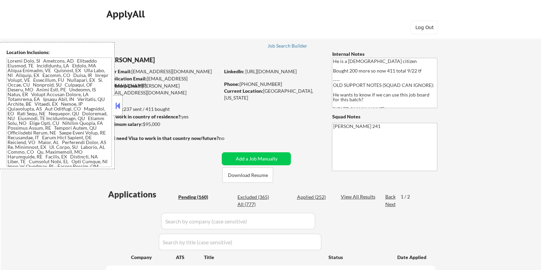
select select ""pending""
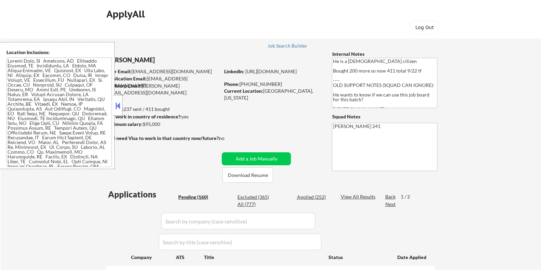
select select ""pending""
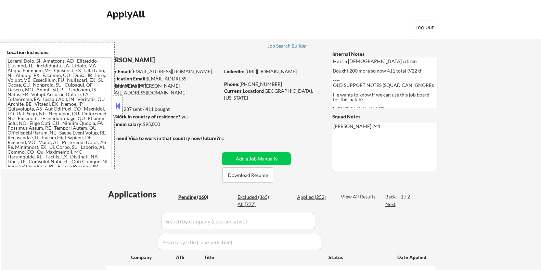
select select ""pending""
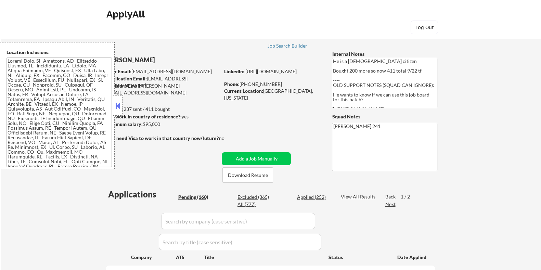
select select ""pending""
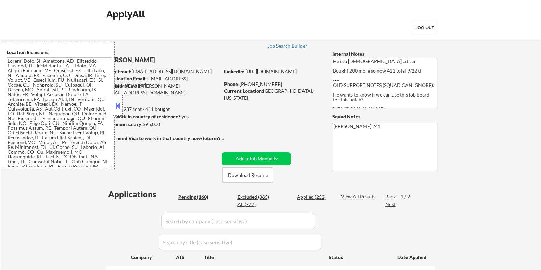
select select ""pending""
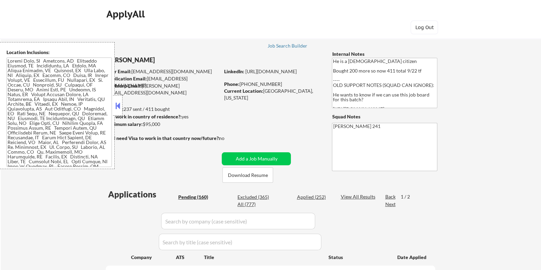
select select ""pending""
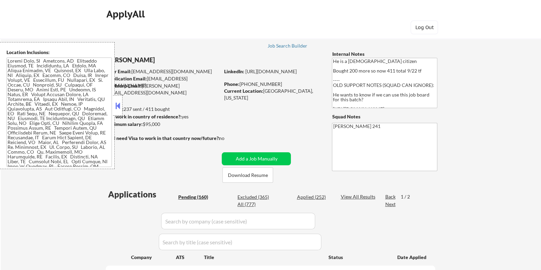
select select ""pending""
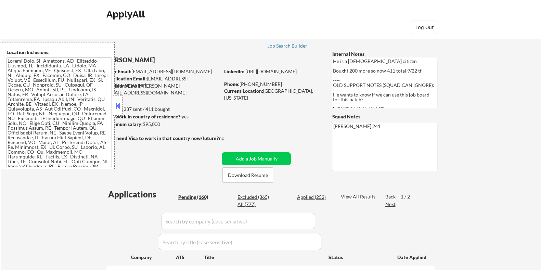
select select ""pending""
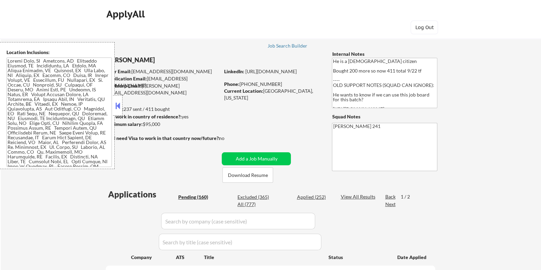
select select ""pending""
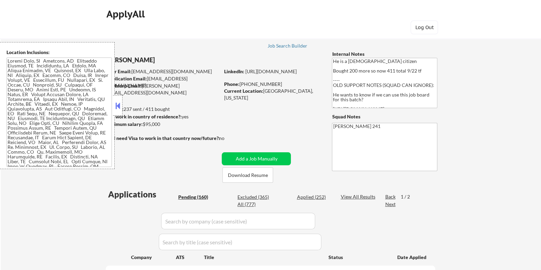
select select ""pending""
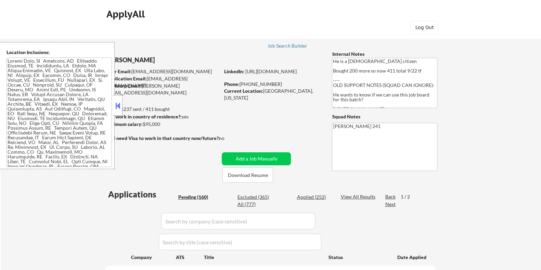
select select ""pending""
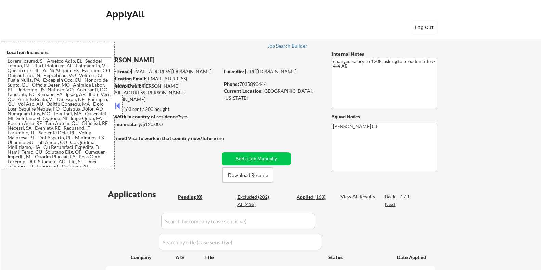
select select ""pending""
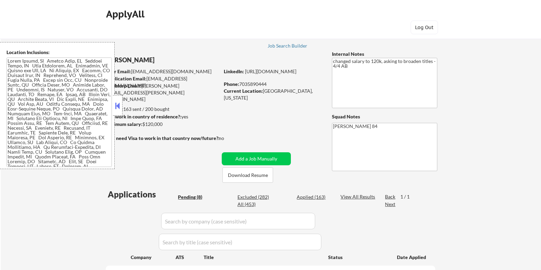
select select ""pending""
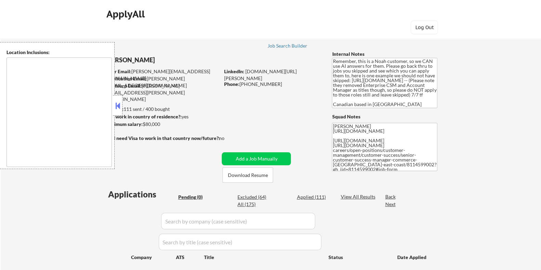
type textarea "[GEOGRAPHIC_DATA], ON [GEOGRAPHIC_DATA], ON [GEOGRAPHIC_DATA], ON [GEOGRAPHIC_D…"
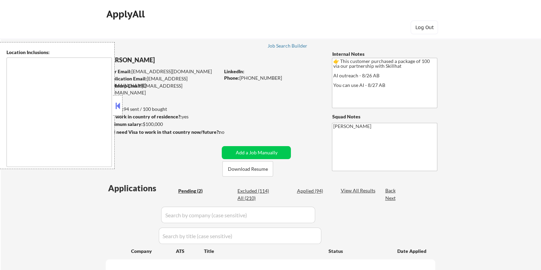
select select ""pending""
type textarea "[GEOGRAPHIC_DATA], ON [GEOGRAPHIC_DATA], ON [GEOGRAPHIC_DATA], ON [GEOGRAPHIC_D…"
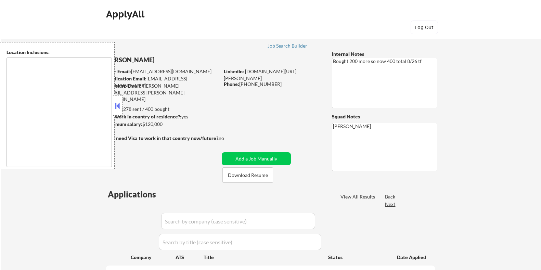
select select ""pending""
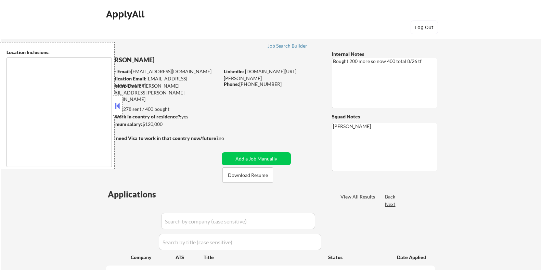
select select ""pending""
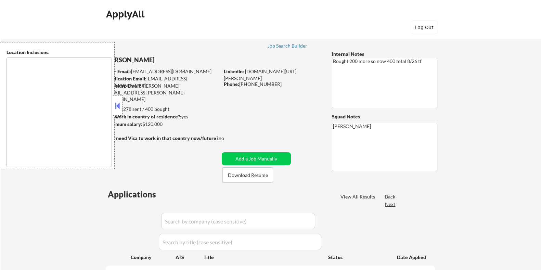
select select ""pending""
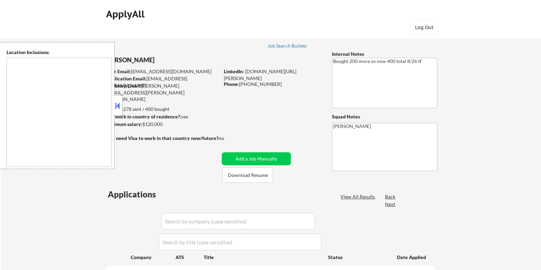
select select ""pending""
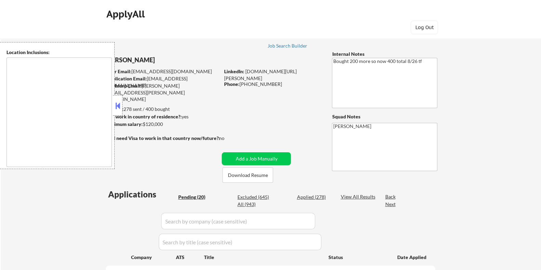
type textarea "[GEOGRAPHIC_DATA], [GEOGRAPHIC_DATA] [GEOGRAPHIC_DATA], [GEOGRAPHIC_DATA] [GEOG…"
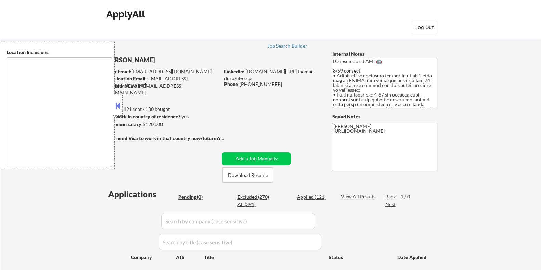
type textarea "[GEOGRAPHIC_DATA], [GEOGRAPHIC_DATA] [GEOGRAPHIC_DATA], [GEOGRAPHIC_DATA] [GEOG…"
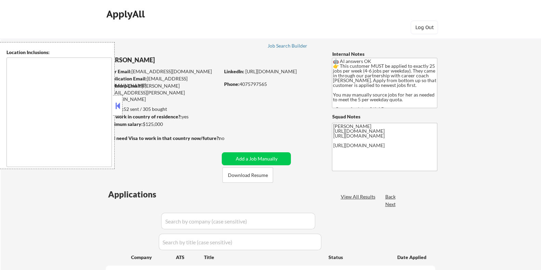
select select ""pending""
type textarea "[GEOGRAPHIC_DATA], [GEOGRAPHIC_DATA] [GEOGRAPHIC_DATA], [GEOGRAPHIC_DATA] [GEOG…"
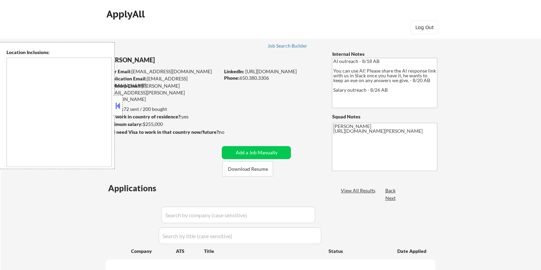
select select ""pending""
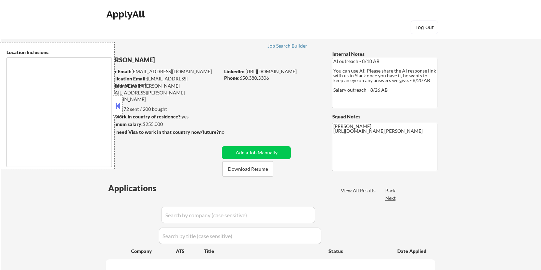
select select ""pending""
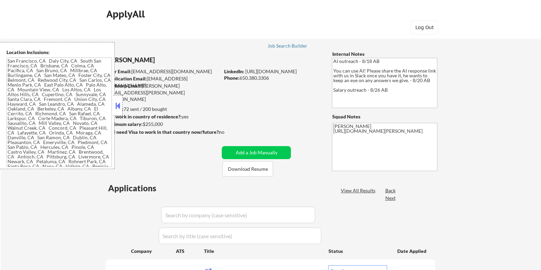
type textarea "[GEOGRAPHIC_DATA], [GEOGRAPHIC_DATA] [GEOGRAPHIC_DATA], [GEOGRAPHIC_DATA] [GEOG…"
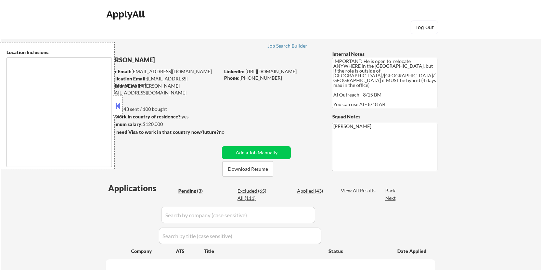
type textarea "country:[GEOGRAPHIC_DATA]"
select select ""pending""
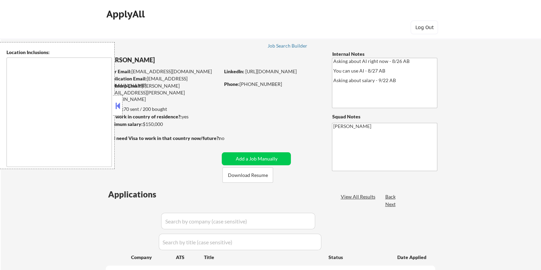
select select ""pending""
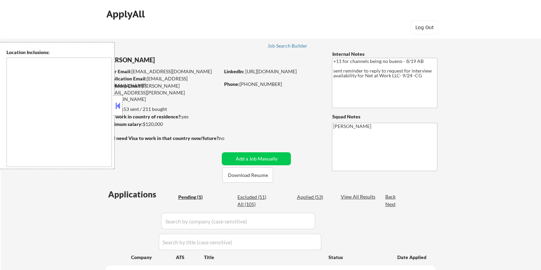
type textarea "remote"
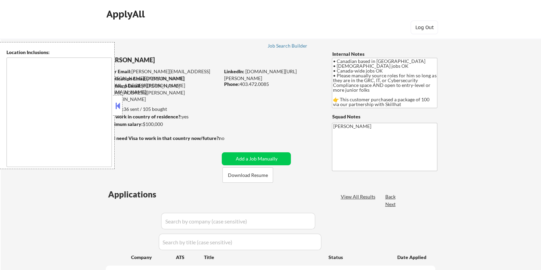
select select ""pending""
type textarea "country:[GEOGRAPHIC_DATA]"
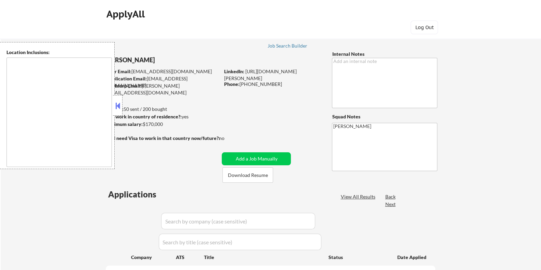
select select ""pending""
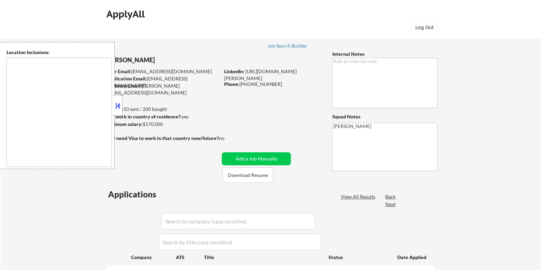
select select ""pending""
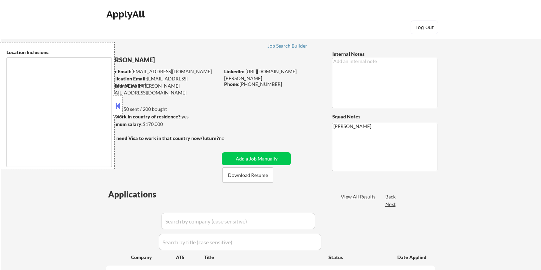
select select ""pending""
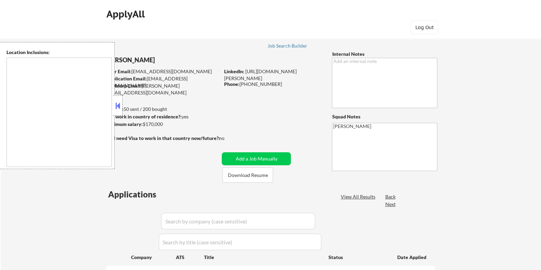
select select ""pending""
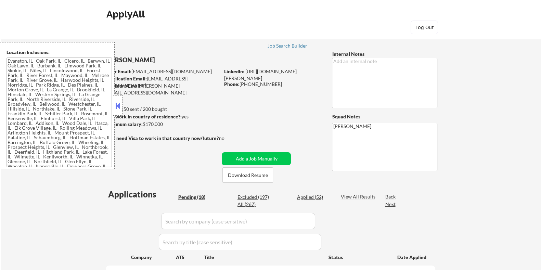
type textarea "[GEOGRAPHIC_DATA], [GEOGRAPHIC_DATA], [GEOGRAPHIC_DATA] [GEOGRAPHIC_DATA], [GEO…"
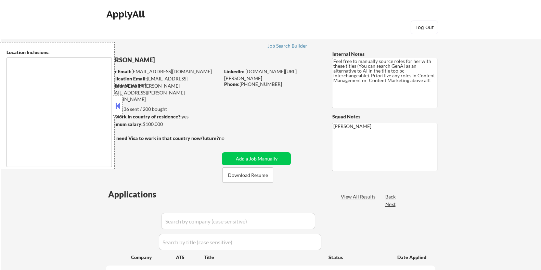
select select ""pending""
type textarea "[GEOGRAPHIC_DATA], [GEOGRAPHIC_DATA] [GEOGRAPHIC_DATA][PERSON_NAME], [GEOGRAPHI…"
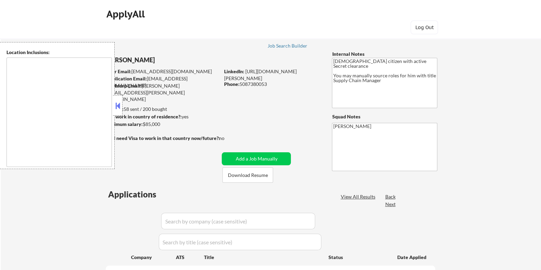
select select ""pending""
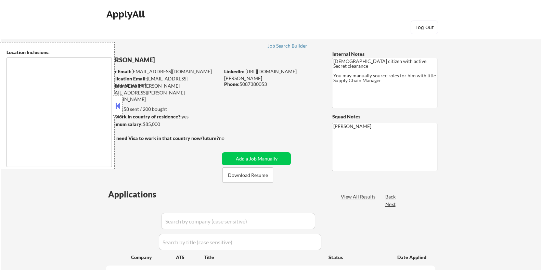
select select ""pending""
type textarea "[GEOGRAPHIC_DATA], [GEOGRAPHIC_DATA] in the [GEOGRAPHIC_DATA], [GEOGRAPHIC_DATA…"
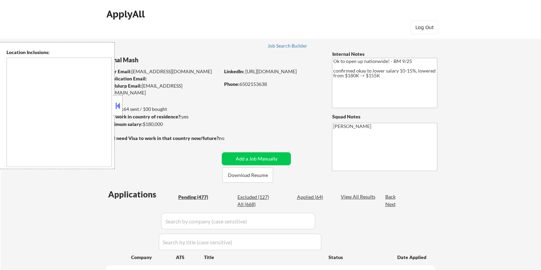
type textarea "country:[GEOGRAPHIC_DATA]"
select select ""pending""
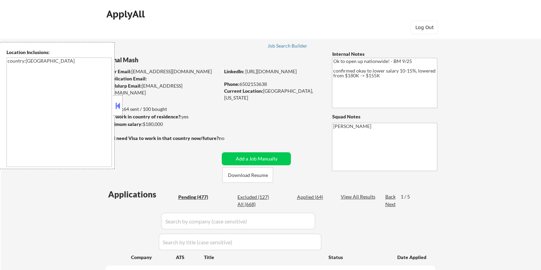
select select ""pending""
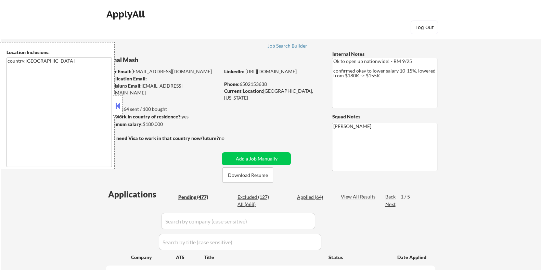
select select ""pending""
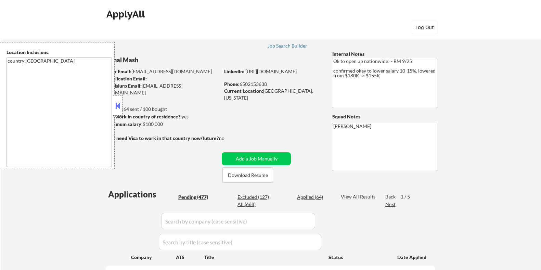
select select ""pending""
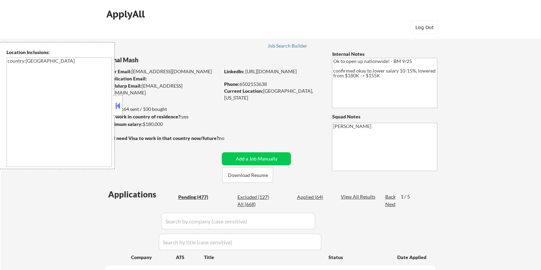
select select ""pending""
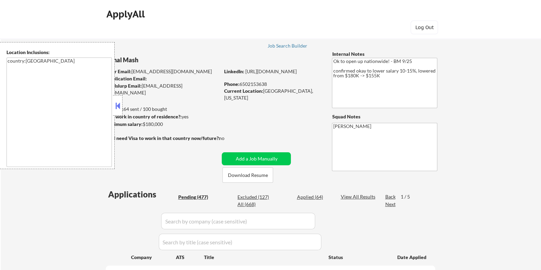
select select ""pending""
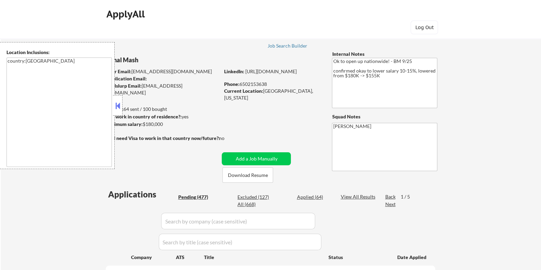
select select ""pending""
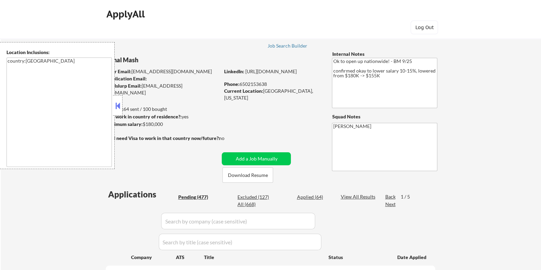
select select ""pending""
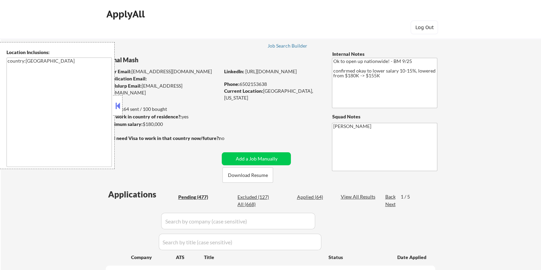
select select ""pending""
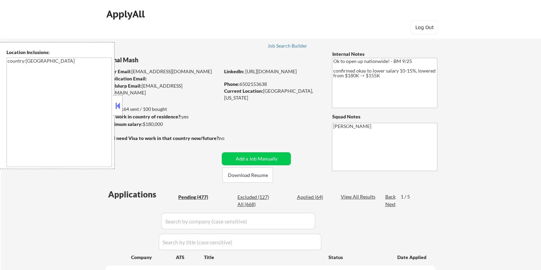
select select ""pending""
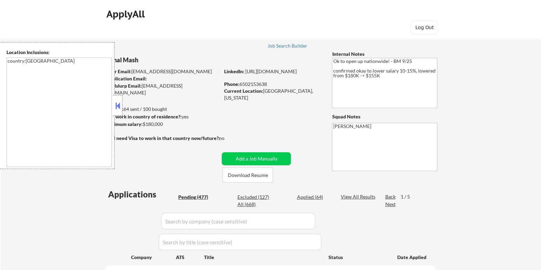
select select ""pending""
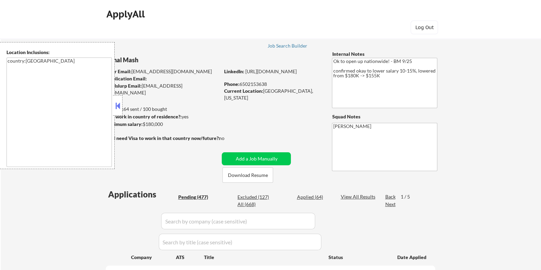
select select ""pending""
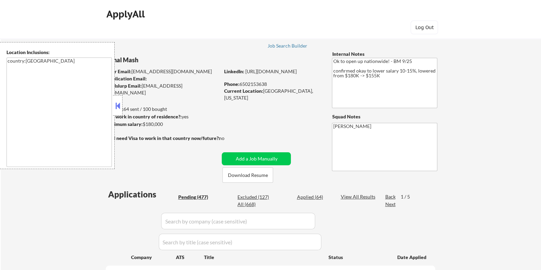
select select ""pending""
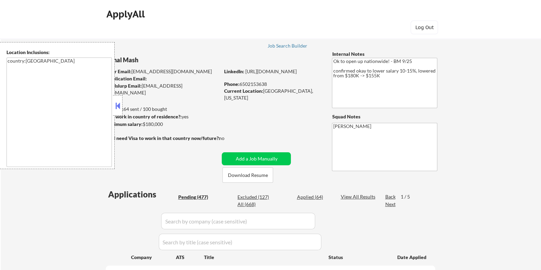
select select ""pending""
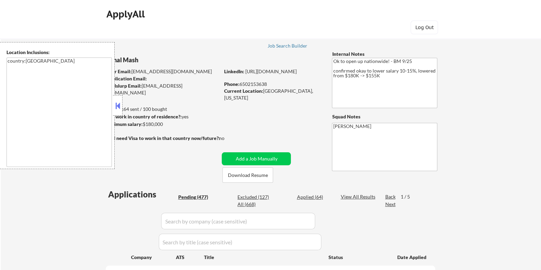
select select ""pending""
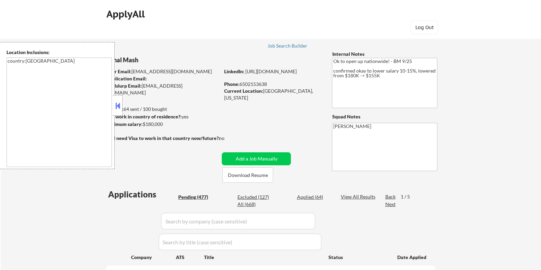
select select ""pending""
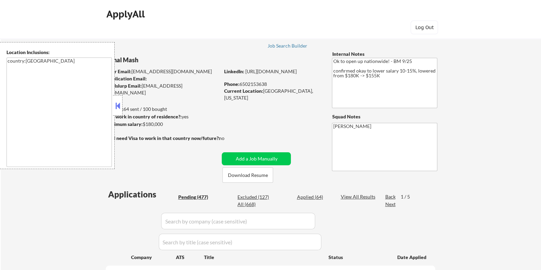
select select ""pending""
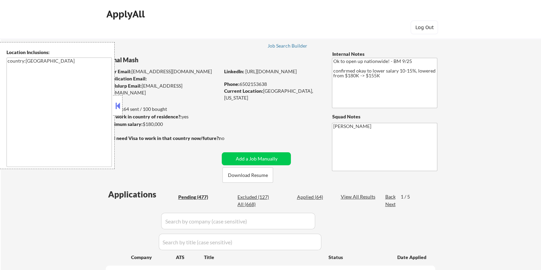
select select ""pending""
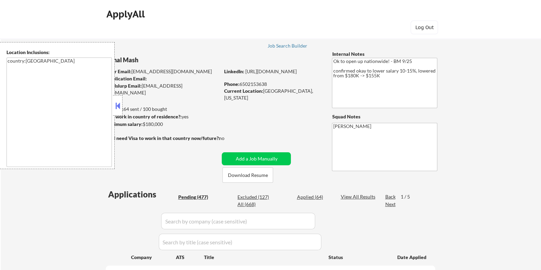
select select ""pending""
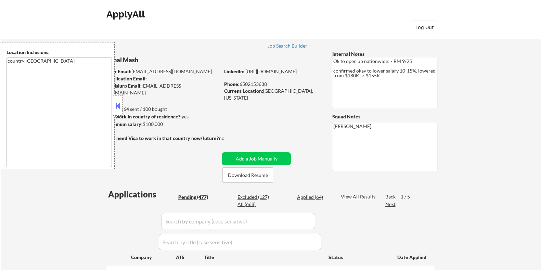
select select ""pending""
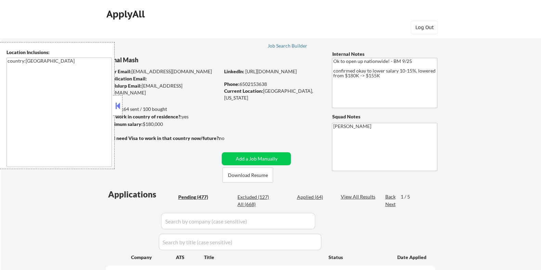
select select ""pending""
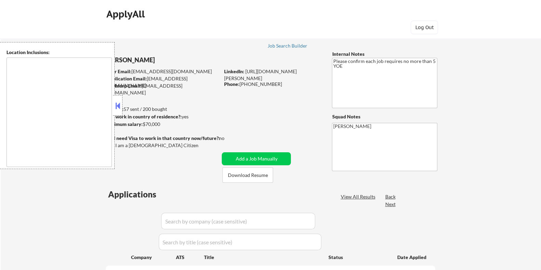
select select ""pending""
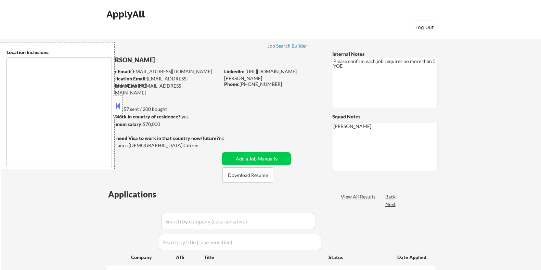
select select ""pending""
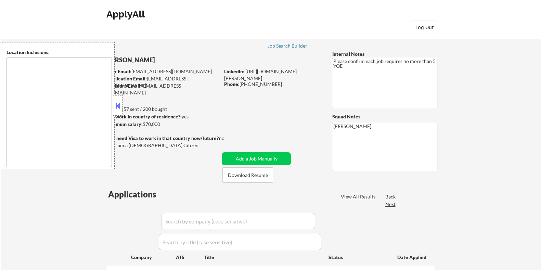
select select ""pending""
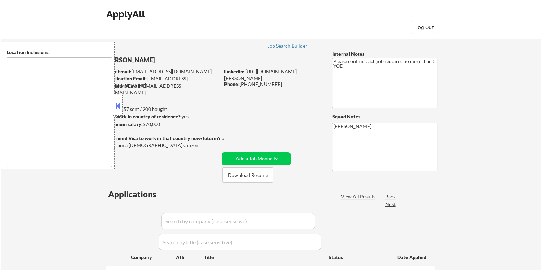
select select ""pending""
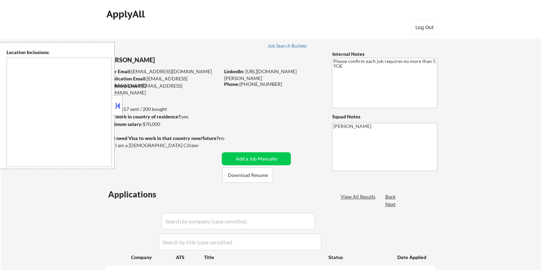
select select ""pending""
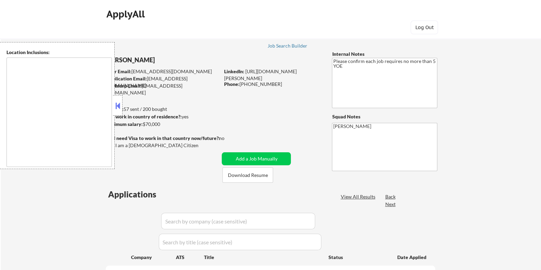
select select ""pending""
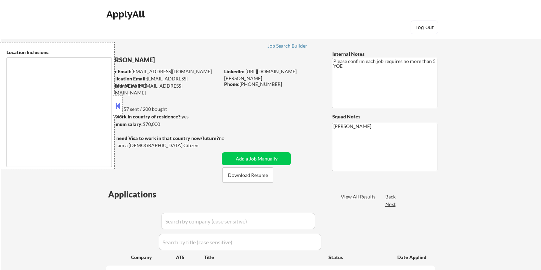
select select ""pending""
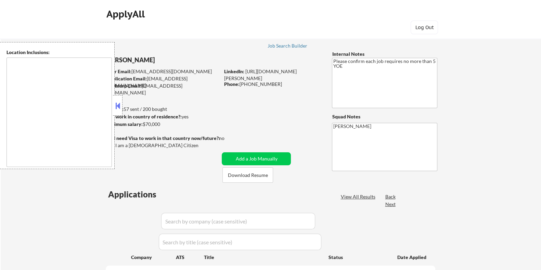
select select ""pending""
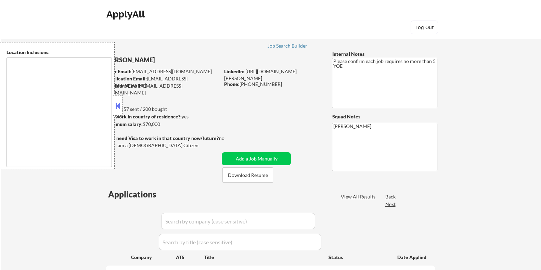
select select ""pending""
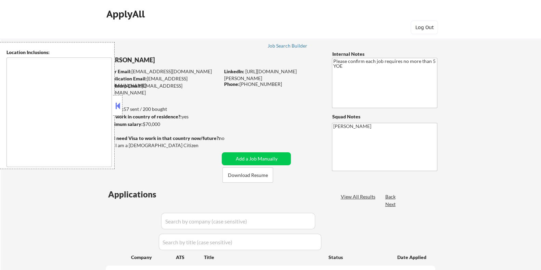
select select ""pending""
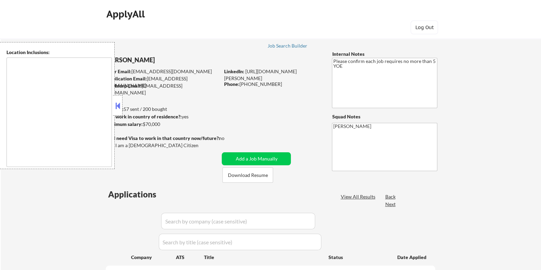
select select ""pending""
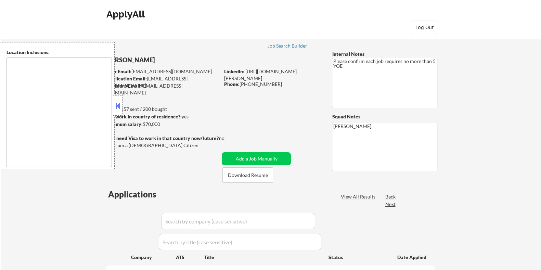
select select ""pending""
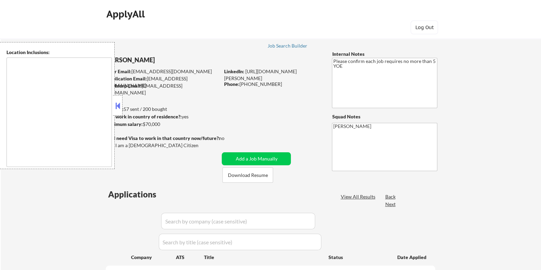
select select ""pending""
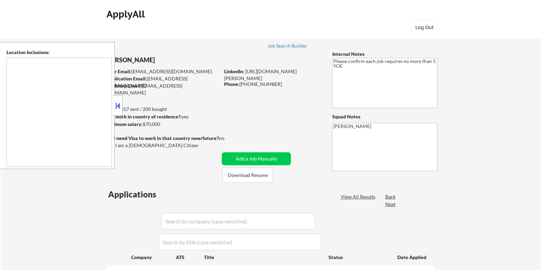
select select ""pending""
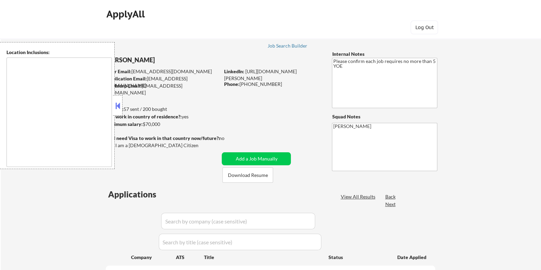
select select ""pending""
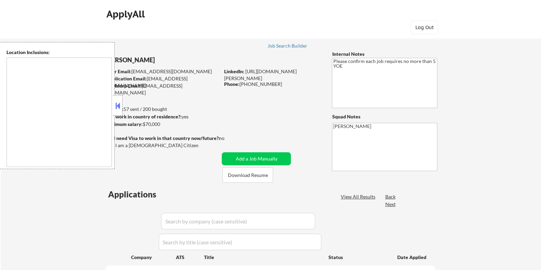
select select ""pending""
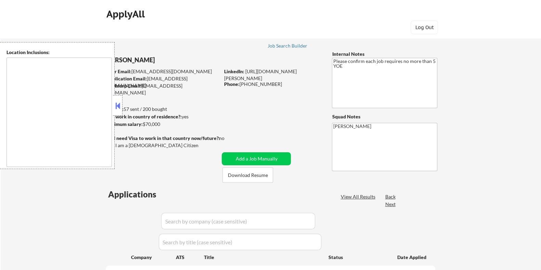
select select ""pending""
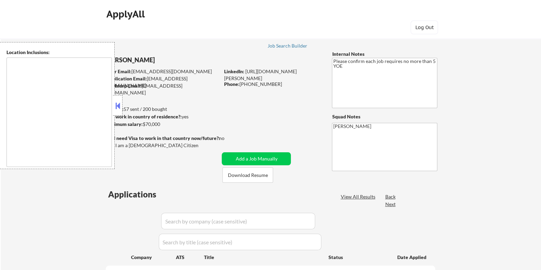
select select ""pending""
type textarea "[GEOGRAPHIC_DATA], [GEOGRAPHIC_DATA] [GEOGRAPHIC_DATA], [GEOGRAPHIC_DATA] [GEOG…"
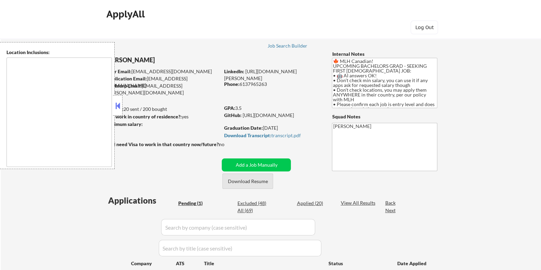
type textarea "country:[GEOGRAPHIC_DATA]"
select select ""pending""
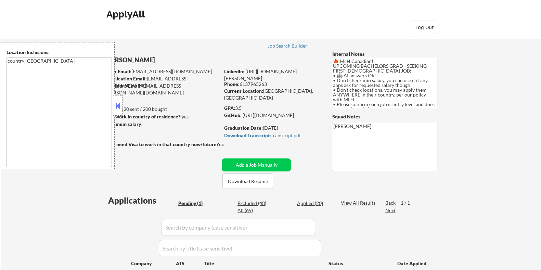
scroll to position [85, 0]
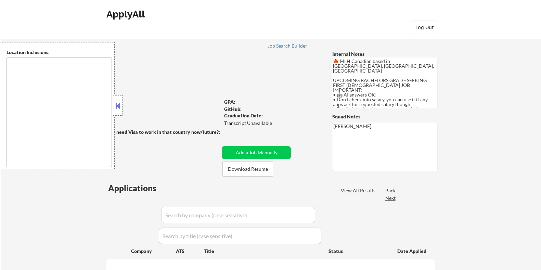
select select ""pending""
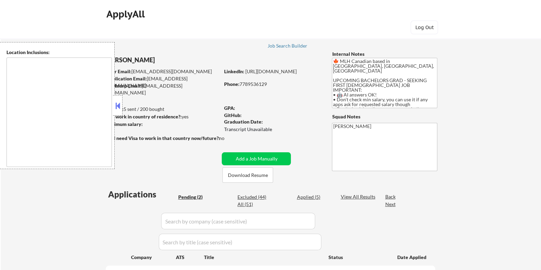
type textarea "country:[GEOGRAPHIC_DATA]"
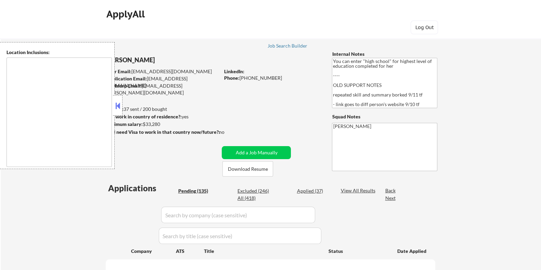
type textarea "[GEOGRAPHIC_DATA], [GEOGRAPHIC_DATA] [GEOGRAPHIC_DATA], [GEOGRAPHIC_DATA] [GEOG…"
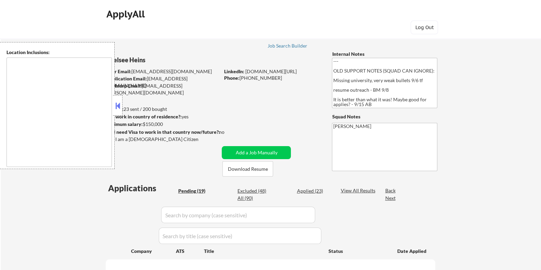
type textarea "[GEOGRAPHIC_DATA], [GEOGRAPHIC_DATA] [GEOGRAPHIC_DATA], [GEOGRAPHIC_DATA] [GEOG…"
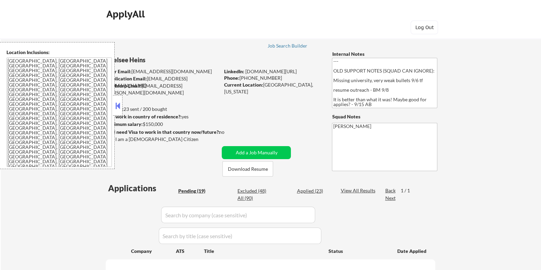
select select ""pending""
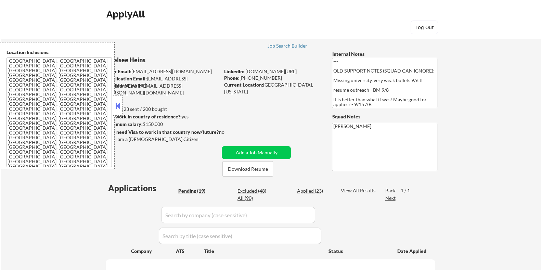
select select ""pending""
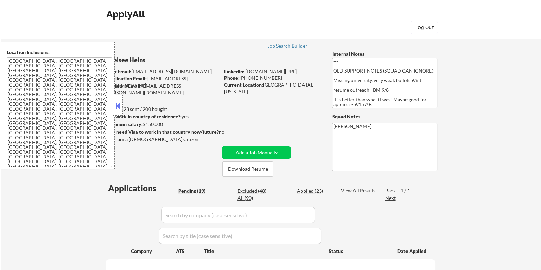
select select ""pending""
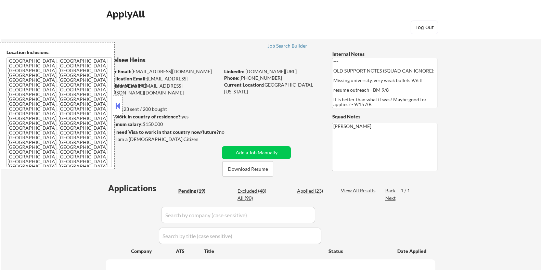
select select ""pending""
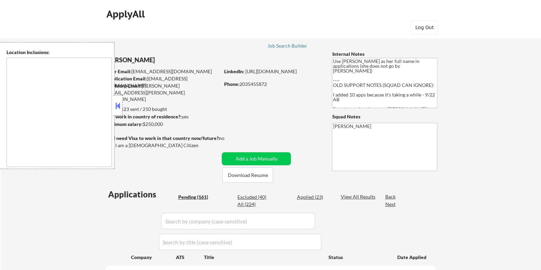
type textarea "[GEOGRAPHIC_DATA], [GEOGRAPHIC_DATA] [GEOGRAPHIC_DATA], [GEOGRAPHIC_DATA] [GEOG…"
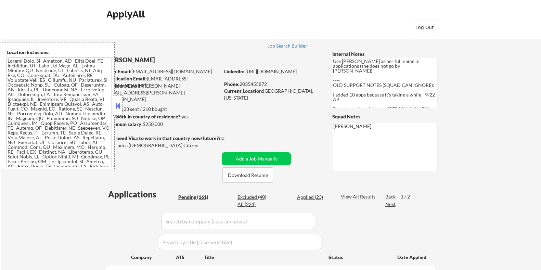
select select ""pending""
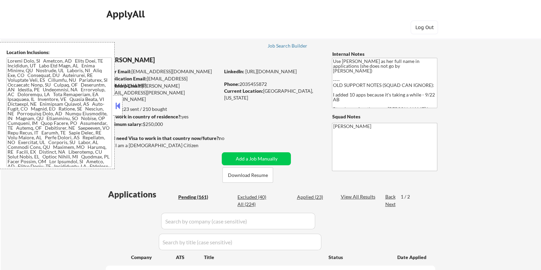
select select ""pending""
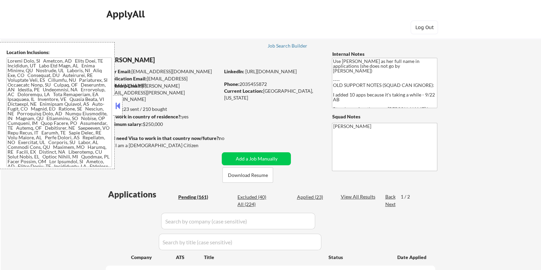
select select ""pending""
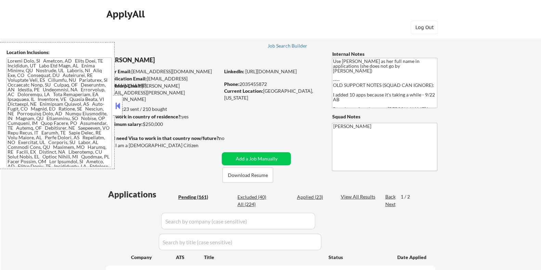
select select ""pending""
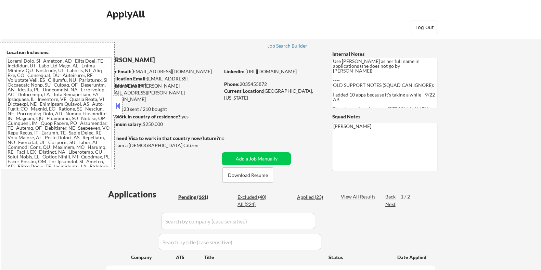
select select ""pending""
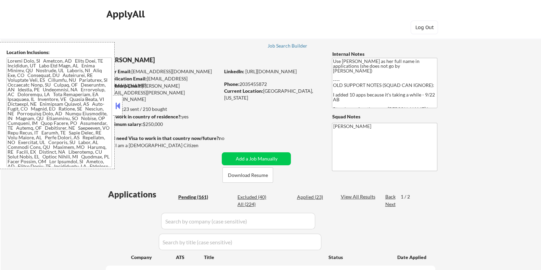
select select ""pending""
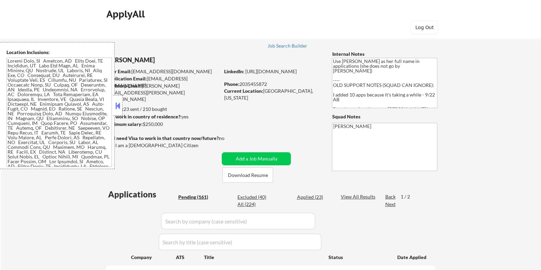
select select ""pending""
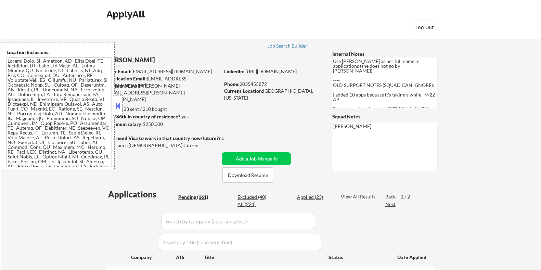
select select ""pending""
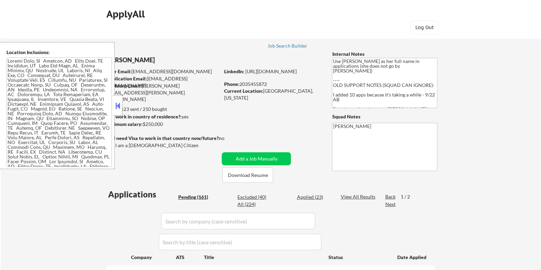
select select ""pending""
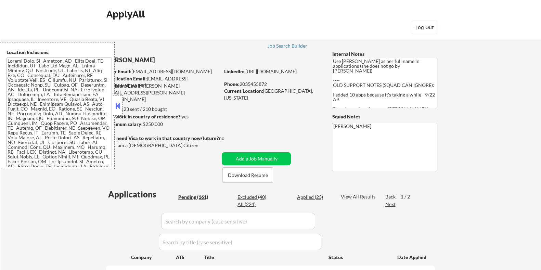
select select ""pending""
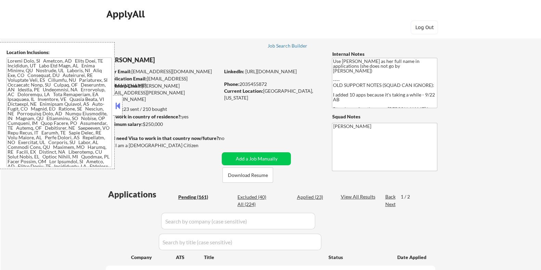
select select ""pending""
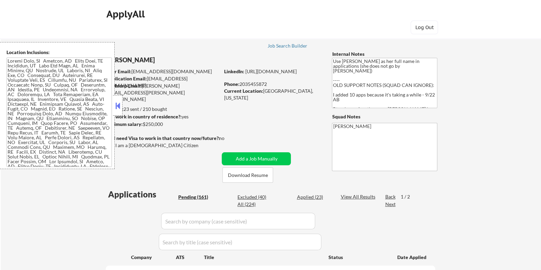
select select ""pending""
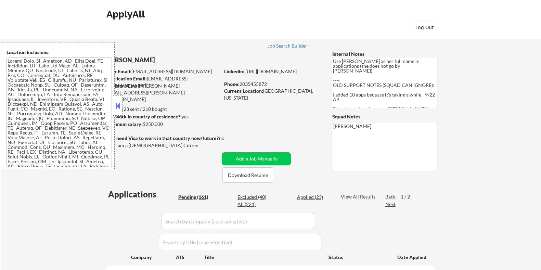
select select ""pending""
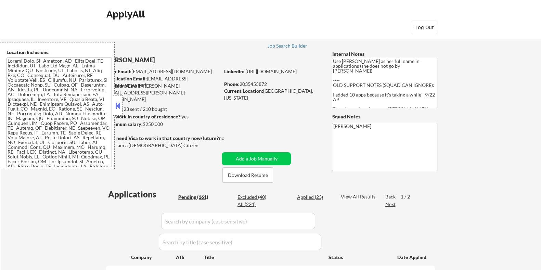
select select ""pending""
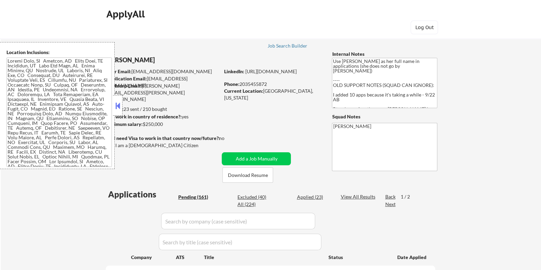
select select ""pending""
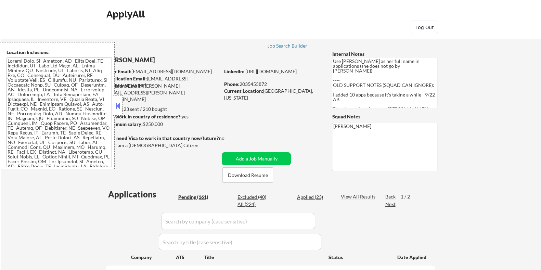
select select ""pending""
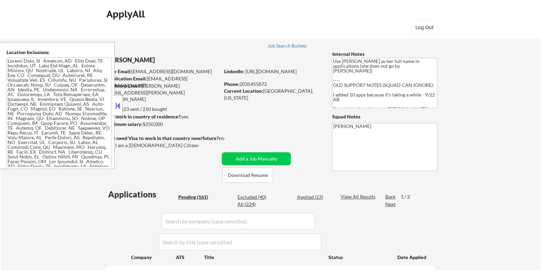
select select ""pending""
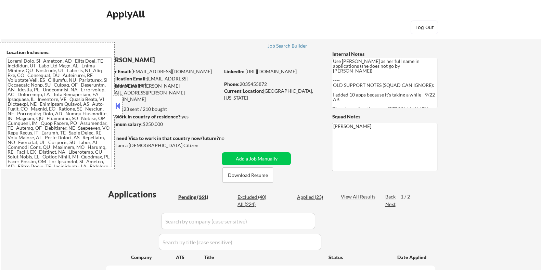
select select ""pending""
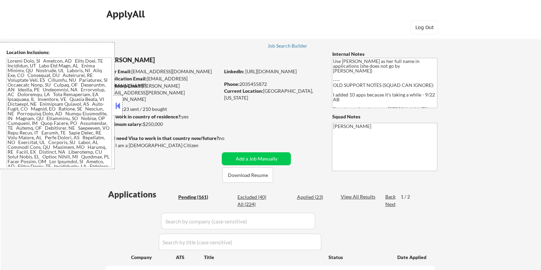
select select ""pending""
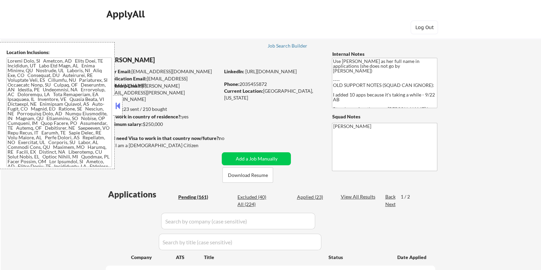
select select ""pending""
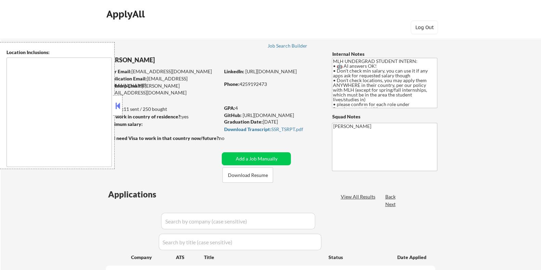
type textarea "country:[GEOGRAPHIC_DATA]"
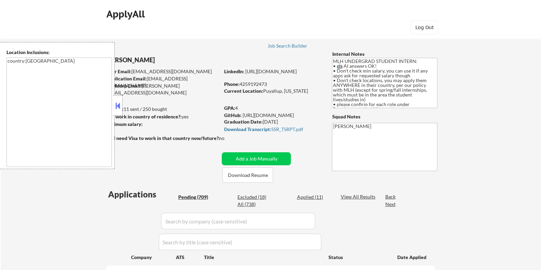
select select ""pending""
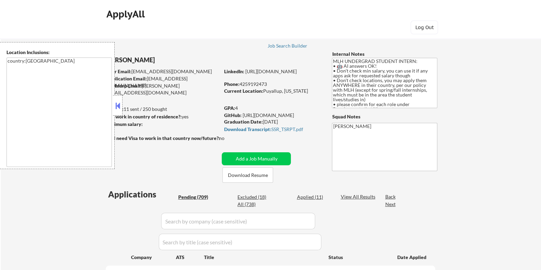
select select ""pending""
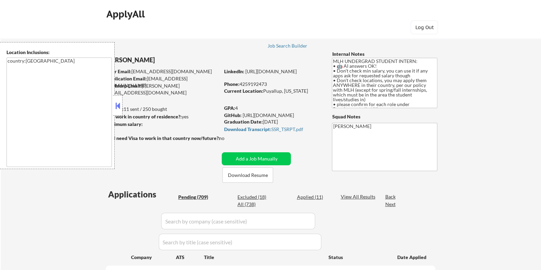
select select ""pending""
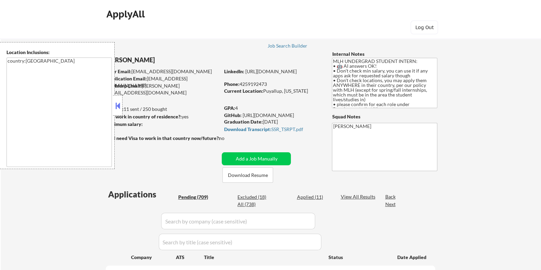
select select ""pending""
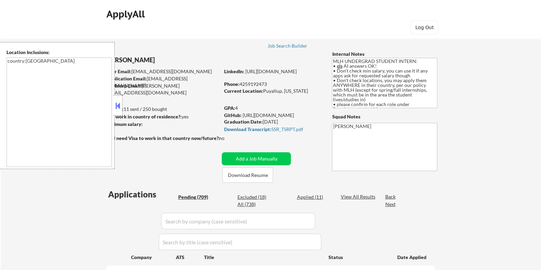
select select ""pending""
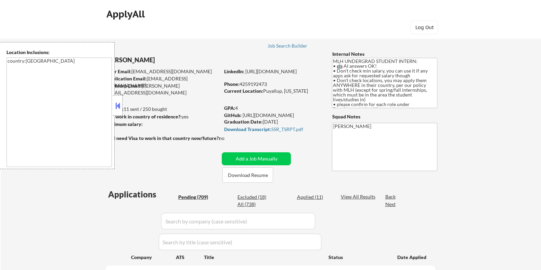
select select ""pending""
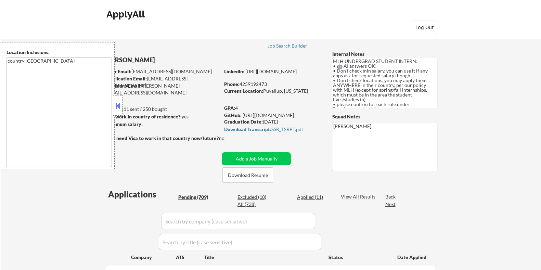
select select ""pending""
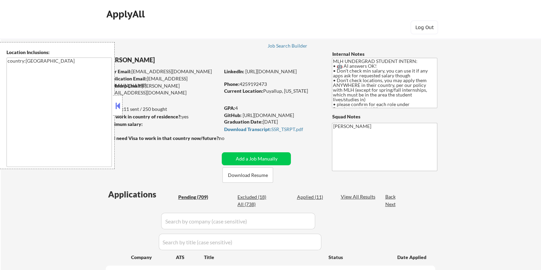
select select ""pending""
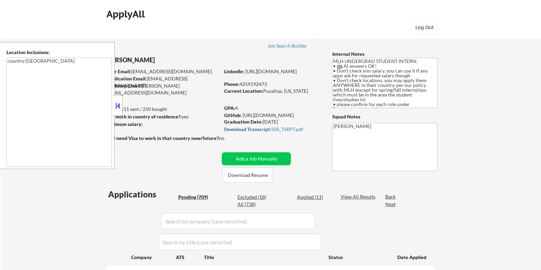
select select ""pending""
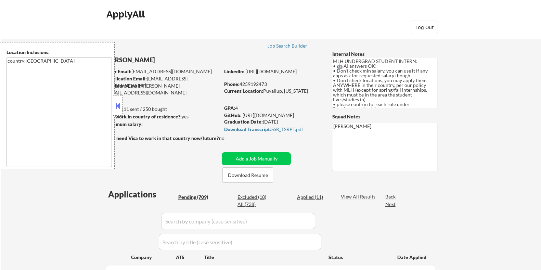
select select ""pending""
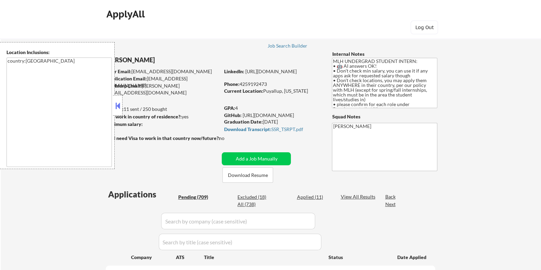
select select ""pending""
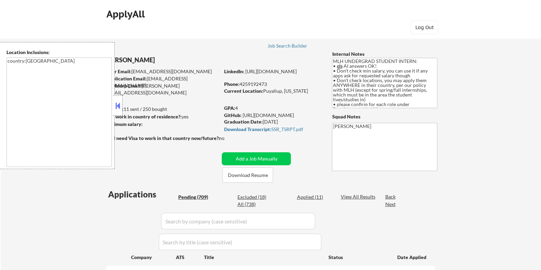
select select ""pending""
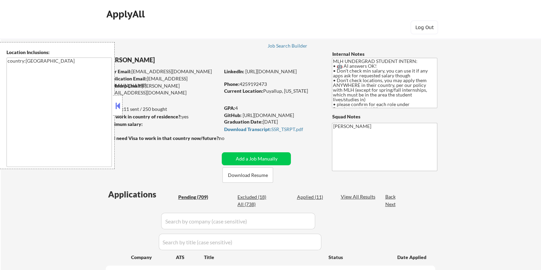
select select ""pending""
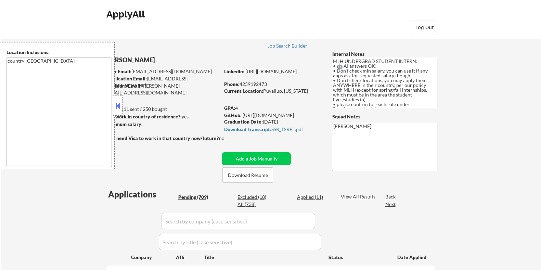
select select ""pending""
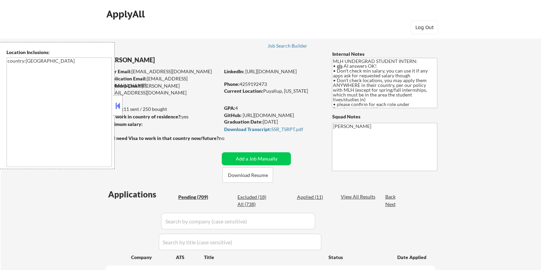
select select ""pending""
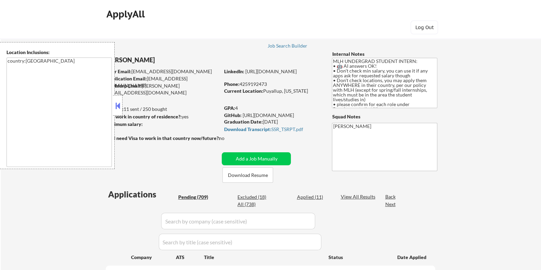
select select ""pending""
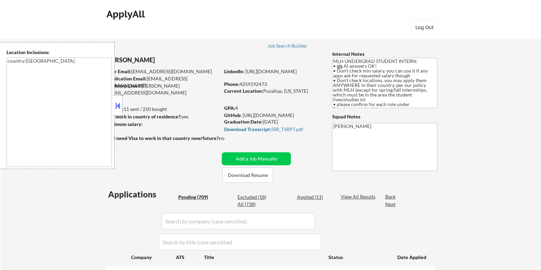
select select ""pending""
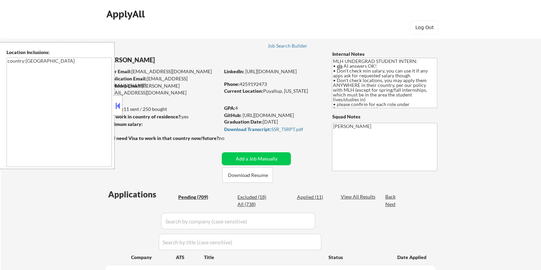
select select ""pending""
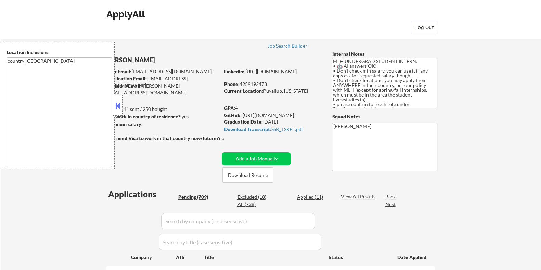
select select ""pending""
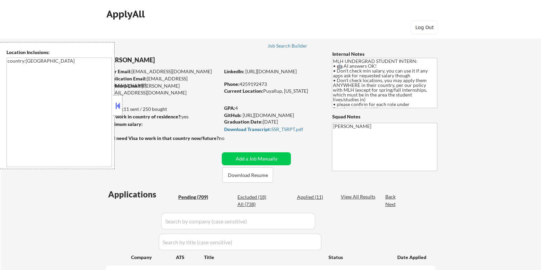
select select ""pending""
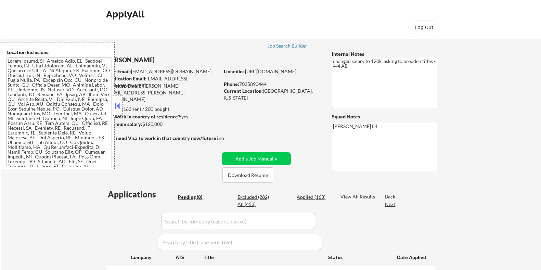
select select ""pending""
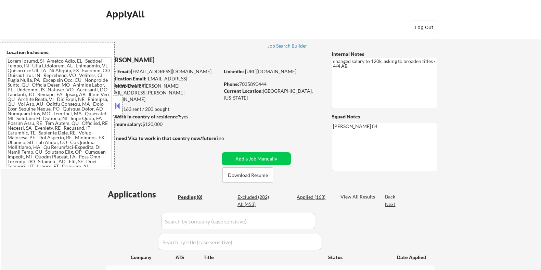
select select ""pending""
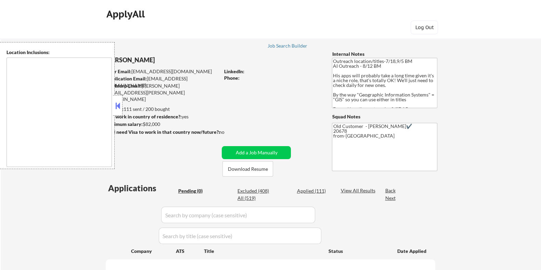
type textarea "Remote [GEOGRAPHIC_DATA] [US_STATE] [GEOGRAPHIC_DATA] [GEOGRAPHIC_DATA] [GEOGRA…"
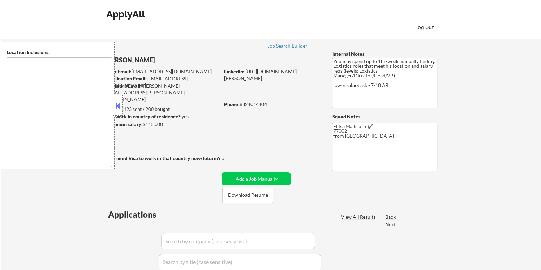
type textarea "[GEOGRAPHIC_DATA], [GEOGRAPHIC_DATA] [GEOGRAPHIC_DATA], [GEOGRAPHIC_DATA] [GEOG…"
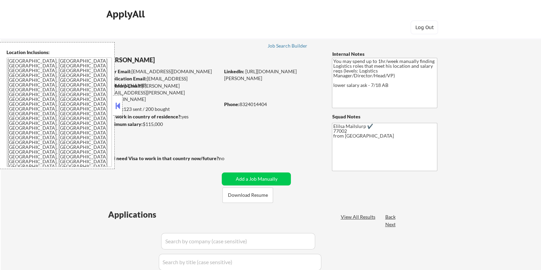
select select ""pending""
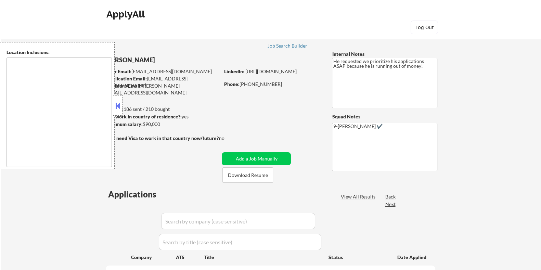
select select ""pending""
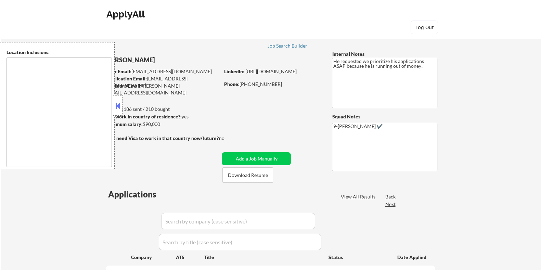
select select ""pending""
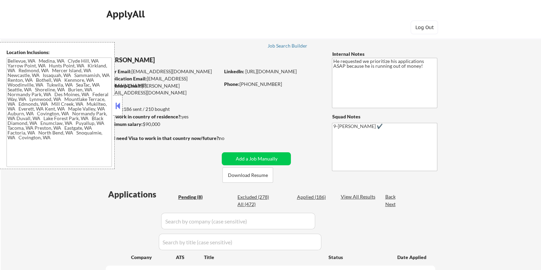
type textarea "[GEOGRAPHIC_DATA], [GEOGRAPHIC_DATA] [GEOGRAPHIC_DATA], [GEOGRAPHIC_DATA] [GEOG…"
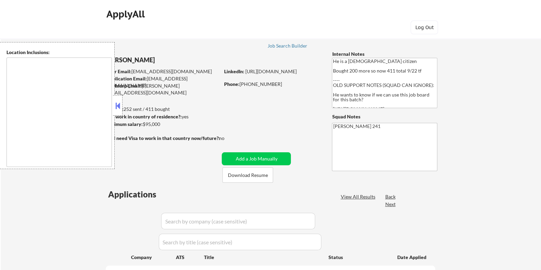
type textarea "[GEOGRAPHIC_DATA], [GEOGRAPHIC_DATA] [GEOGRAPHIC_DATA], [GEOGRAPHIC_DATA] [GEOG…"
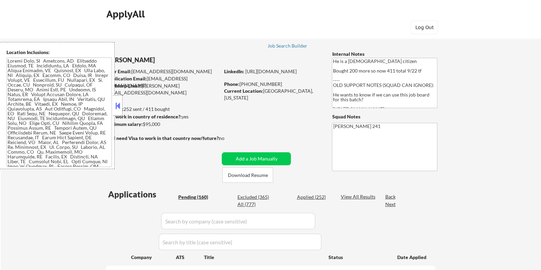
select select ""pending""
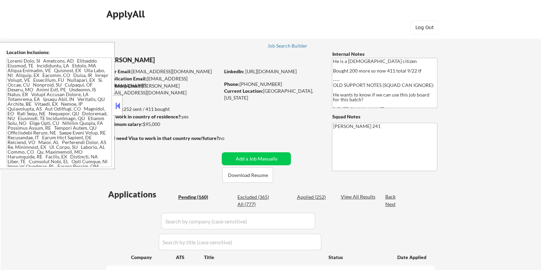
select select ""pending""
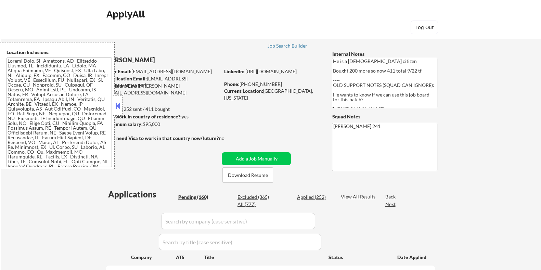
select select ""pending""
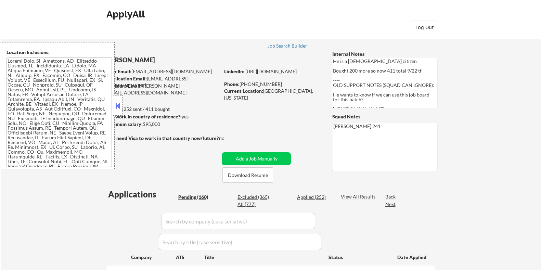
select select ""pending""
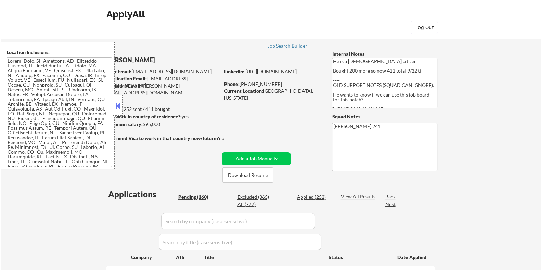
select select ""pending""
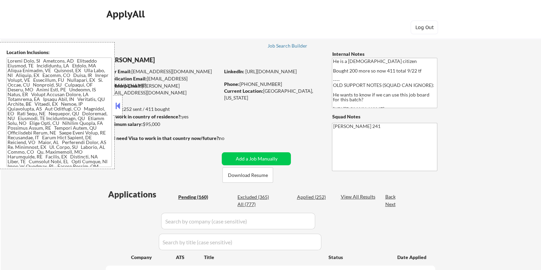
select select ""pending""
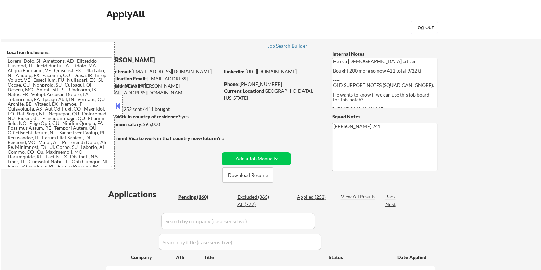
select select ""pending""
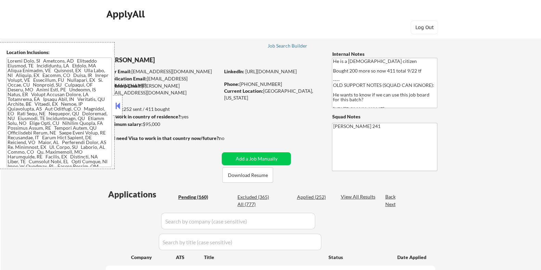
select select ""pending""
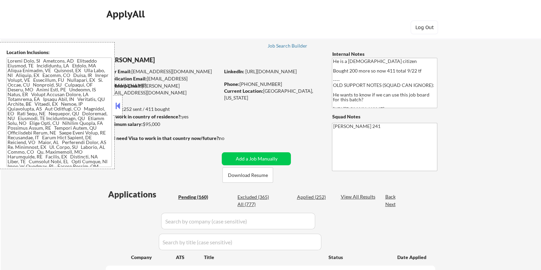
select select ""pending""
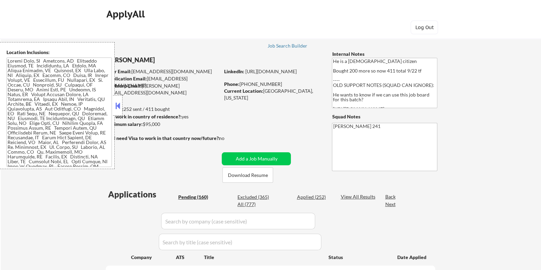
select select ""pending""
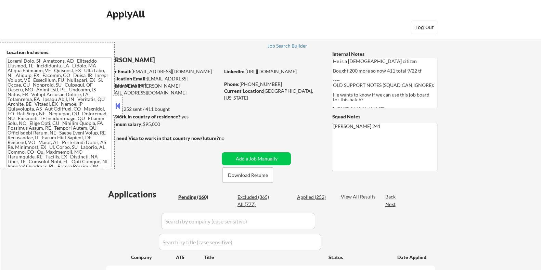
select select ""pending""
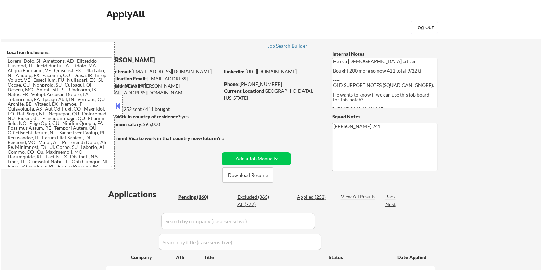
select select ""pending""
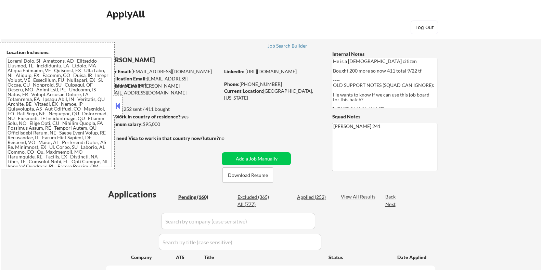
select select ""pending""
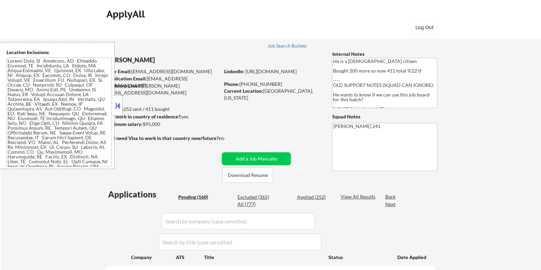
select select ""pending""
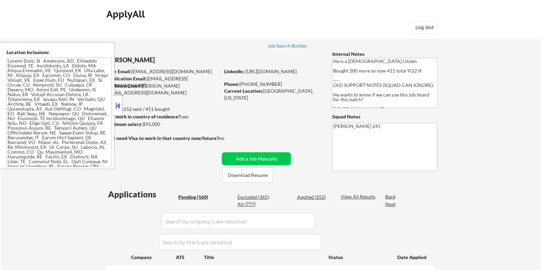
select select ""pending""
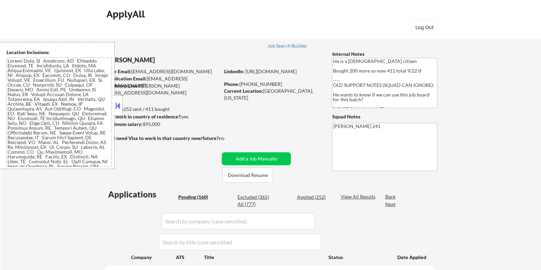
select select ""pending""
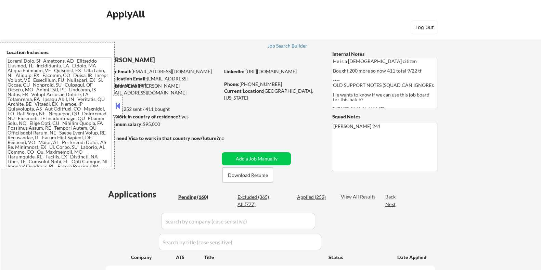
select select ""pending""
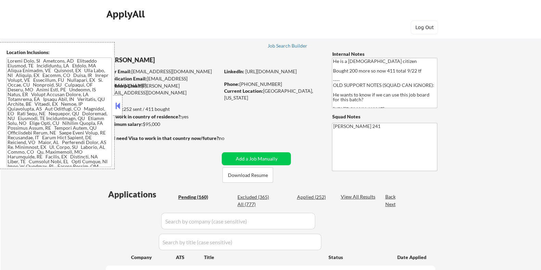
select select ""pending""
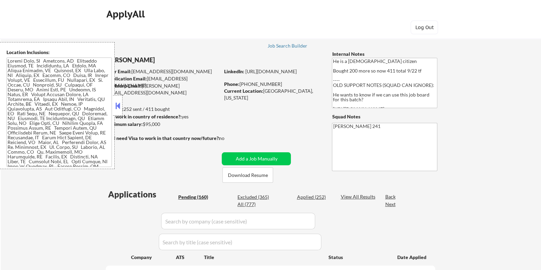
select select ""pending""
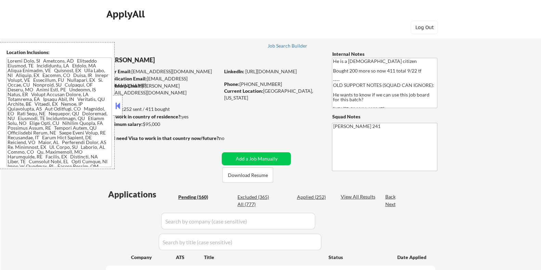
select select ""pending""
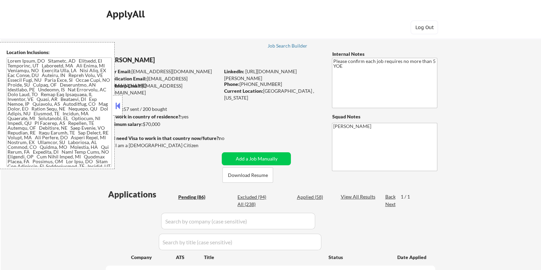
select select ""pending""
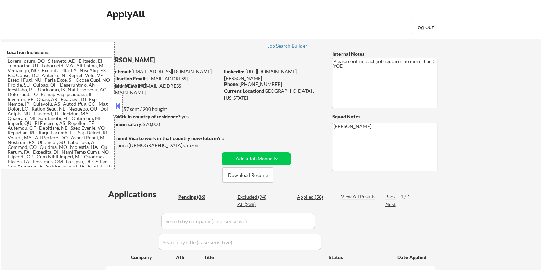
select select ""pending""
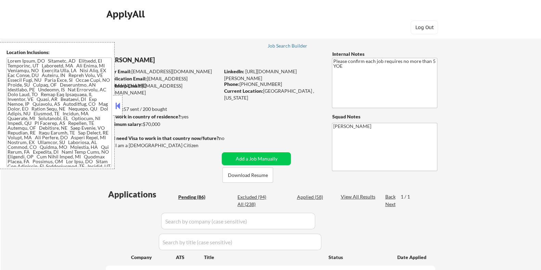
select select ""pending""
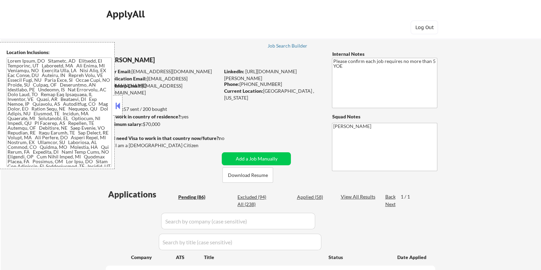
select select ""pending""
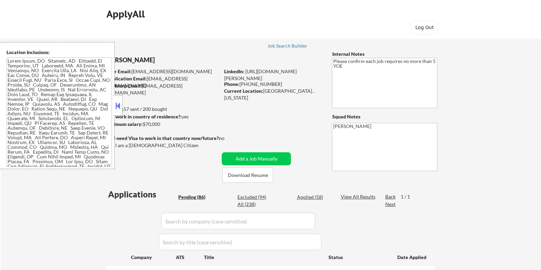
select select ""pending""
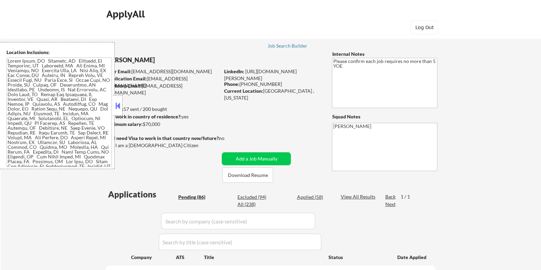
select select ""pending""
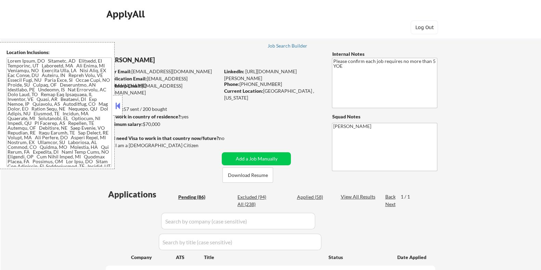
select select ""pending""
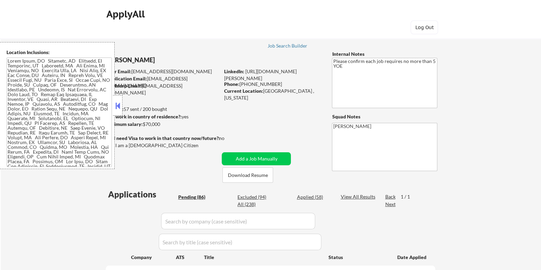
select select ""pending""
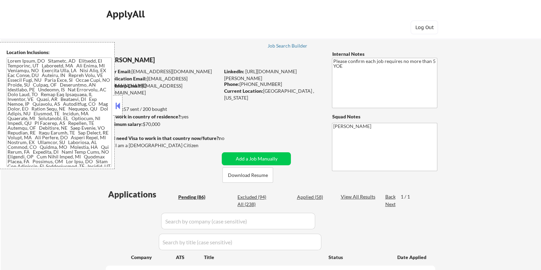
select select ""pending""
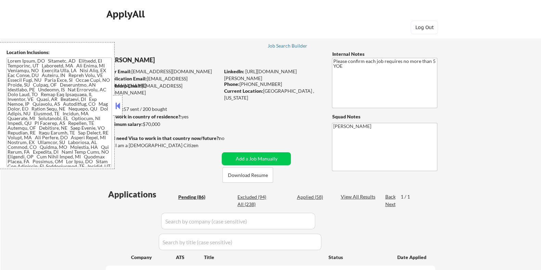
select select ""pending""
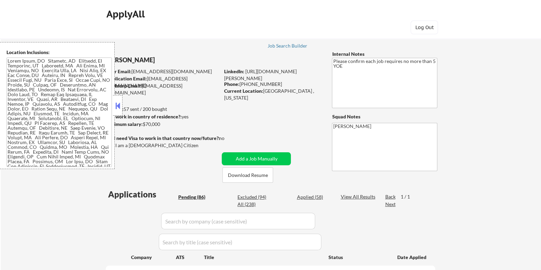
select select ""pending""
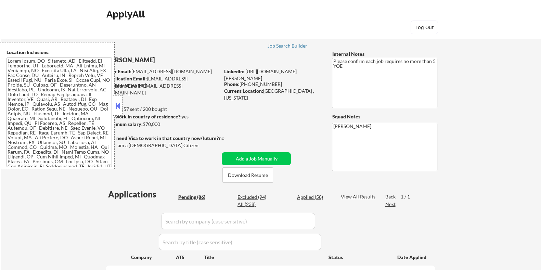
select select ""pending""
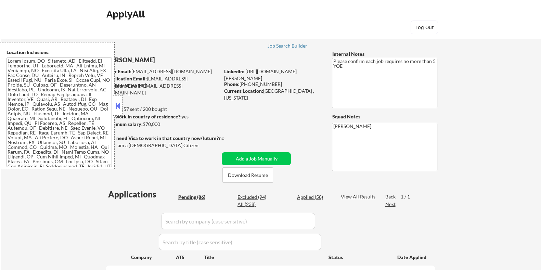
select select ""pending""
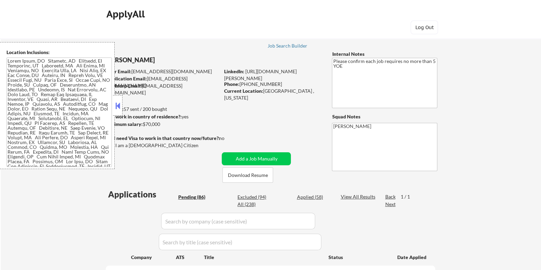
select select ""pending""
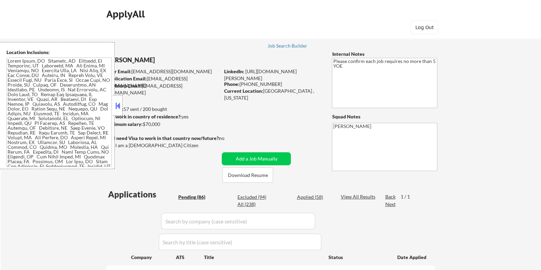
select select ""pending""
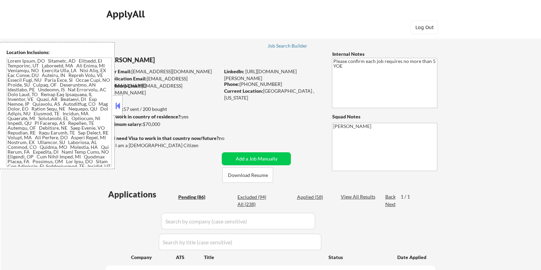
select select ""pending""
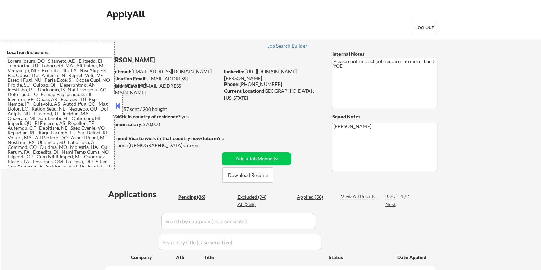
select select ""pending""
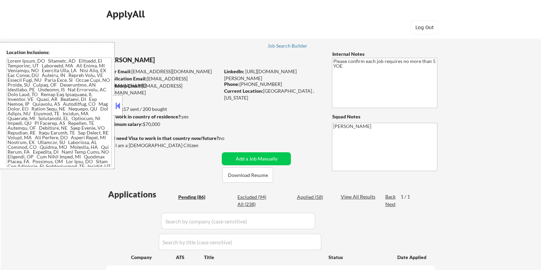
select select ""pending""
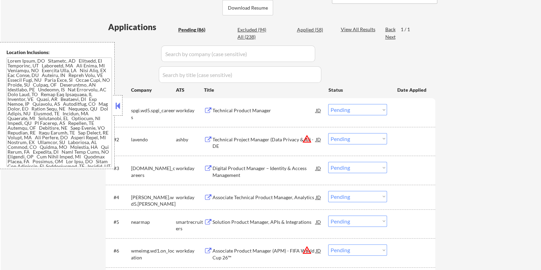
scroll to position [214, 0]
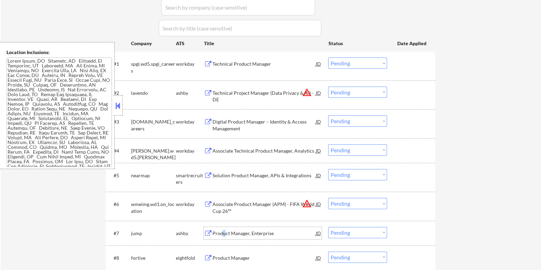
click at [223, 234] on div "Product Manager, Enterprise" at bounding box center [263, 233] width 103 height 7
